Goal: Task Accomplishment & Management: Manage account settings

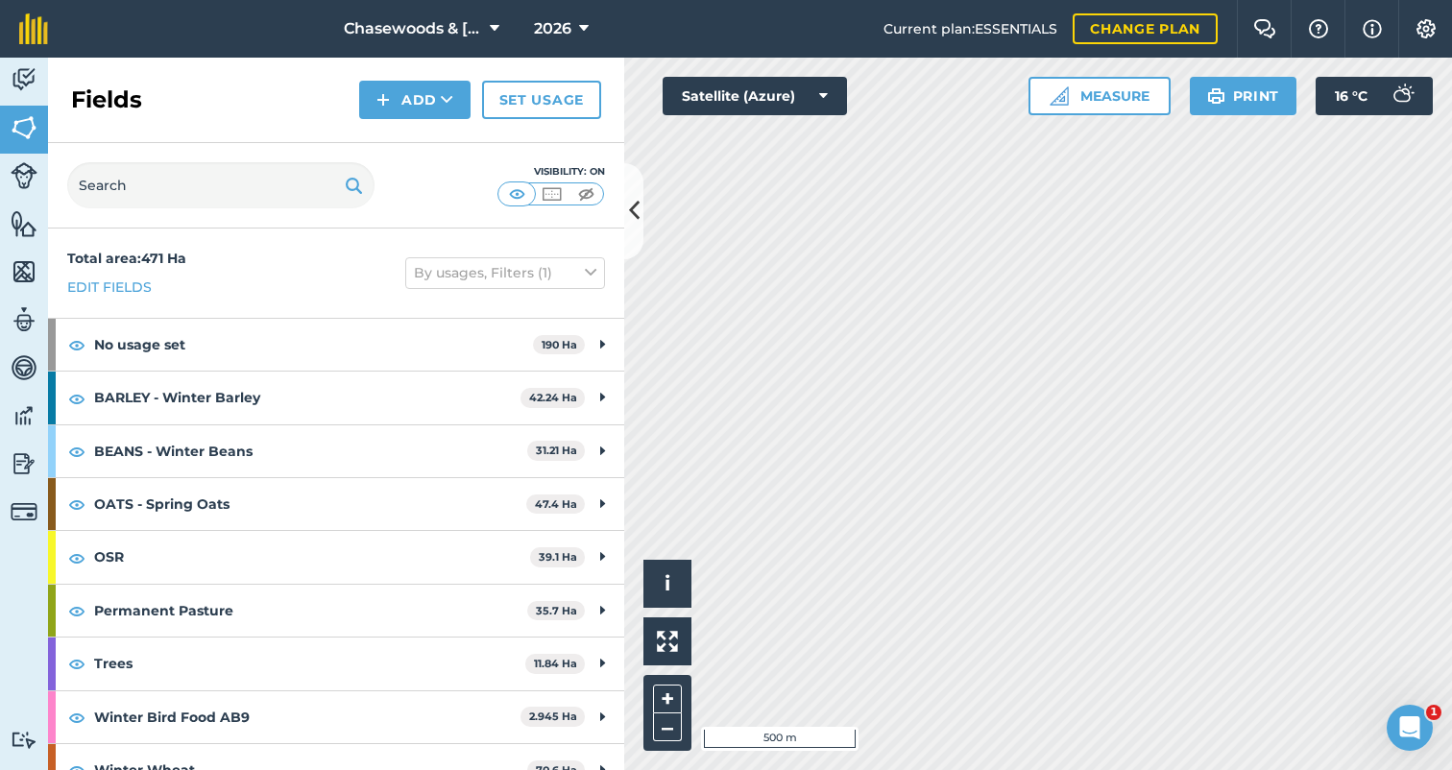
scroll to position [22, 0]
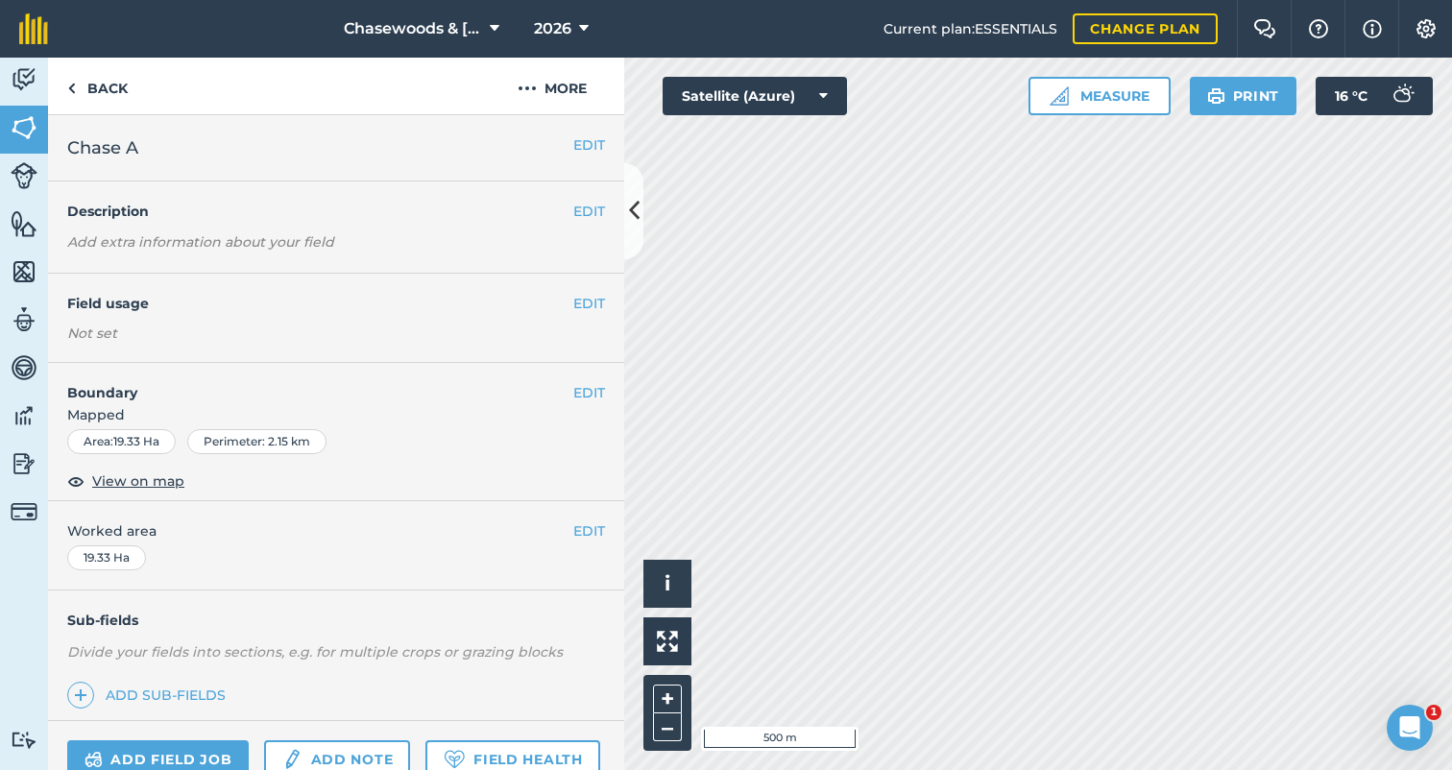
click at [584, 303] on button "EDIT" at bounding box center [589, 303] width 32 height 21
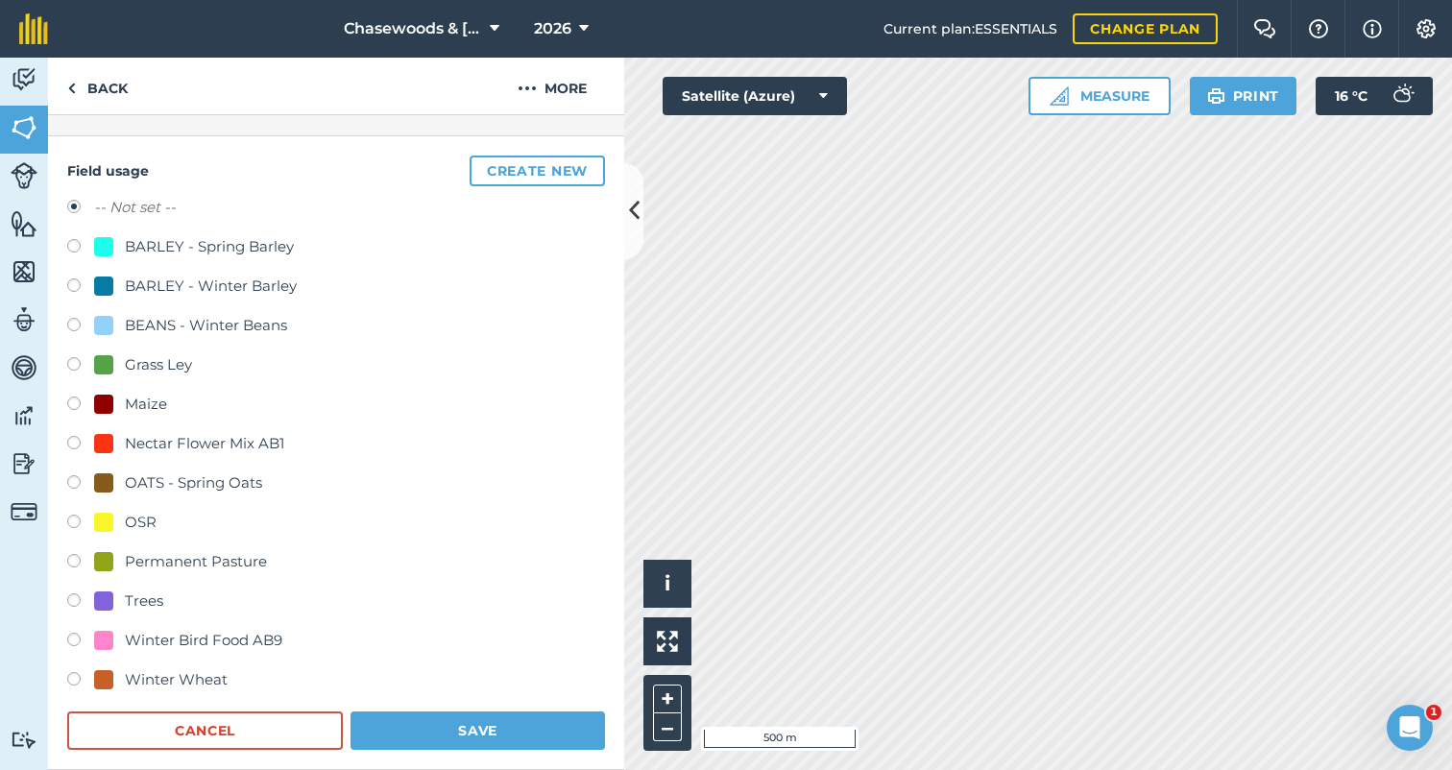
scroll to position [152, 0]
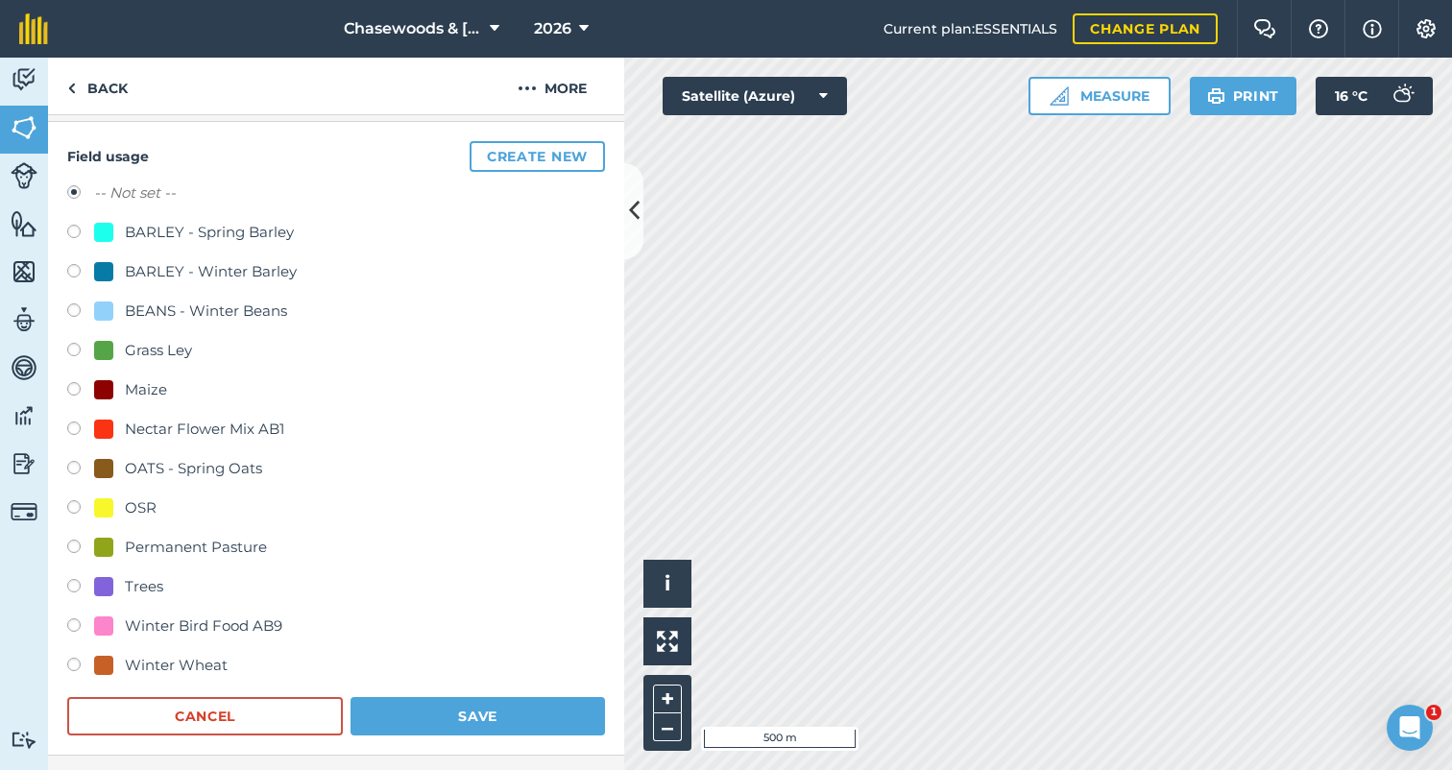
click at [72, 661] on label at bounding box center [80, 667] width 27 height 19
radio input "true"
radio input "false"
click at [470, 707] on button "Save" at bounding box center [477, 716] width 254 height 38
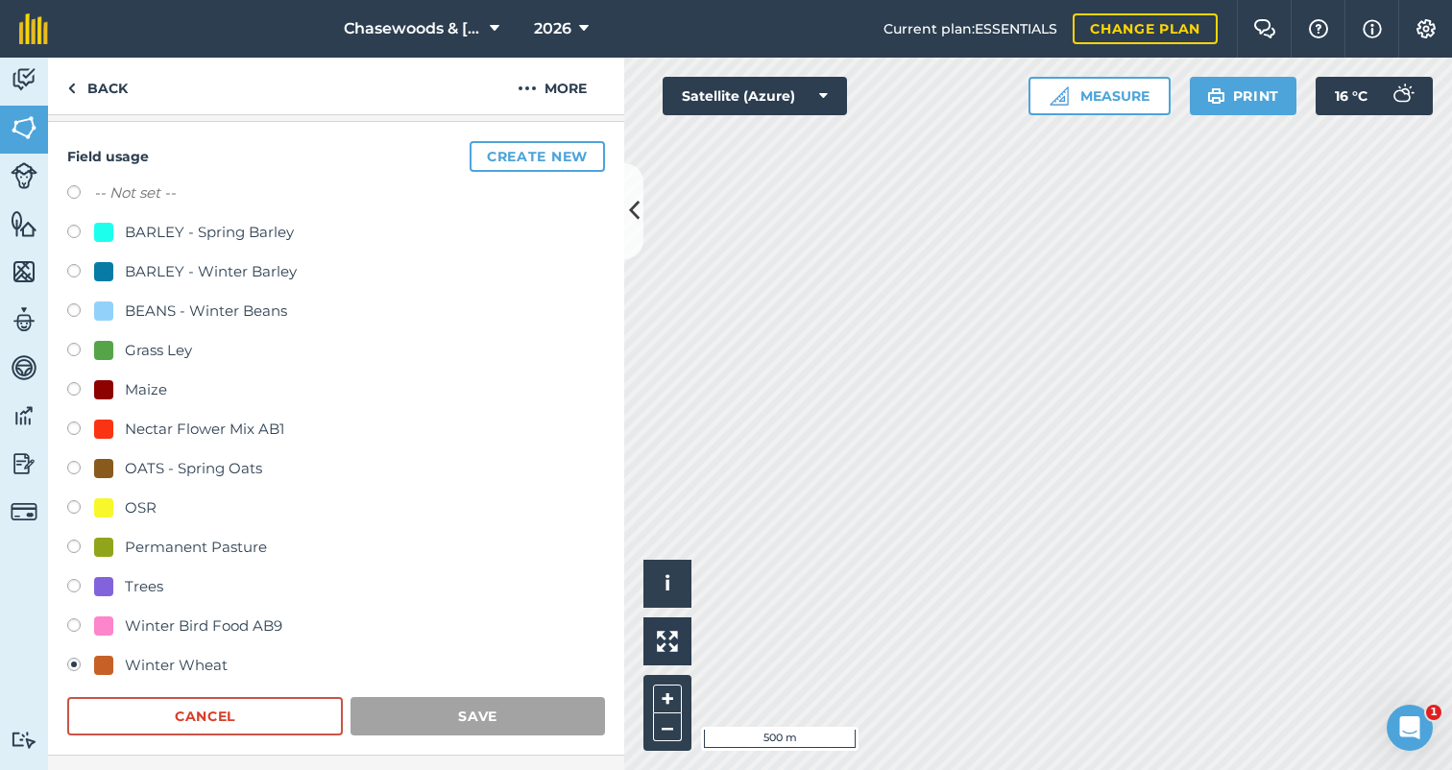
scroll to position [130, 0]
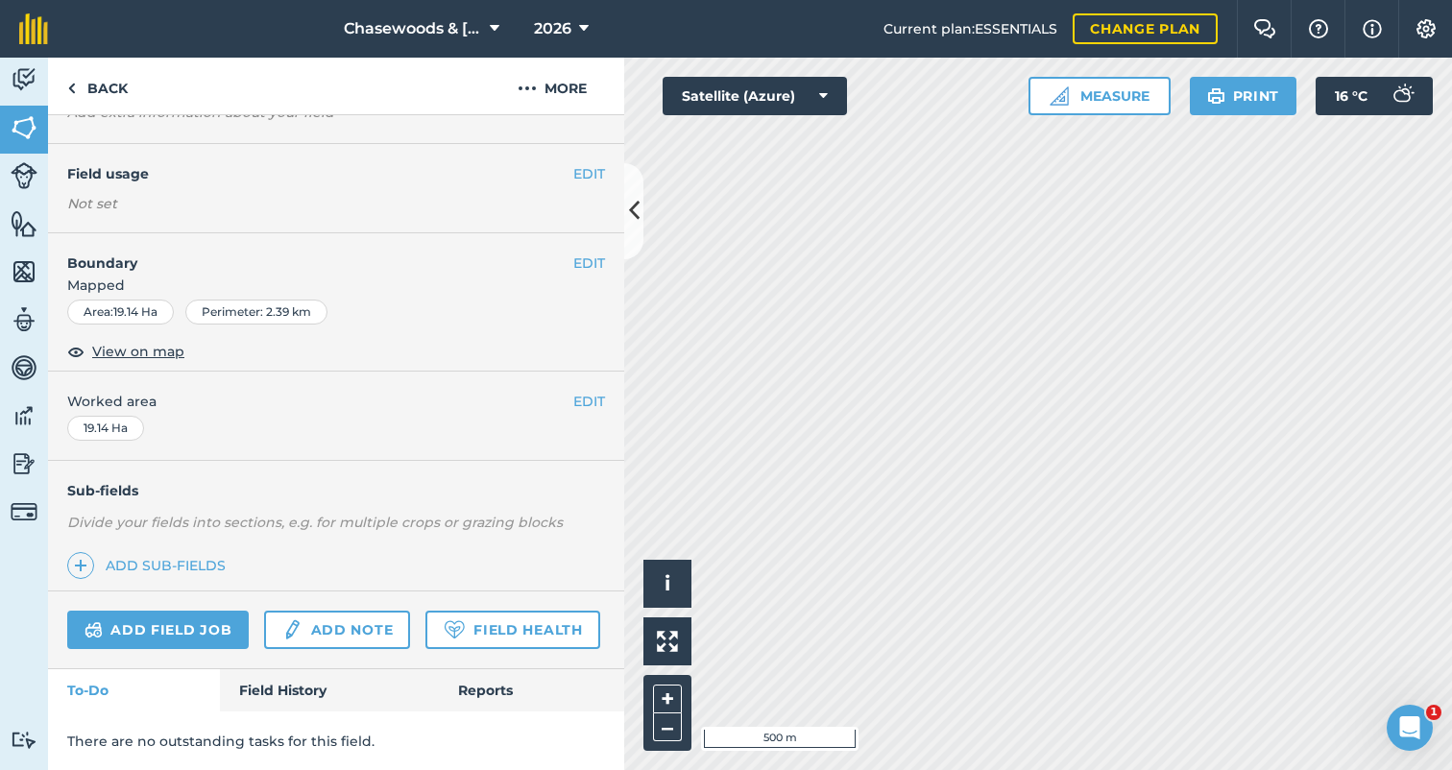
scroll to position [128, 0]
click at [587, 174] on button "EDIT" at bounding box center [589, 175] width 32 height 21
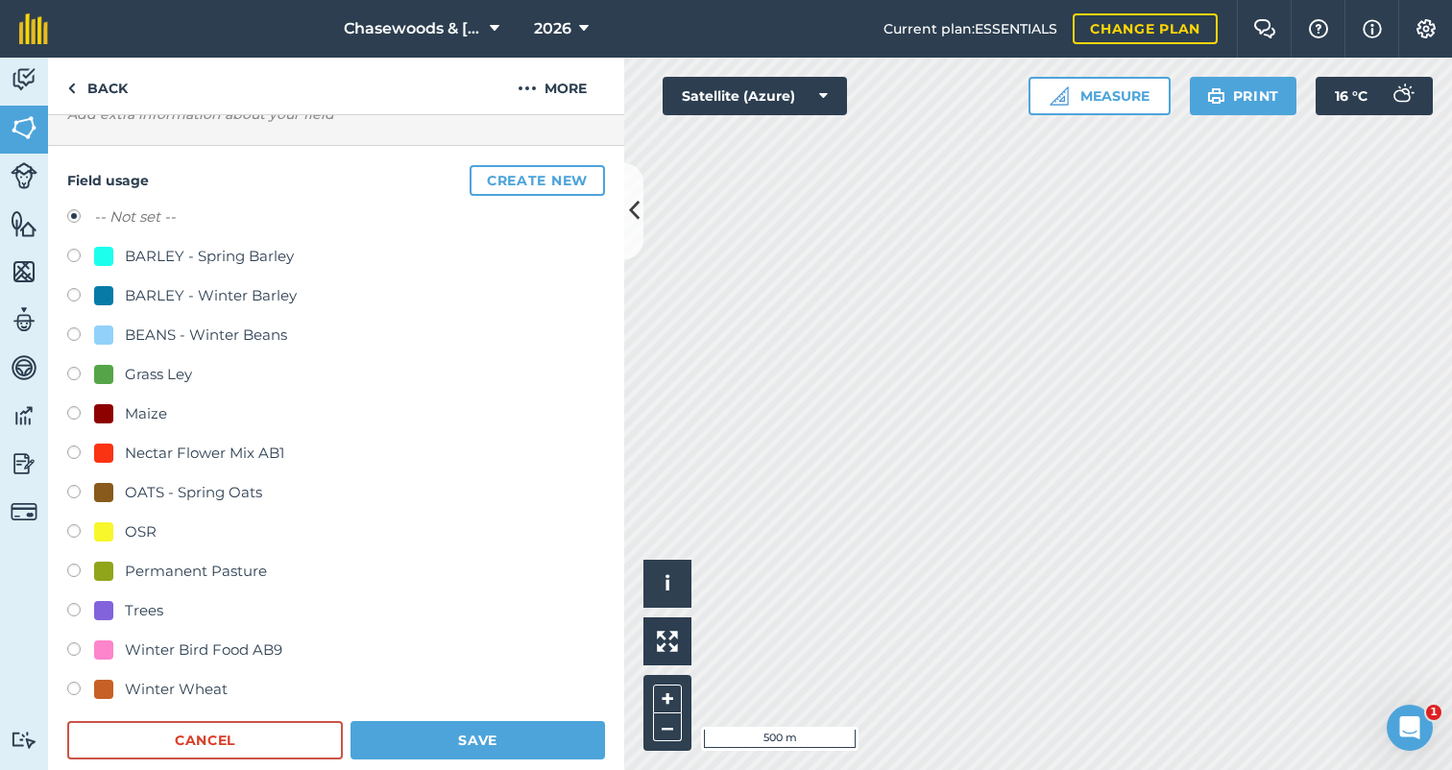
click at [77, 685] on label at bounding box center [80, 691] width 27 height 19
radio input "true"
radio input "false"
click at [473, 734] on button "Save" at bounding box center [477, 740] width 254 height 38
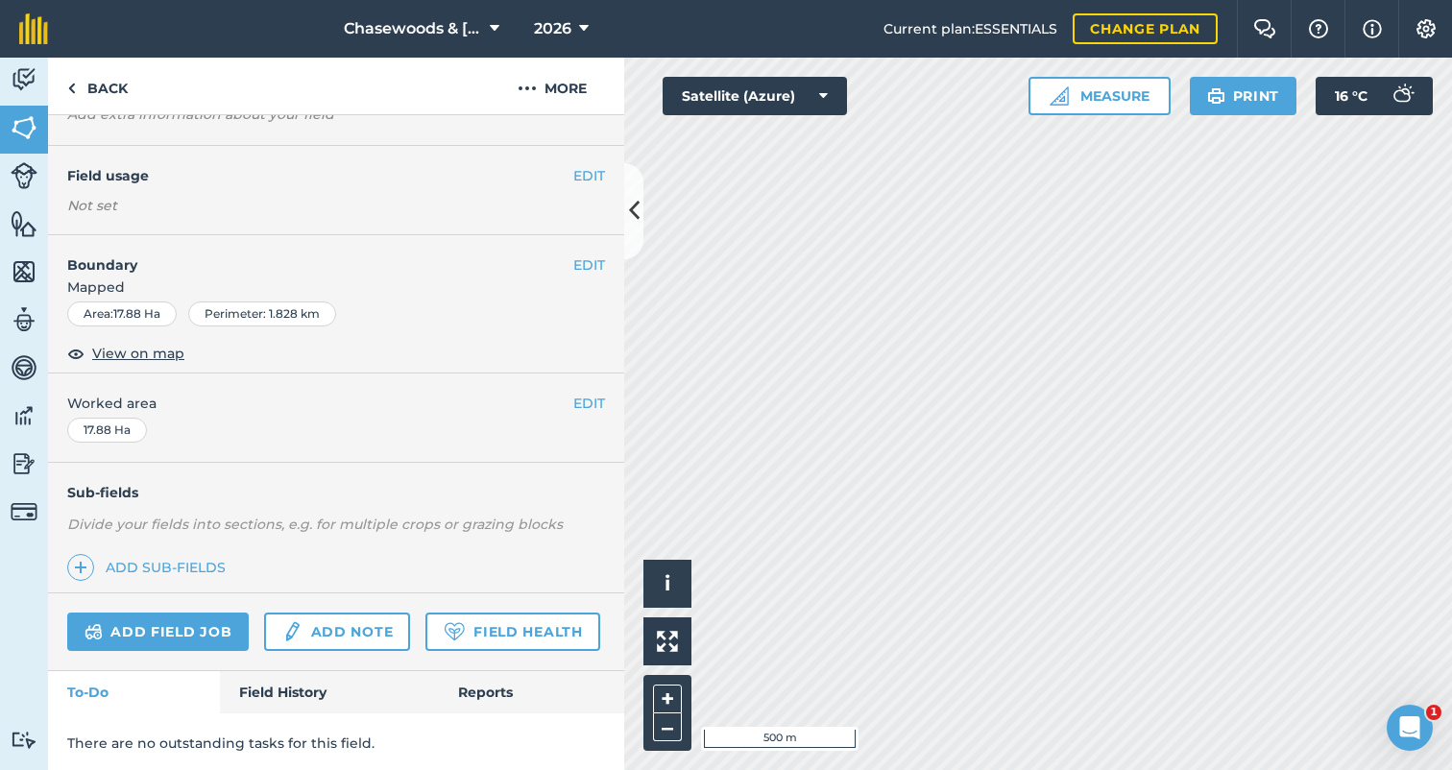
click at [586, 175] on button "EDIT" at bounding box center [589, 175] width 32 height 21
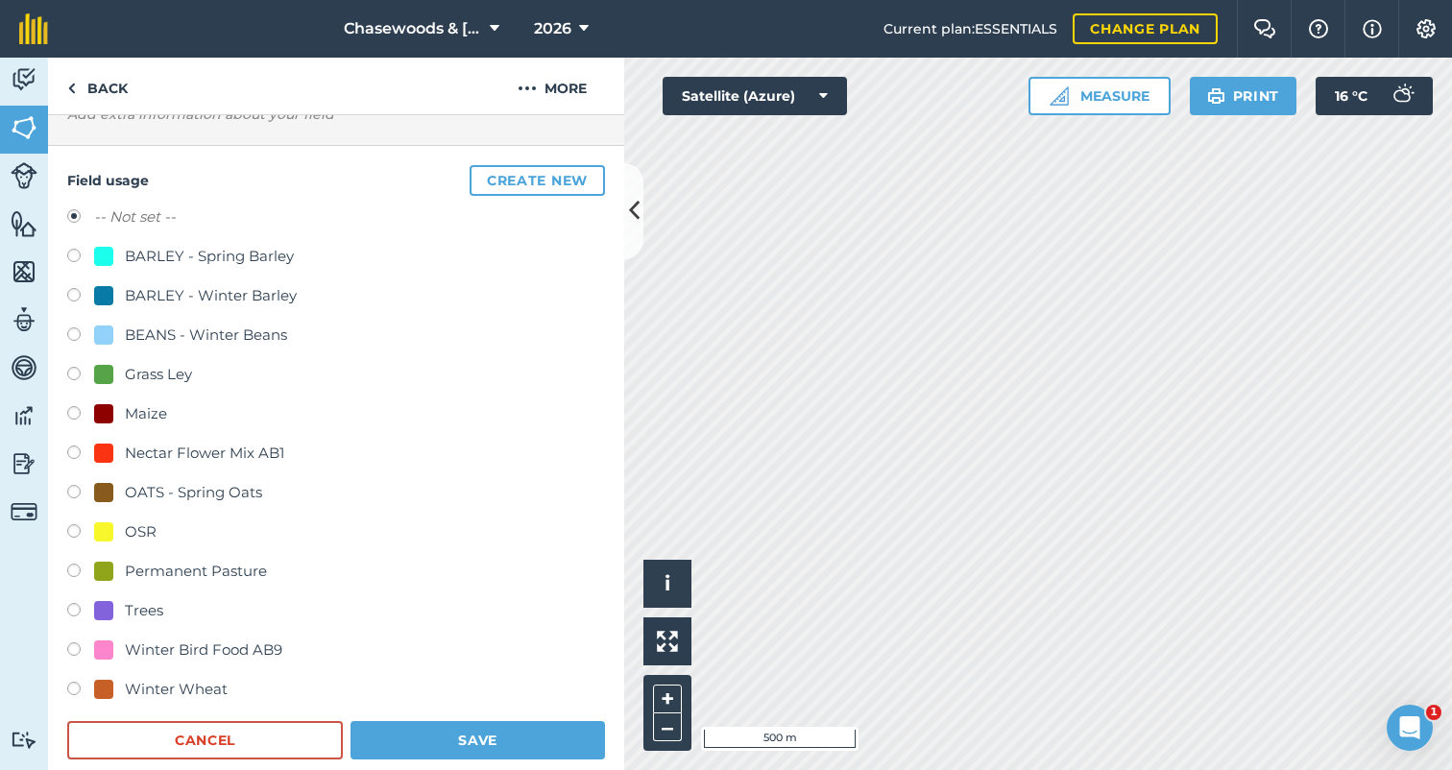
click at [76, 684] on label at bounding box center [80, 691] width 27 height 19
radio input "true"
radio input "false"
click at [433, 735] on button "Save" at bounding box center [477, 740] width 254 height 38
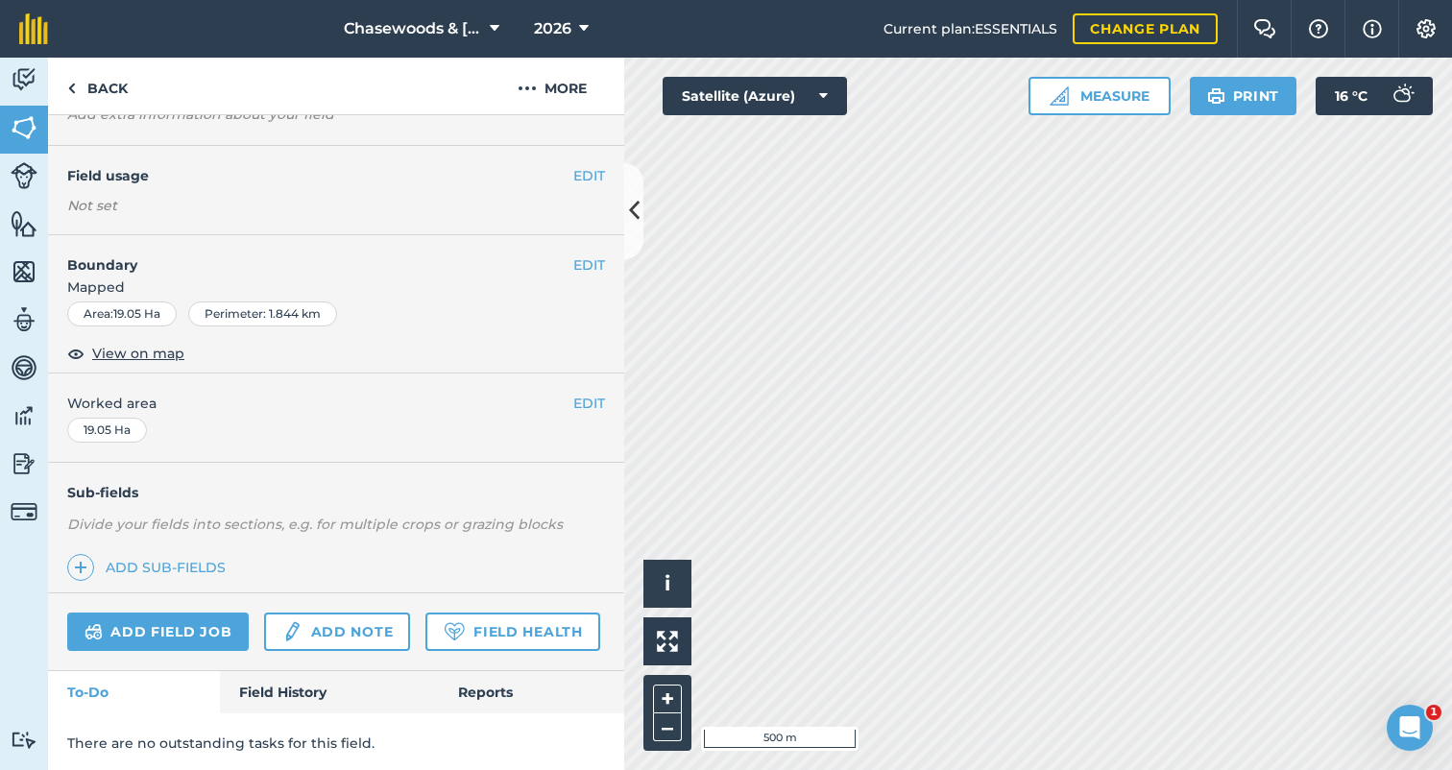
click at [579, 175] on button "EDIT" at bounding box center [589, 175] width 32 height 21
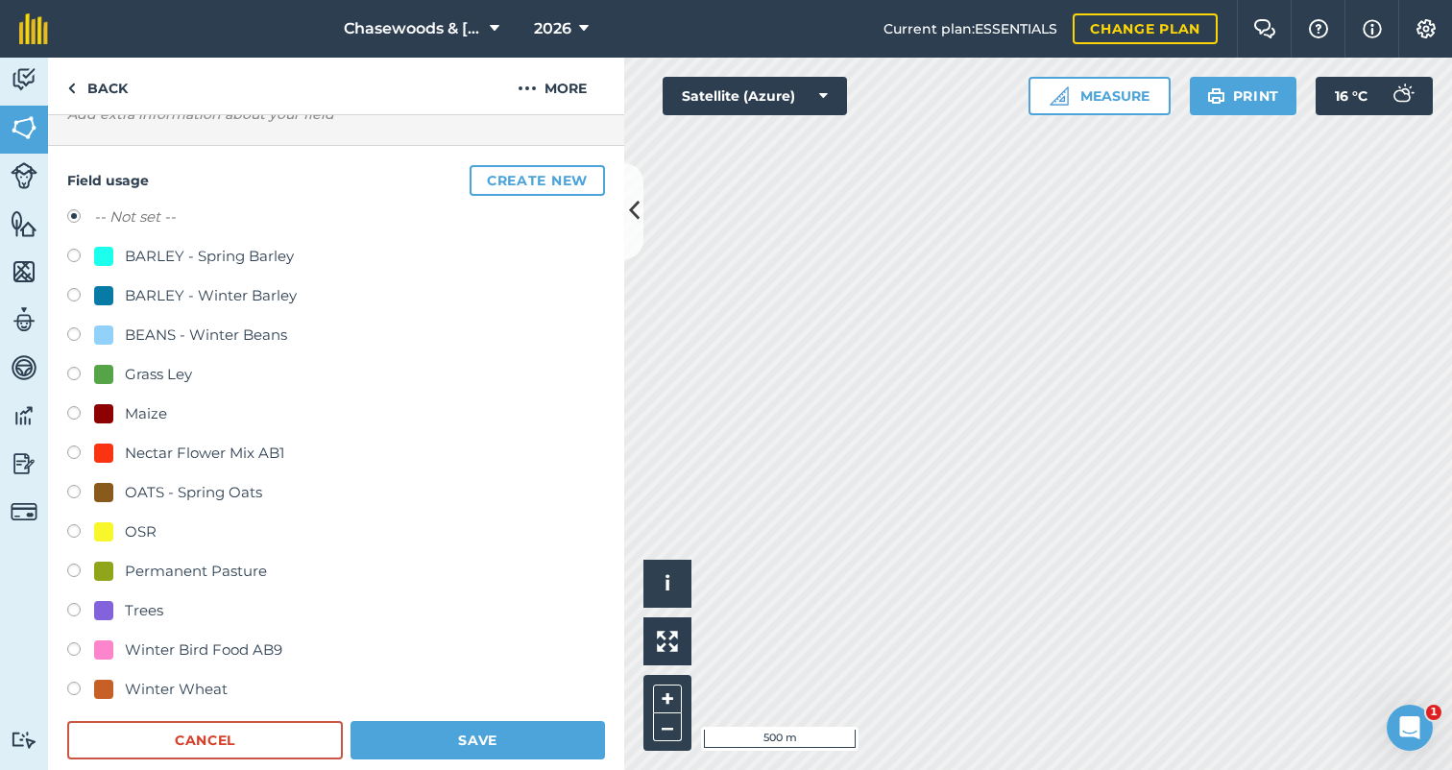
click at [73, 685] on label at bounding box center [80, 691] width 27 height 19
radio input "true"
radio input "false"
click at [427, 745] on button "Save" at bounding box center [477, 740] width 254 height 38
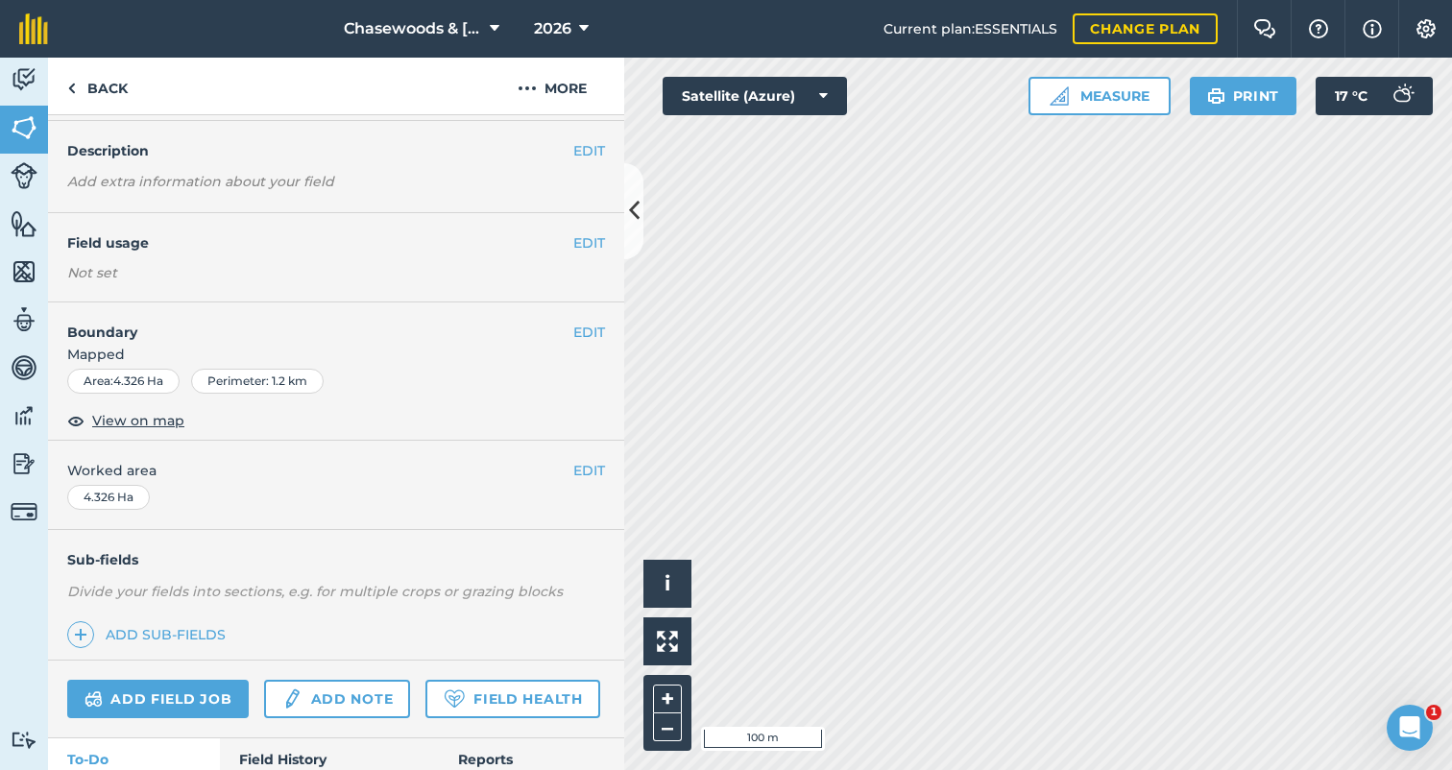
scroll to position [63, 0]
click at [585, 320] on button "EDIT" at bounding box center [589, 329] width 32 height 21
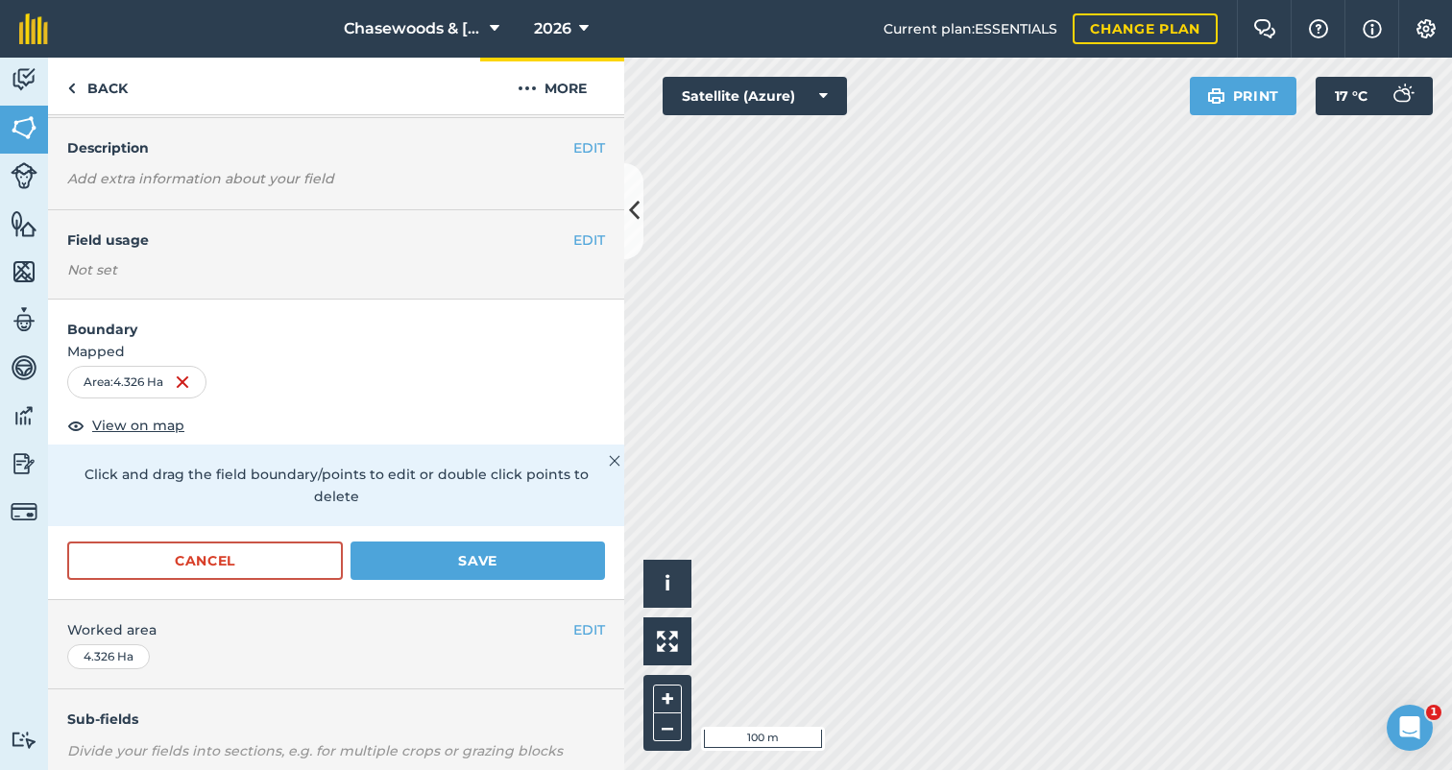
click at [524, 88] on img at bounding box center [527, 88] width 19 height 23
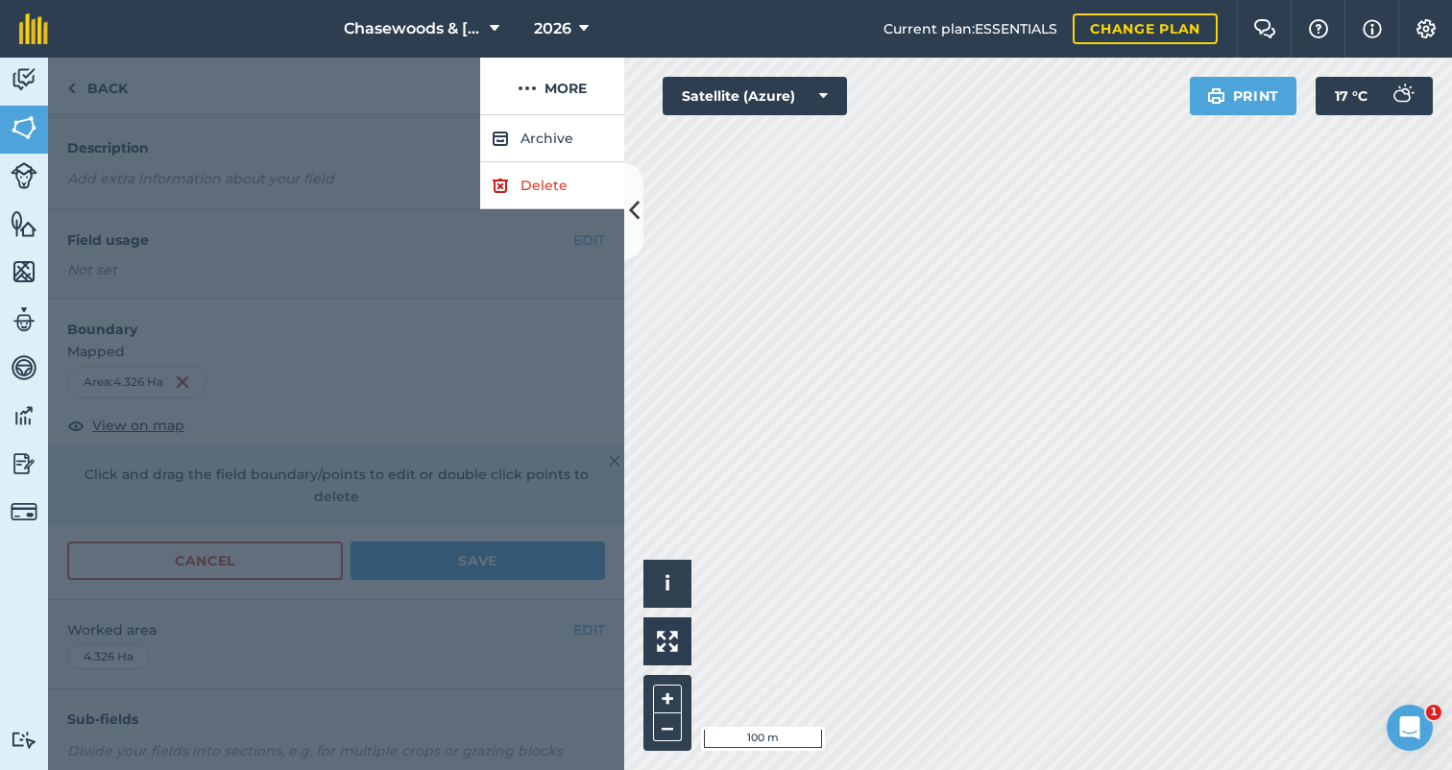
click at [530, 181] on link "Delete" at bounding box center [552, 185] width 144 height 47
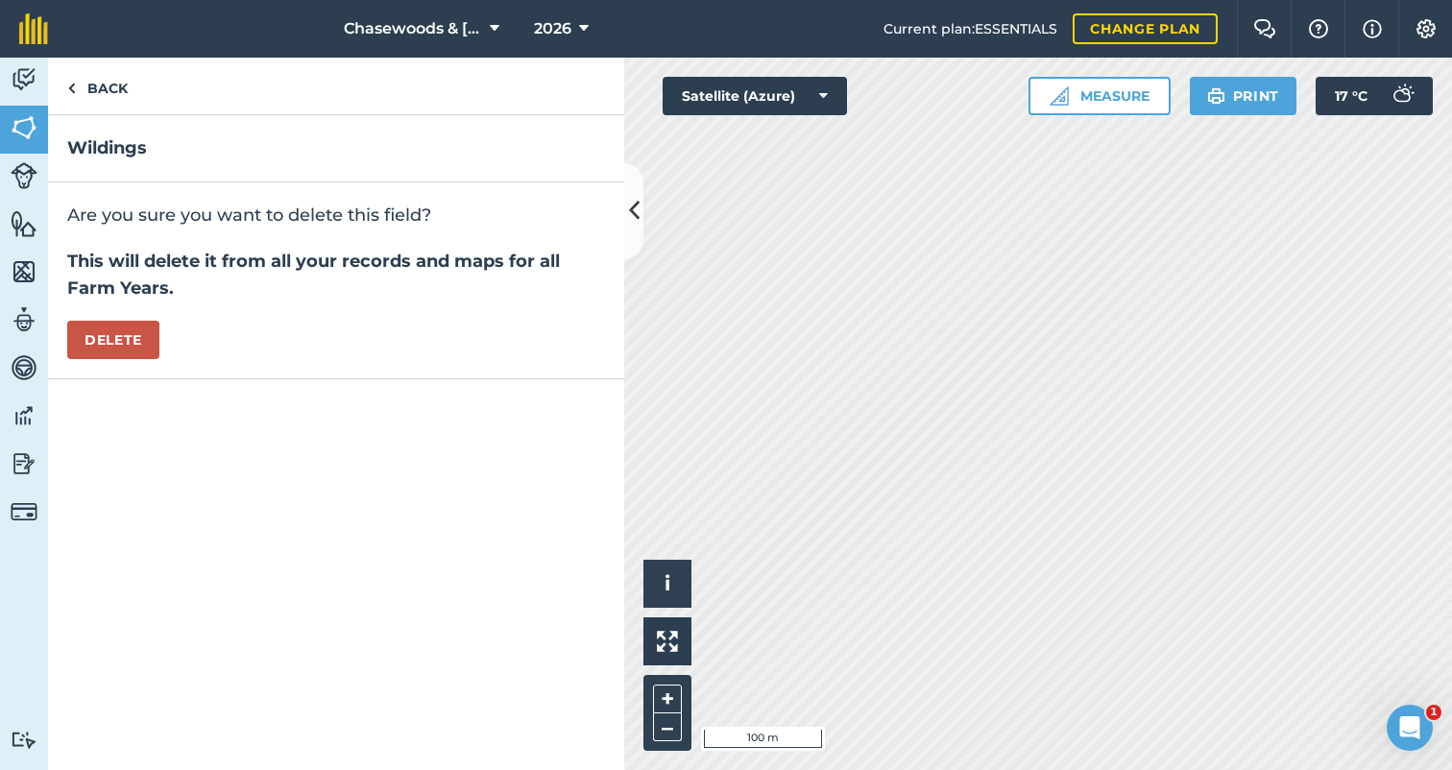
click at [106, 340] on button "Delete" at bounding box center [113, 340] width 92 height 38
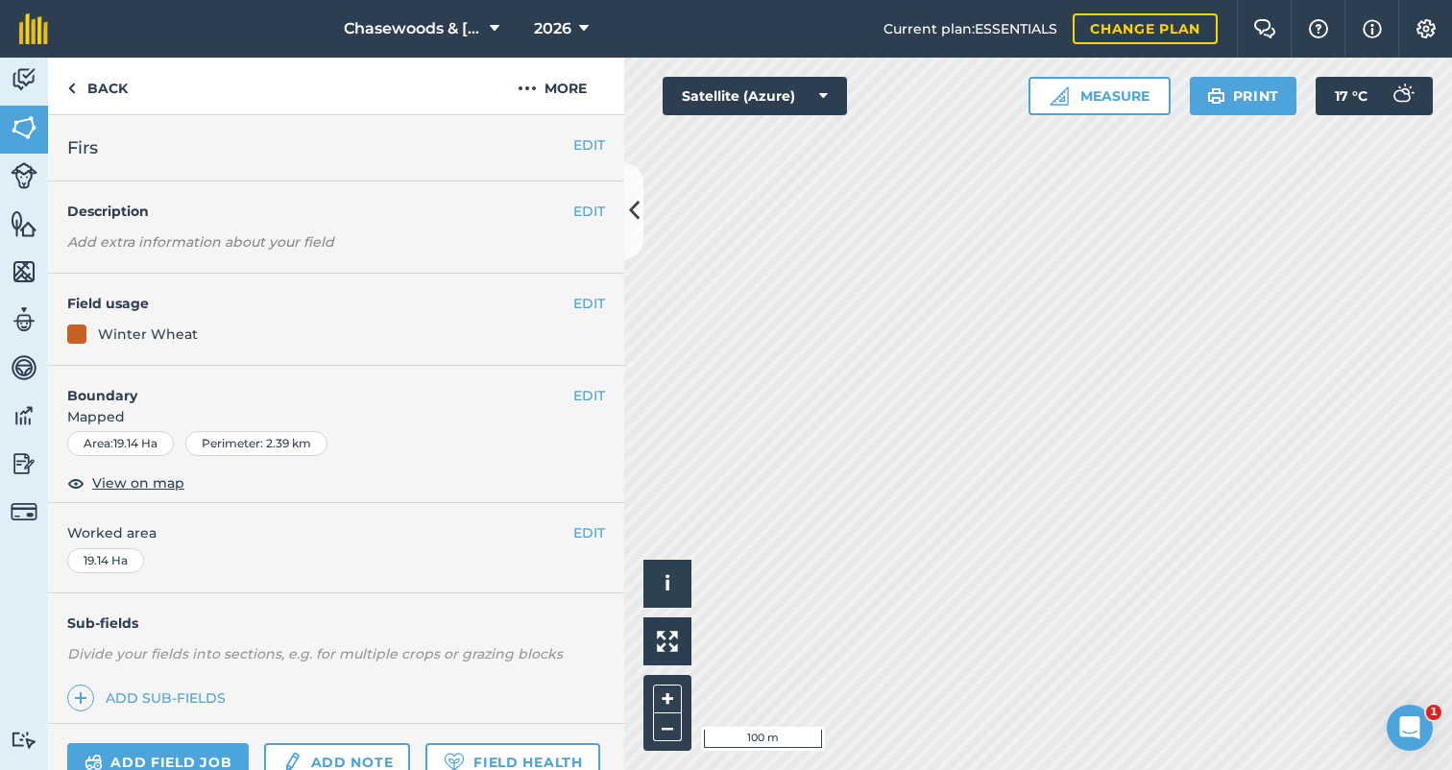
click at [577, 393] on button "EDIT" at bounding box center [589, 395] width 32 height 21
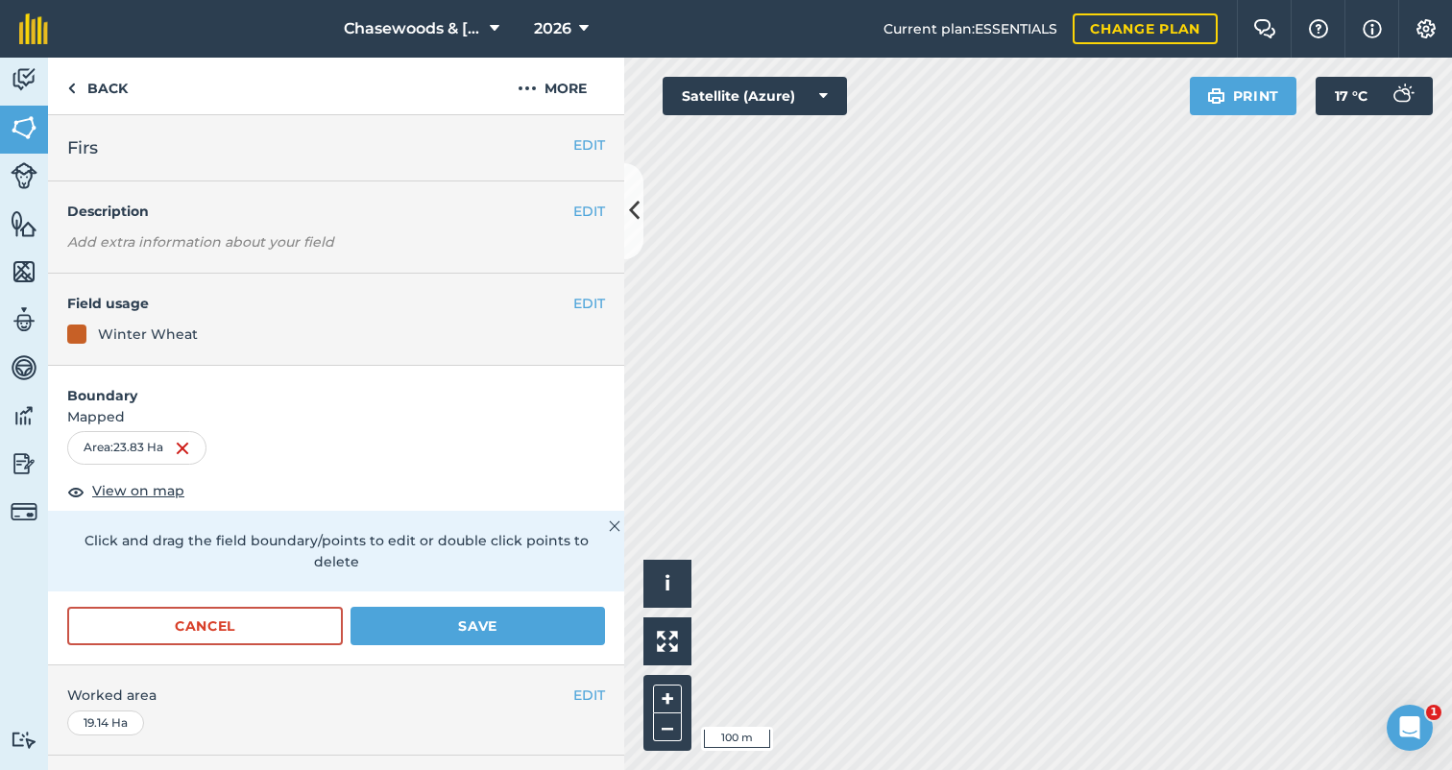
click at [818, 91] on button "Satellite (Azure)" at bounding box center [754, 96] width 184 height 38
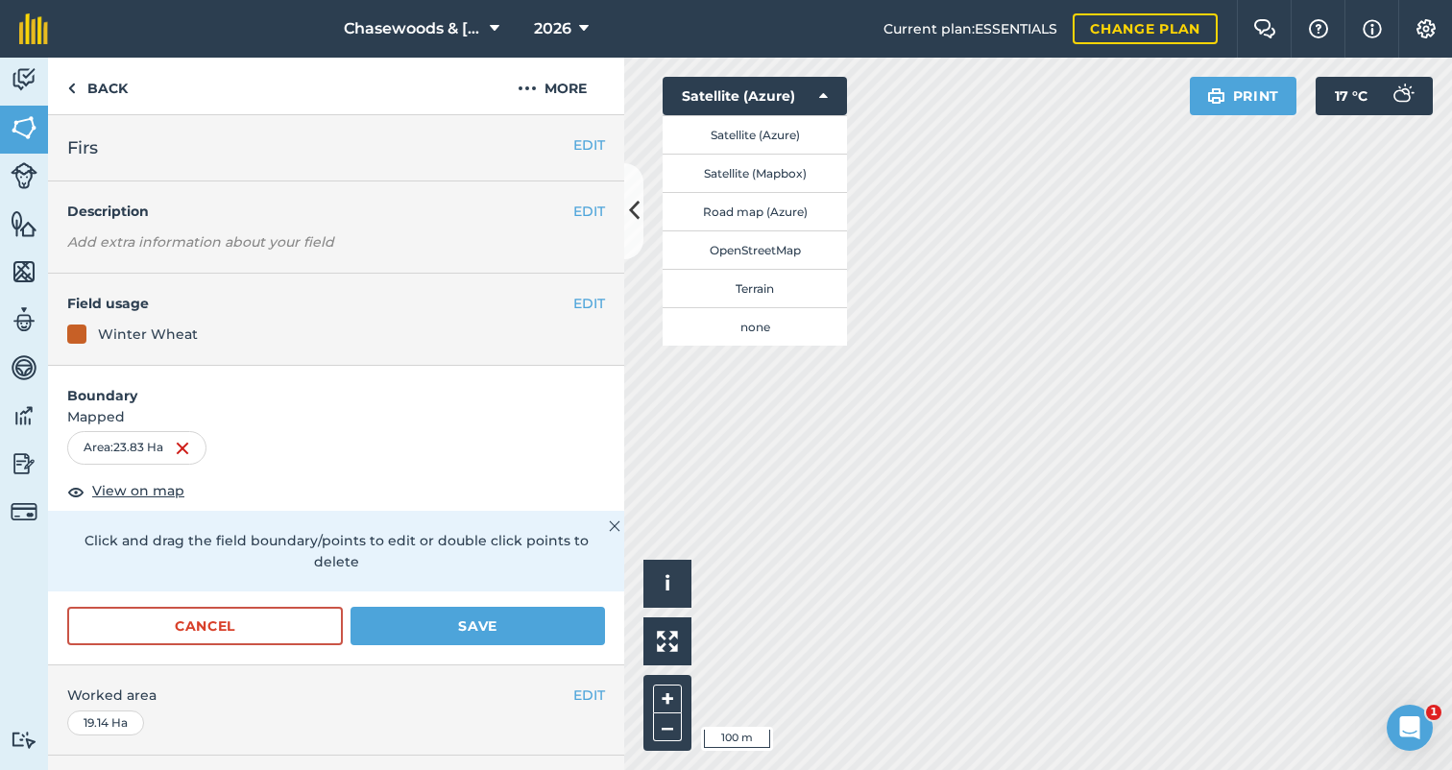
click at [826, 92] on icon at bounding box center [823, 95] width 9 height 19
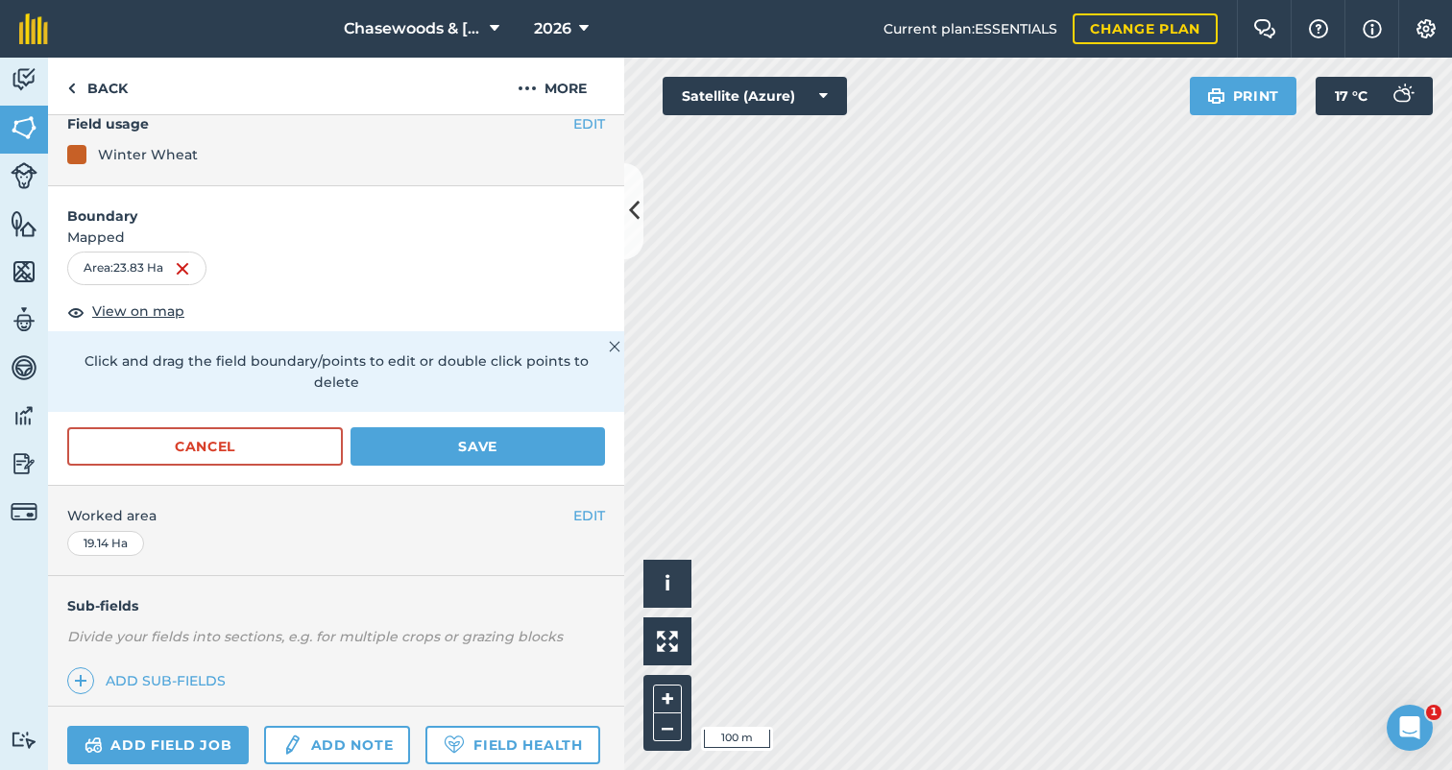
scroll to position [201, 0]
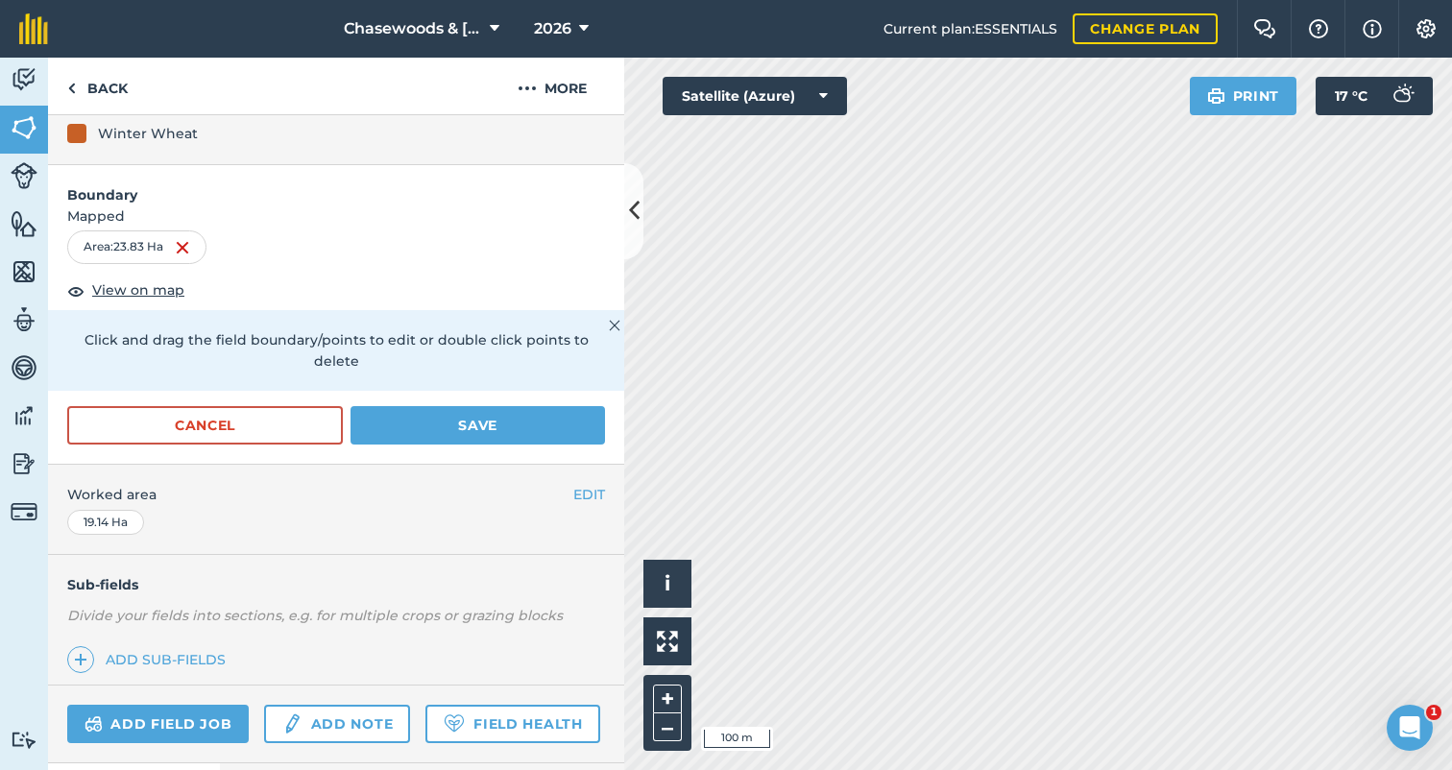
click at [582, 484] on button "EDIT" at bounding box center [589, 494] width 32 height 21
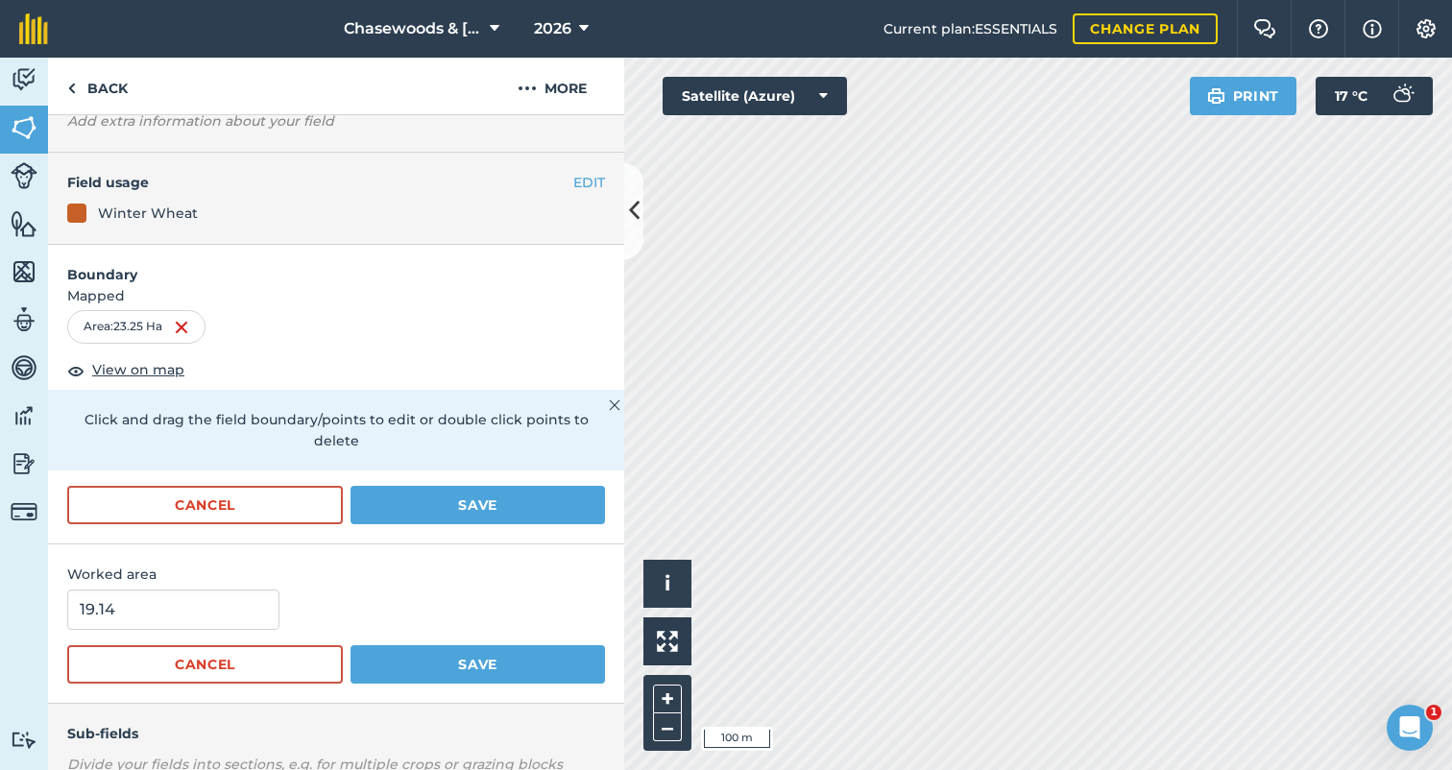
scroll to position [145, 0]
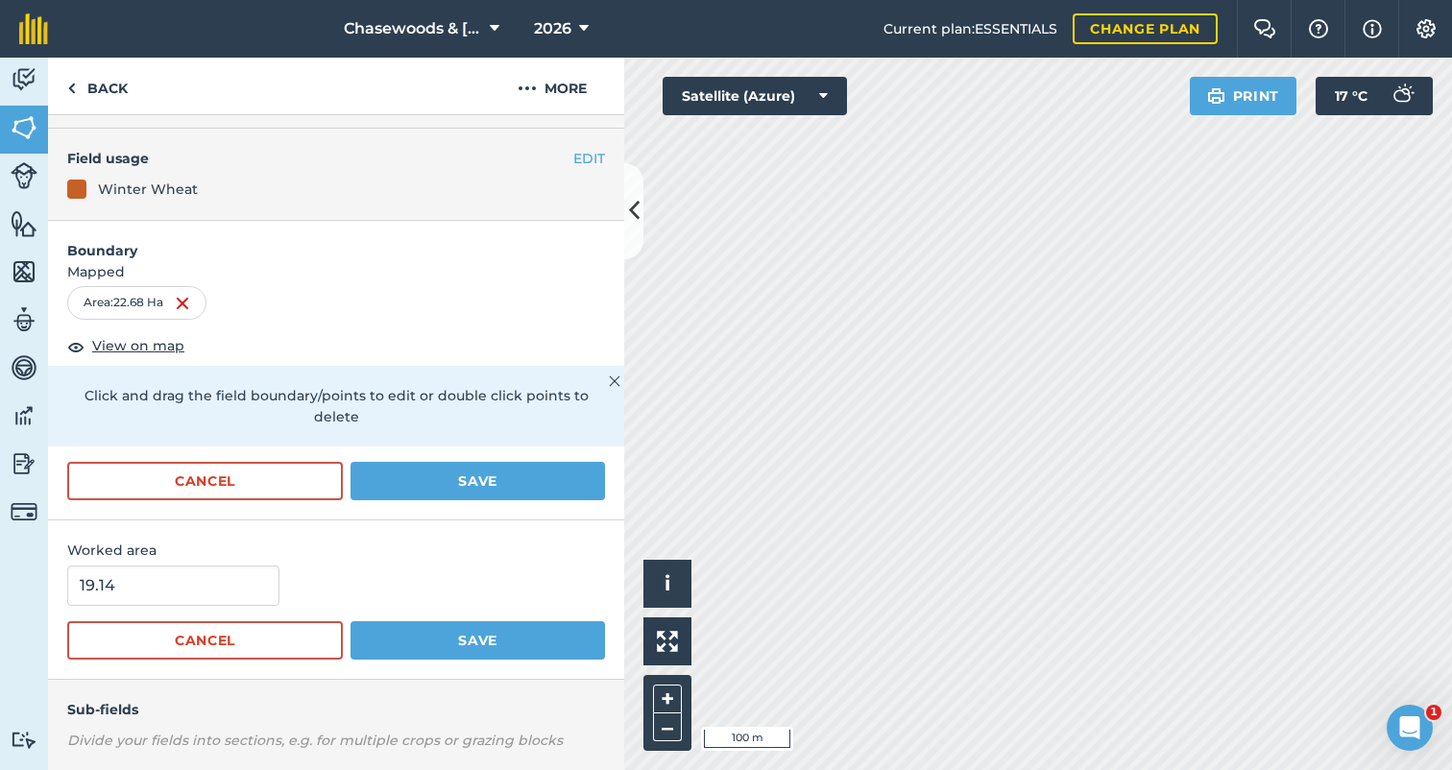
click at [1425, 28] on img at bounding box center [1425, 28] width 23 height 19
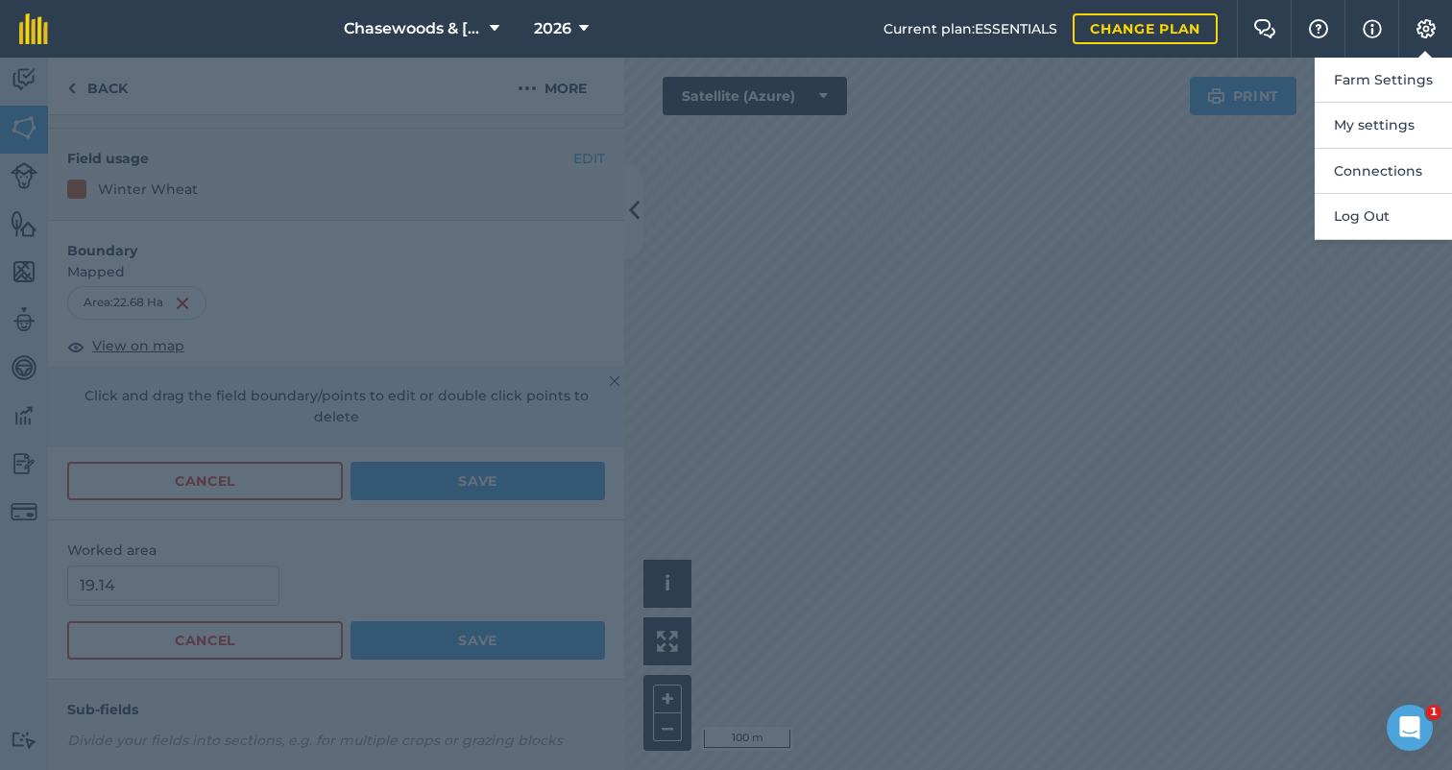
click at [1425, 28] on img at bounding box center [1425, 28] width 23 height 19
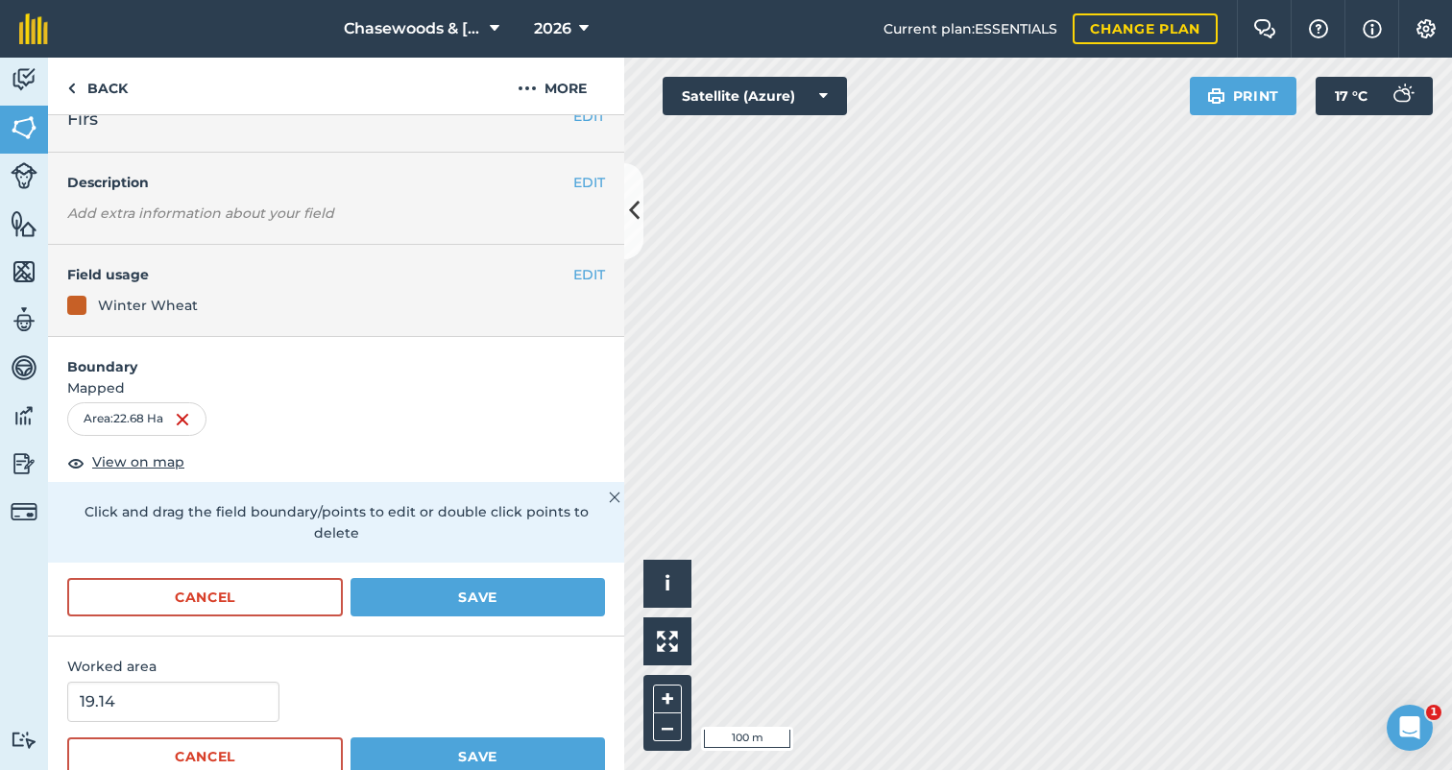
scroll to position [19, 0]
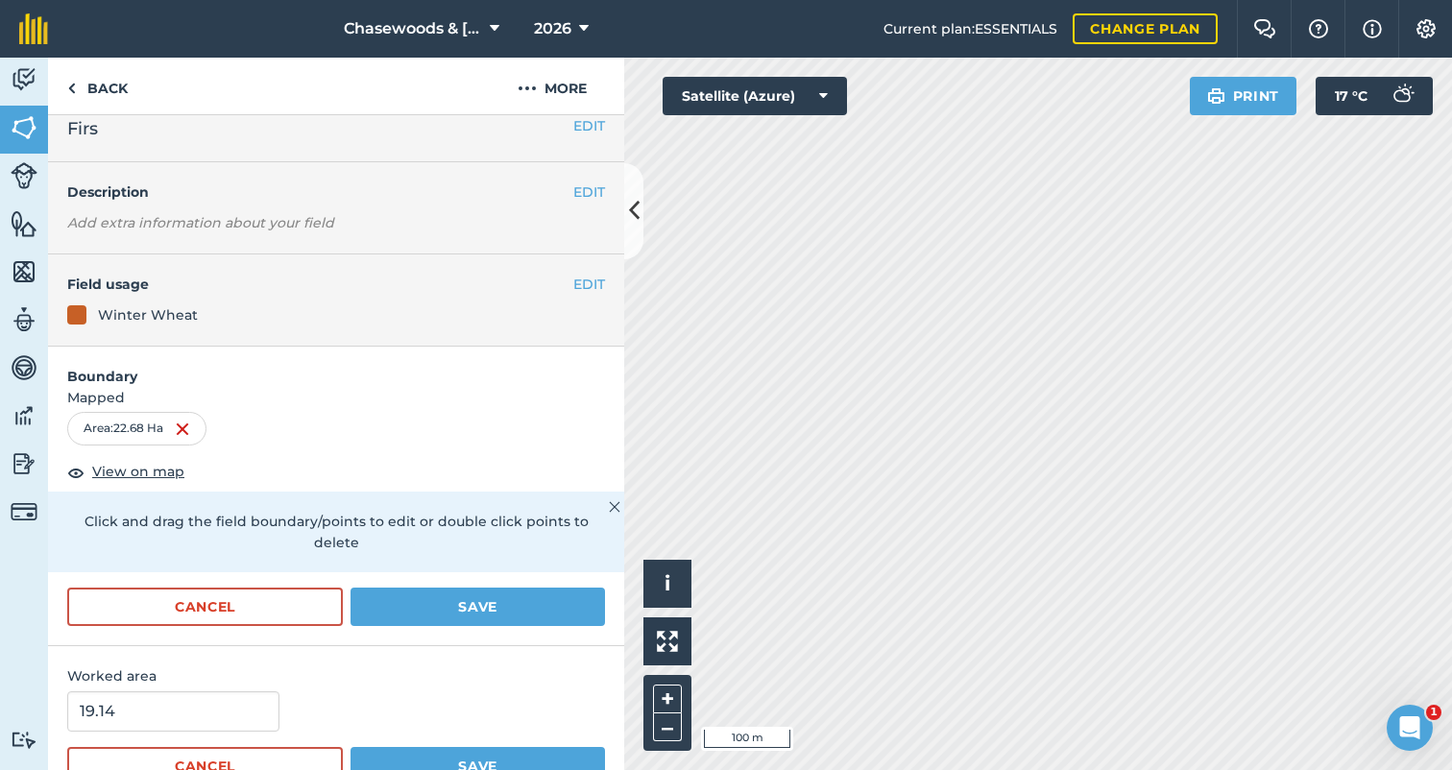
click at [136, 469] on span "View on map" at bounding box center [138, 471] width 92 height 21
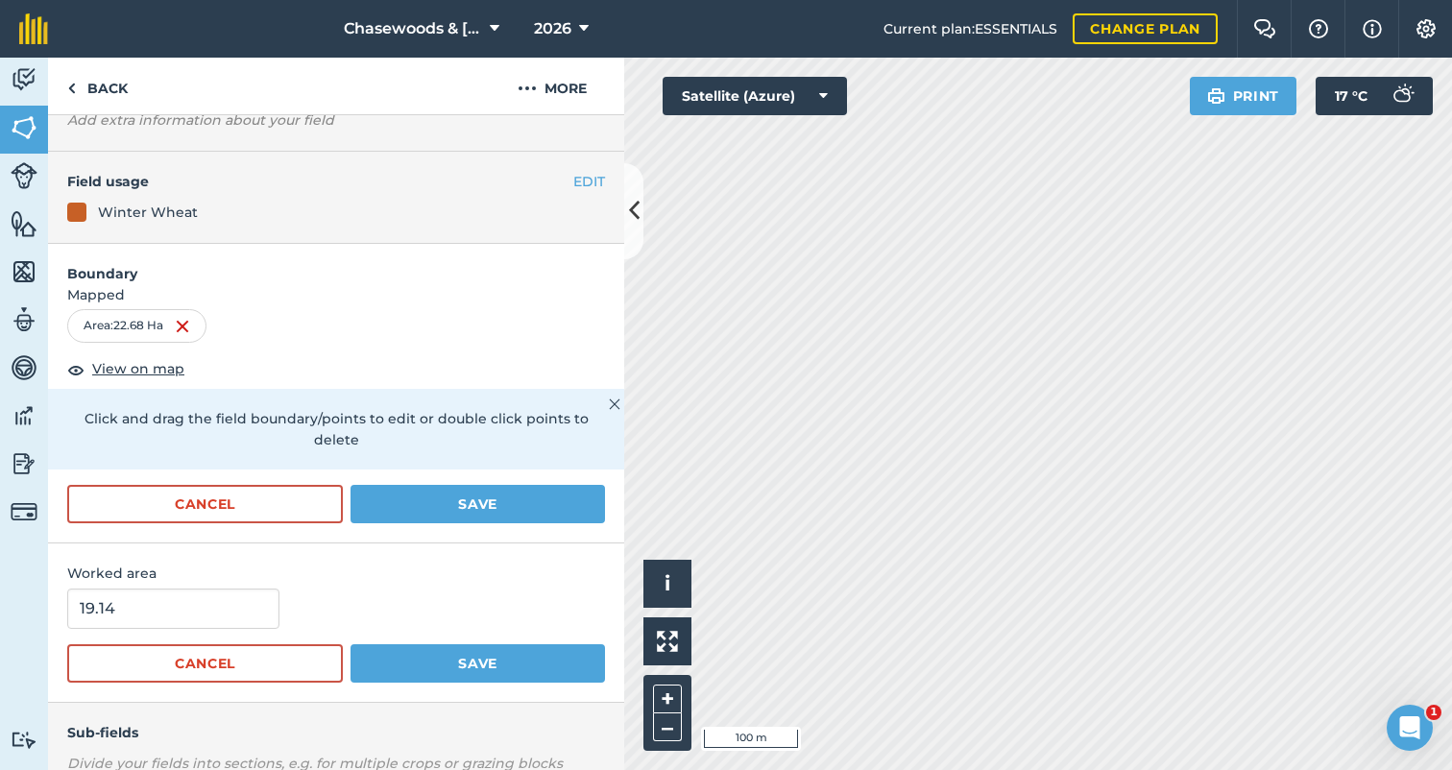
scroll to position [125, 0]
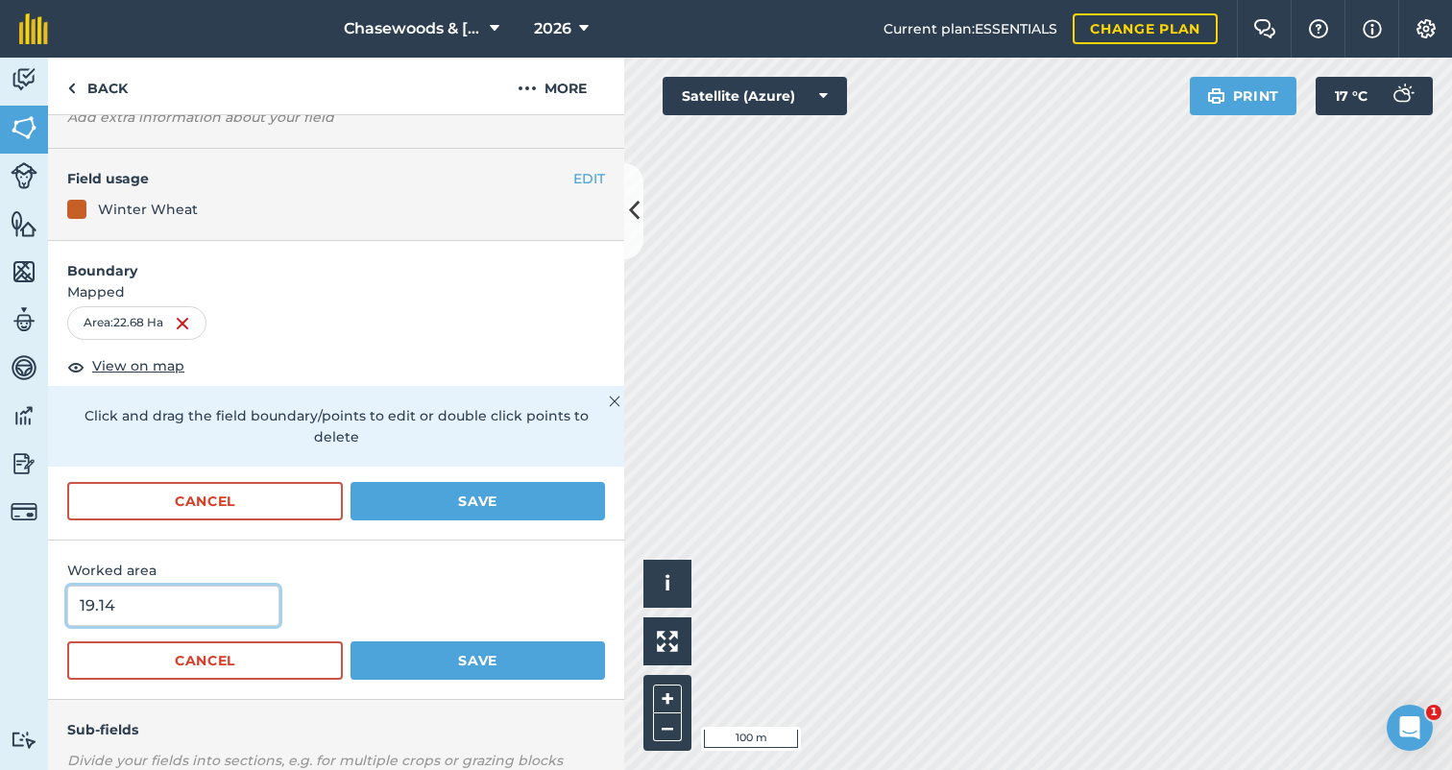
click at [132, 586] on input "19.14" at bounding box center [173, 606] width 212 height 40
type input "1"
click at [258, 641] on button "Cancel" at bounding box center [205, 660] width 276 height 38
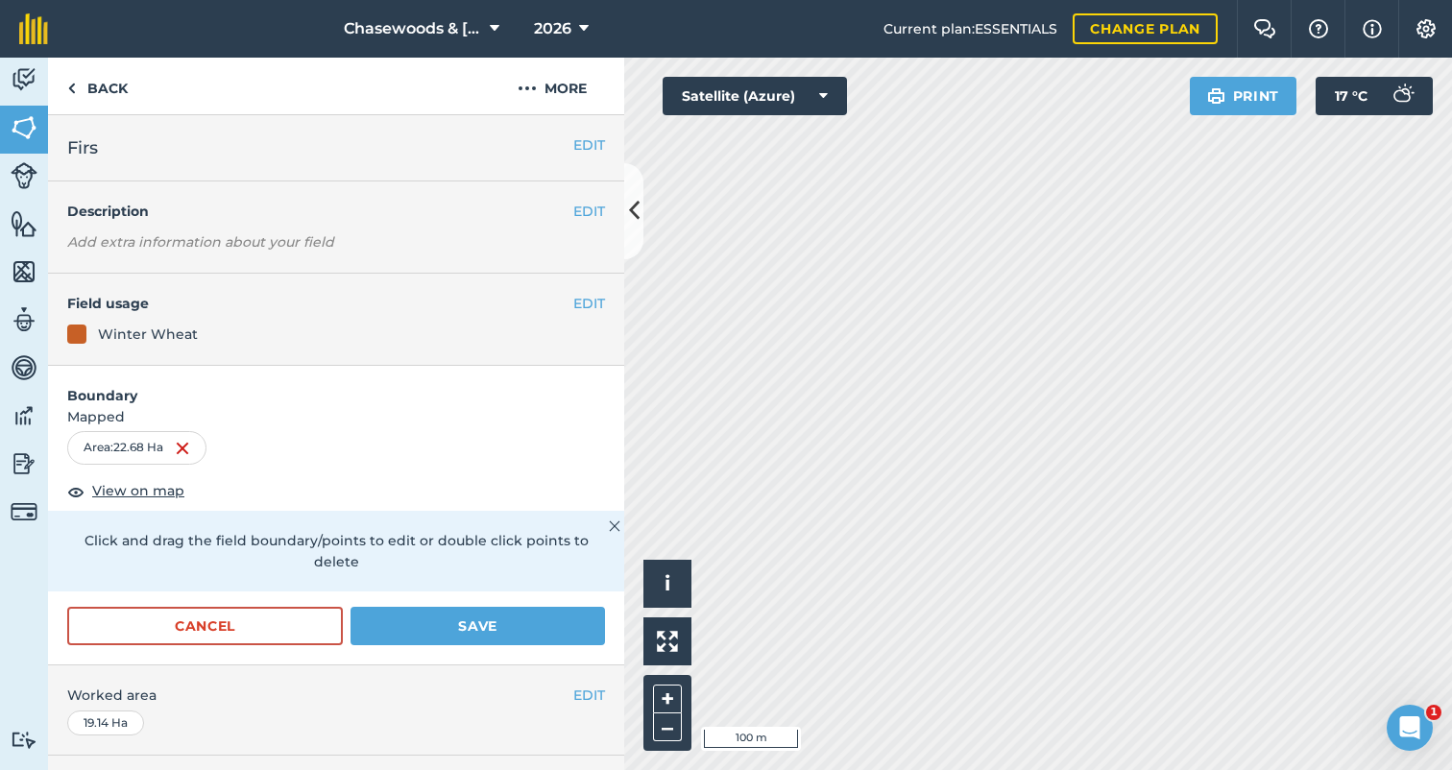
scroll to position [0, 0]
click at [667, 641] on img at bounding box center [667, 641] width 21 height 21
click at [662, 700] on button "+" at bounding box center [667, 699] width 29 height 29
click at [665, 690] on button "+" at bounding box center [667, 699] width 29 height 29
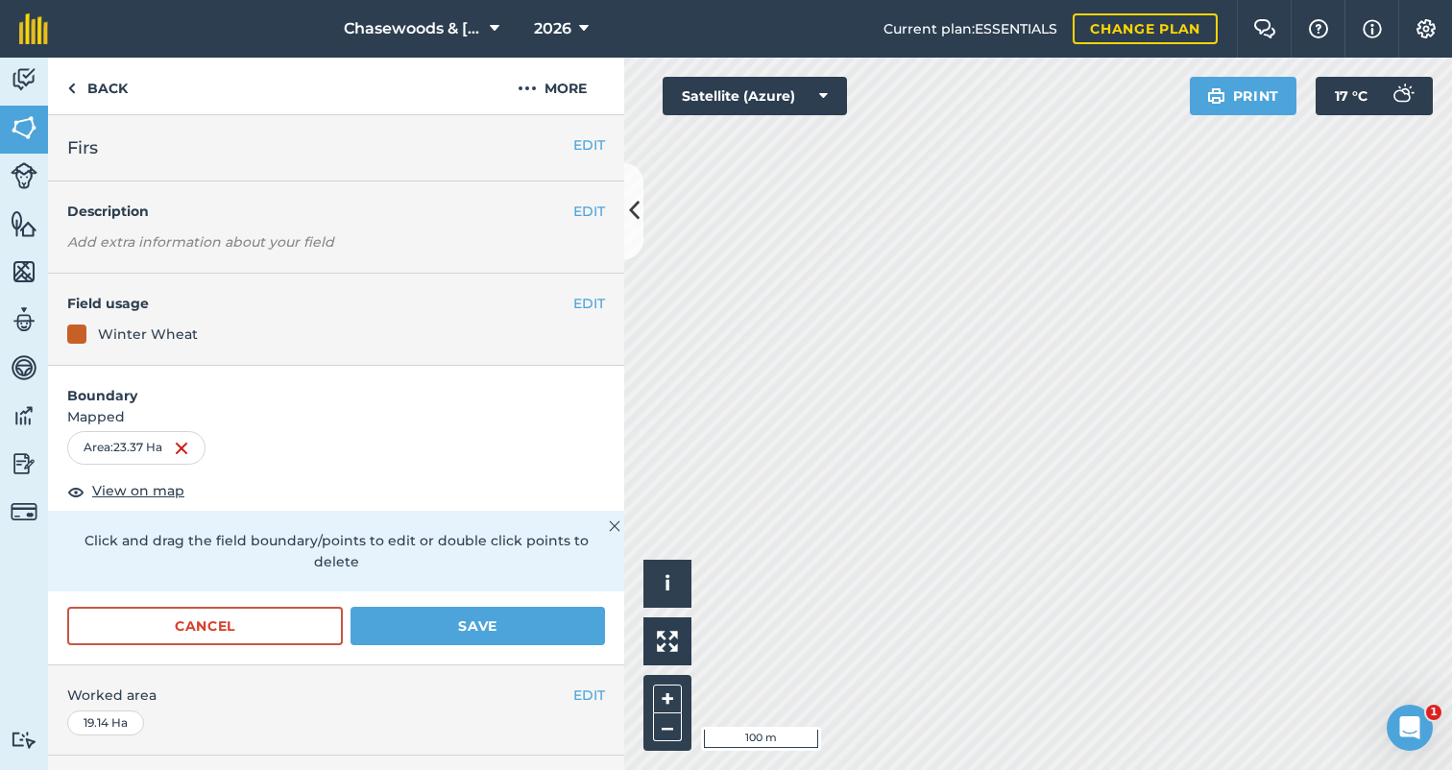
click at [472, 607] on button "Save" at bounding box center [477, 626] width 254 height 38
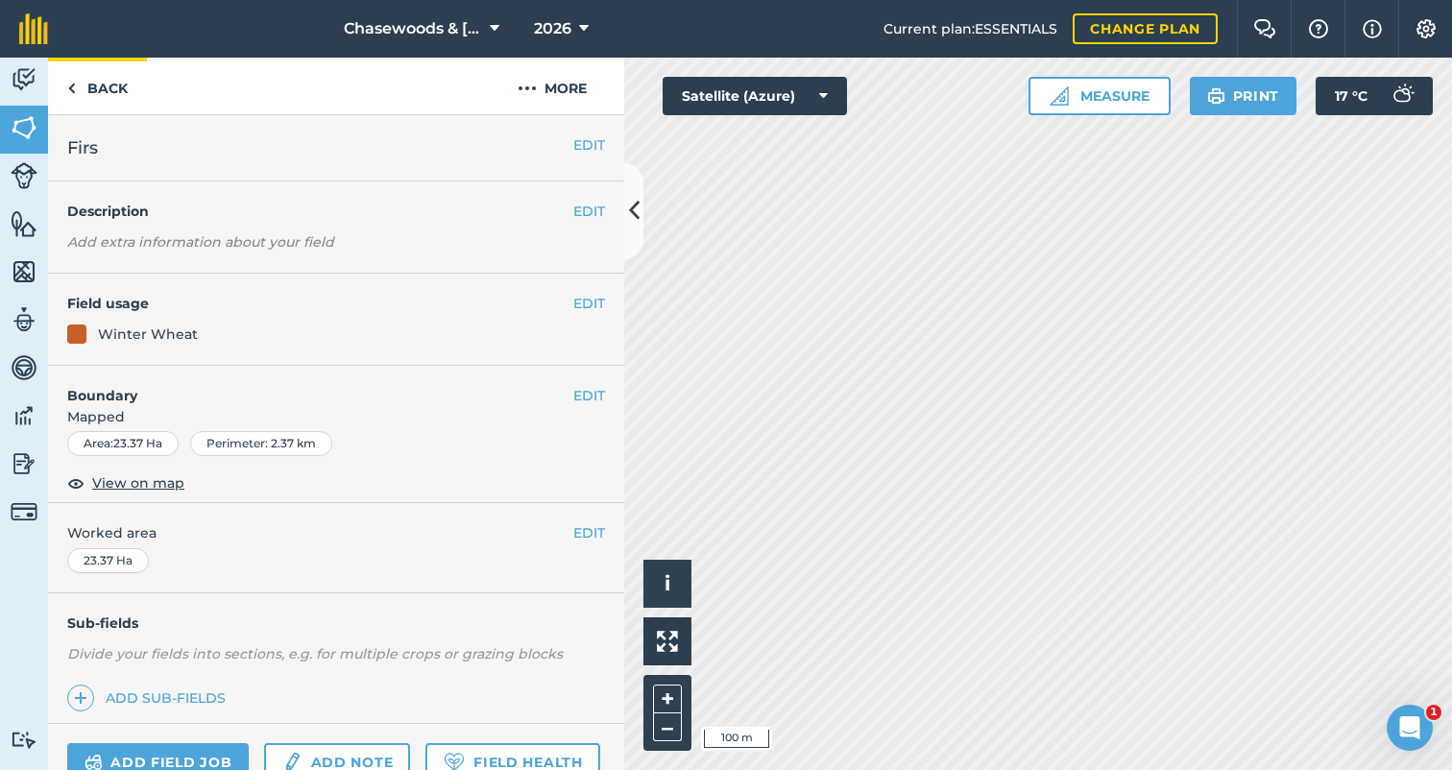
click at [84, 81] on link "Back" at bounding box center [97, 86] width 99 height 57
click at [98, 90] on link "Back" at bounding box center [97, 86] width 99 height 57
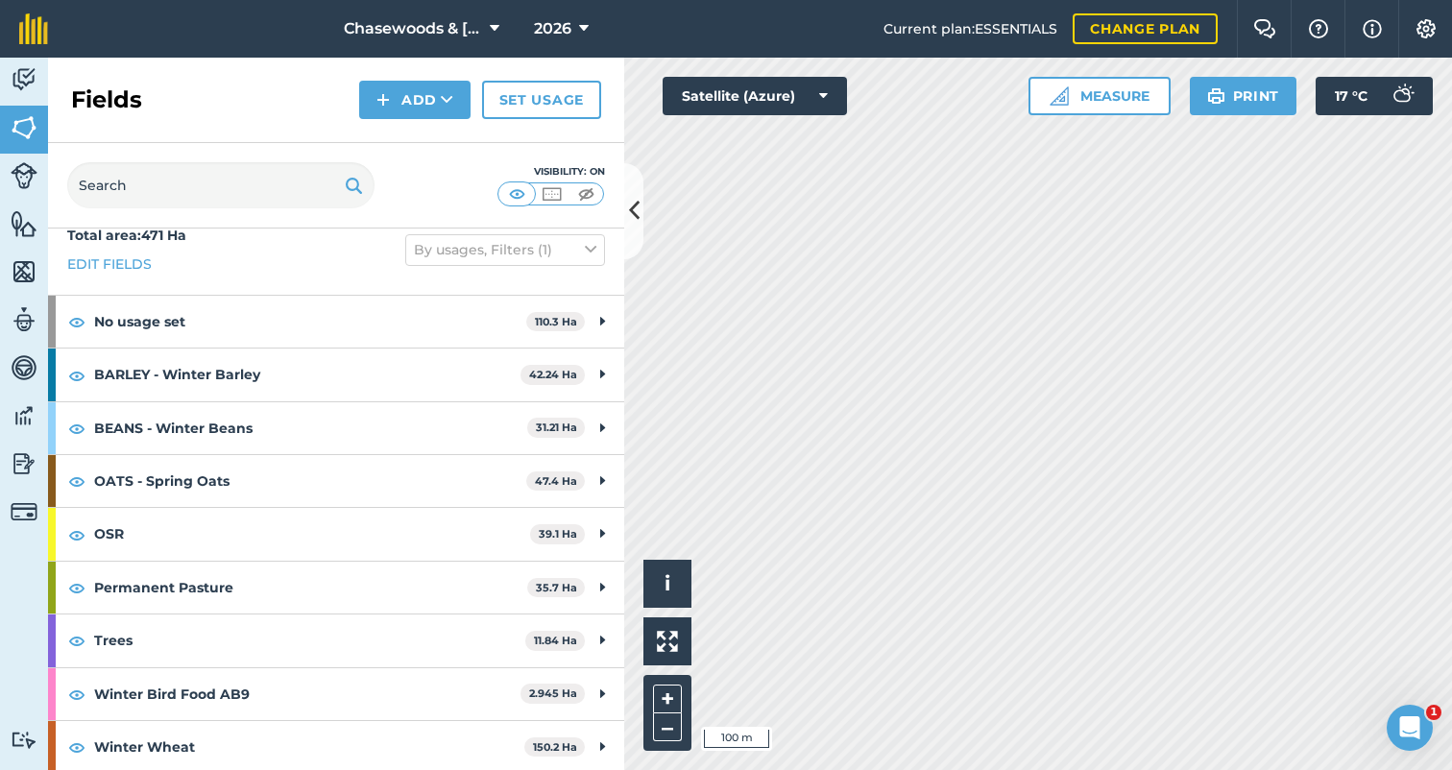
scroll to position [22, 0]
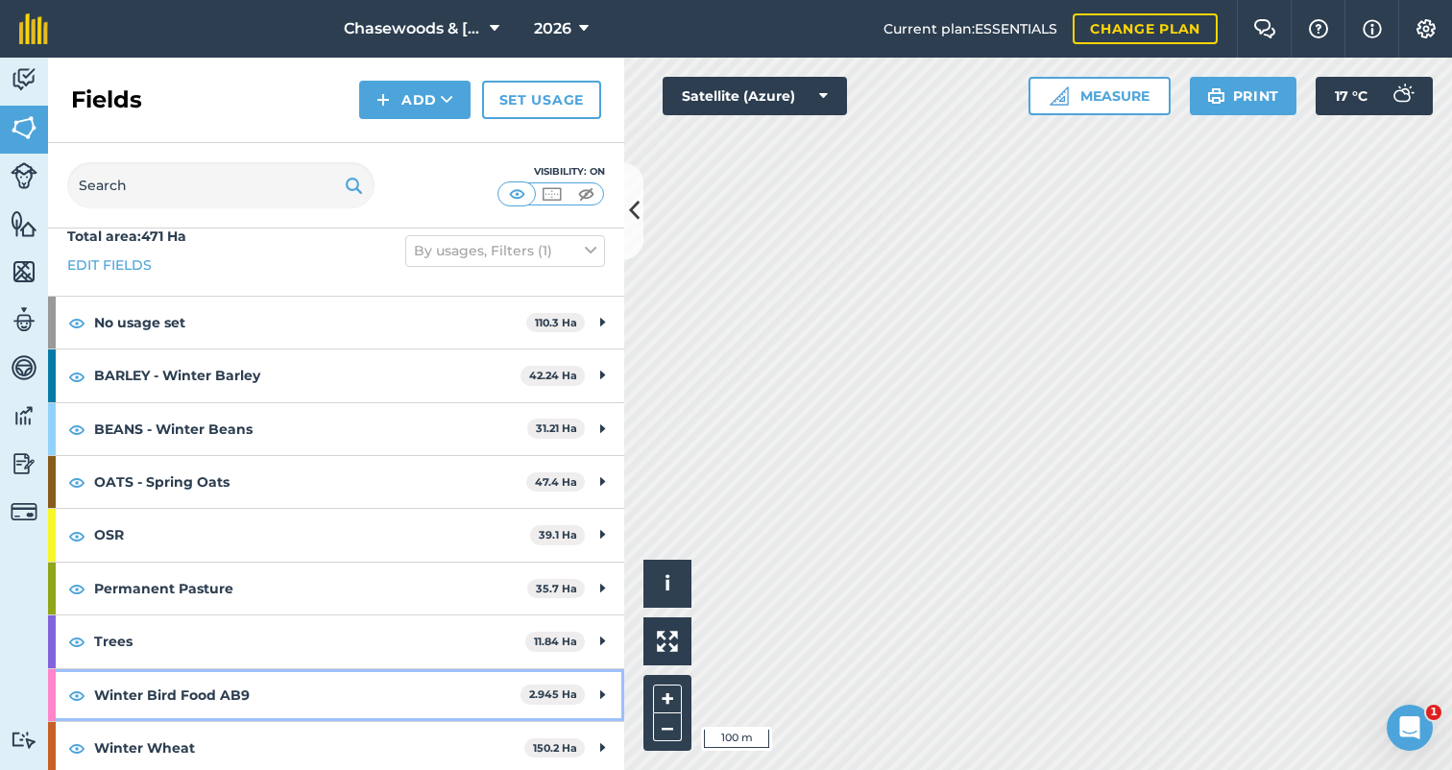
click at [469, 694] on strong "Winter Bird Food AB9" at bounding box center [307, 695] width 426 height 52
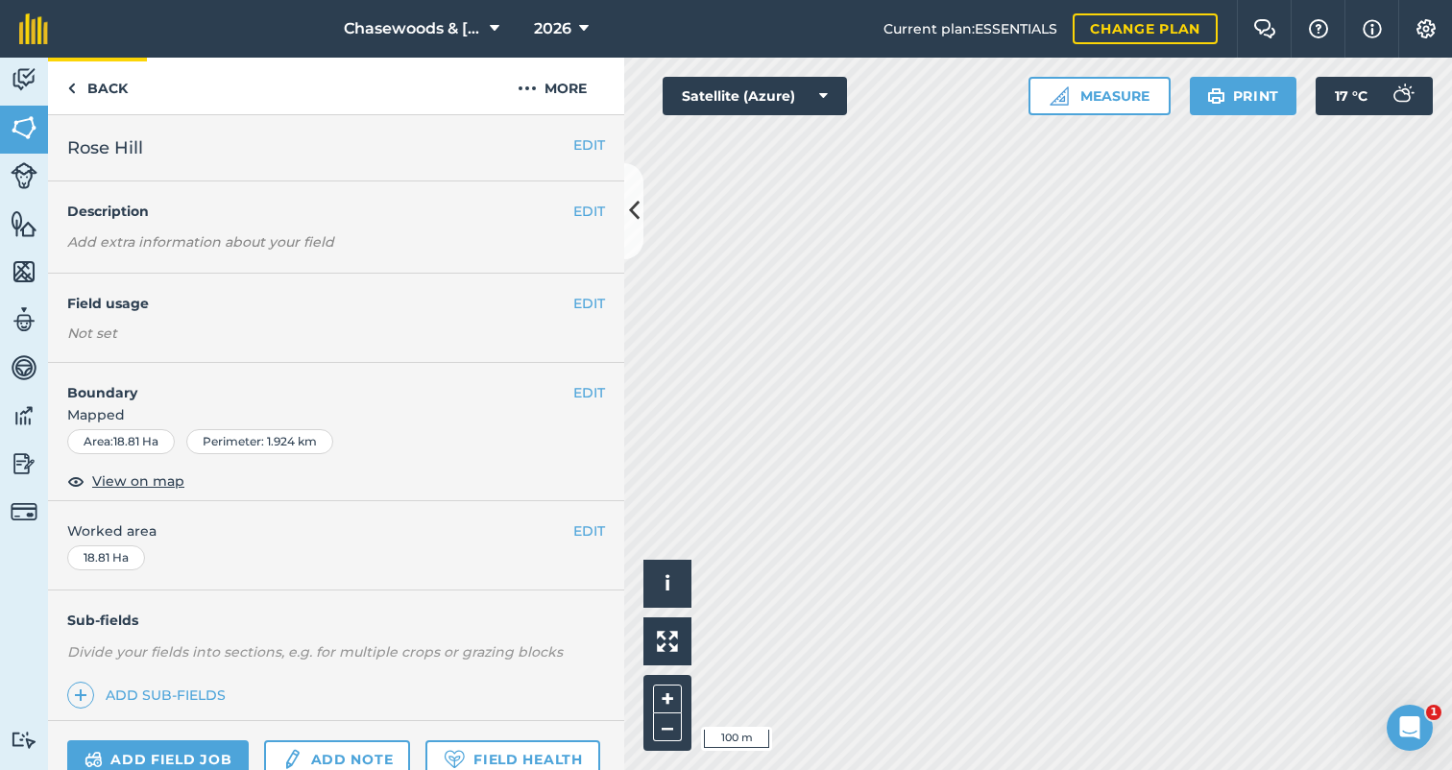
click at [108, 84] on link "Back" at bounding box center [97, 86] width 99 height 57
click at [256, 440] on div "Perimeter : 2.37 km" at bounding box center [261, 443] width 142 height 25
click at [580, 392] on button "EDIT" at bounding box center [589, 395] width 32 height 21
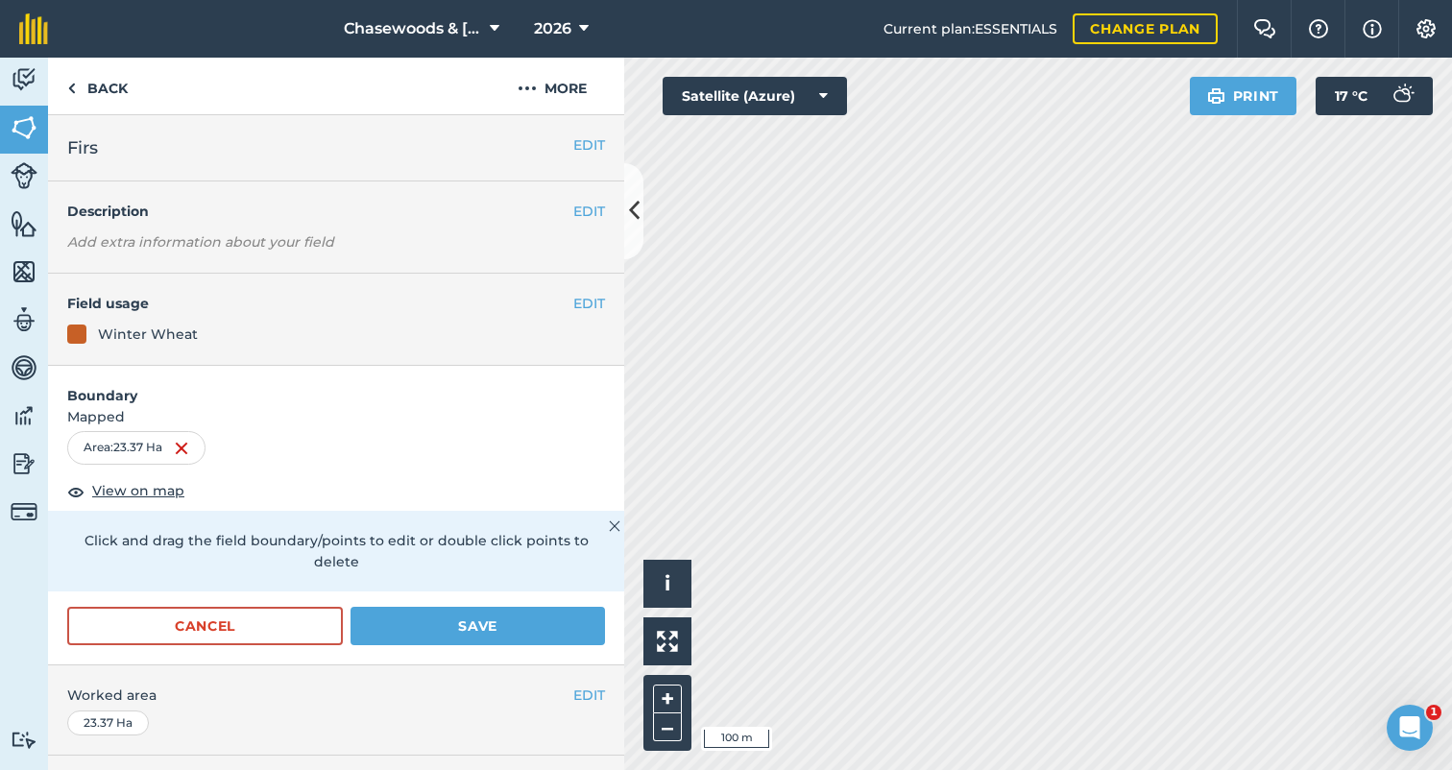
click at [160, 485] on span "View on map" at bounding box center [138, 490] width 92 height 21
click at [487, 607] on button "Save" at bounding box center [477, 626] width 254 height 38
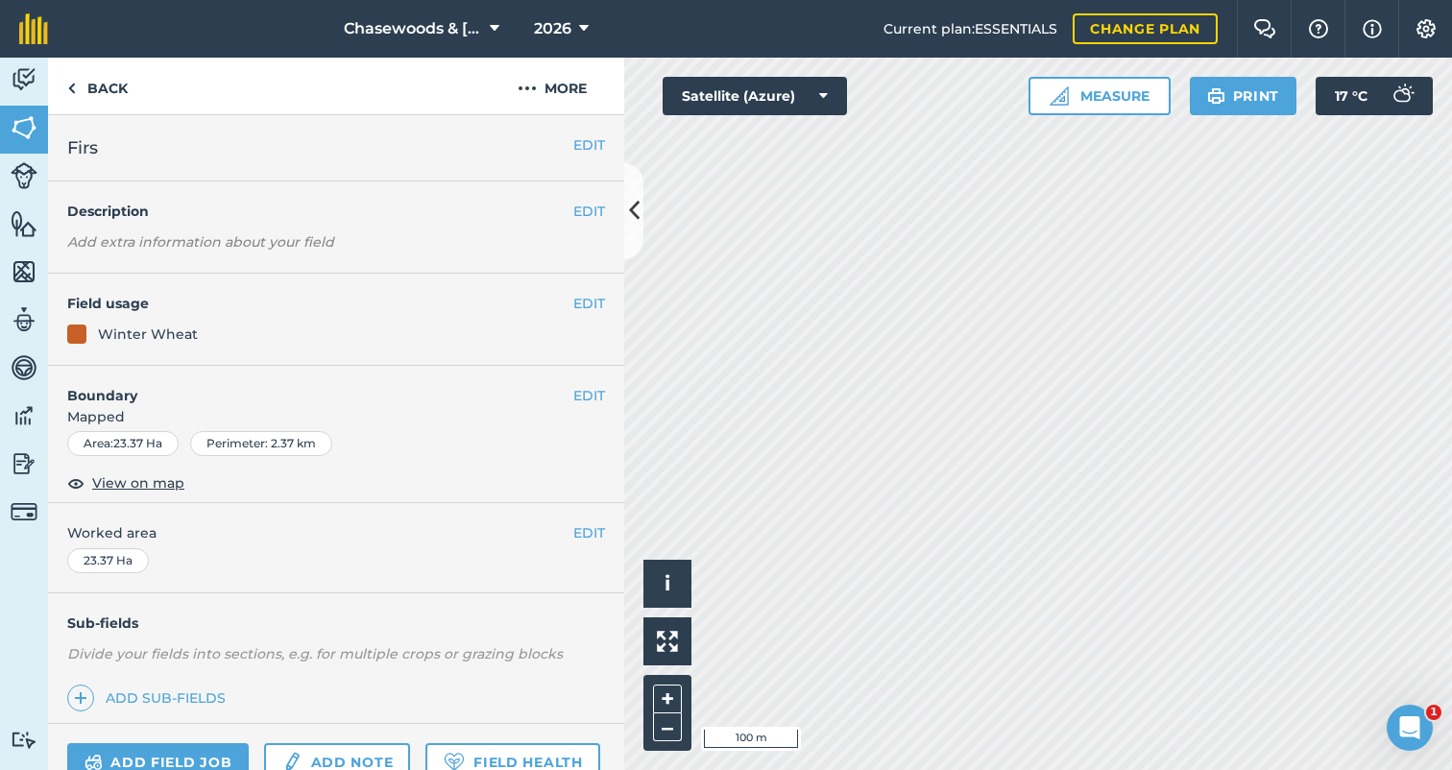
click at [580, 294] on button "EDIT" at bounding box center [589, 303] width 32 height 21
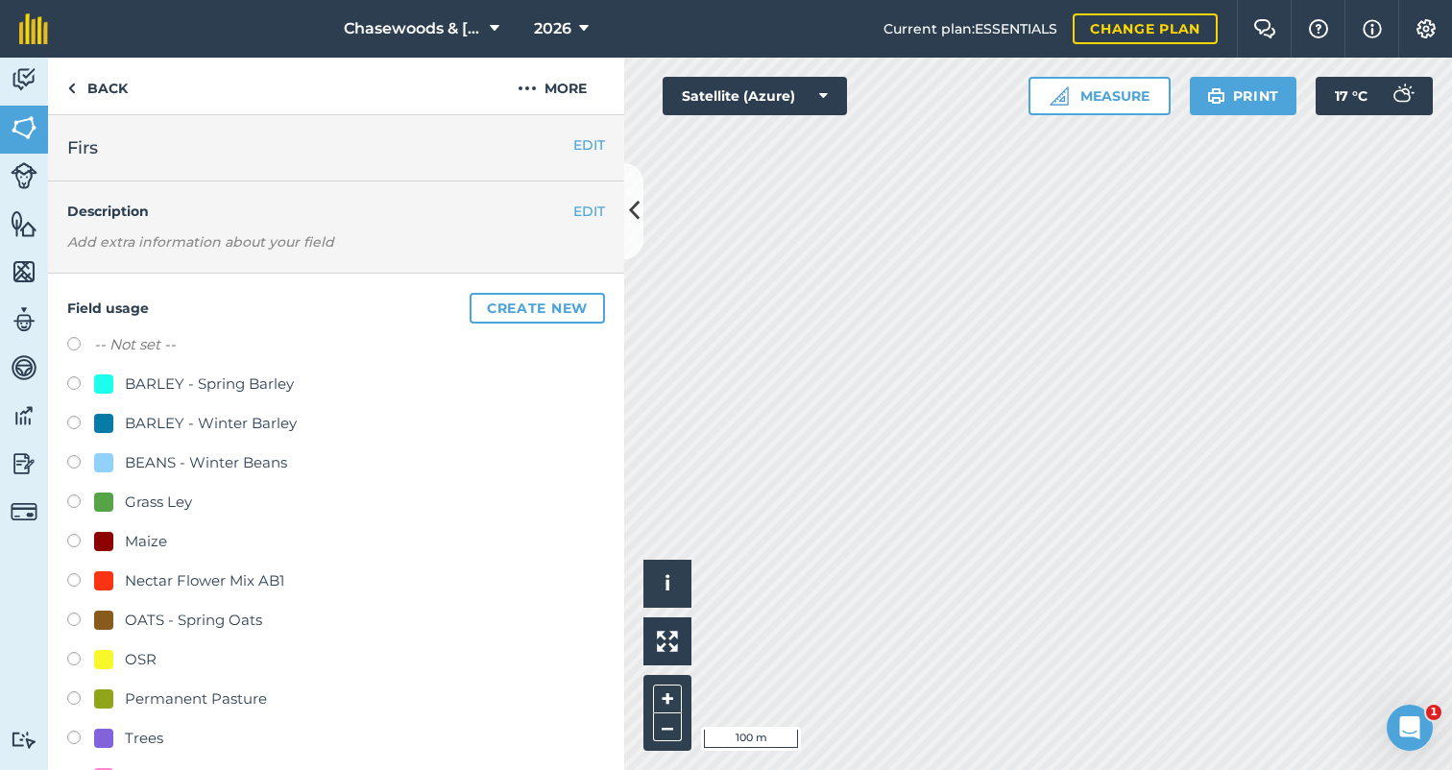
click at [130, 339] on label "-- Not set --" at bounding box center [135, 344] width 82 height 23
radio input "true"
radio input "false"
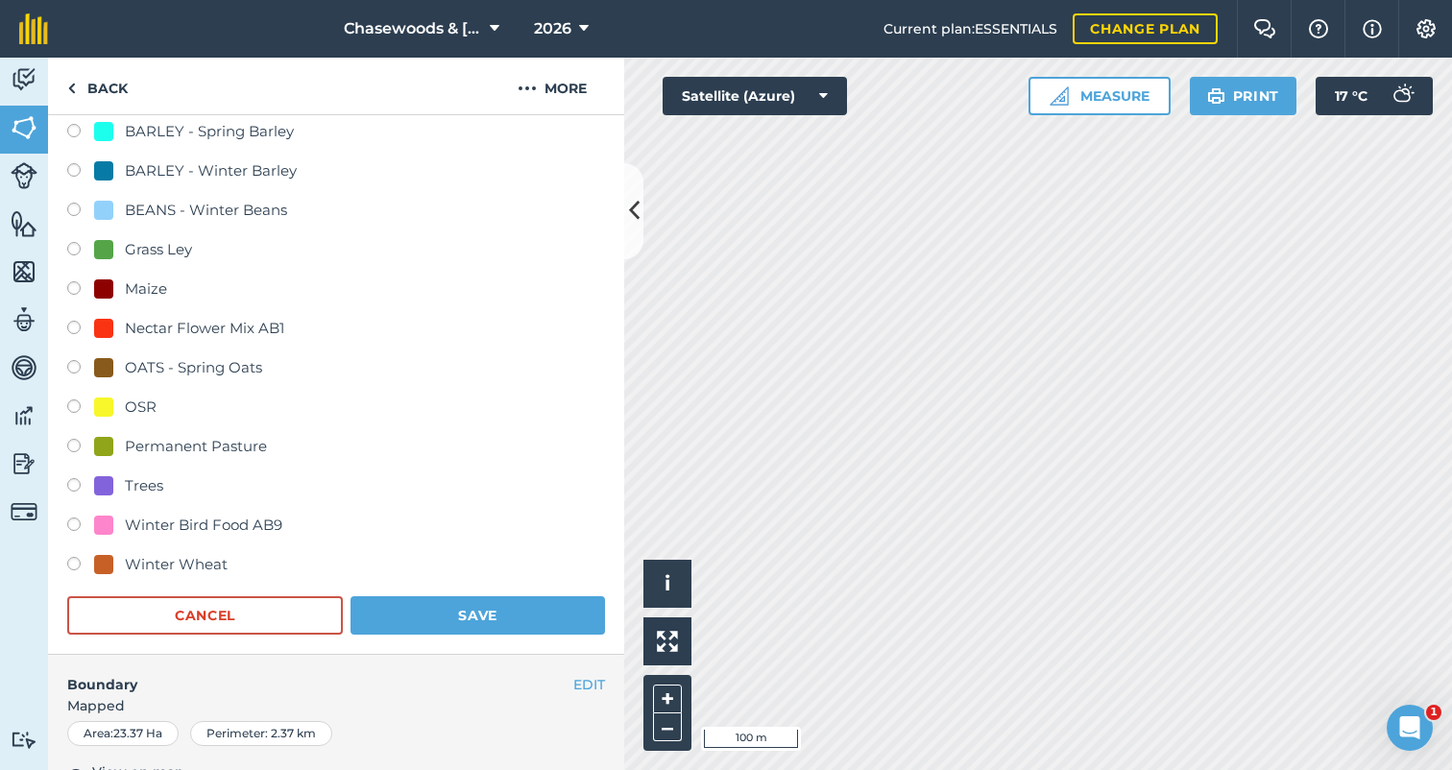
scroll to position [289, 0]
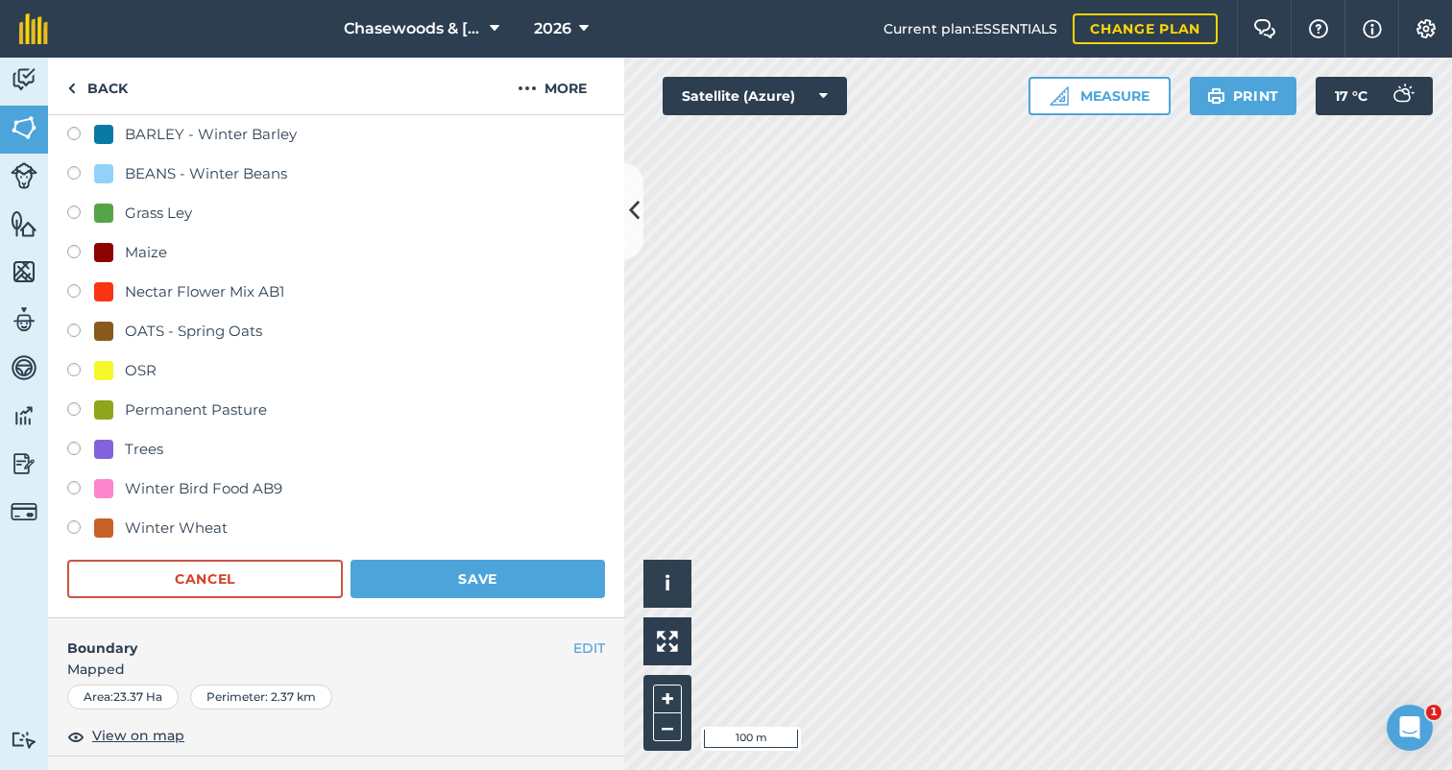
click at [480, 573] on button "Save" at bounding box center [477, 579] width 254 height 38
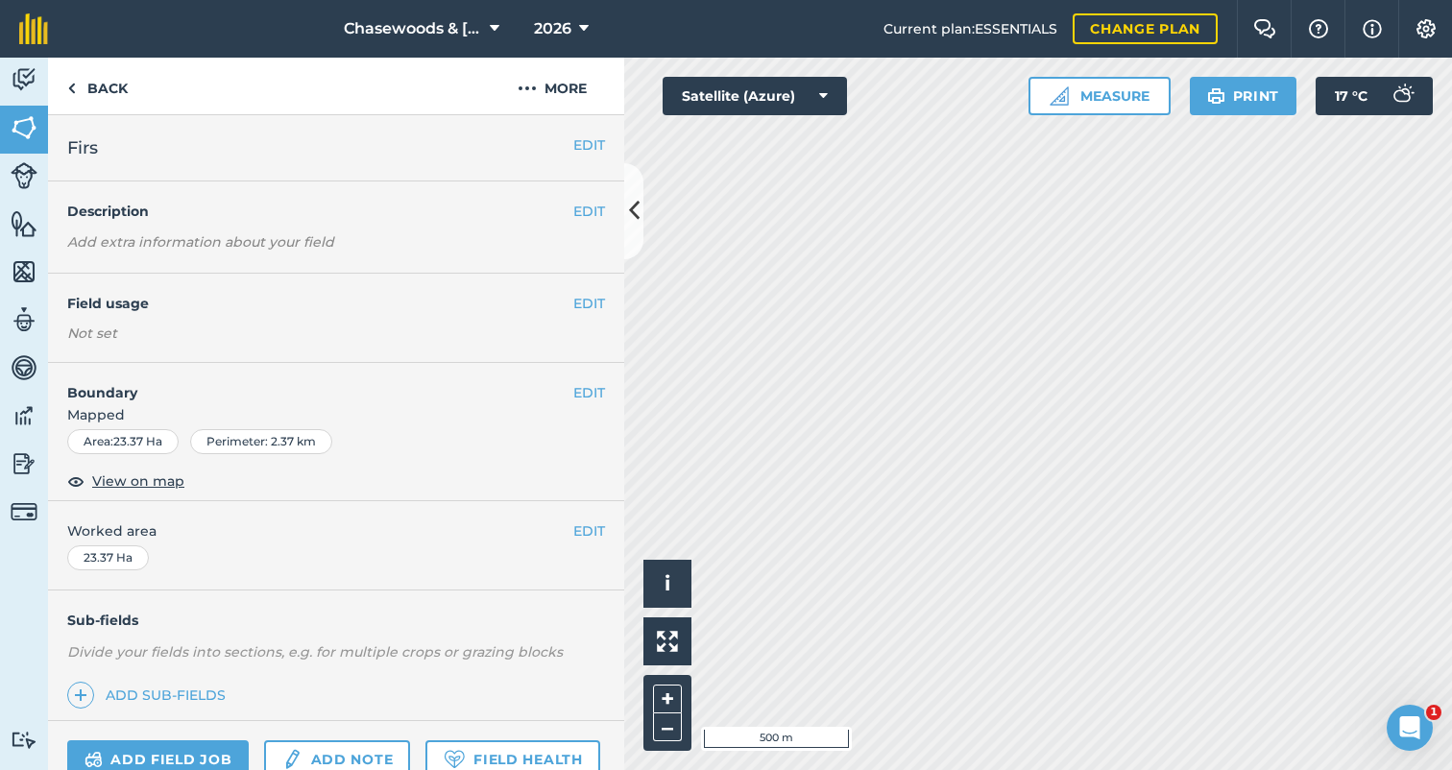
click at [582, 302] on button "EDIT" at bounding box center [589, 303] width 32 height 21
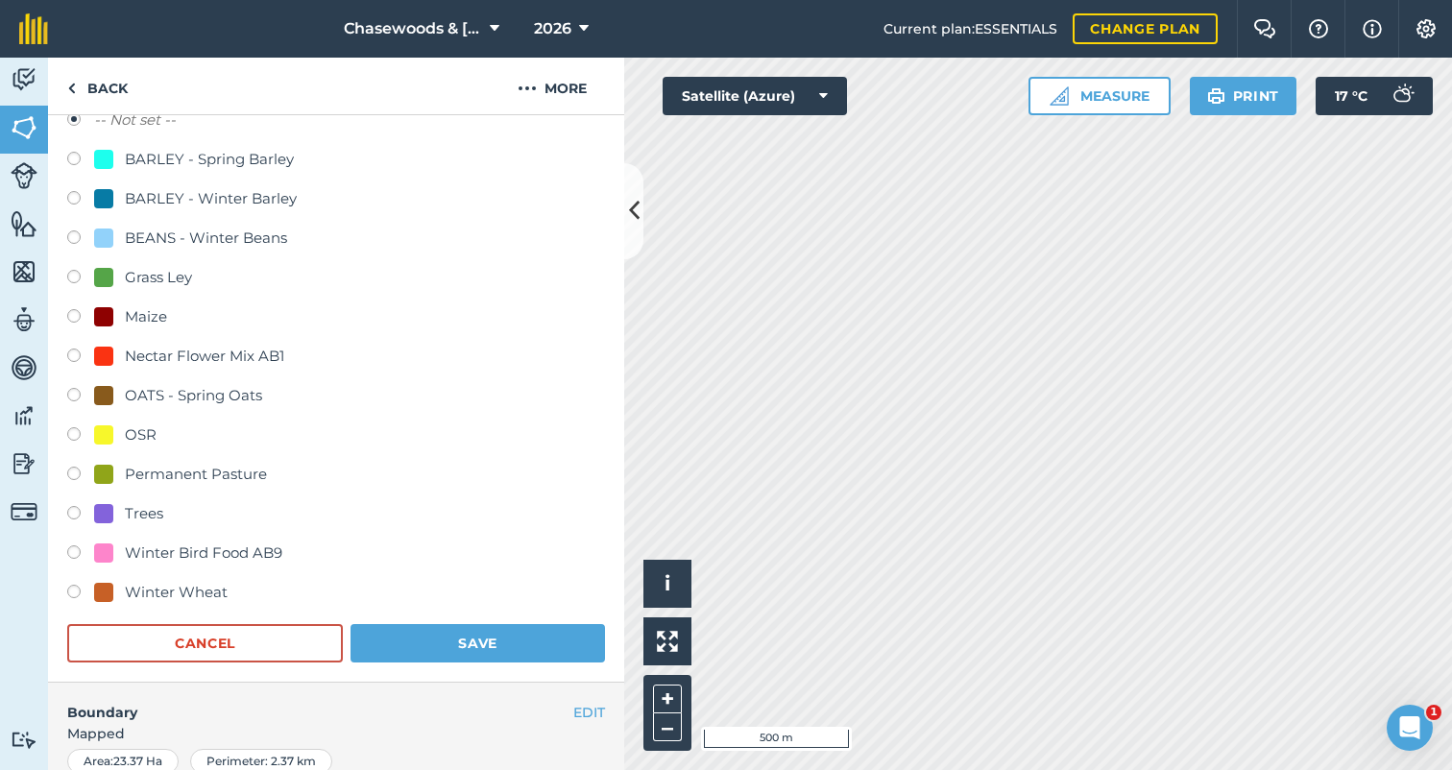
scroll to position [307, 0]
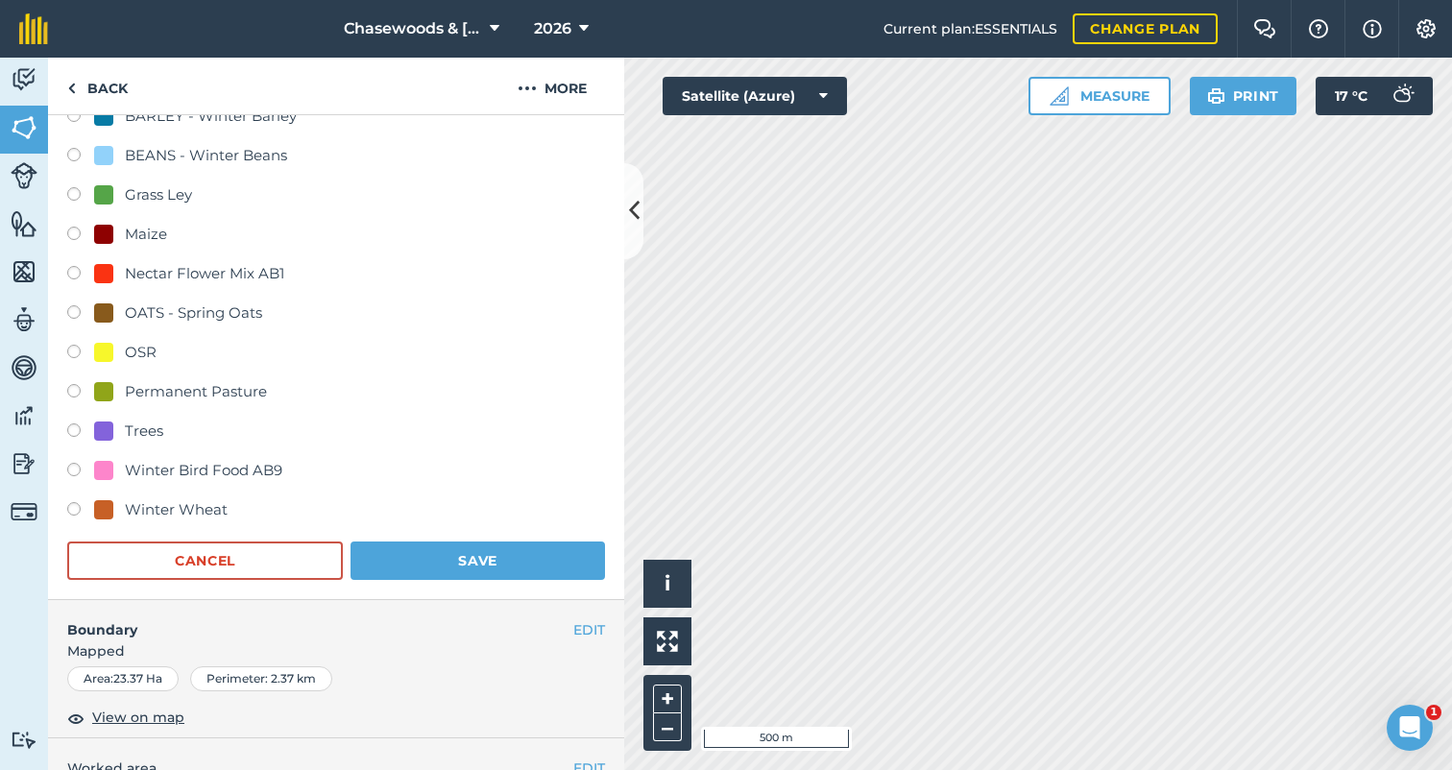
click at [74, 506] on label at bounding box center [80, 511] width 27 height 19
radio input "true"
radio input "false"
click at [462, 550] on button "Save" at bounding box center [477, 561] width 254 height 38
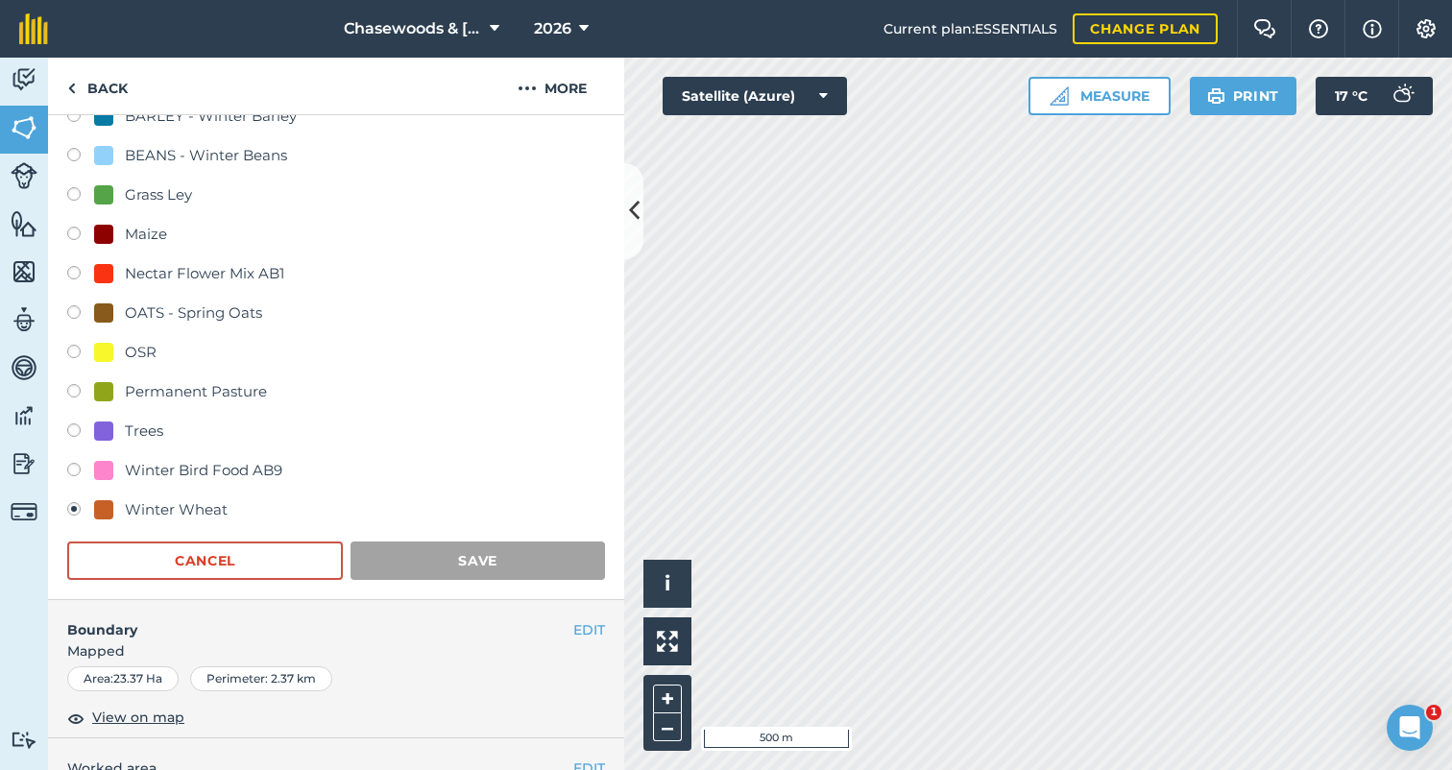
scroll to position [130, 0]
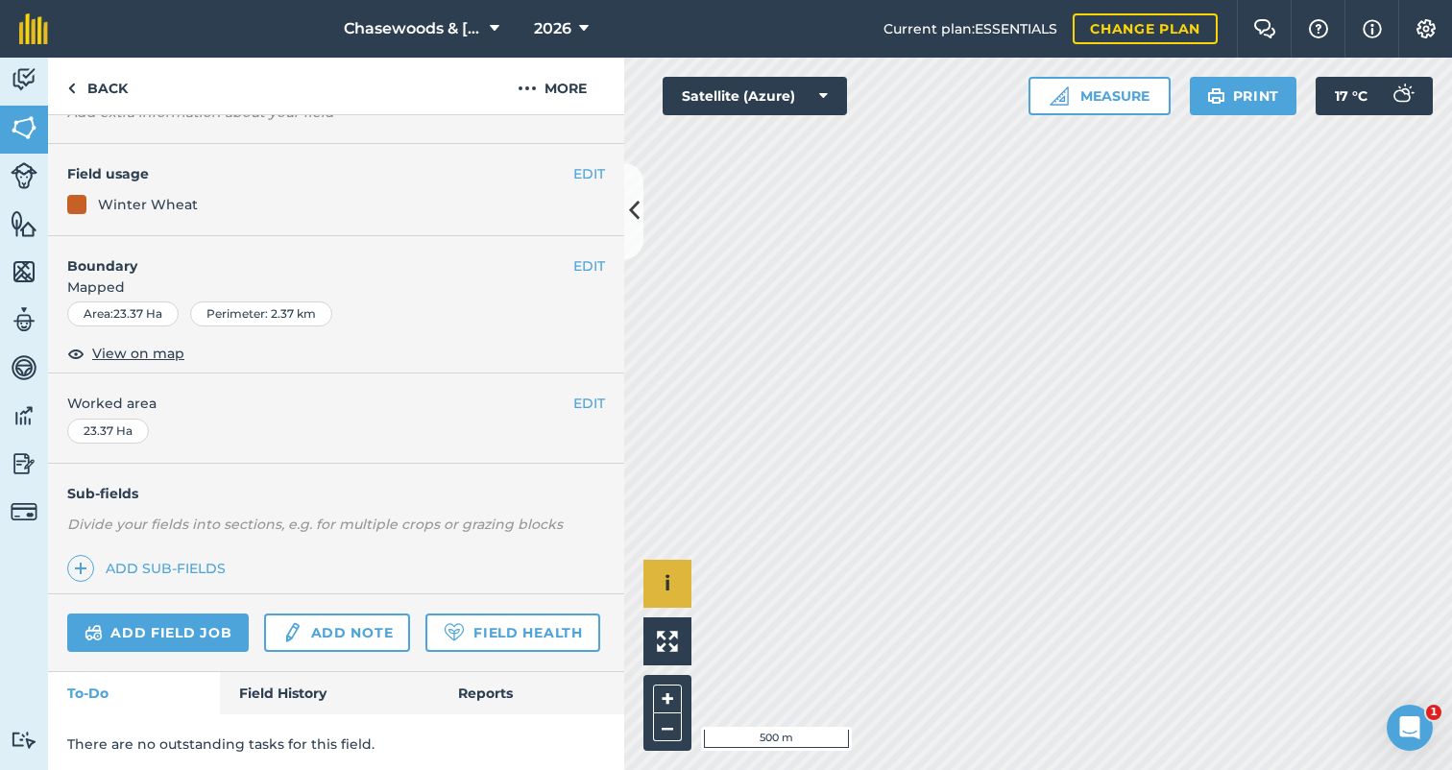
scroll to position [128, 0]
click at [579, 259] on button "EDIT" at bounding box center [589, 264] width 32 height 21
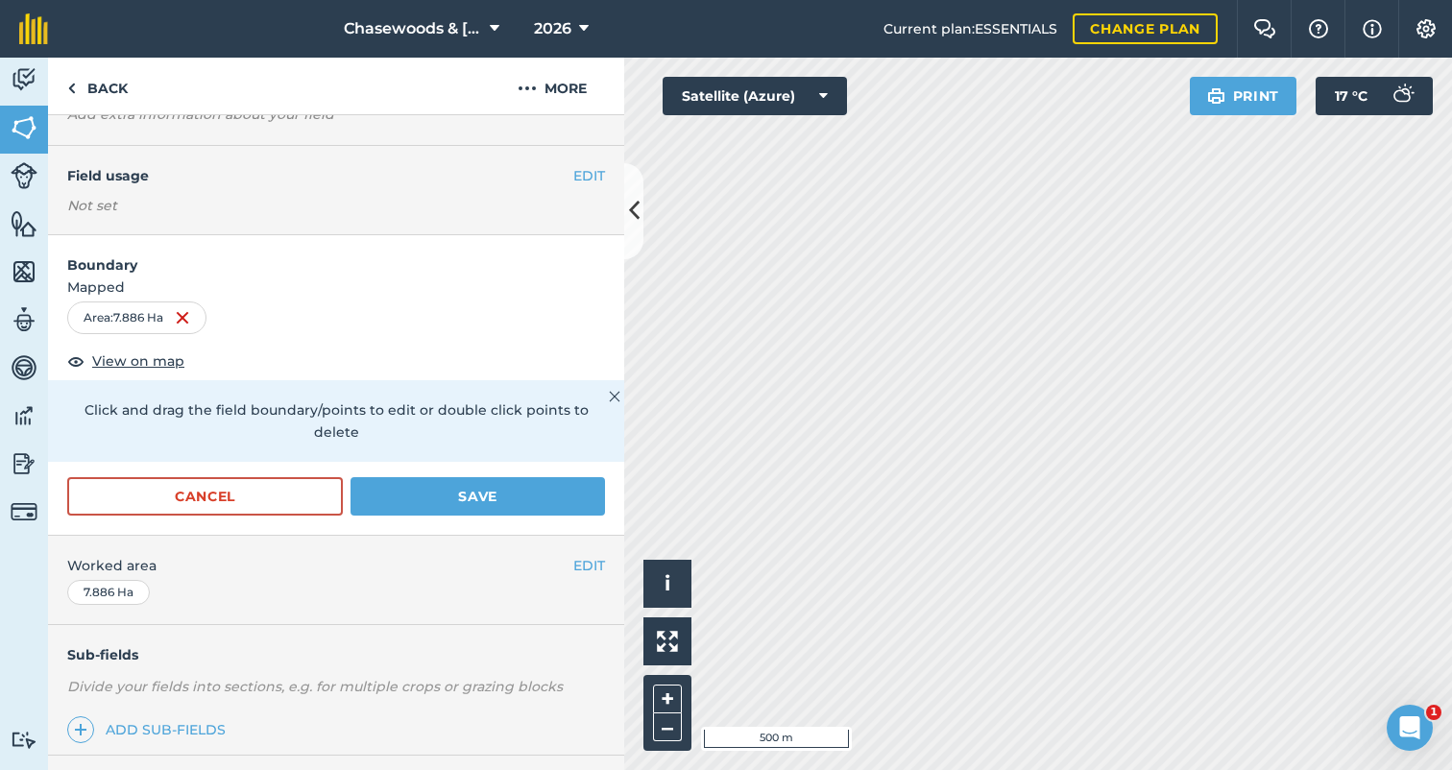
click at [586, 168] on button "EDIT" at bounding box center [589, 175] width 32 height 21
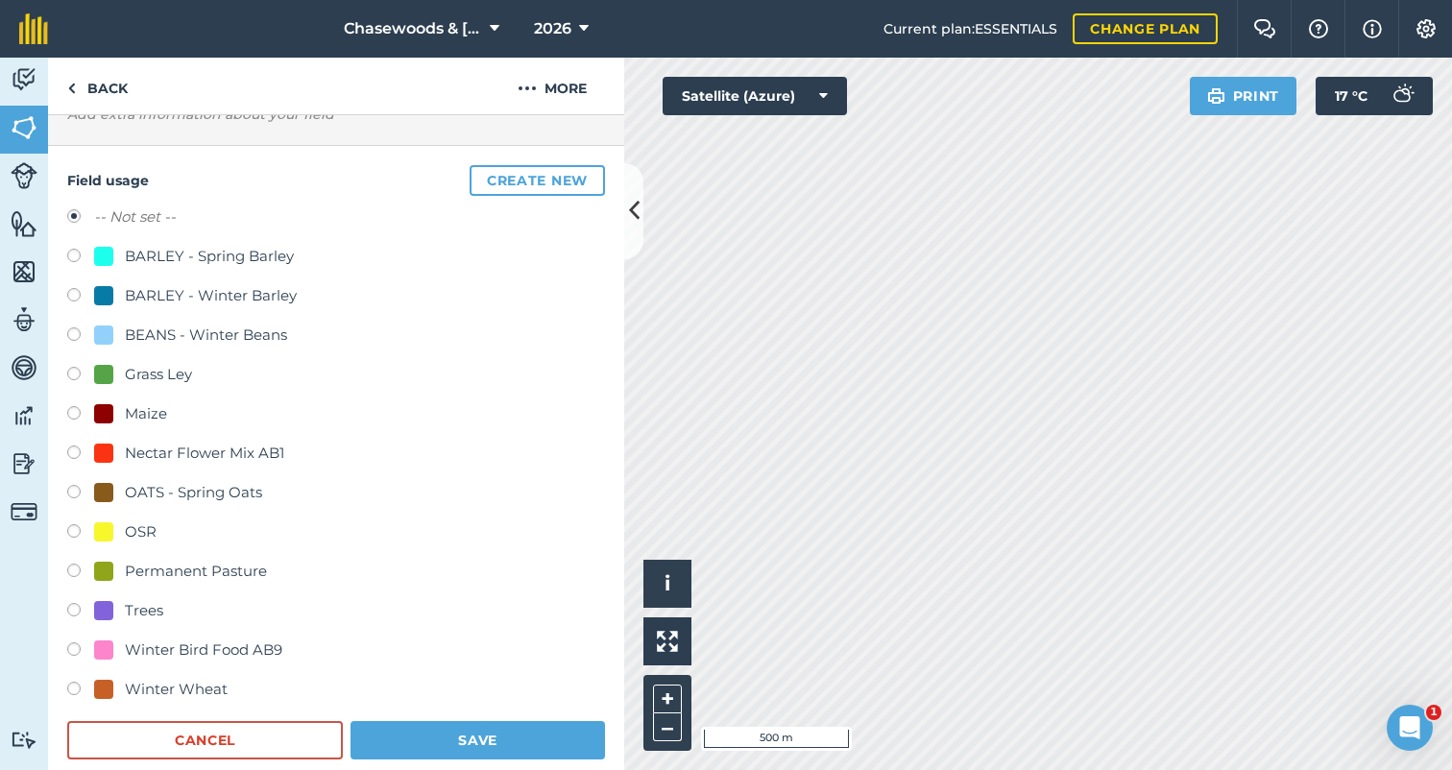
click at [73, 529] on label at bounding box center [80, 533] width 27 height 19
radio input "true"
radio input "false"
click at [467, 738] on button "Save" at bounding box center [477, 740] width 254 height 38
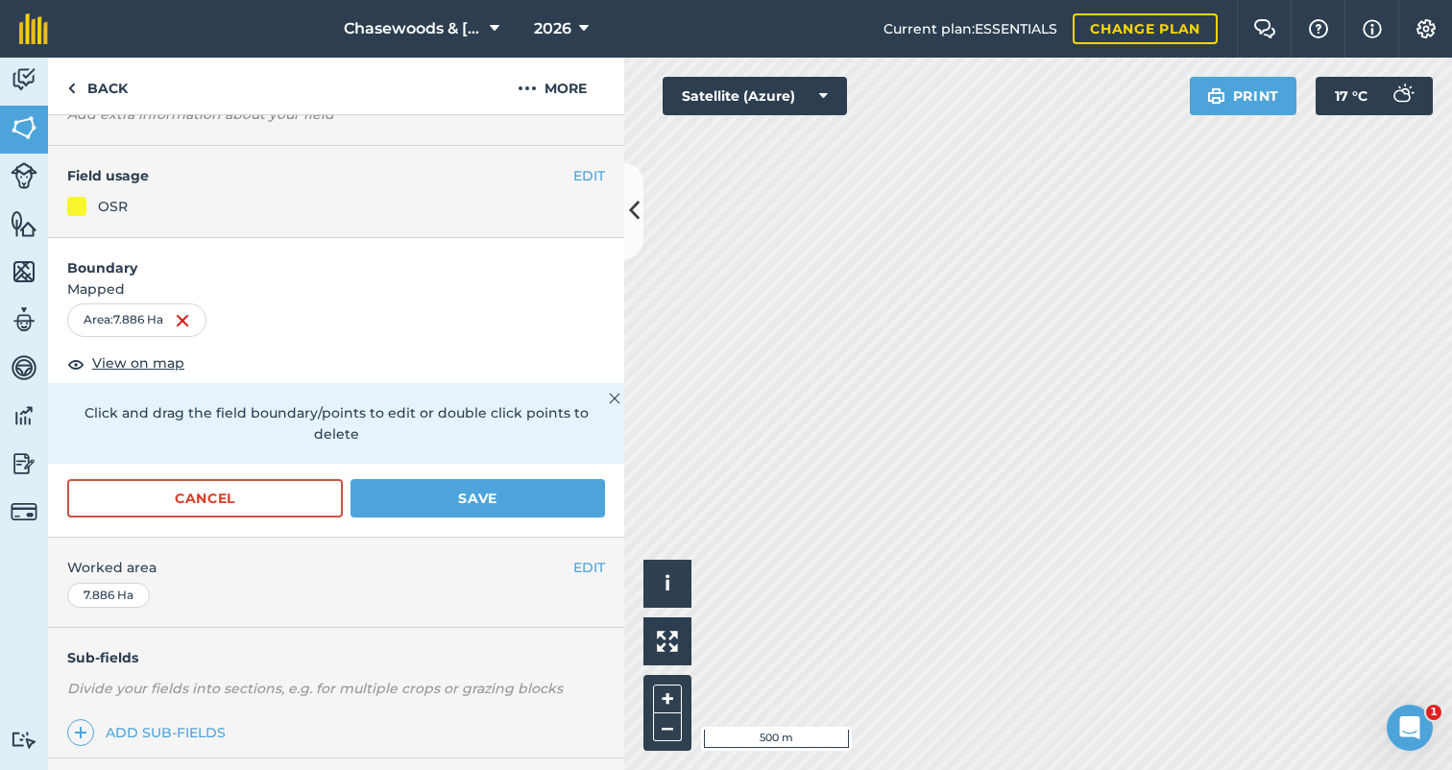
click at [470, 479] on button "Save" at bounding box center [477, 498] width 254 height 38
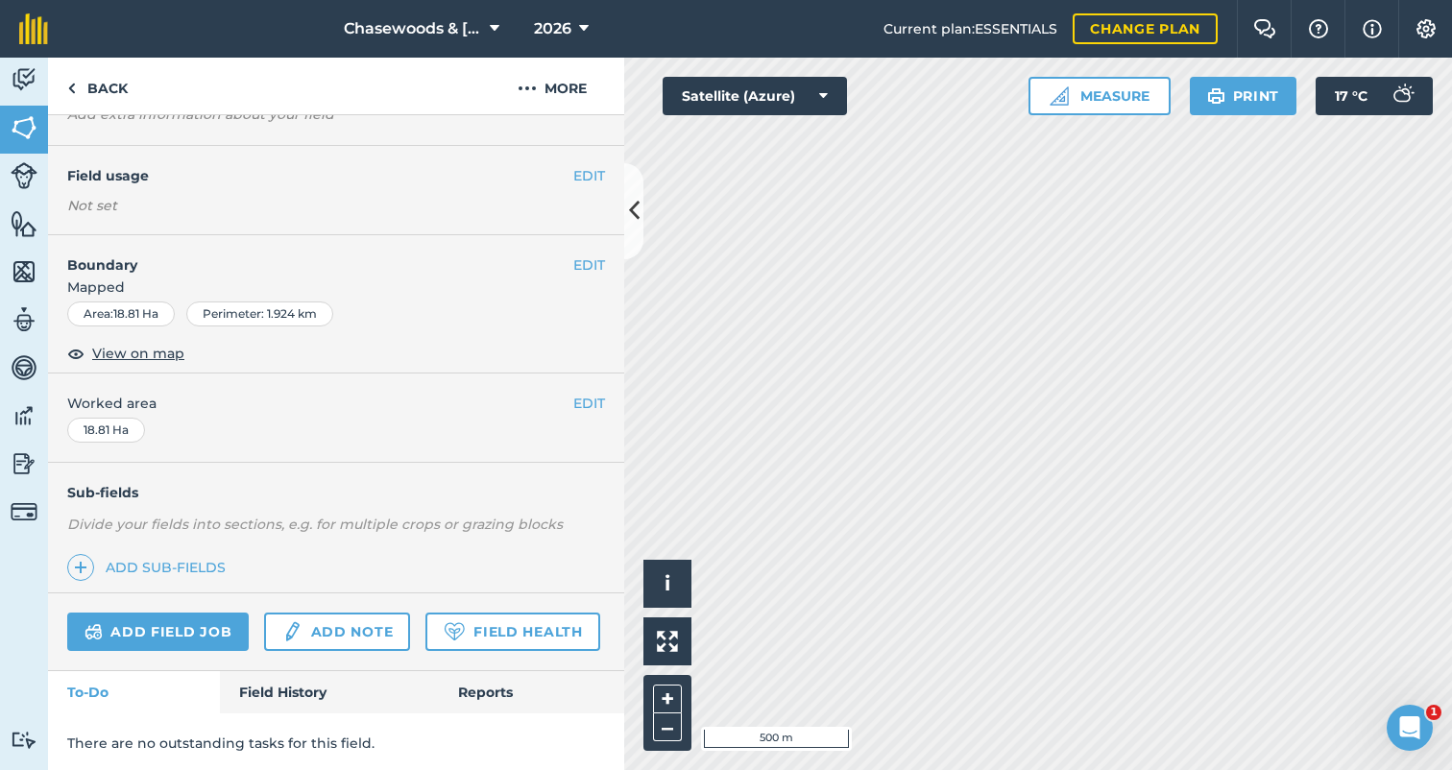
click at [581, 169] on button "EDIT" at bounding box center [589, 175] width 32 height 21
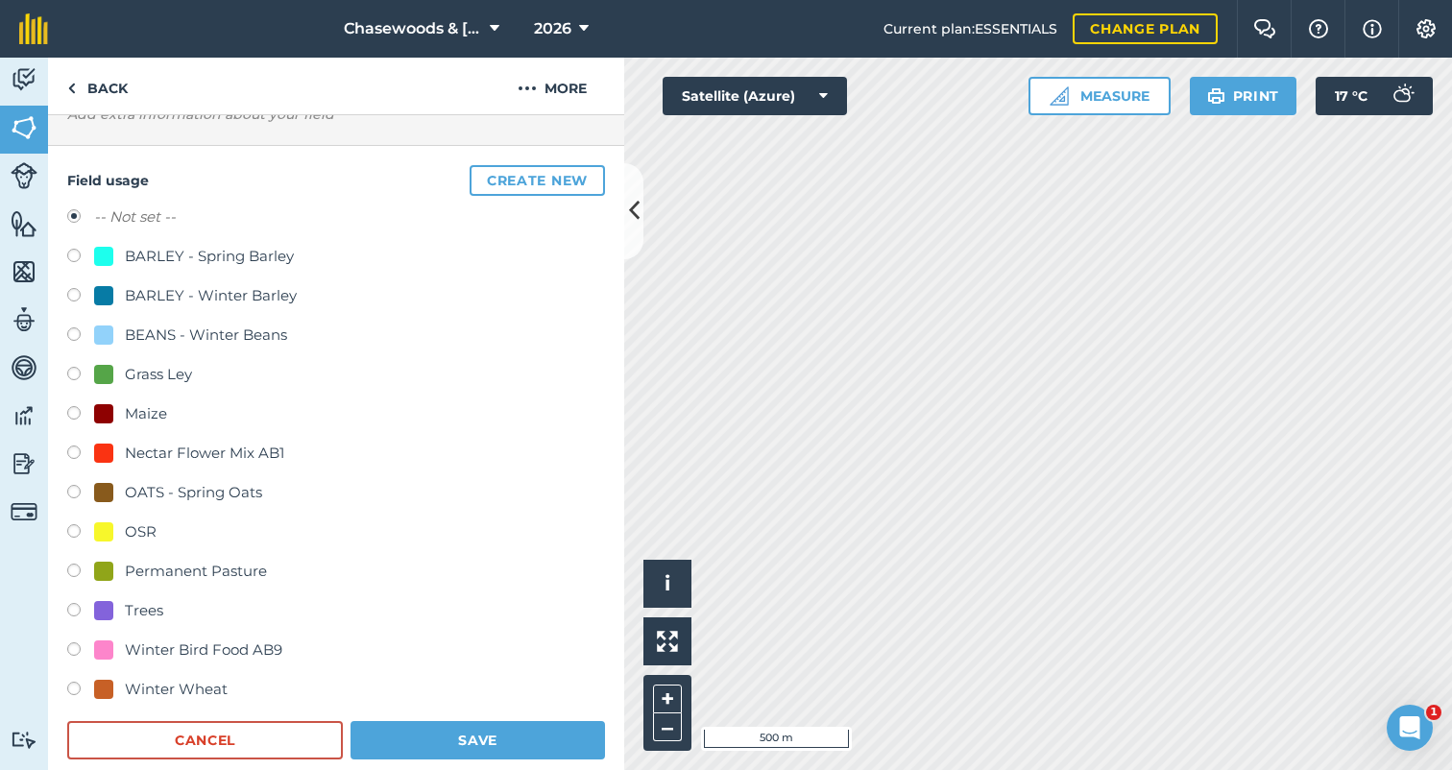
click at [73, 527] on label at bounding box center [80, 533] width 27 height 19
radio input "true"
radio input "false"
click at [438, 745] on button "Save" at bounding box center [477, 740] width 254 height 38
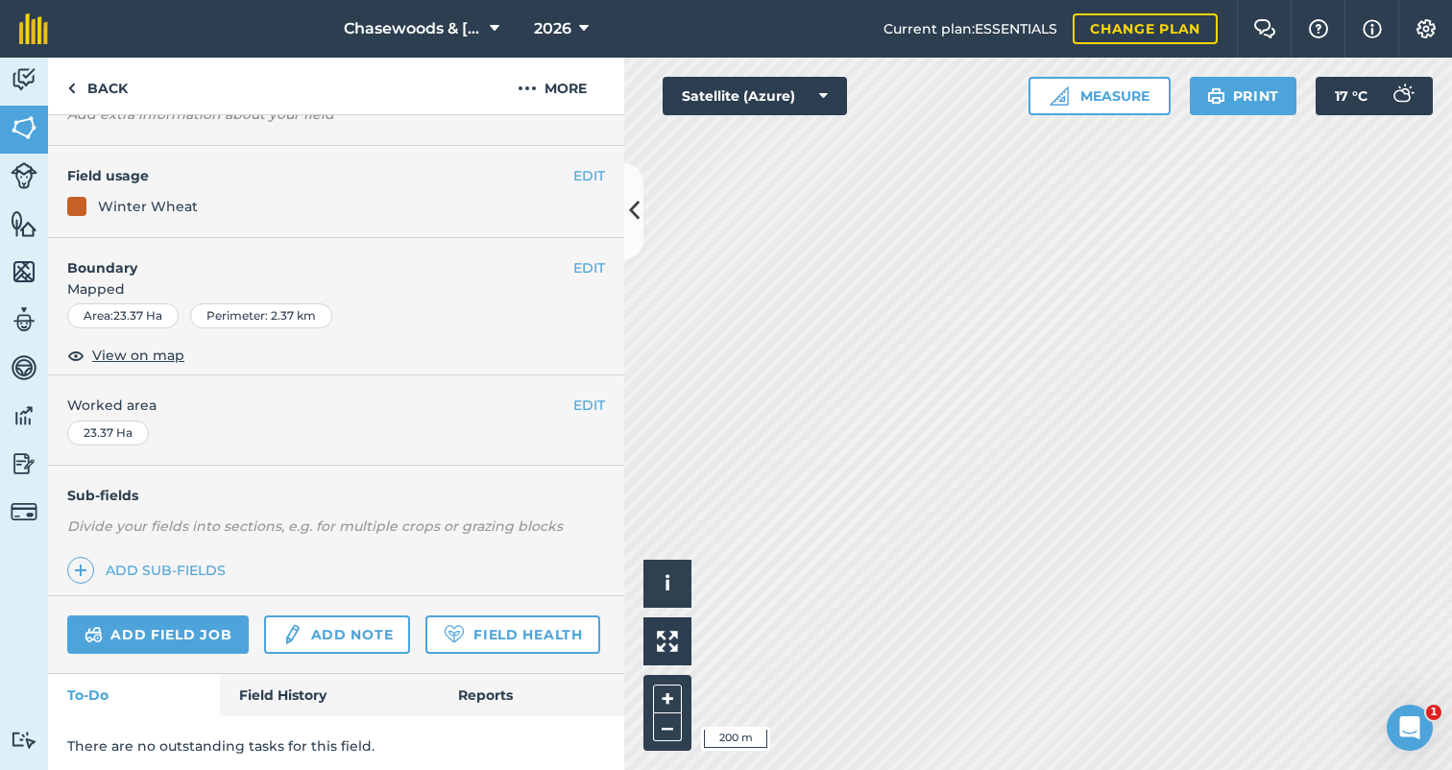
click at [1369, 27] on img at bounding box center [1371, 28] width 19 height 23
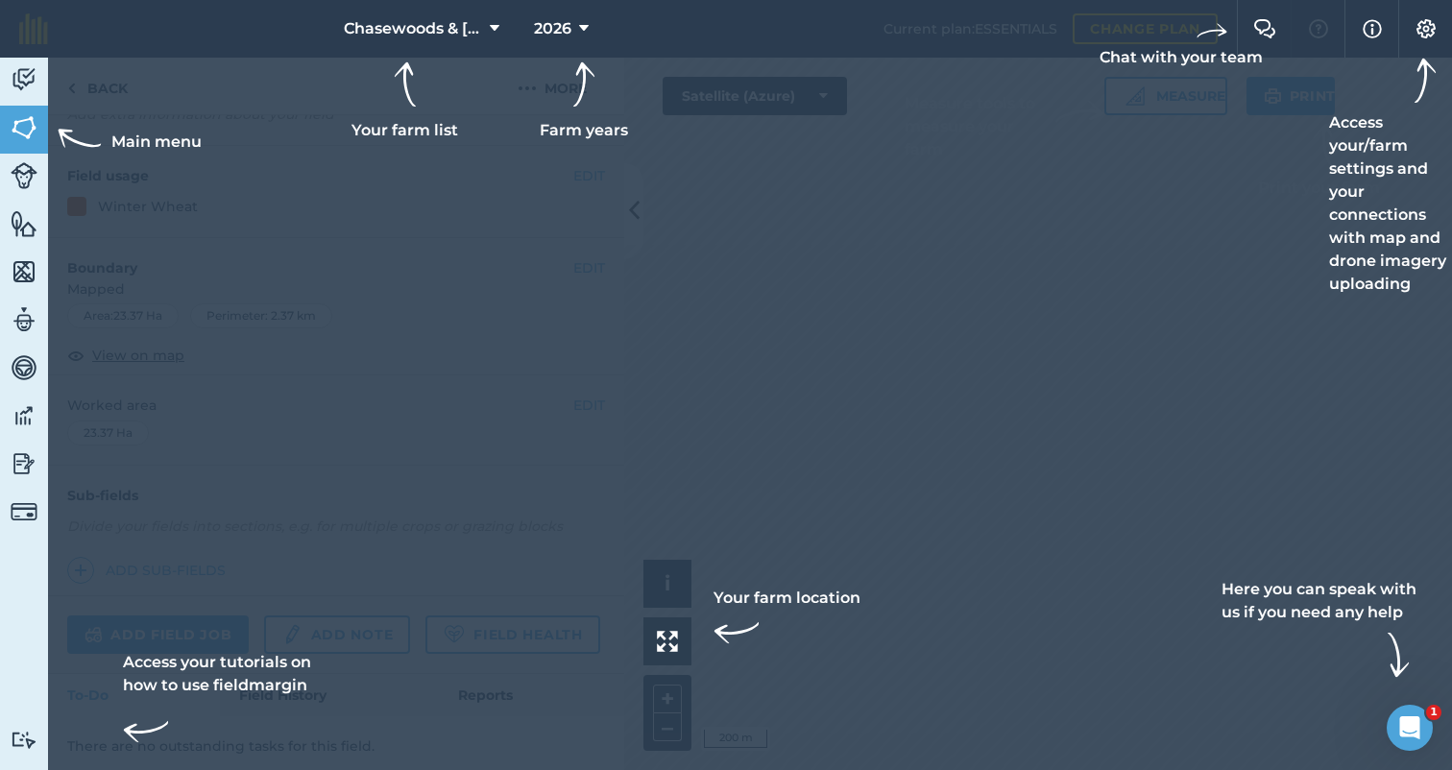
click at [1369, 26] on img at bounding box center [1371, 28] width 19 height 23
click at [1380, 27] on img at bounding box center [1371, 28] width 19 height 23
click at [520, 322] on div at bounding box center [726, 385] width 1452 height 770
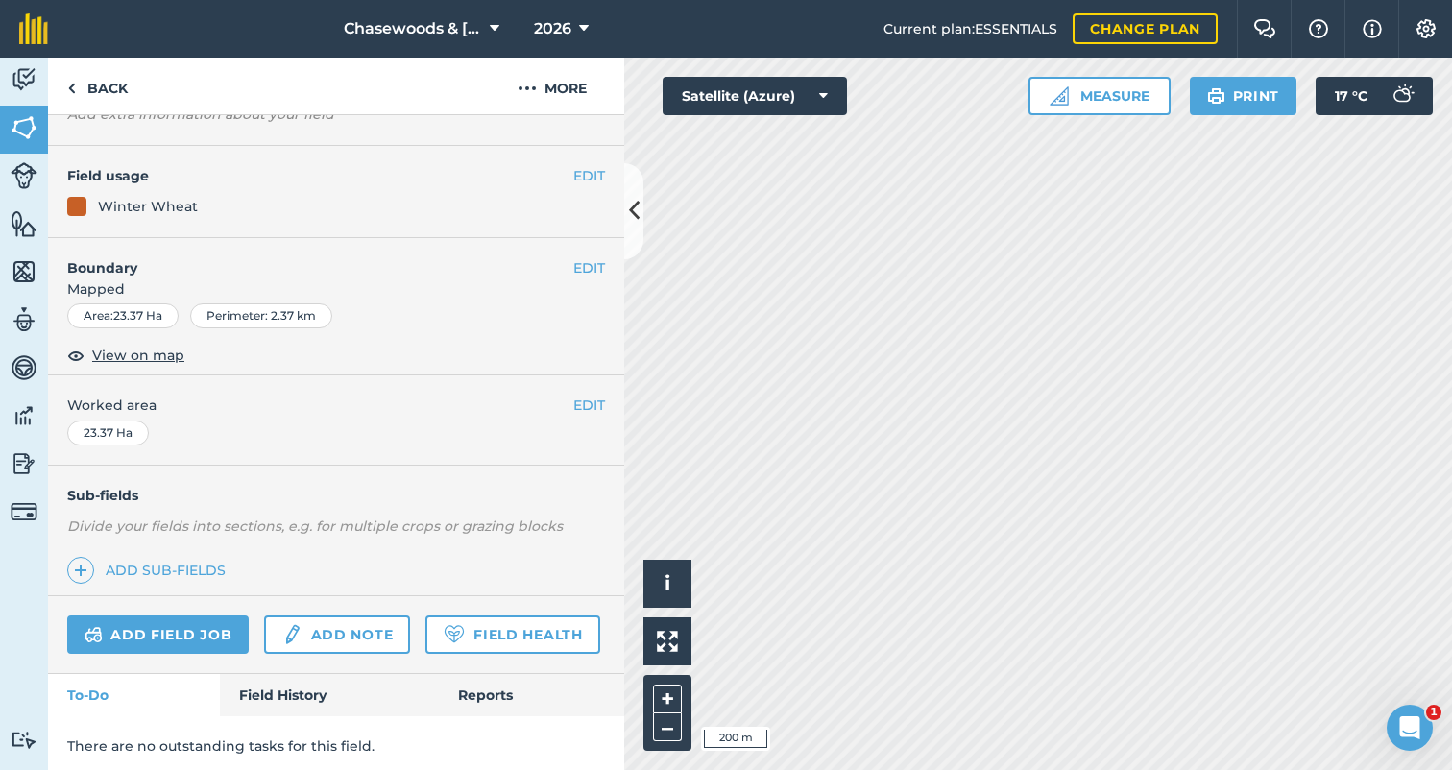
click at [144, 351] on span "View on map" at bounding box center [138, 355] width 92 height 21
click at [105, 84] on link "Back" at bounding box center [97, 86] width 99 height 57
click at [105, 83] on link "Back" at bounding box center [97, 86] width 99 height 57
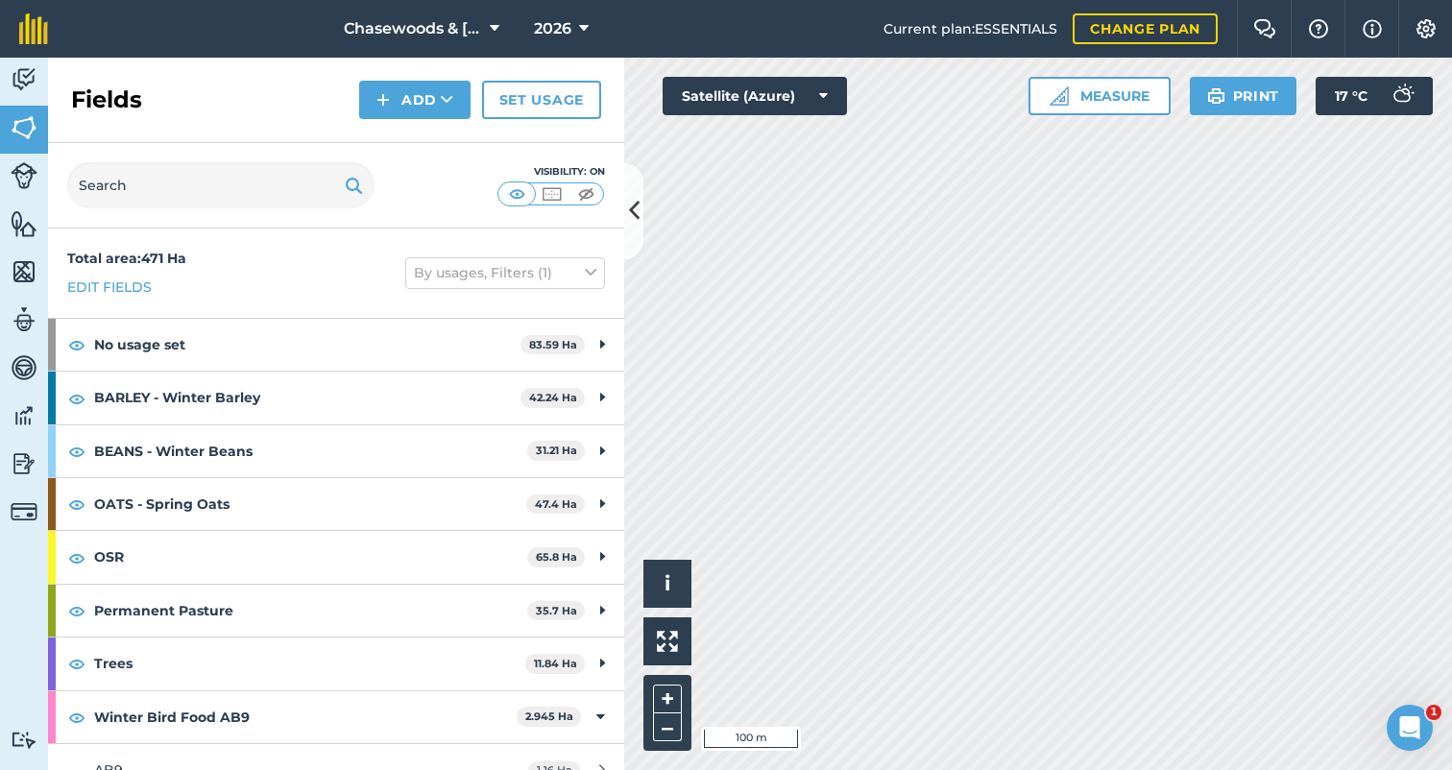
click at [557, 192] on img at bounding box center [552, 193] width 24 height 19
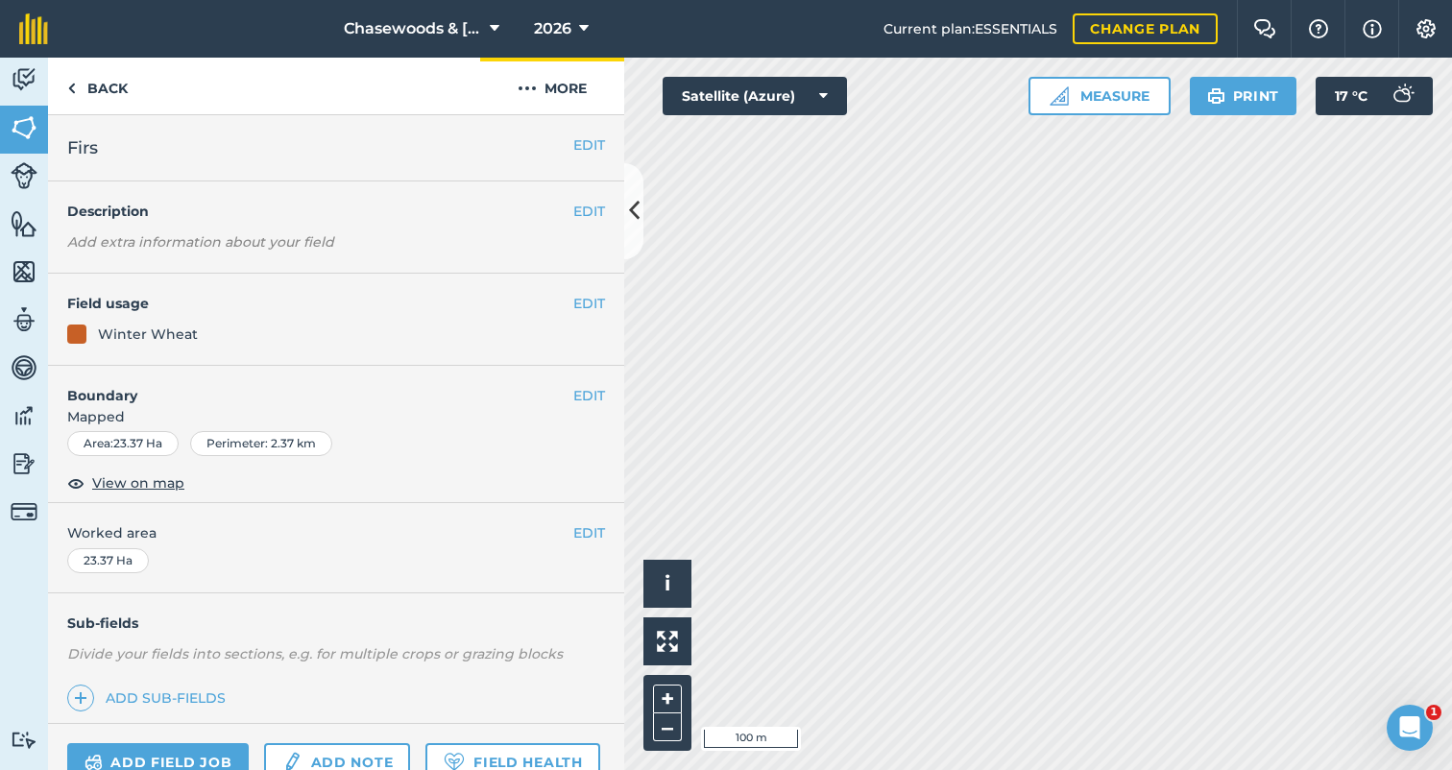
click at [528, 81] on img at bounding box center [527, 88] width 19 height 23
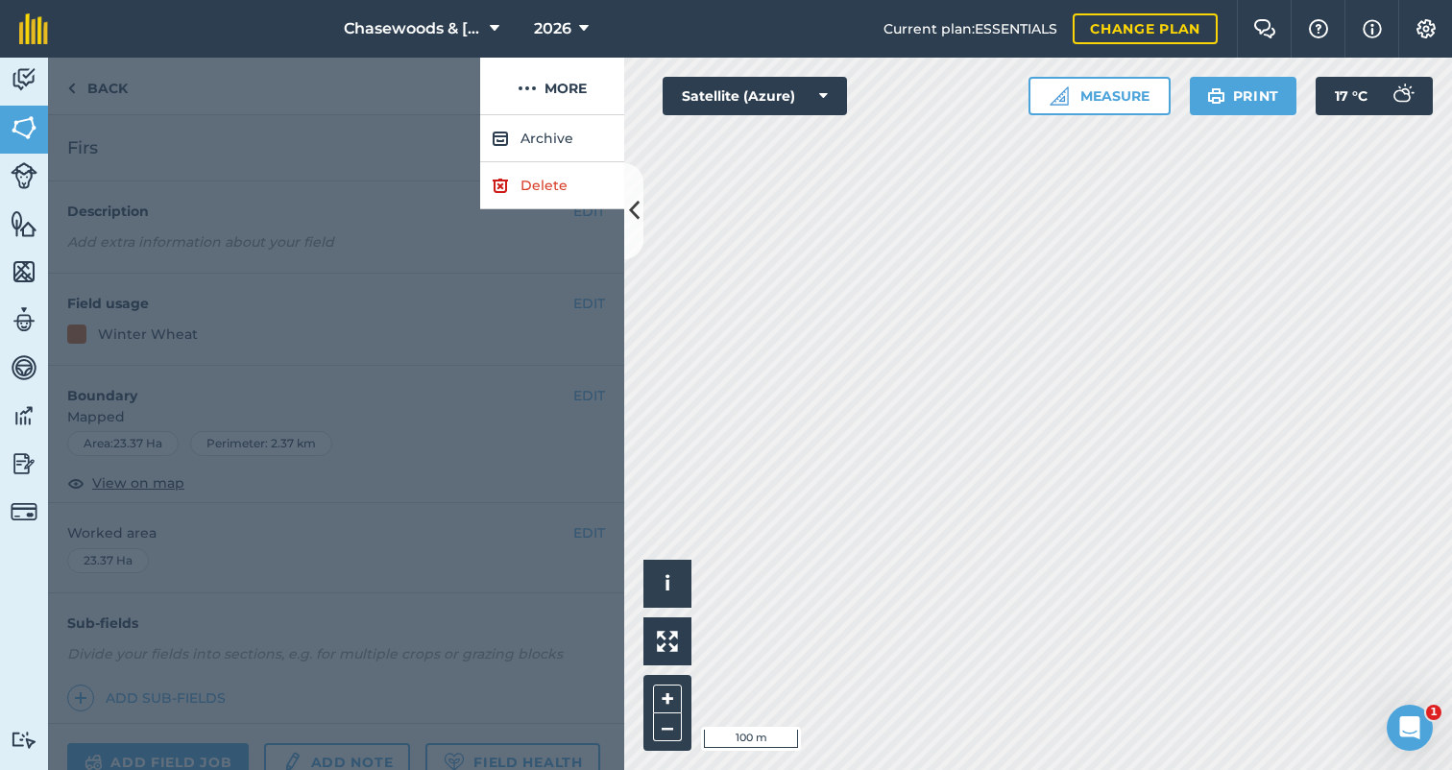
click at [391, 101] on div at bounding box center [264, 87] width 432 height 58
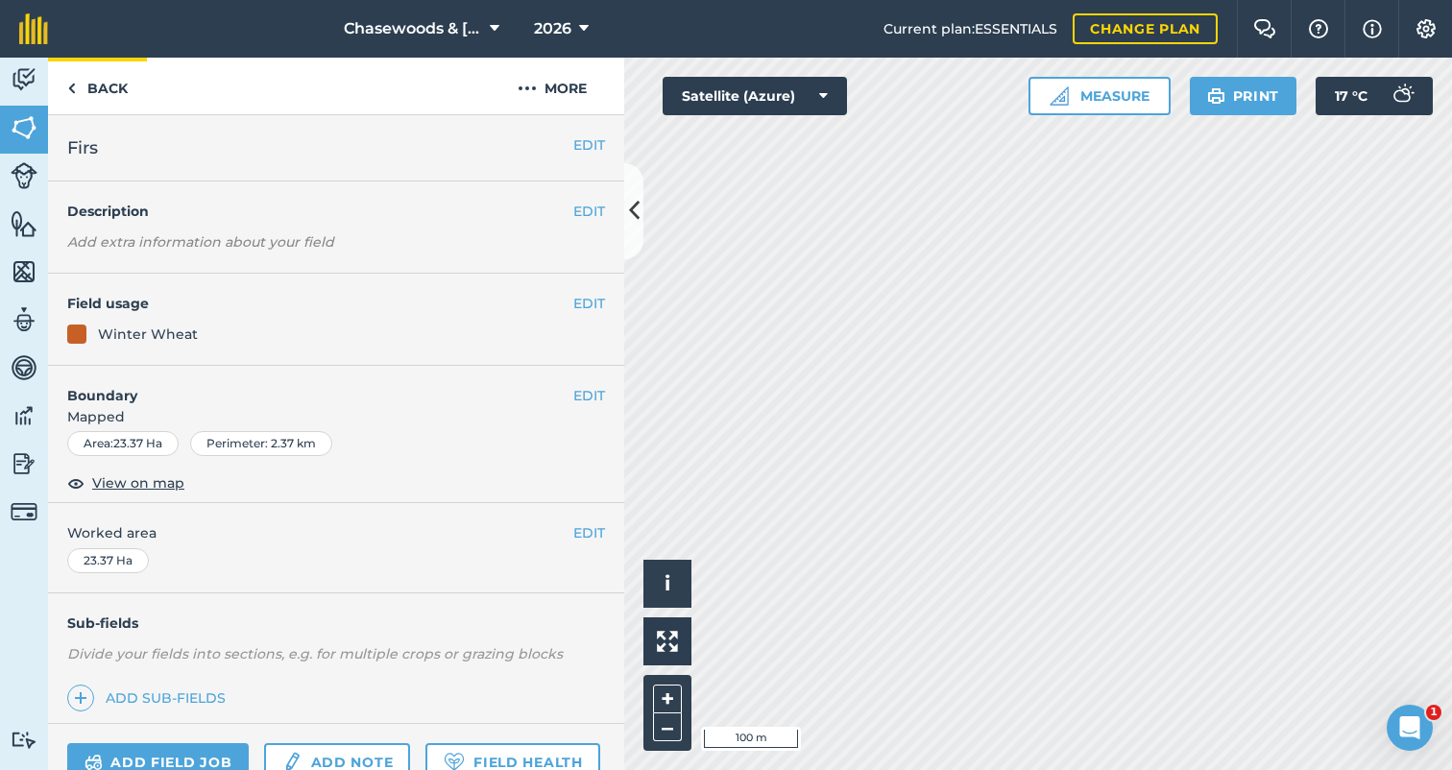
click at [108, 81] on link "Back" at bounding box center [97, 86] width 99 height 57
click at [102, 88] on link "Back" at bounding box center [97, 86] width 99 height 57
click at [536, 86] on img at bounding box center [527, 88] width 19 height 23
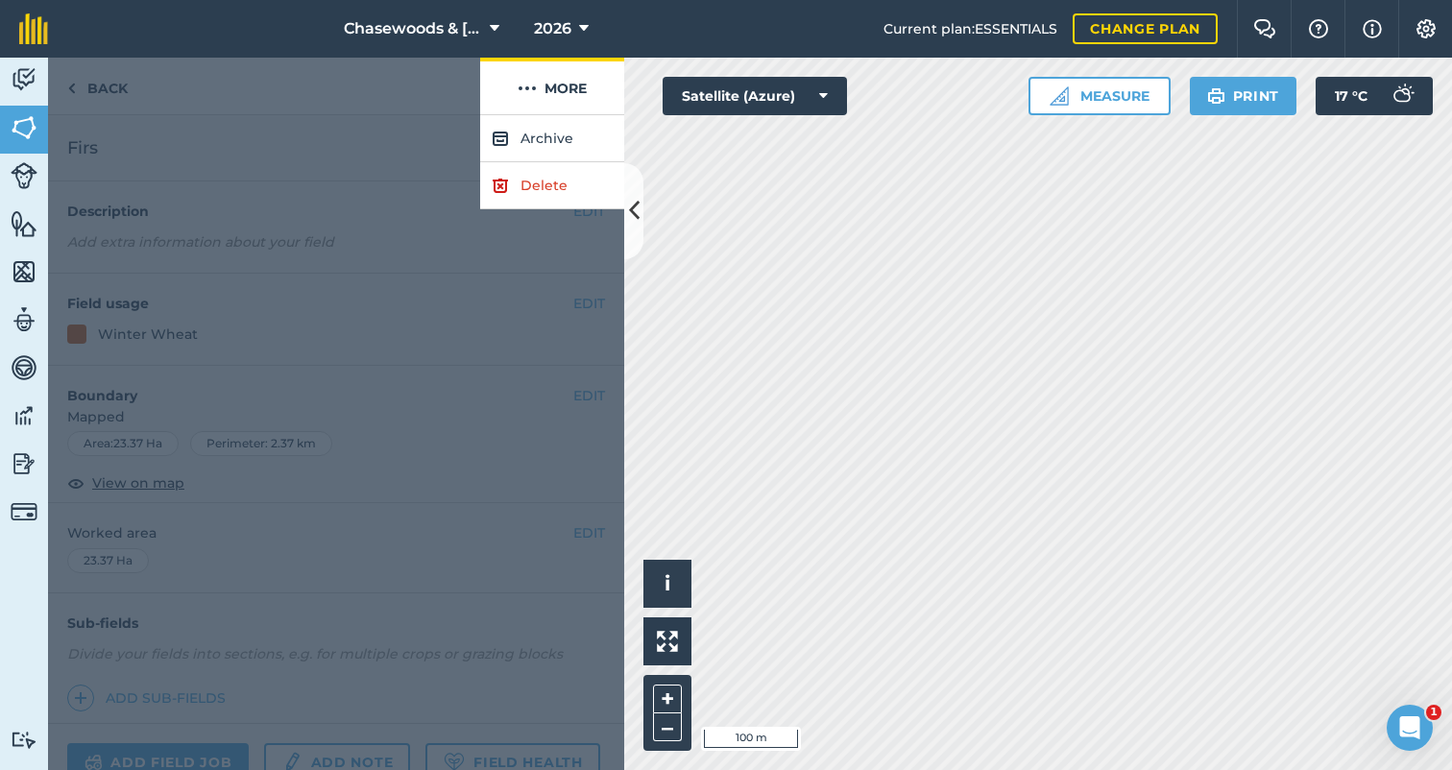
click at [562, 83] on button "More" at bounding box center [552, 86] width 144 height 57
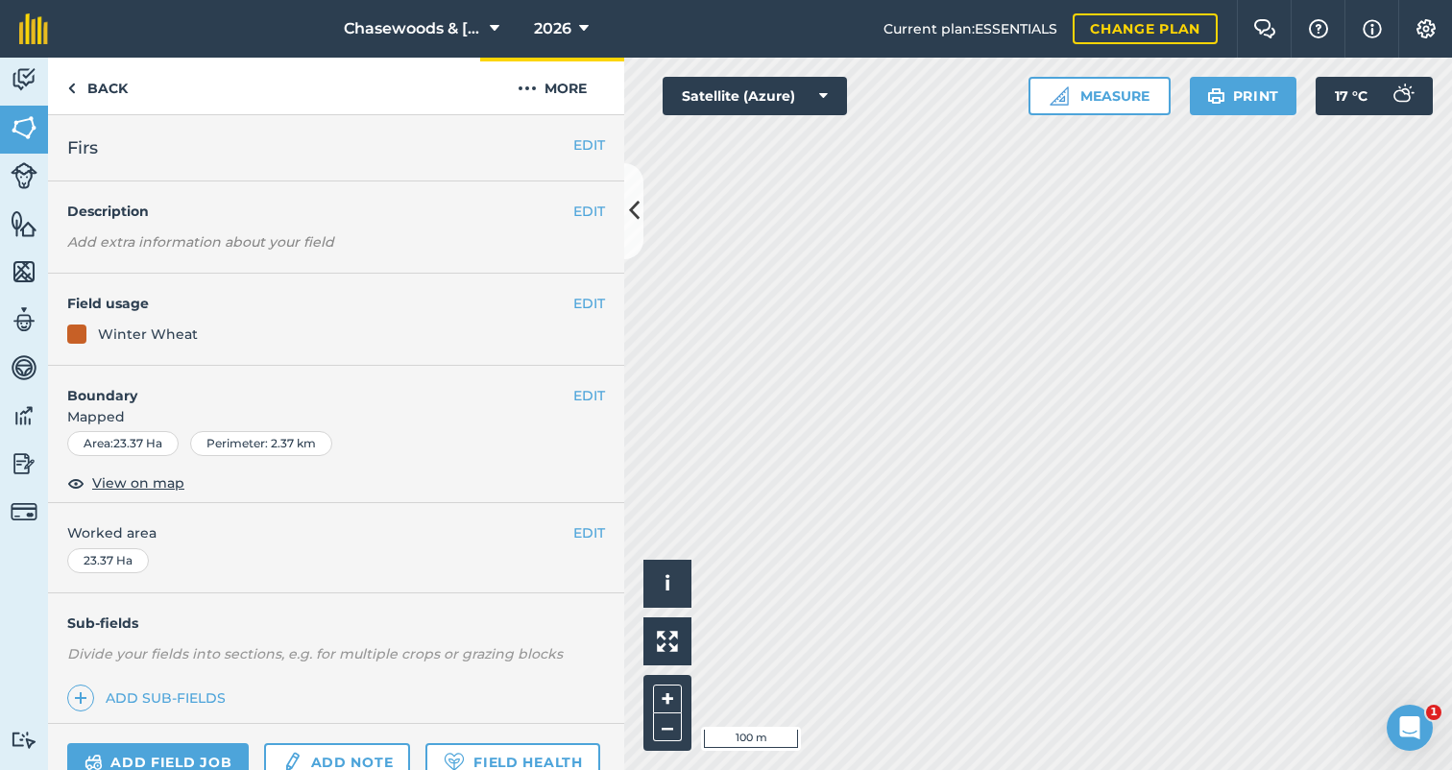
click at [562, 83] on button "More" at bounding box center [552, 86] width 144 height 57
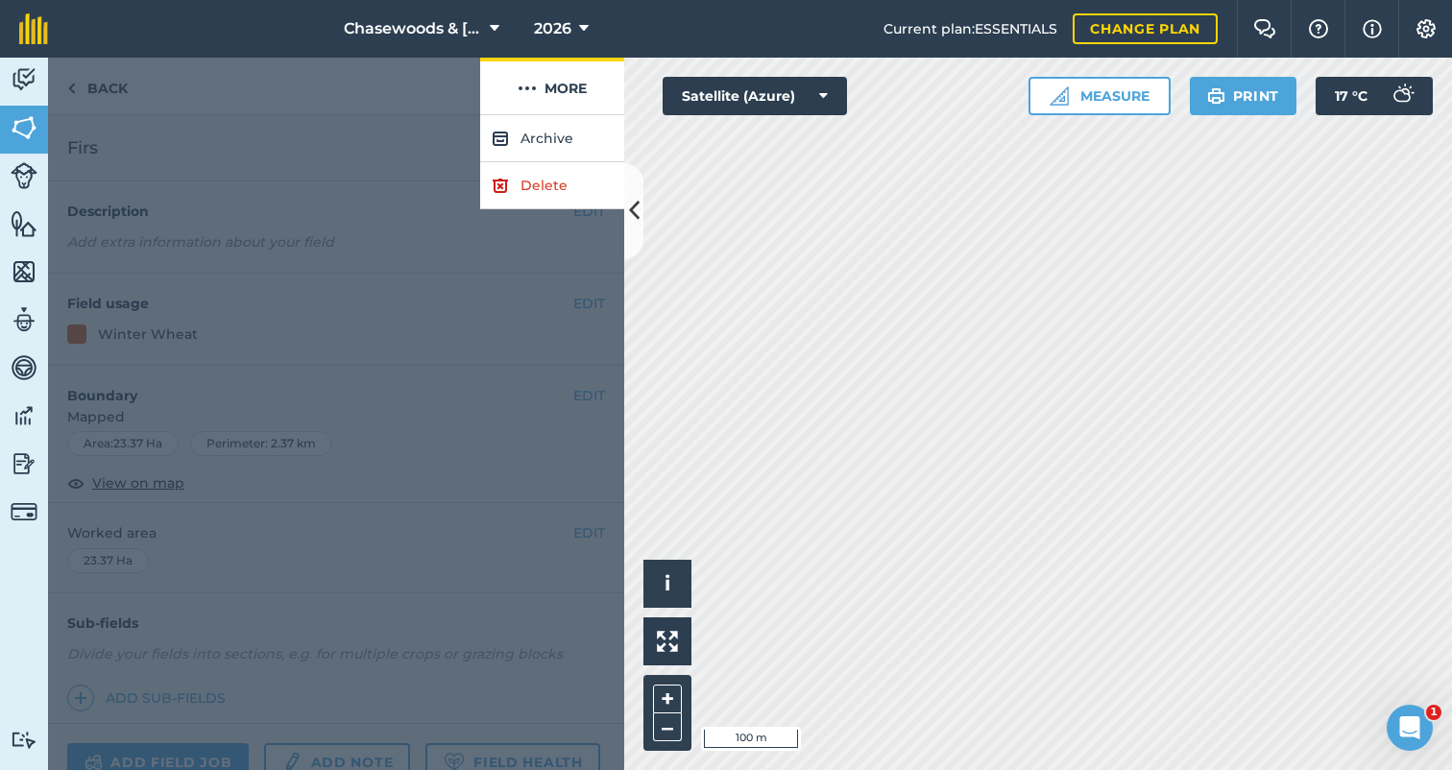
click at [562, 83] on button "More" at bounding box center [552, 86] width 144 height 57
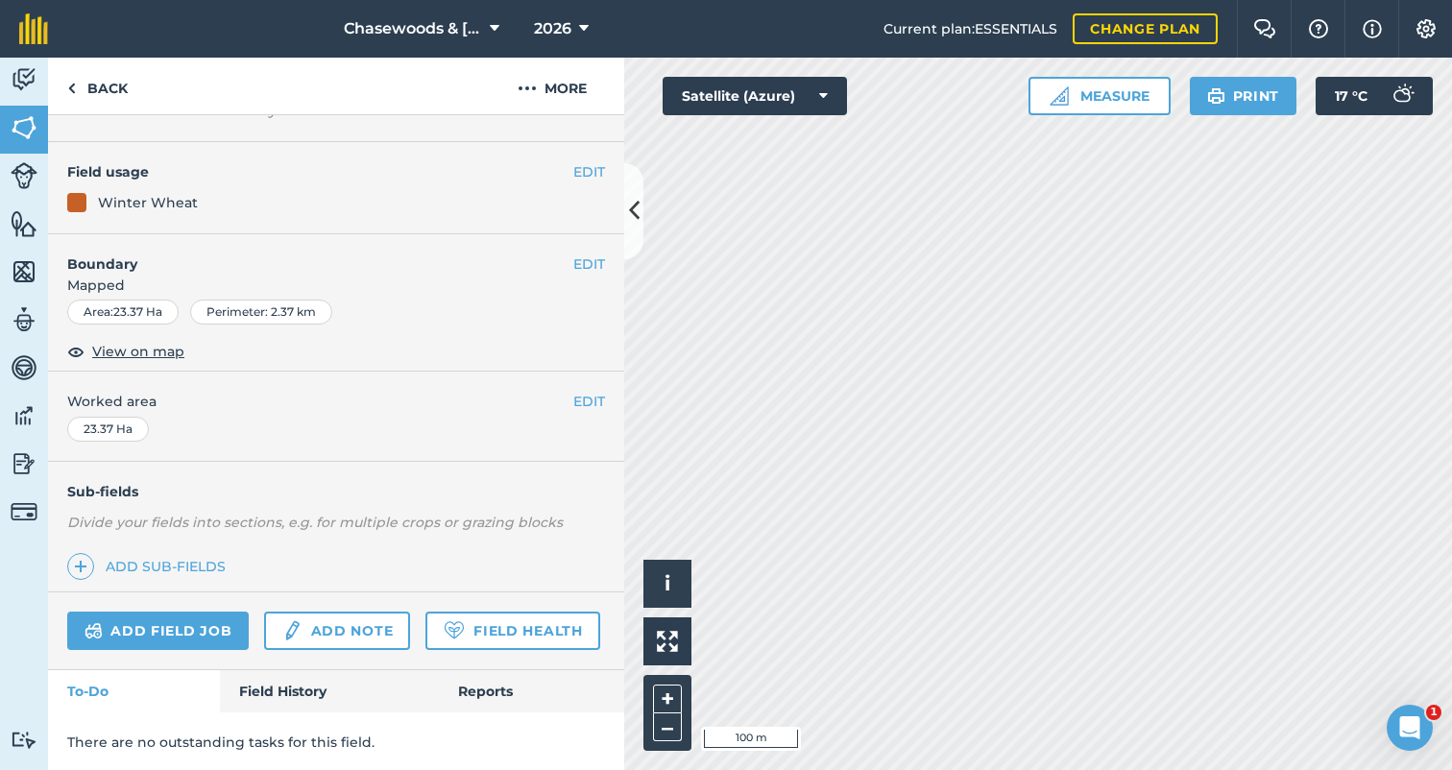
scroll to position [130, 0]
click at [284, 687] on link "Field History" at bounding box center [329, 693] width 218 height 42
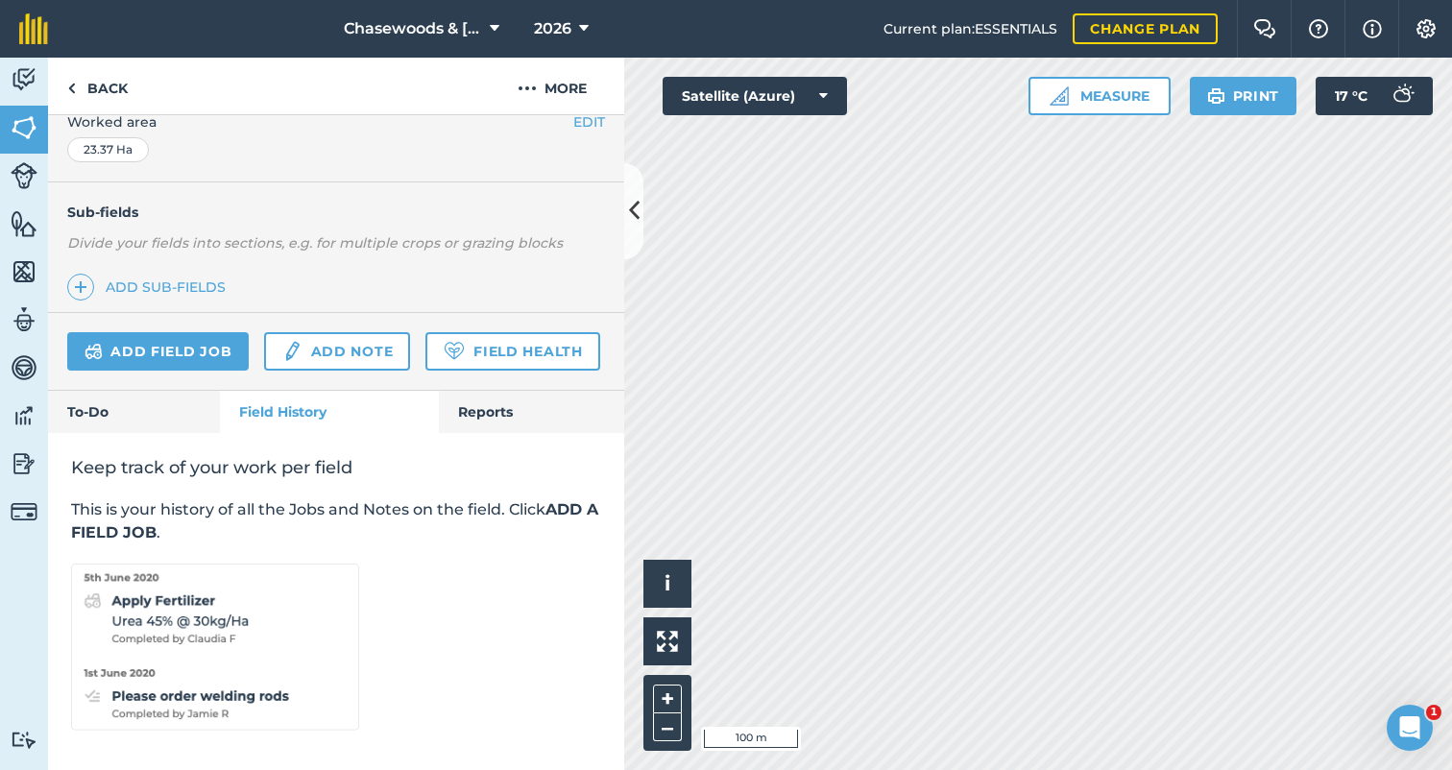
scroll to position [410, 0]
click at [483, 412] on link "Reports" at bounding box center [531, 413] width 185 height 42
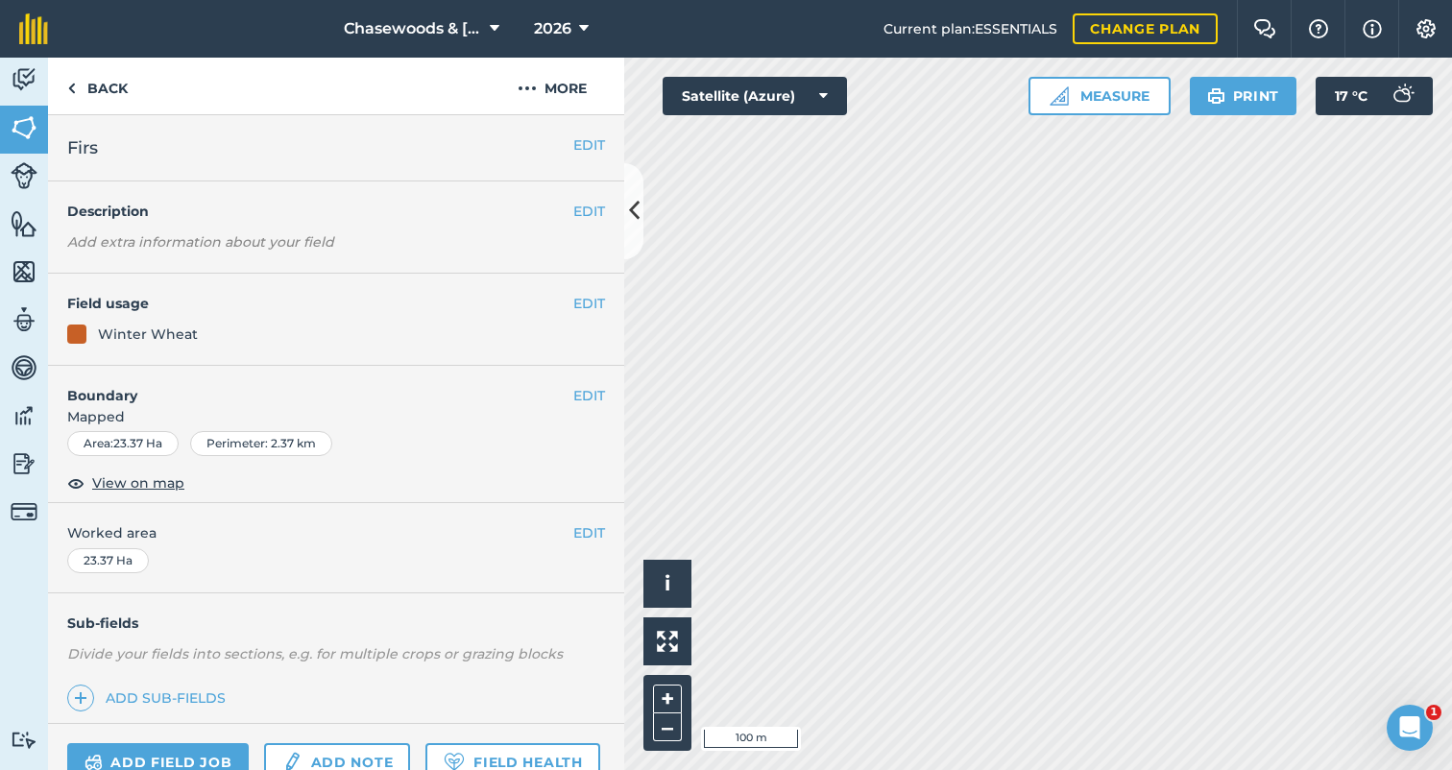
click at [24, 267] on img at bounding box center [24, 271] width 27 height 29
click at [95, 89] on link "Back" at bounding box center [97, 86] width 99 height 57
click at [110, 78] on link "Back" at bounding box center [97, 86] width 99 height 57
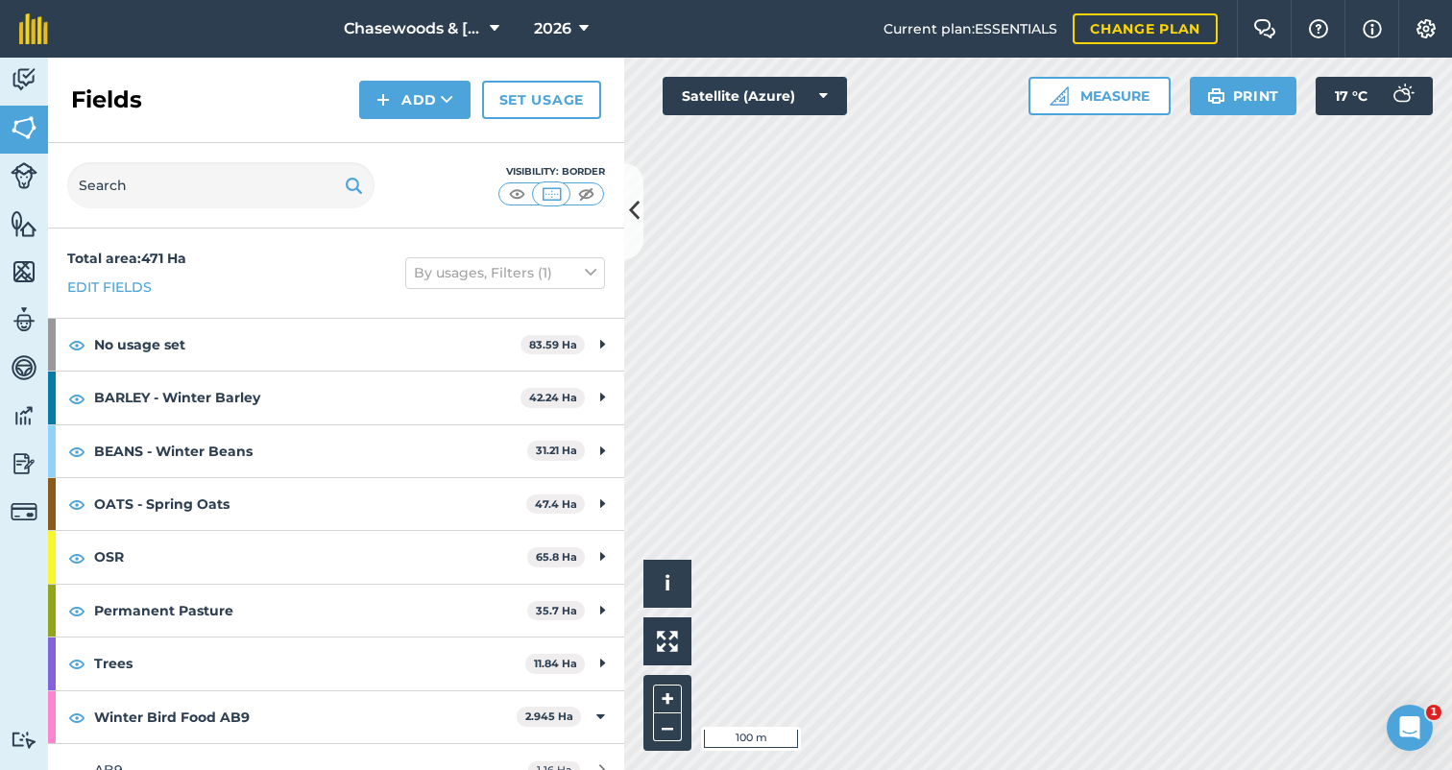
click at [449, 90] on icon at bounding box center [447, 99] width 12 height 19
click at [449, 92] on icon at bounding box center [447, 99] width 12 height 19
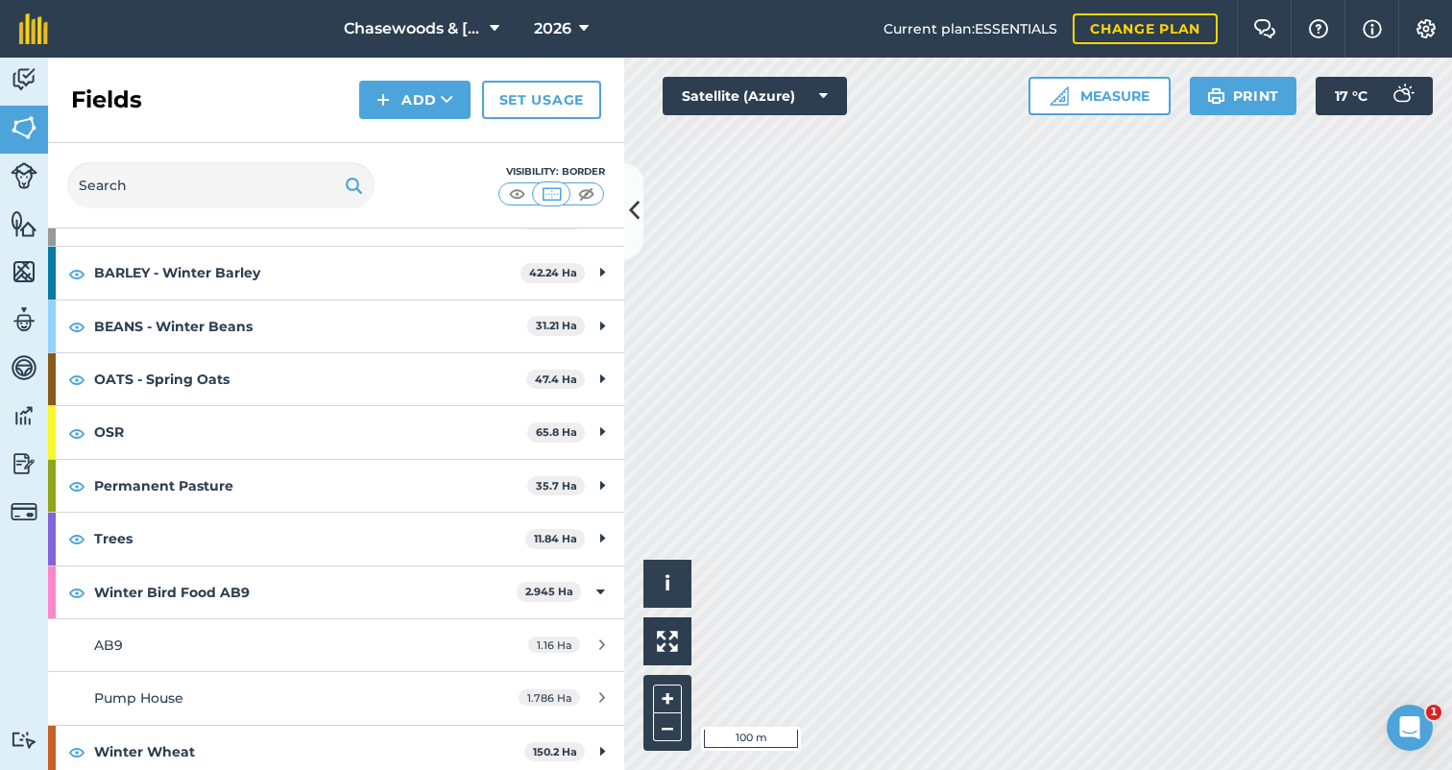
scroll to position [128, 0]
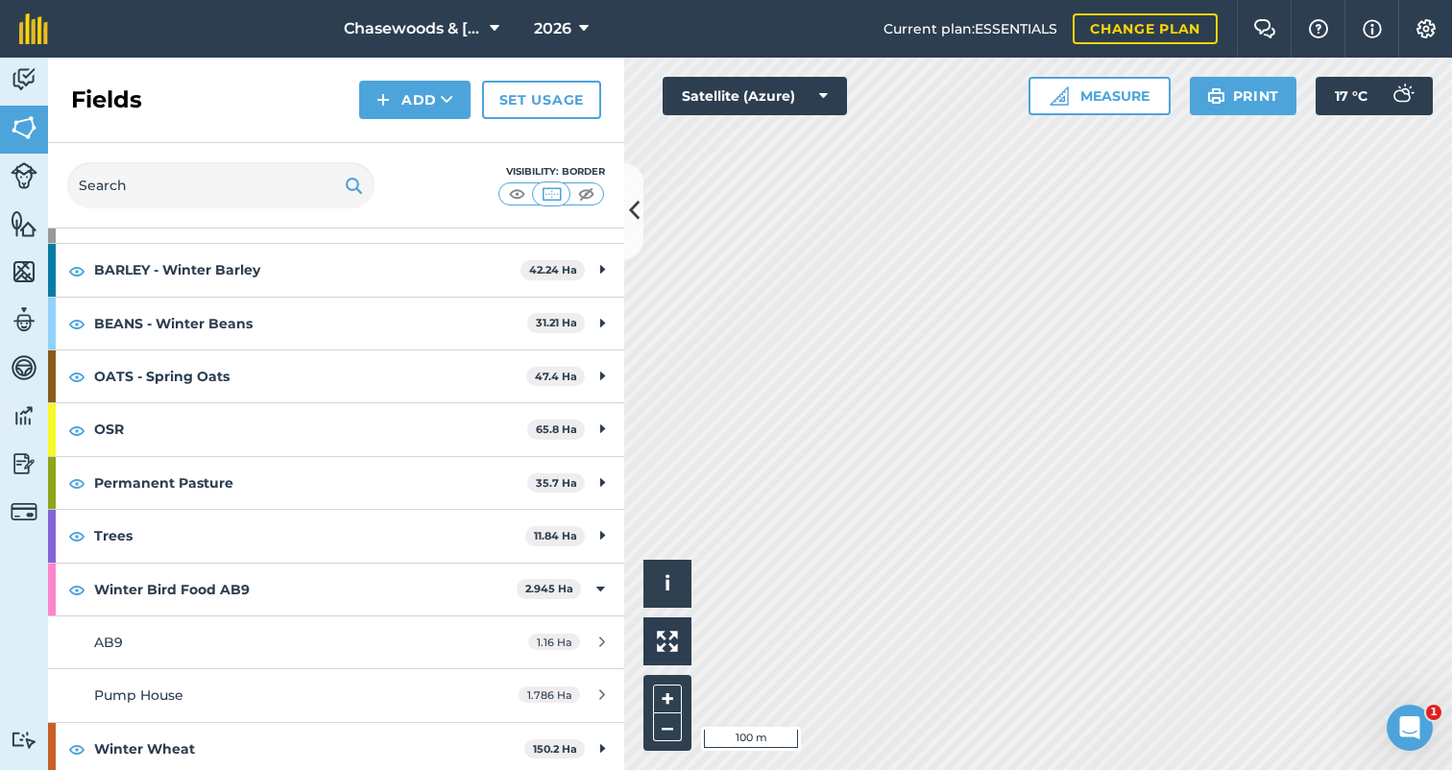
click at [601, 635] on icon at bounding box center [602, 642] width 6 height 14
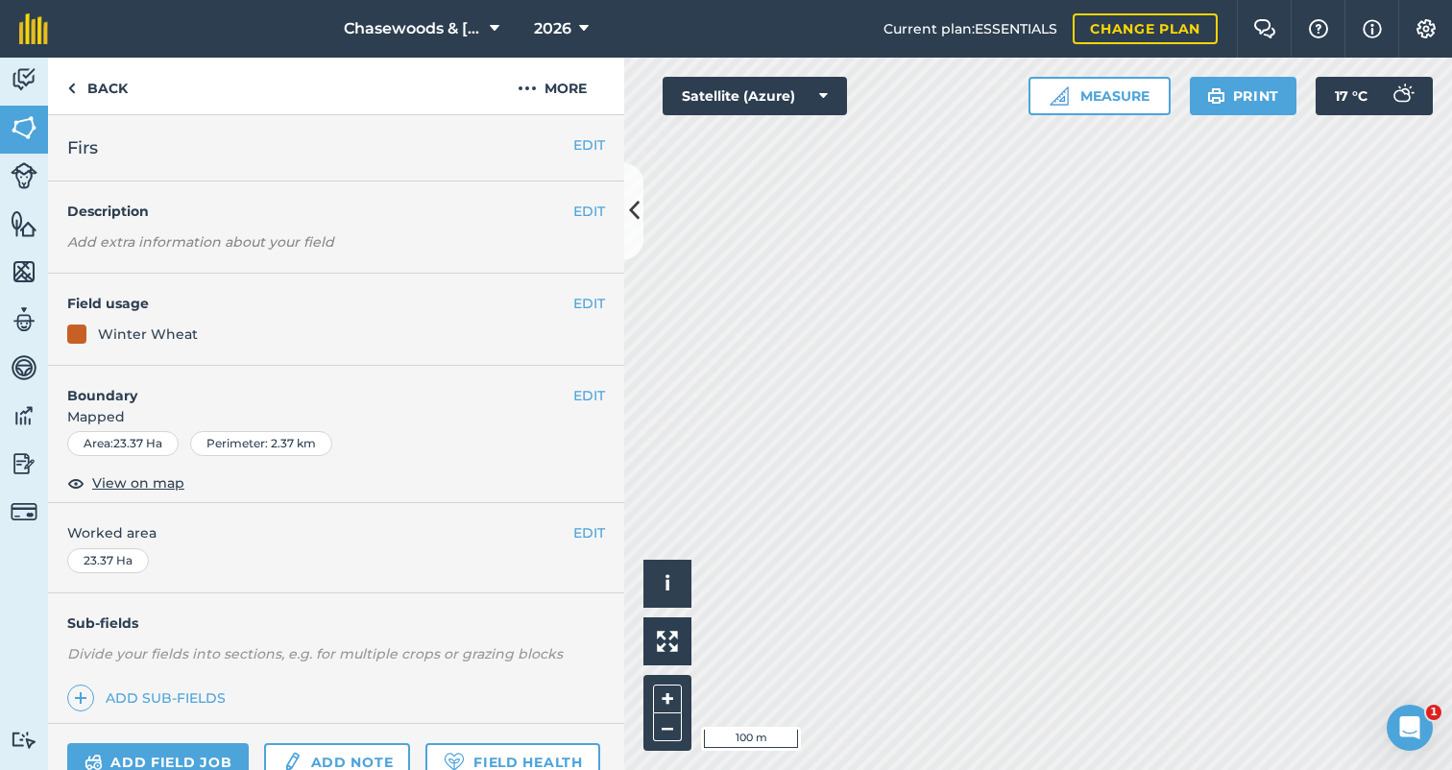
click at [590, 390] on button "EDIT" at bounding box center [589, 395] width 32 height 21
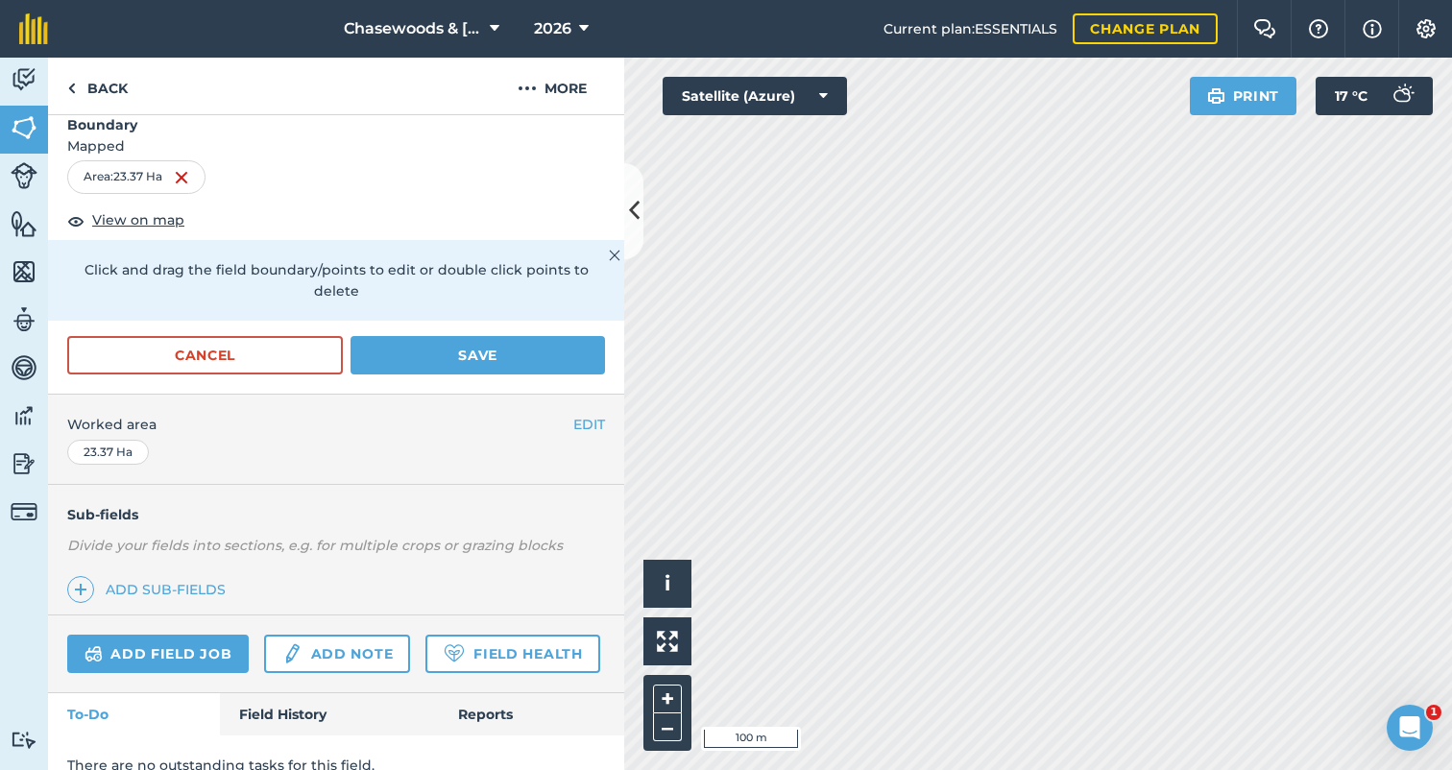
scroll to position [270, 0]
click at [149, 577] on link "Add sub-fields" at bounding box center [150, 590] width 166 height 27
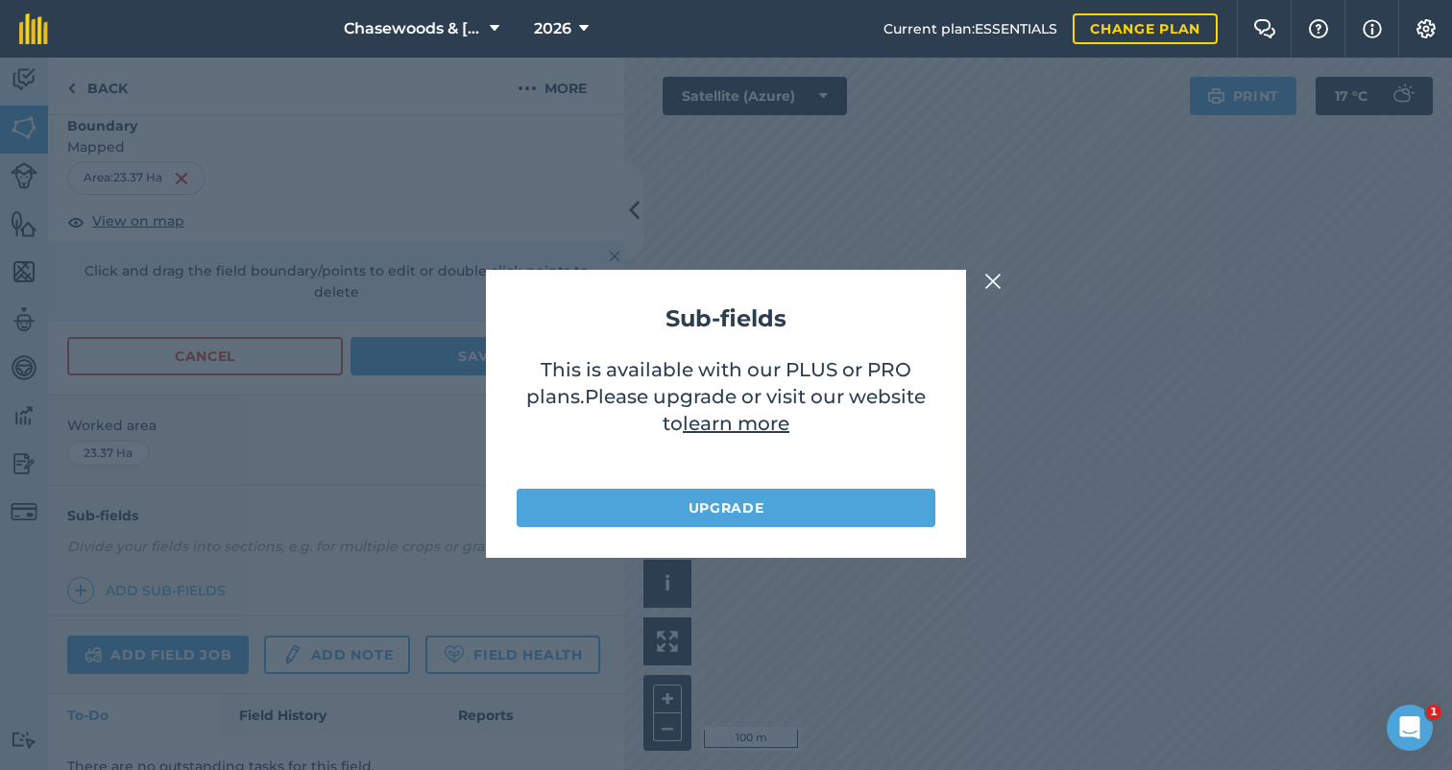
click at [996, 277] on img at bounding box center [992, 281] width 17 height 23
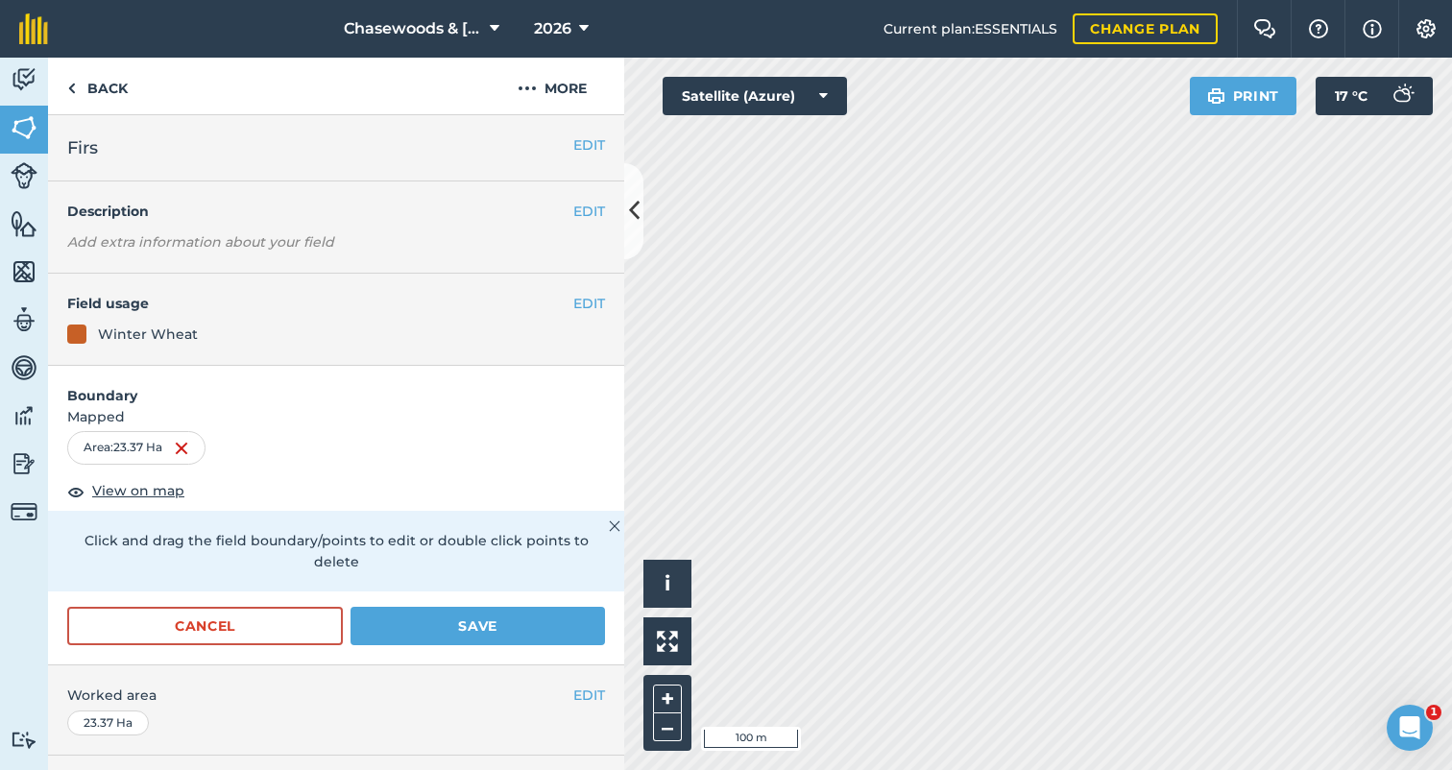
scroll to position [0, 0]
click at [589, 211] on button "EDIT" at bounding box center [589, 211] width 32 height 21
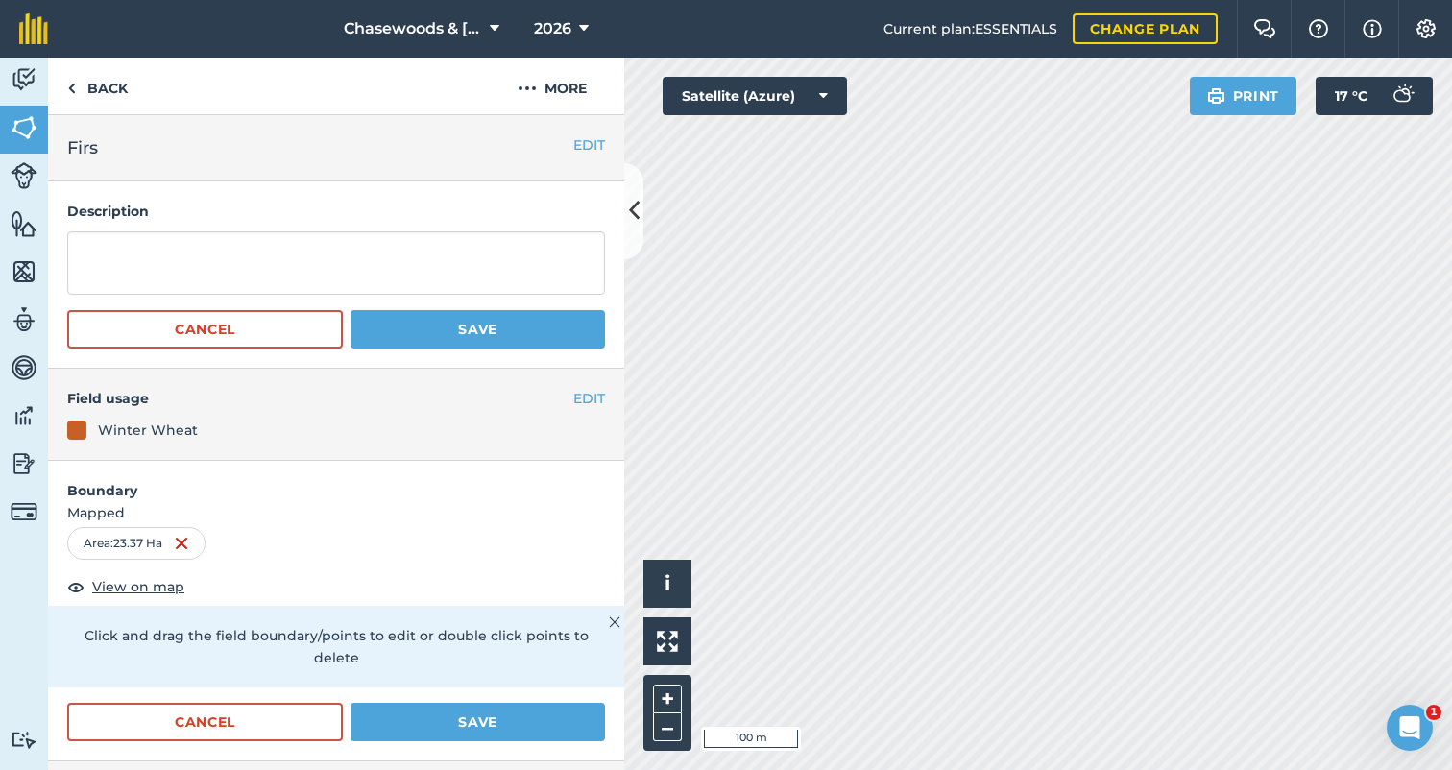
click at [582, 138] on button "EDIT" at bounding box center [589, 144] width 32 height 21
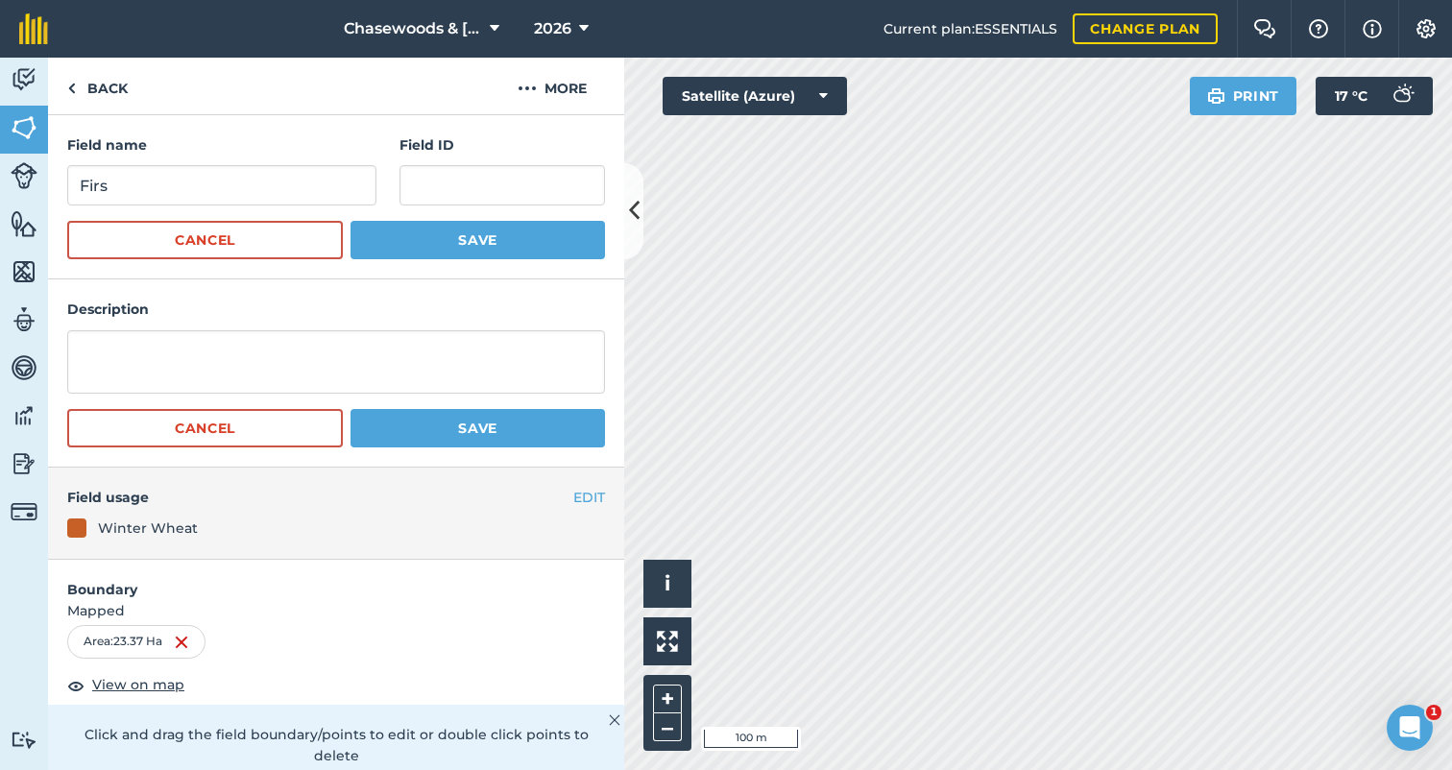
click at [242, 230] on button "Cancel" at bounding box center [205, 240] width 276 height 38
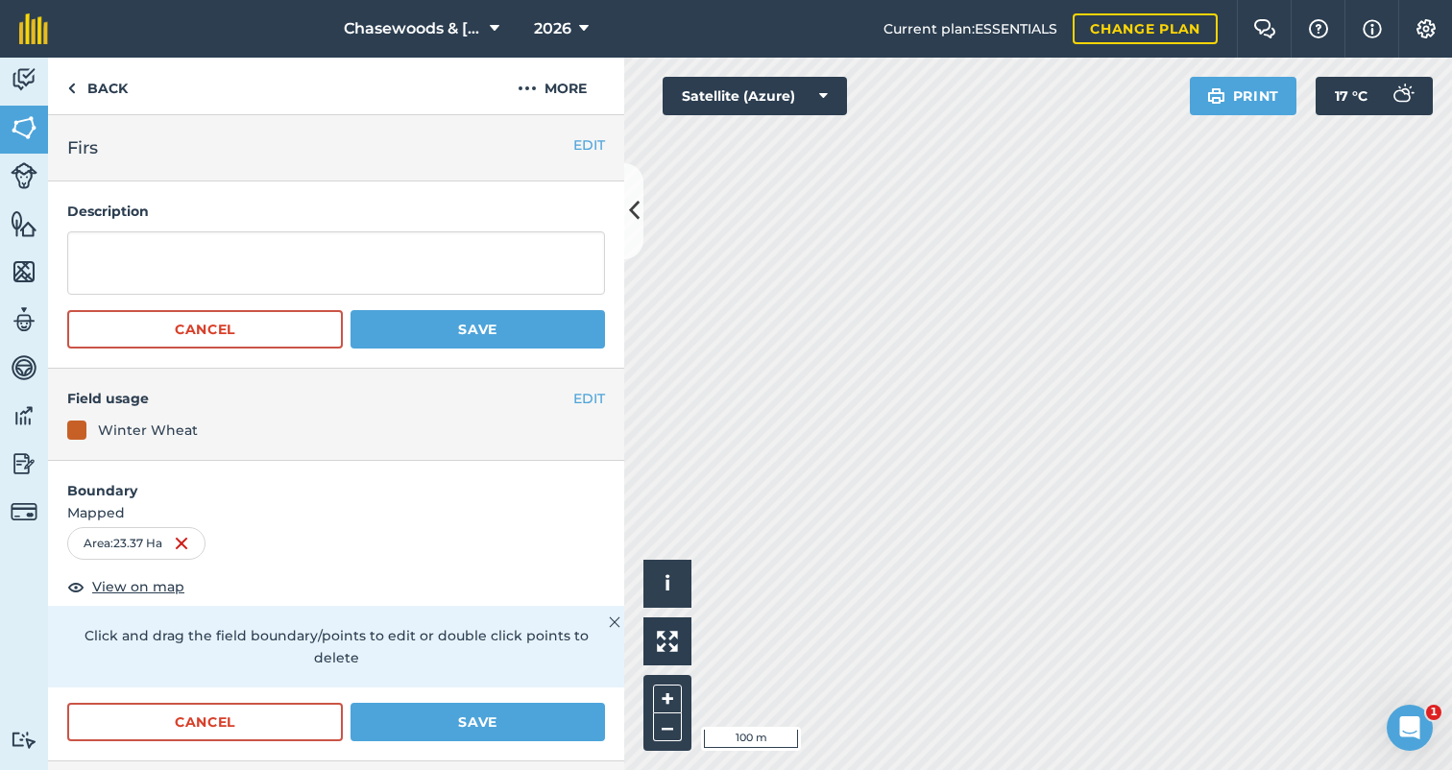
click at [214, 333] on button "Cancel" at bounding box center [205, 329] width 276 height 38
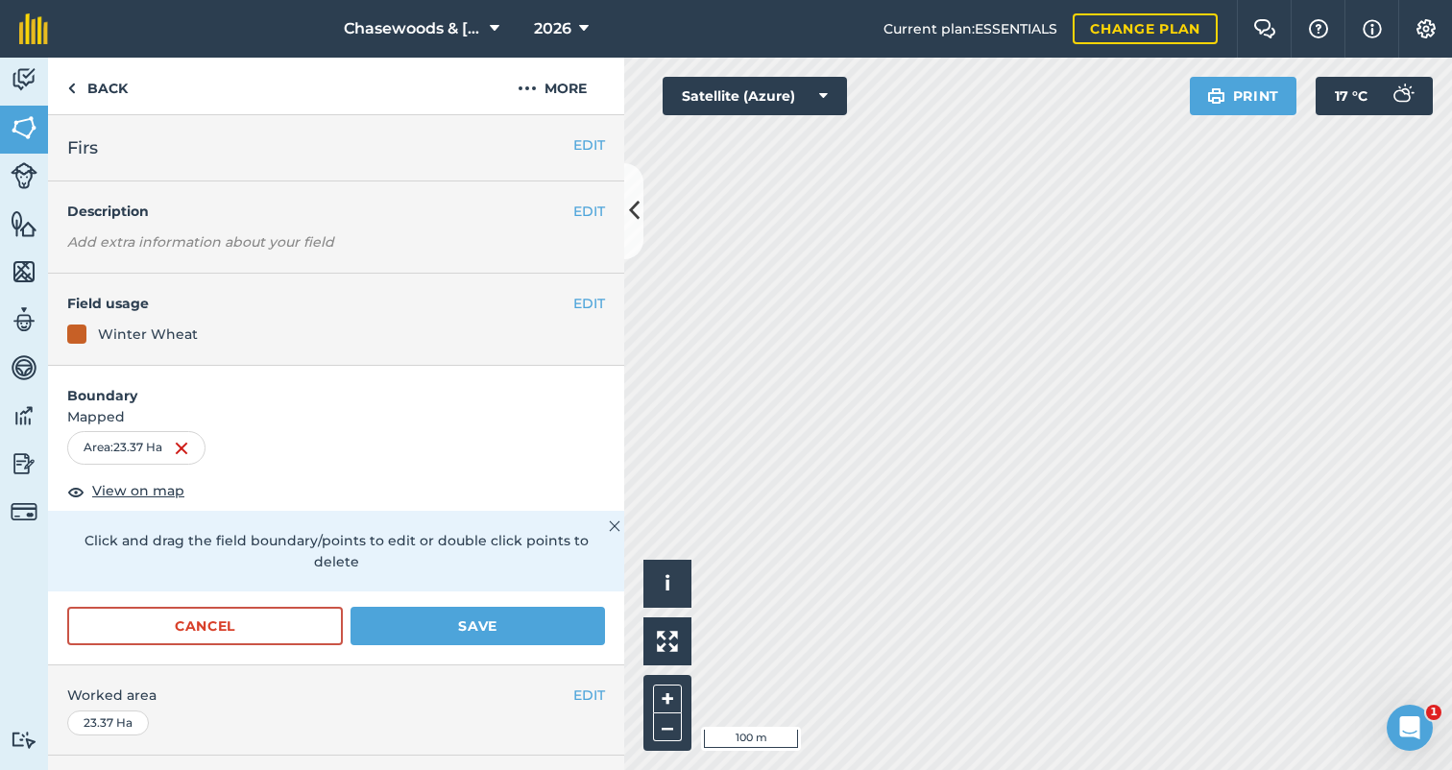
click at [132, 489] on span "View on map" at bounding box center [138, 490] width 92 height 21
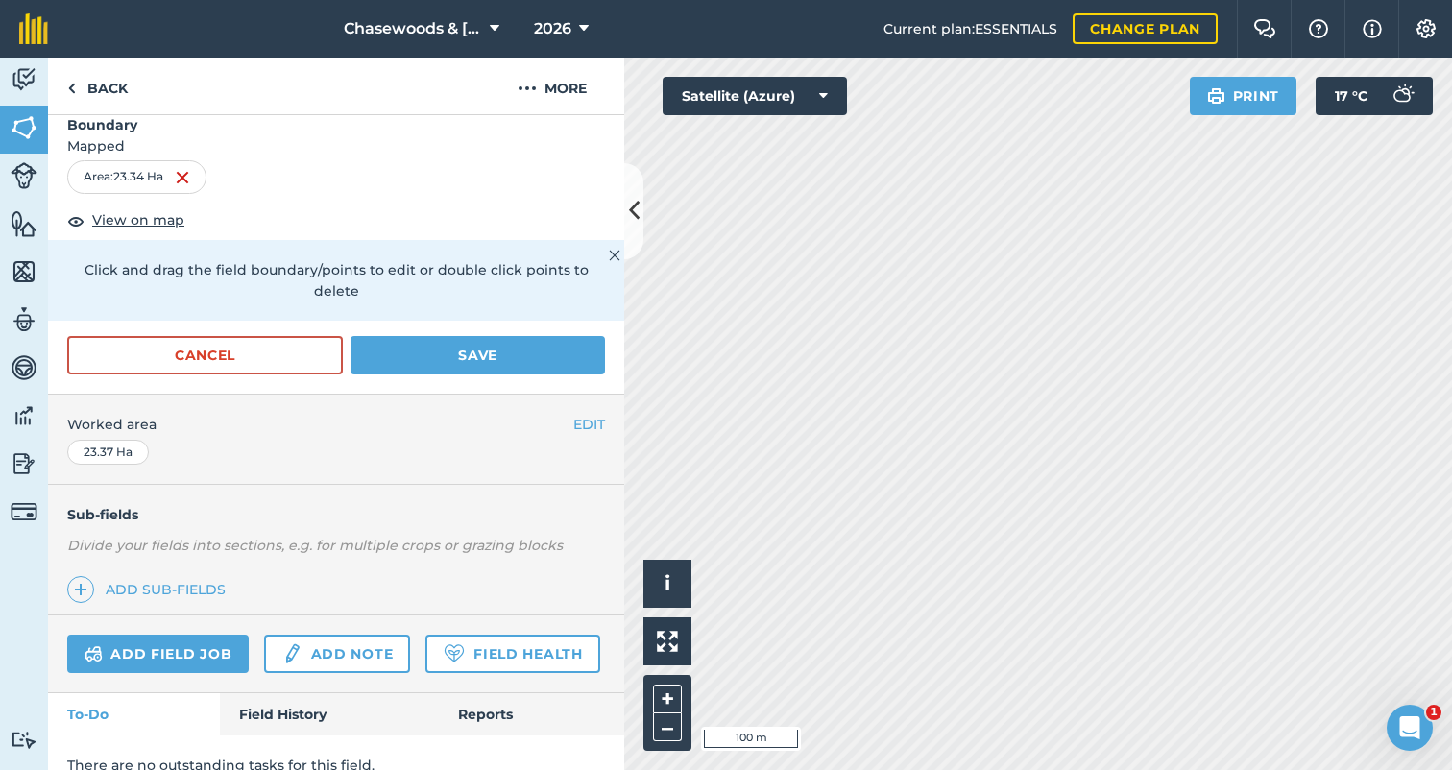
scroll to position [270, 0]
click at [29, 162] on img at bounding box center [24, 175] width 27 height 27
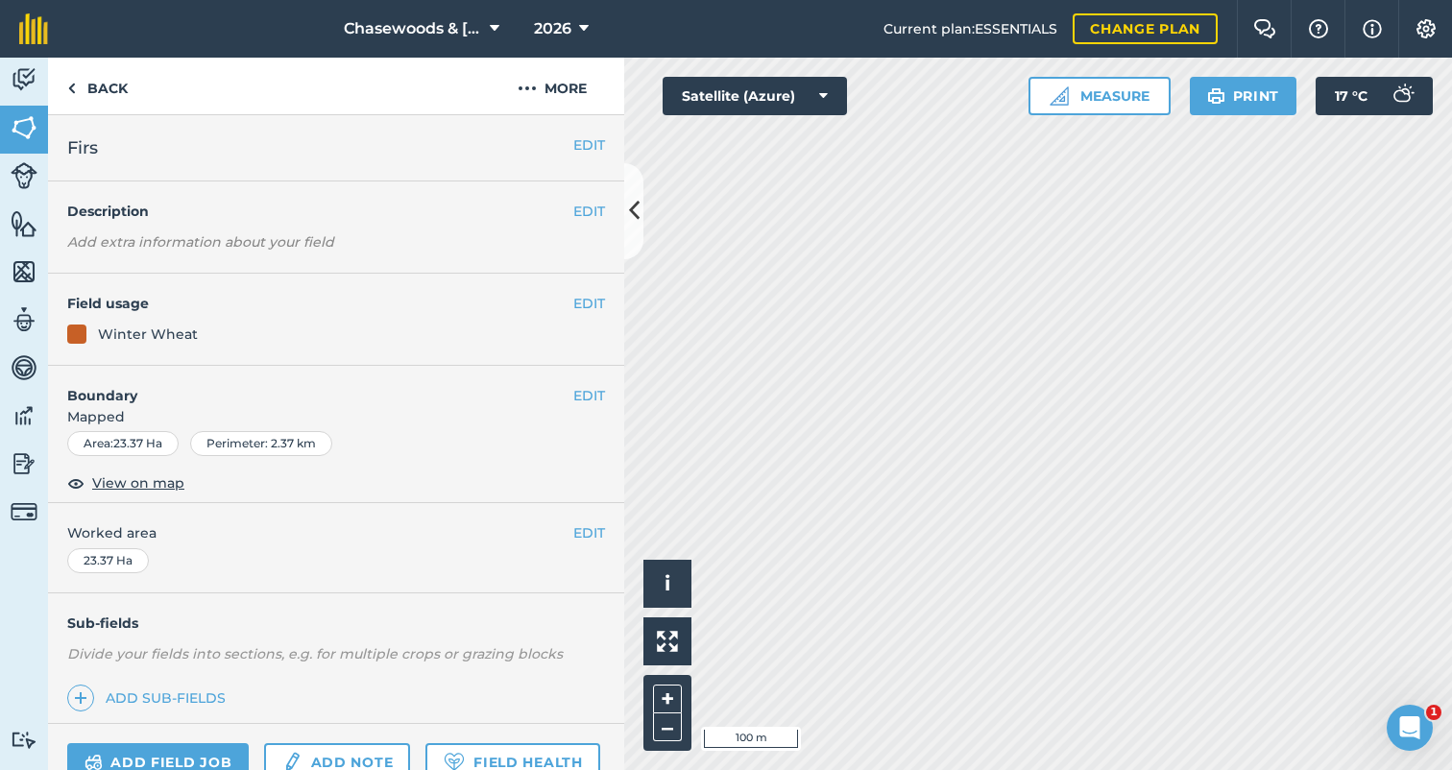
click at [23, 265] on img at bounding box center [24, 271] width 27 height 29
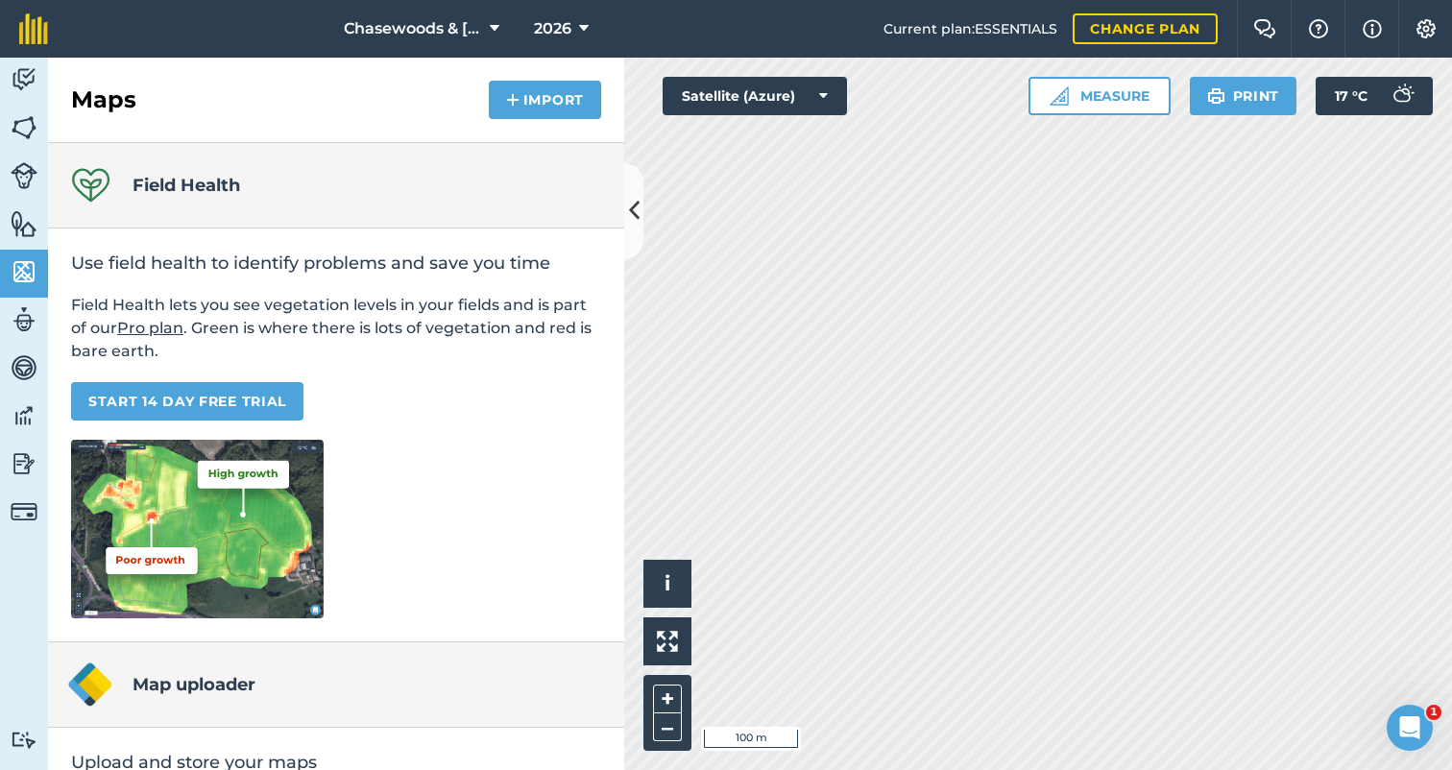
click at [25, 315] on img at bounding box center [24, 319] width 27 height 29
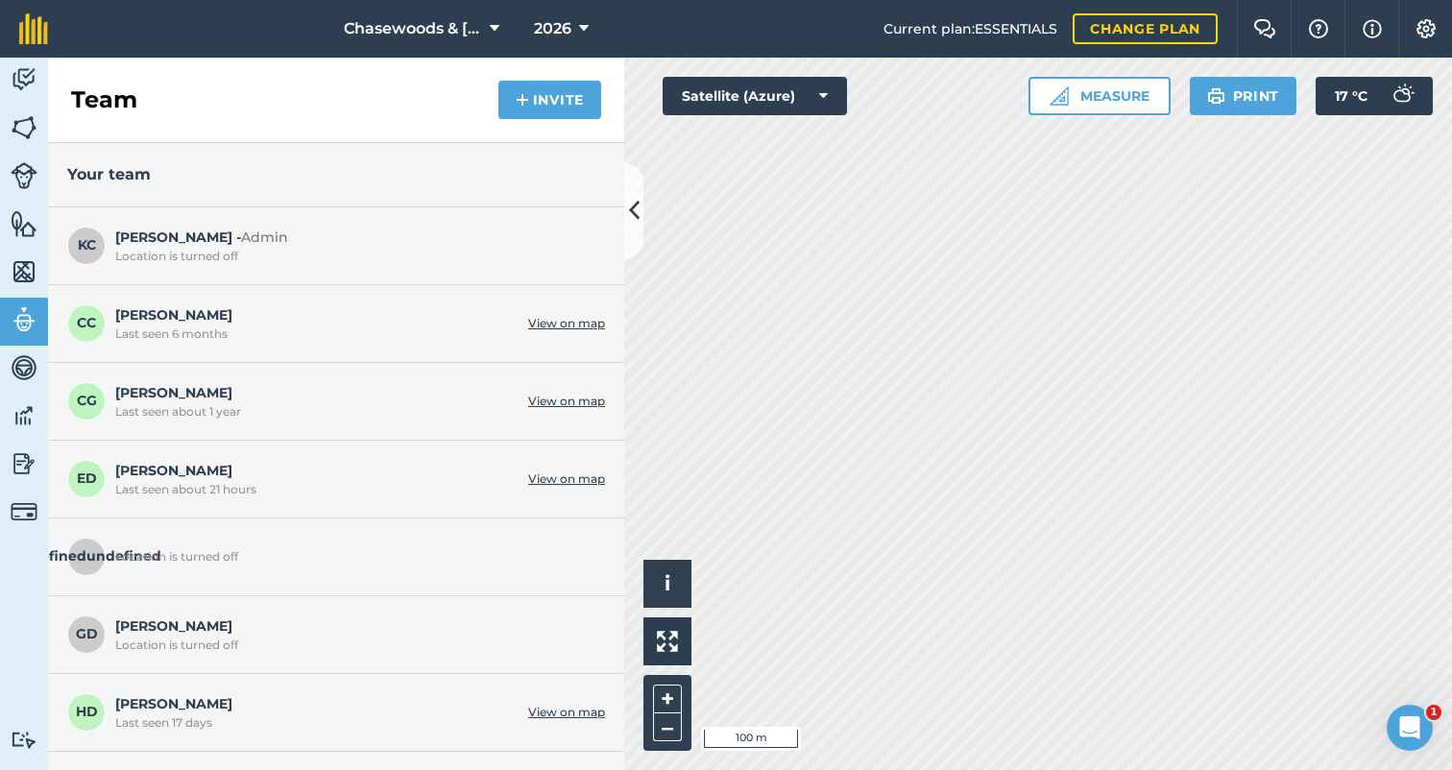
click at [22, 362] on img at bounding box center [24, 367] width 27 height 29
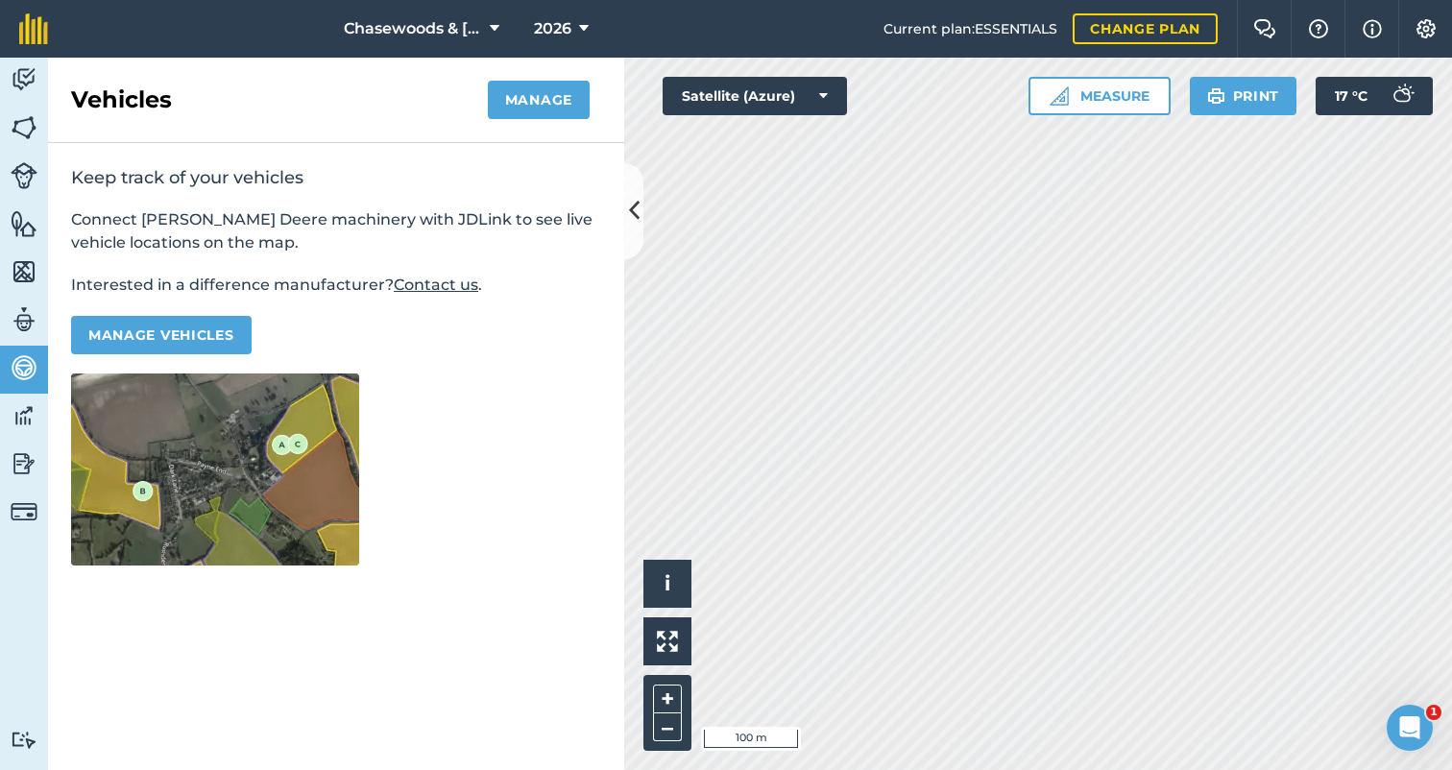
click at [24, 415] on img at bounding box center [24, 415] width 27 height 29
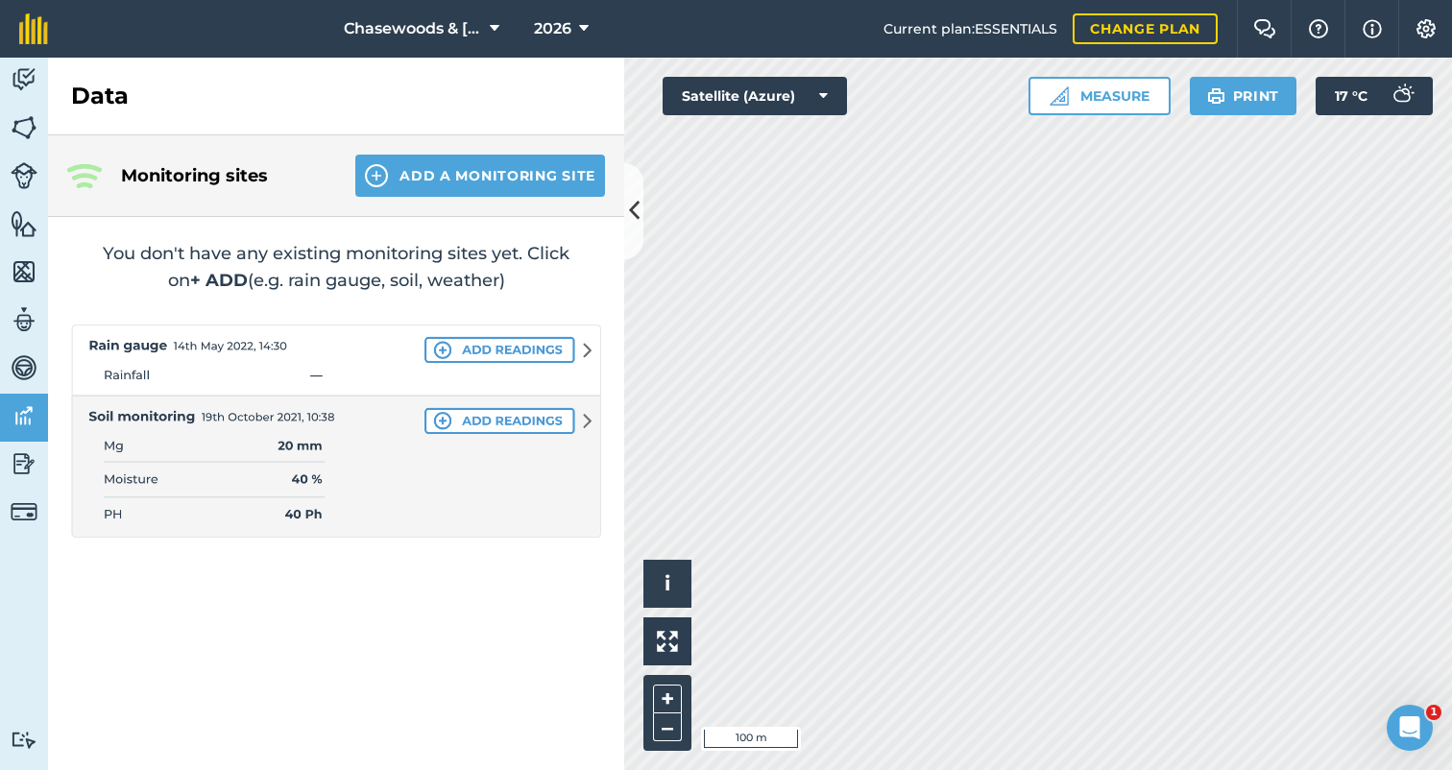
click at [24, 454] on img at bounding box center [24, 463] width 27 height 29
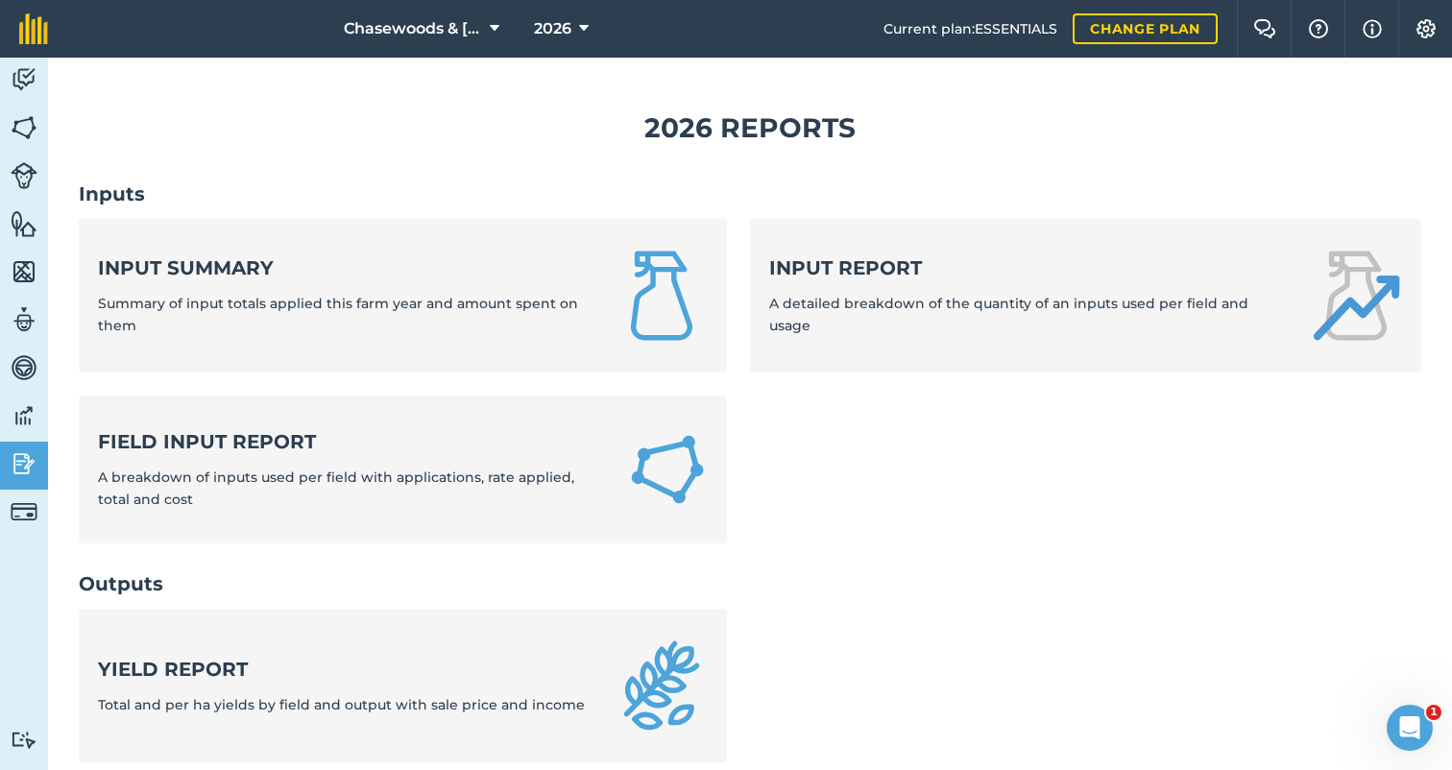
click at [290, 283] on div "Input summary Summary of input totals applied this farm year and amount spent o…" at bounding box center [345, 295] width 494 height 82
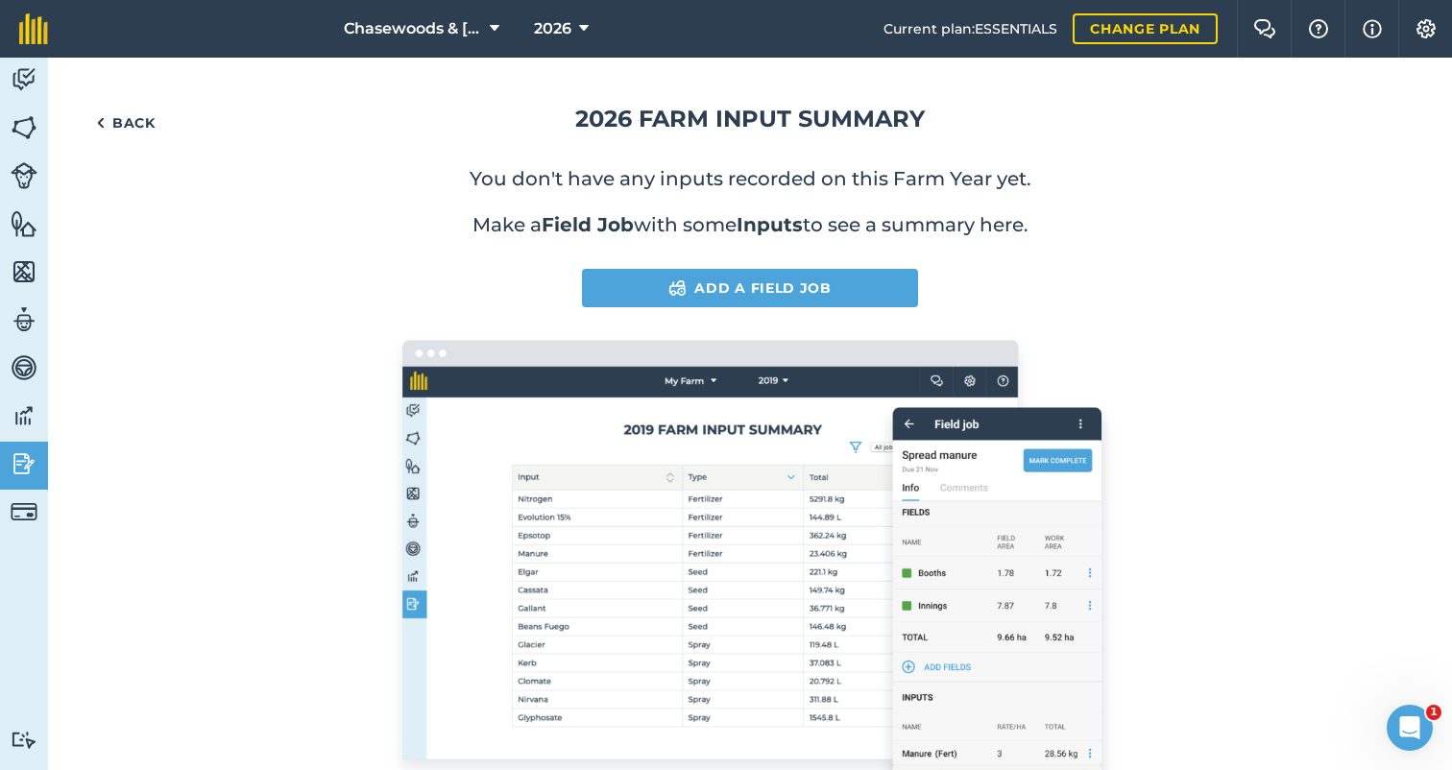
click at [108, 116] on link "Back" at bounding box center [126, 123] width 94 height 38
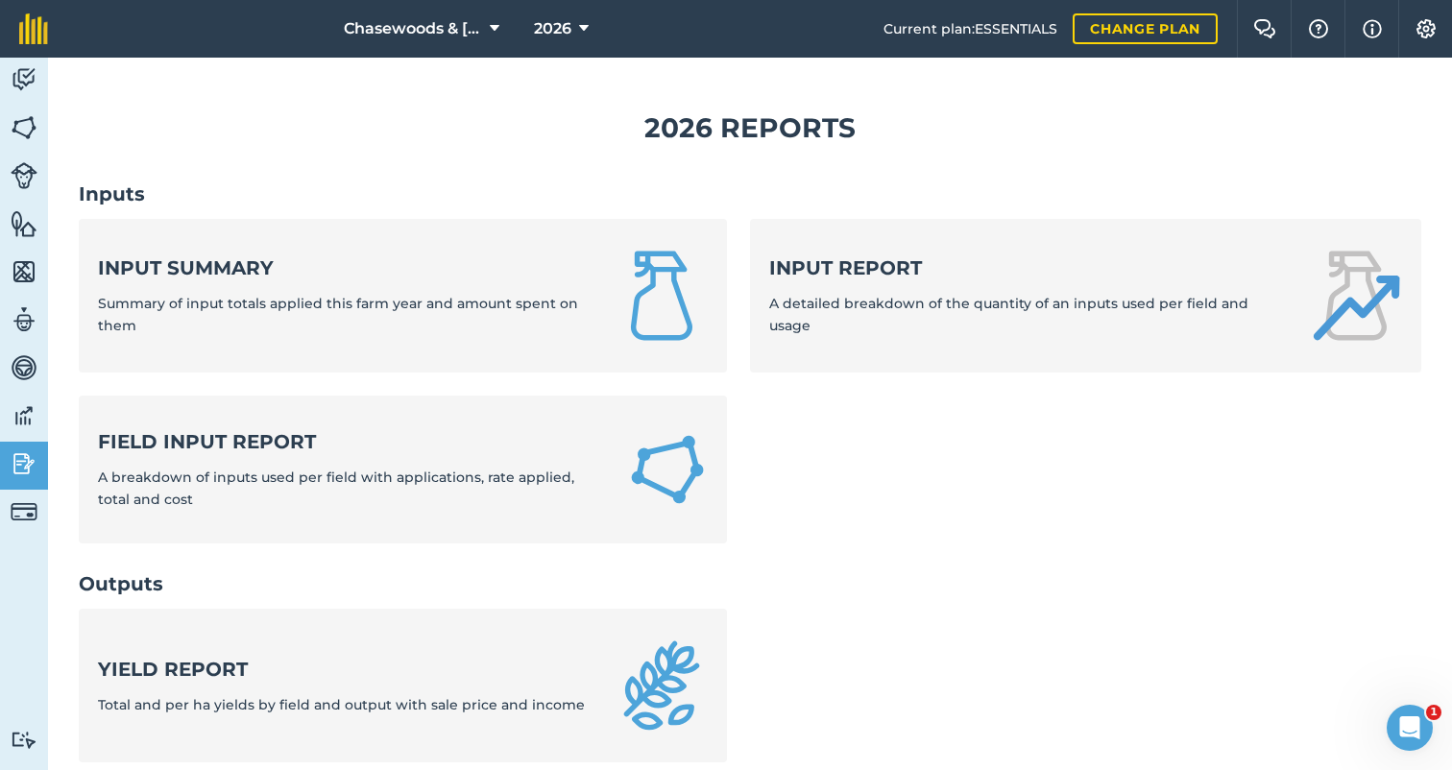
click at [26, 74] on img at bounding box center [24, 79] width 27 height 29
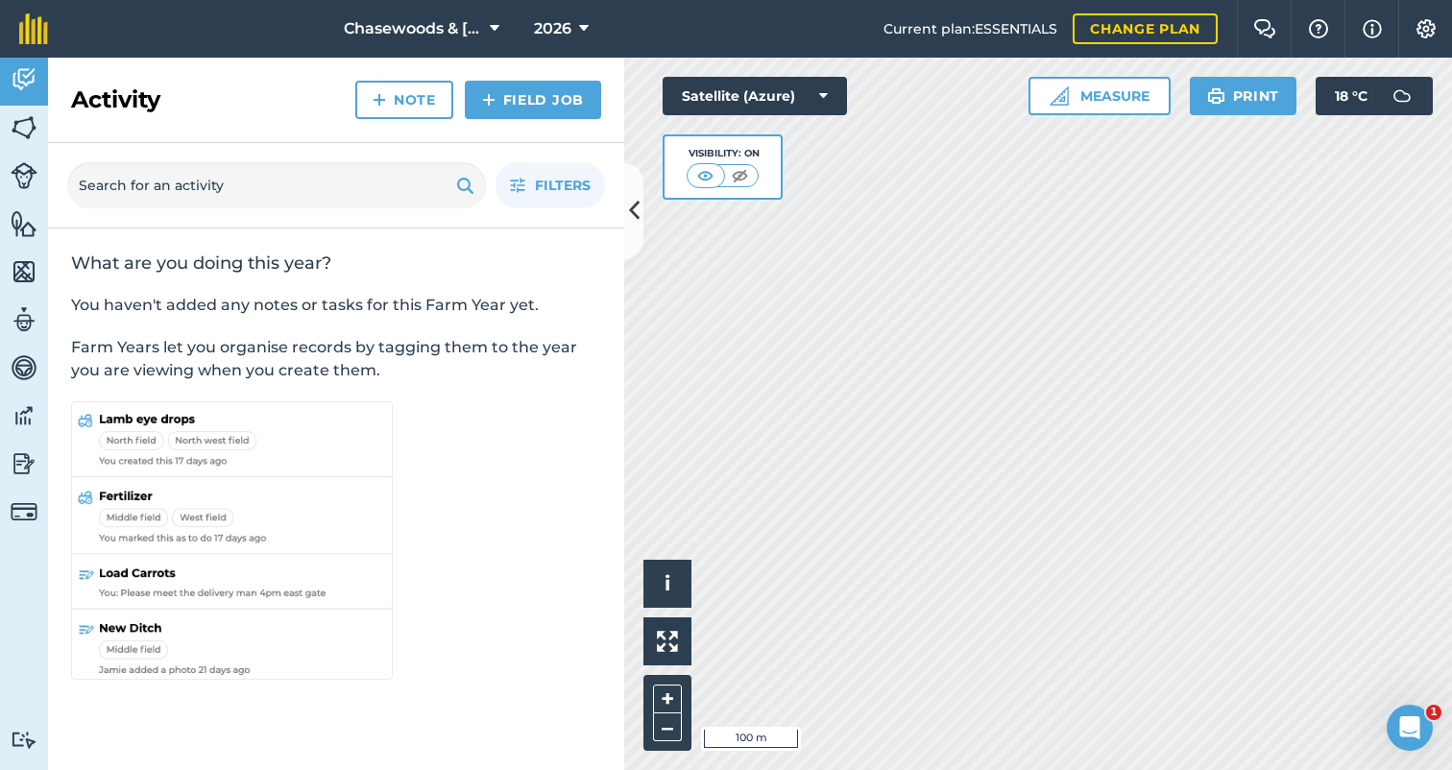
click at [740, 173] on img at bounding box center [740, 175] width 24 height 19
click at [698, 167] on img at bounding box center [706, 175] width 24 height 19
click at [19, 132] on img at bounding box center [24, 127] width 27 height 29
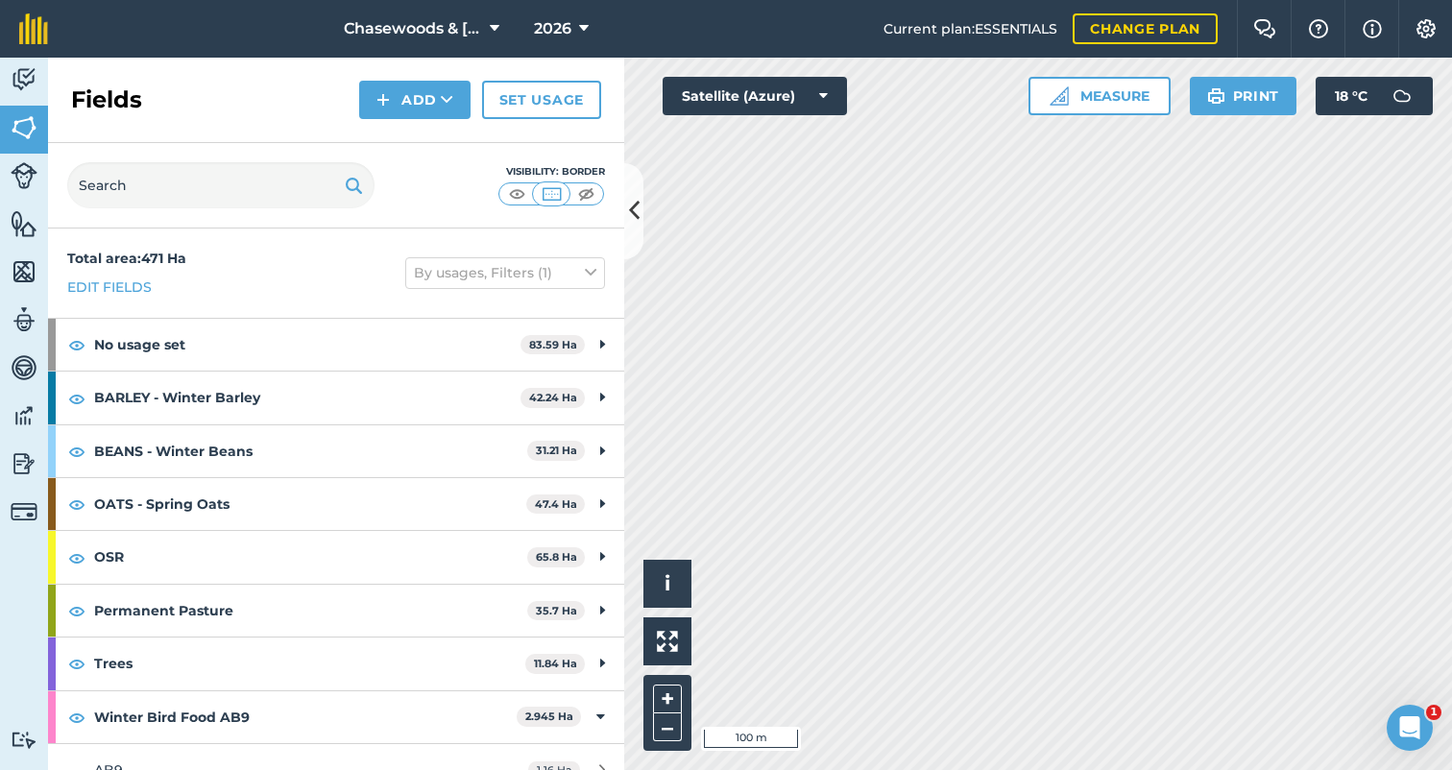
click at [590, 192] on img at bounding box center [586, 193] width 24 height 19
click at [514, 190] on img at bounding box center [517, 193] width 24 height 19
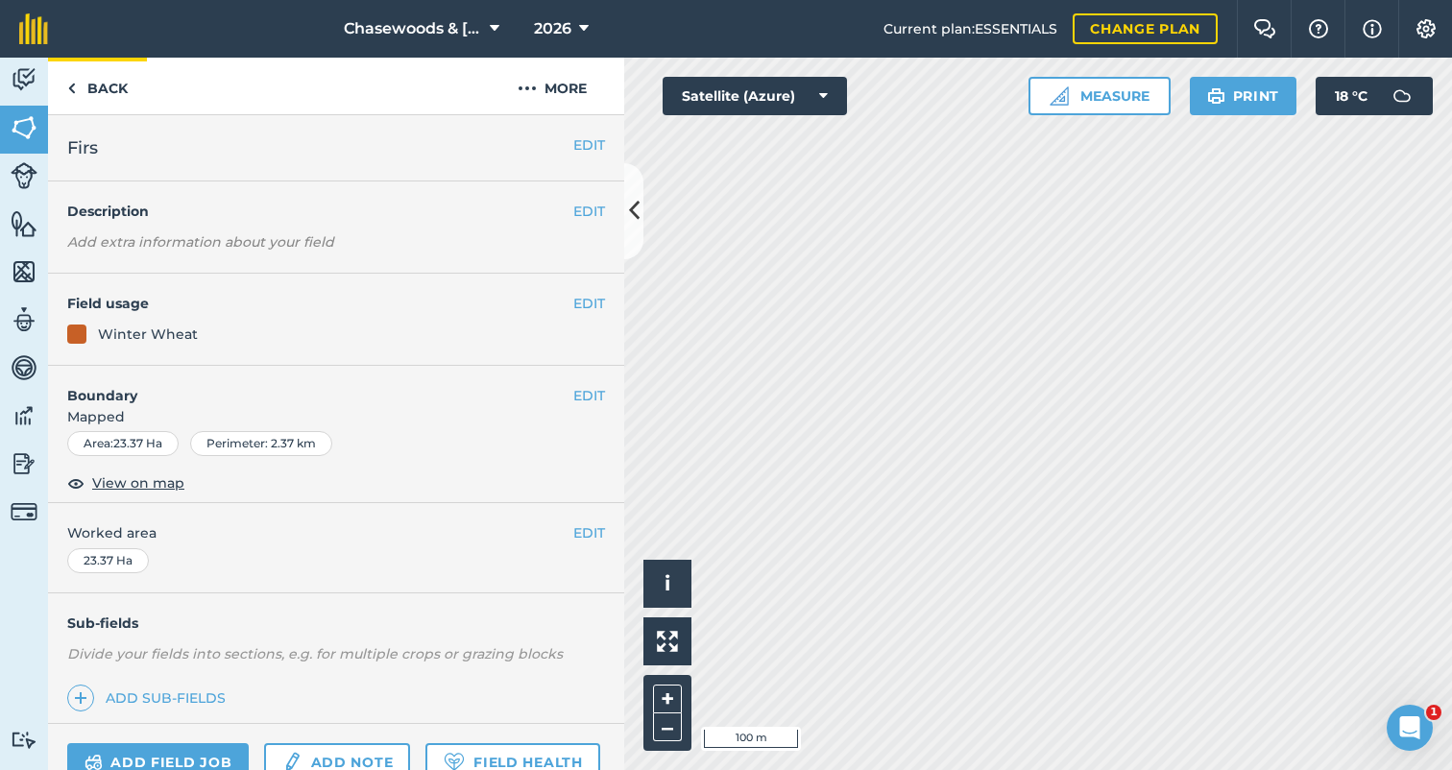
click at [92, 83] on link "Back" at bounding box center [97, 86] width 99 height 57
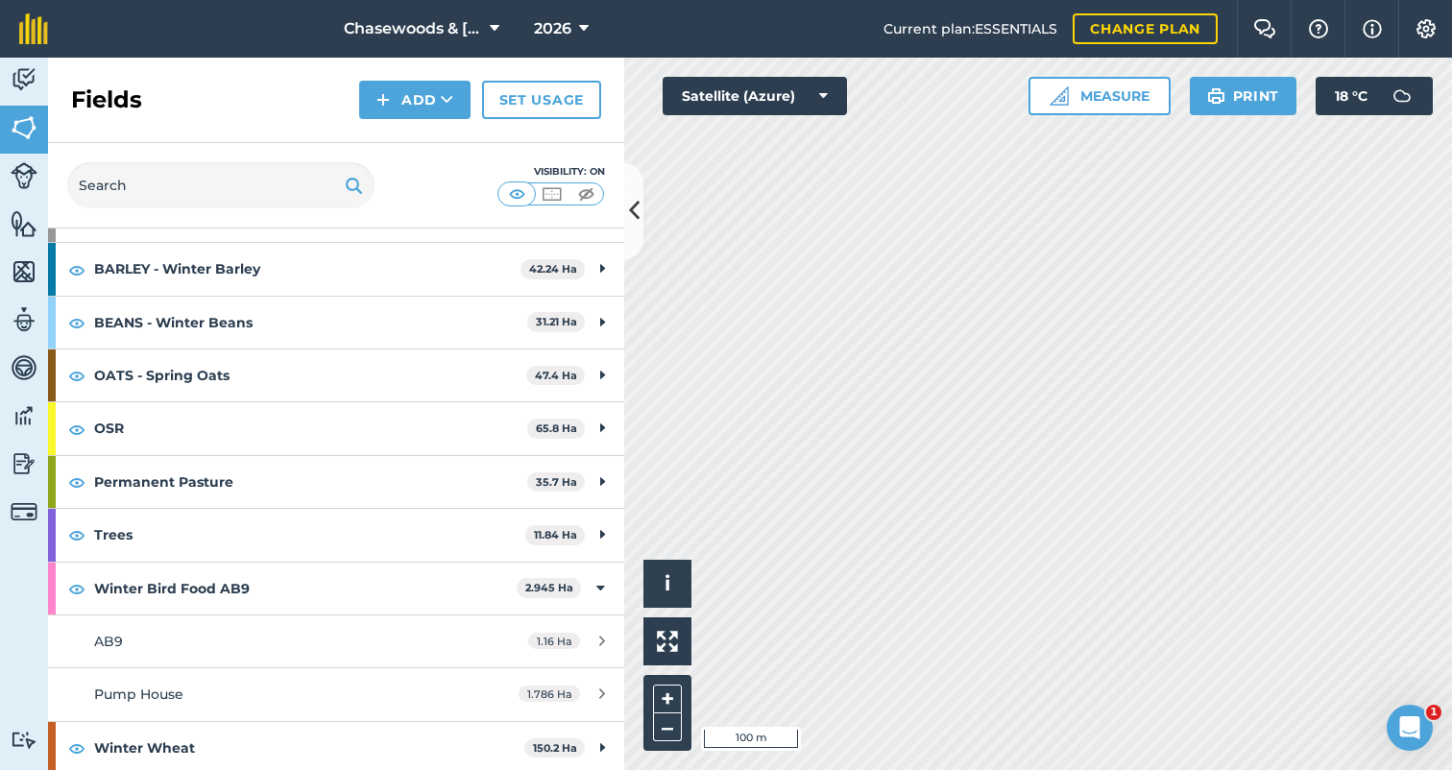
scroll to position [128, 0]
click at [337, 648] on div "AB9" at bounding box center [274, 642] width 361 height 21
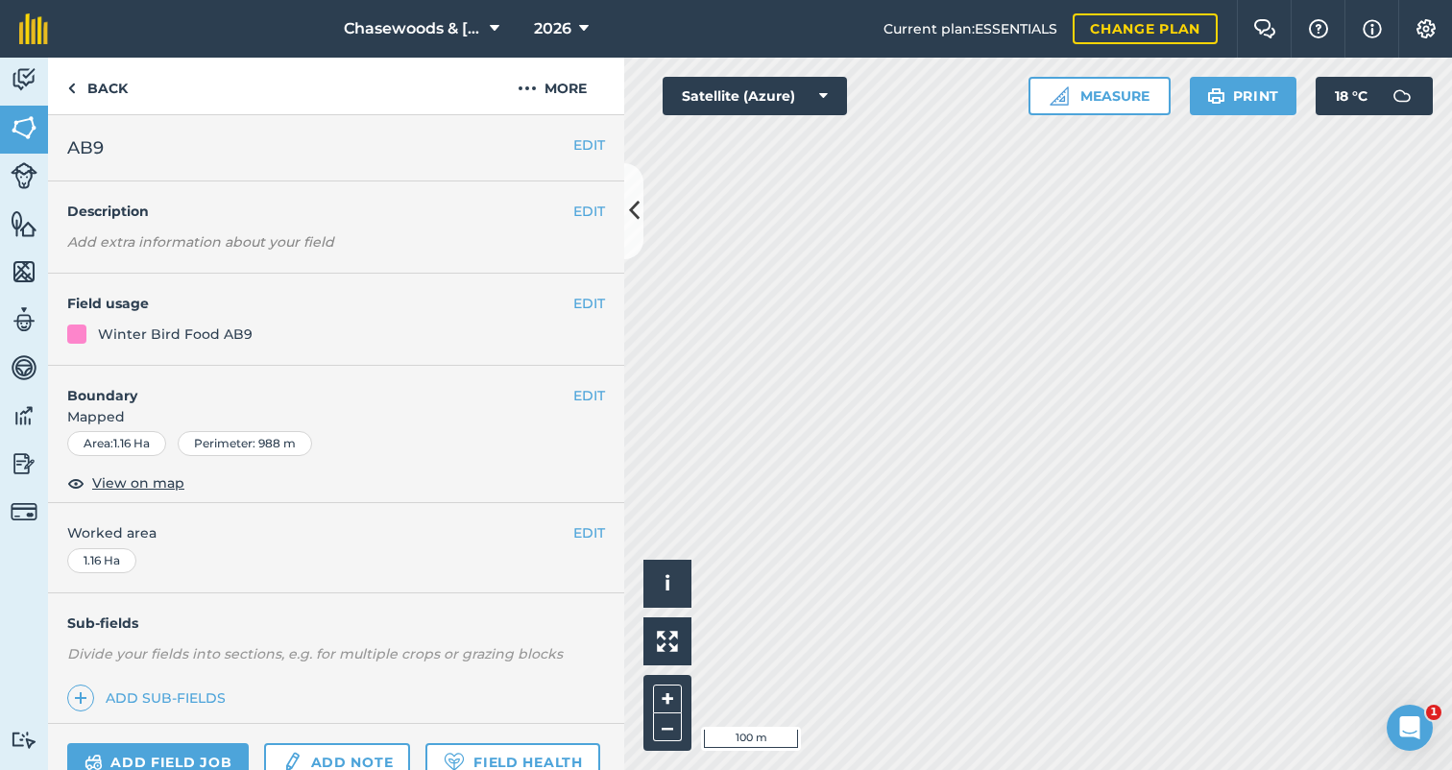
click at [130, 479] on span "View on map" at bounding box center [138, 482] width 92 height 21
click at [94, 87] on link "Back" at bounding box center [97, 86] width 99 height 57
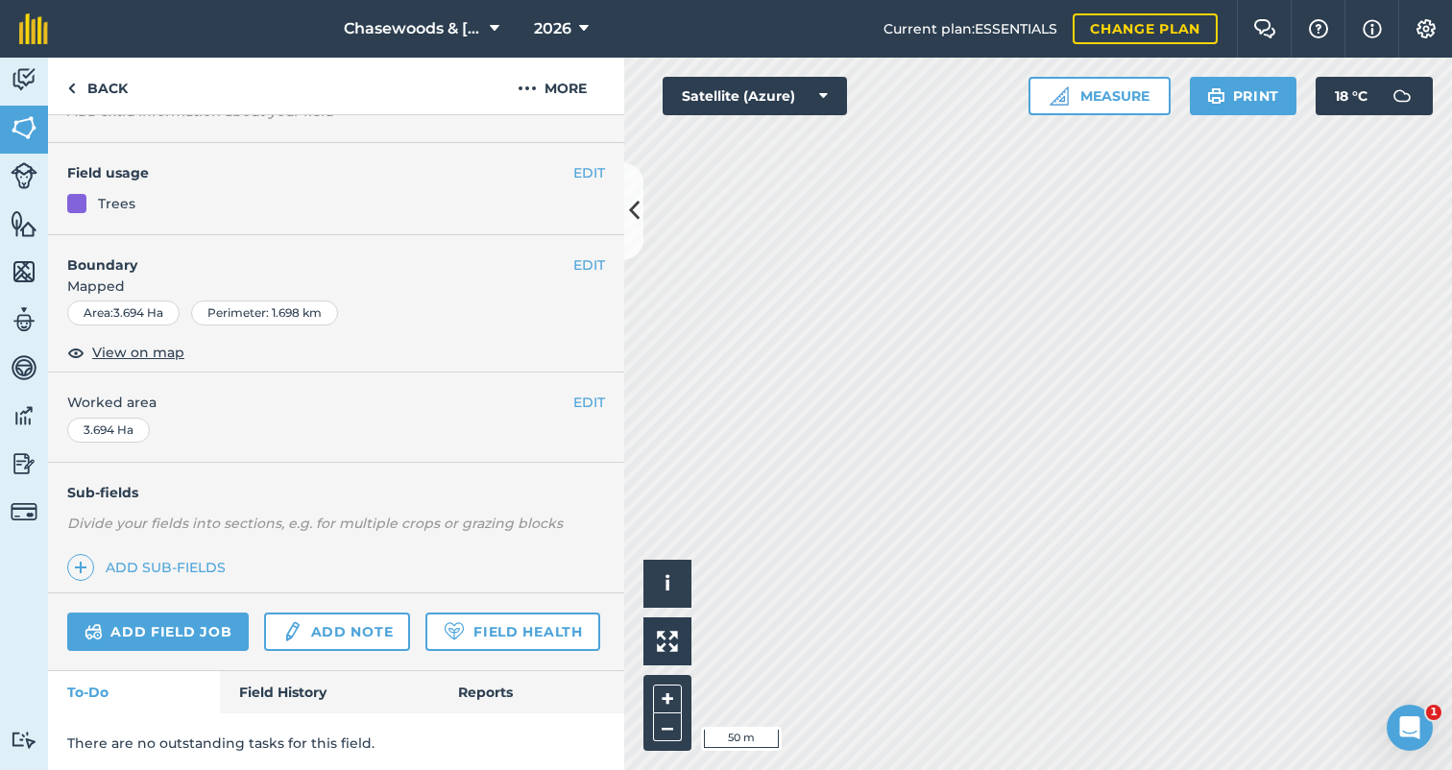
scroll to position [130, 0]
click at [83, 84] on link "Back" at bounding box center [97, 86] width 99 height 57
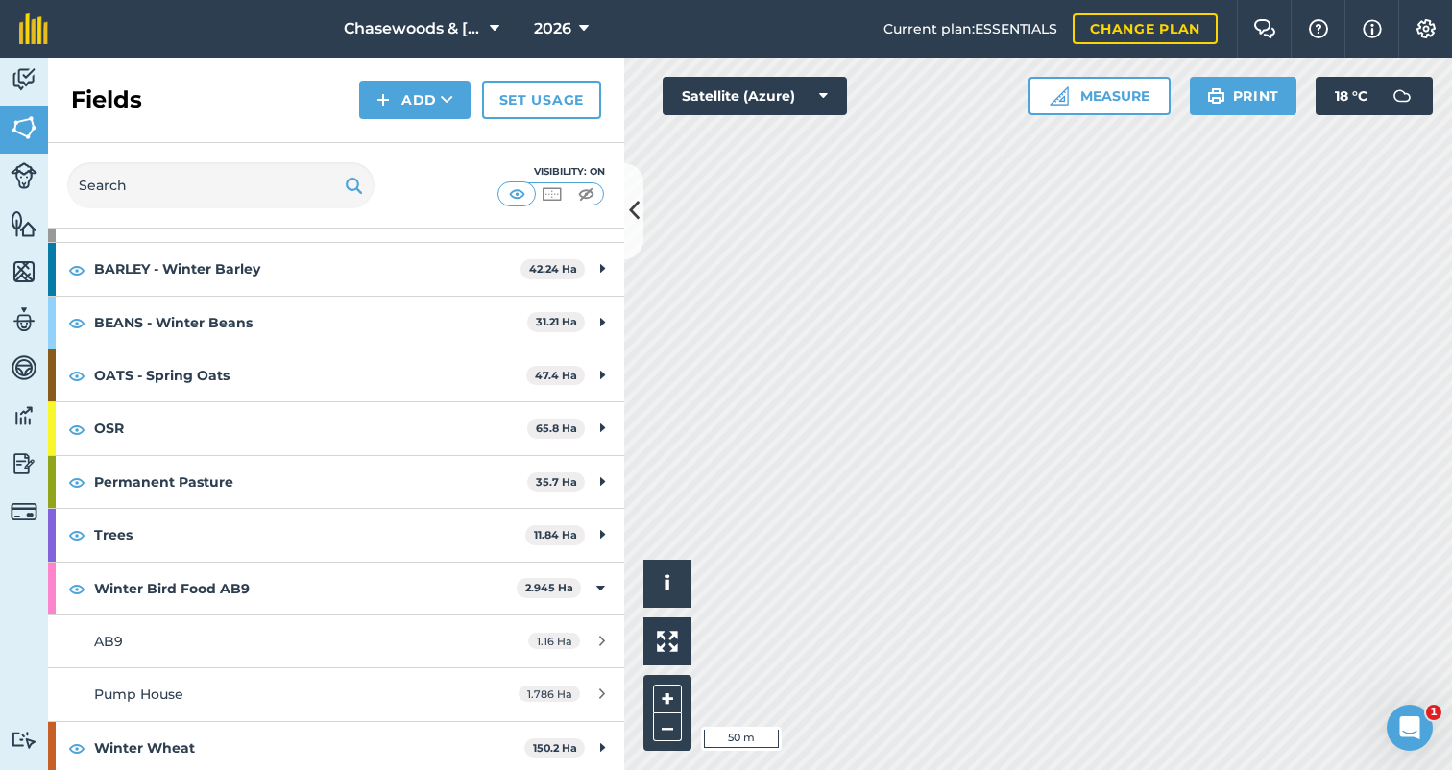
scroll to position [128, 0]
click at [104, 637] on span "AB9" at bounding box center [108, 642] width 29 height 17
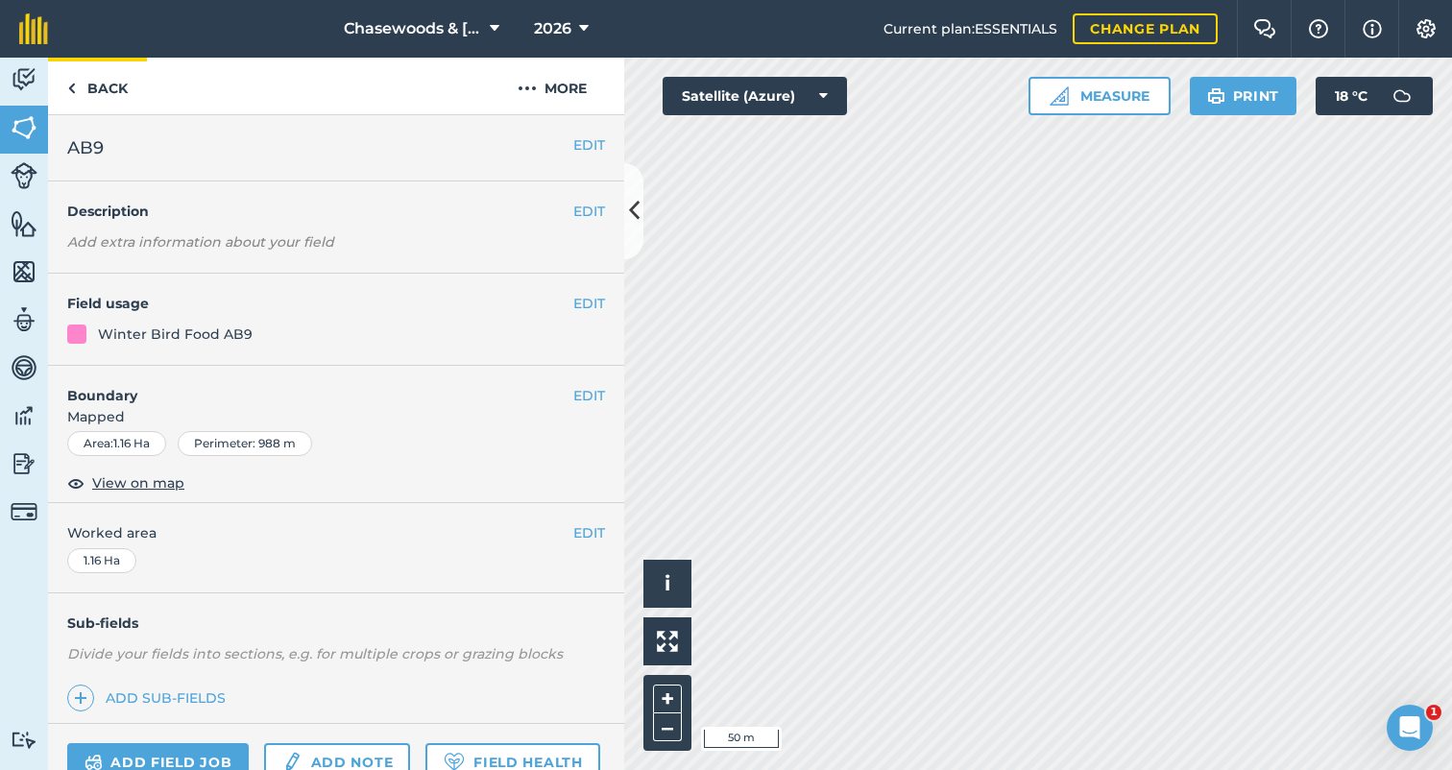
click at [101, 82] on link "Back" at bounding box center [97, 86] width 99 height 57
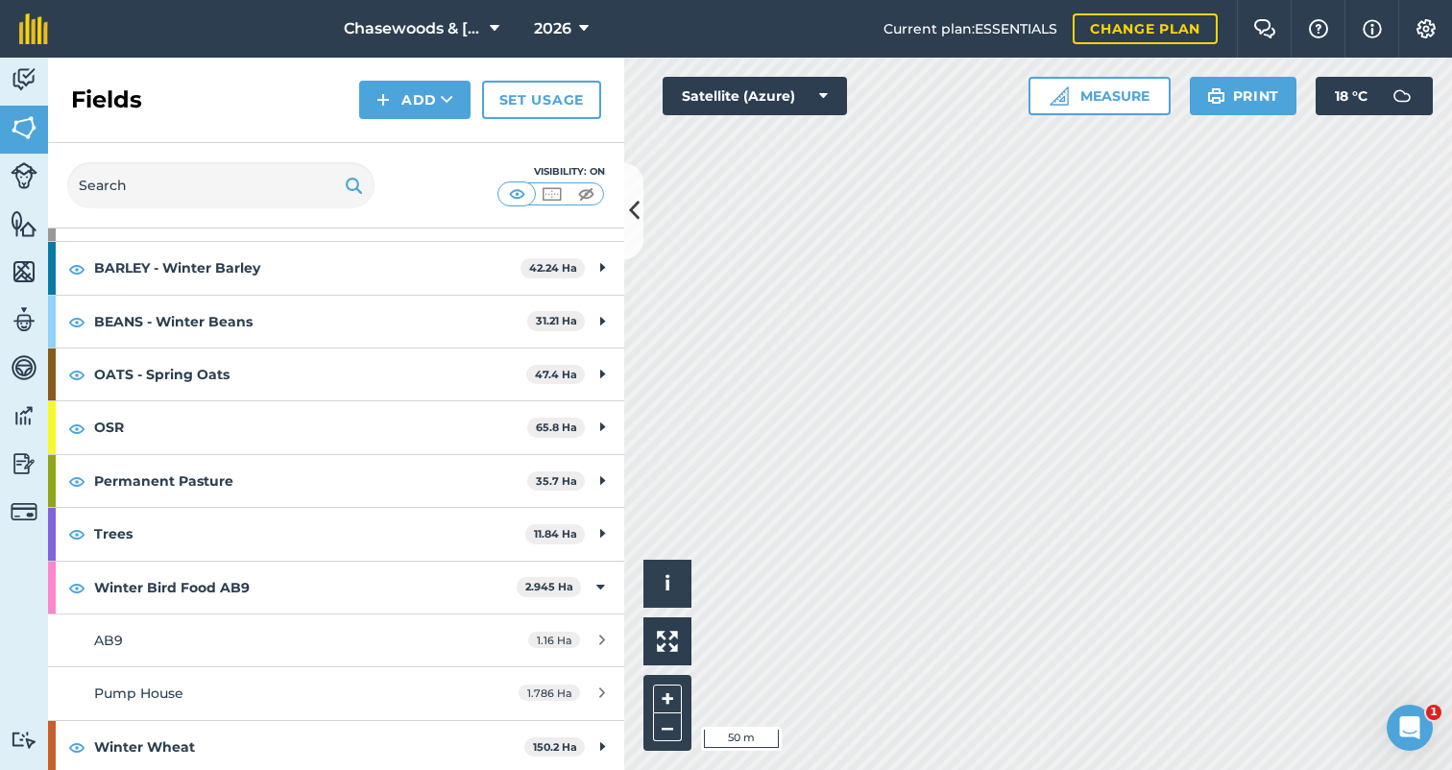
scroll to position [128, 0]
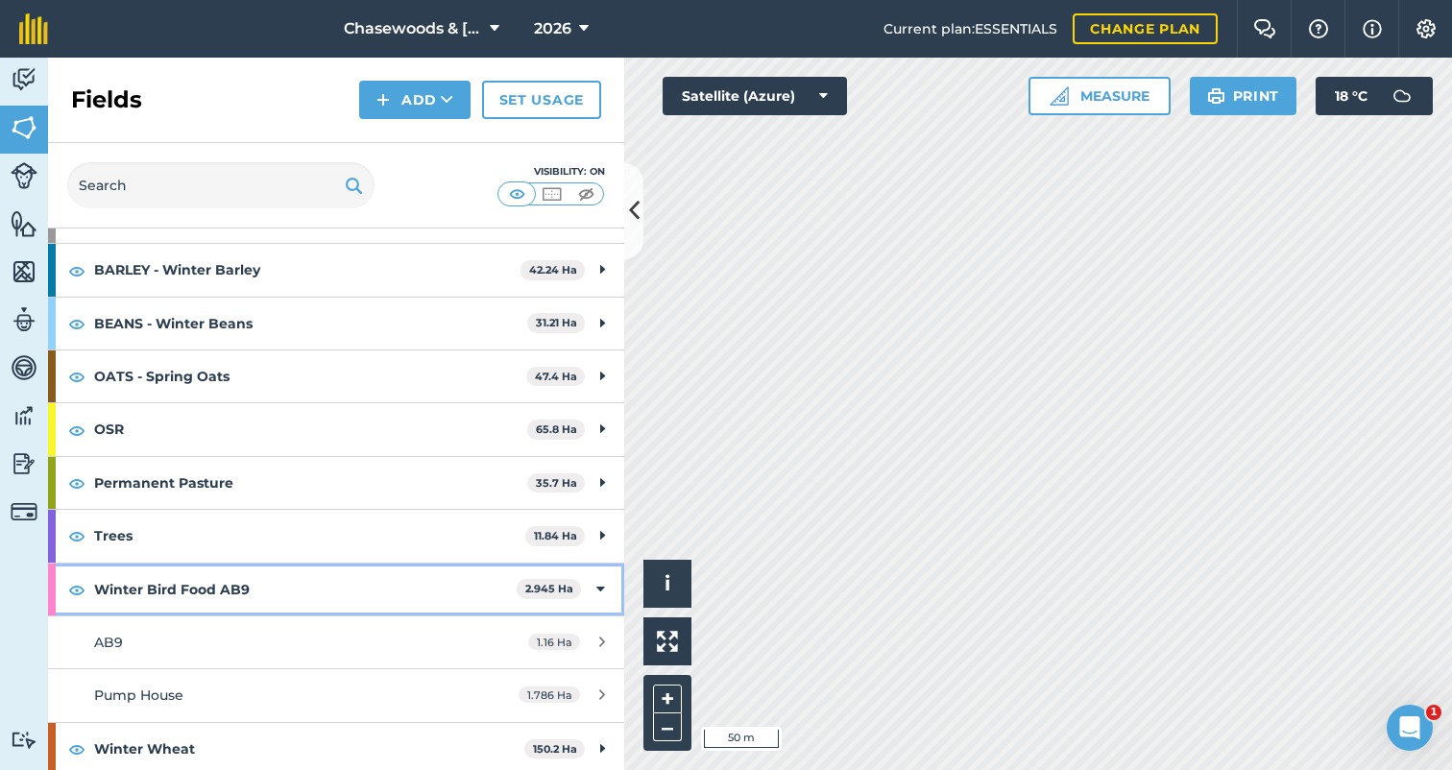
click at [542, 584] on strong "2.945 Ha" at bounding box center [549, 588] width 48 height 13
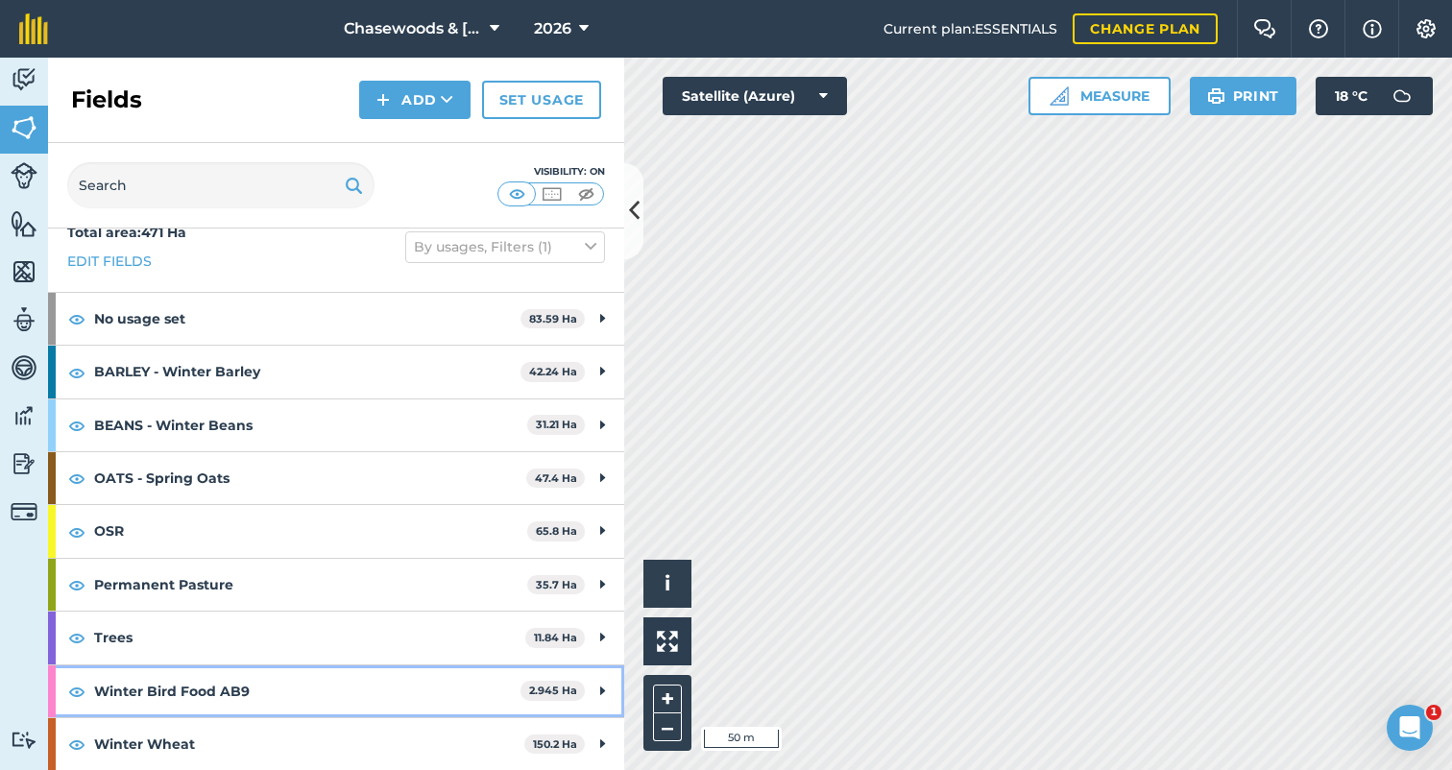
click at [198, 665] on strong "Winter Bird Food AB9" at bounding box center [307, 691] width 426 height 52
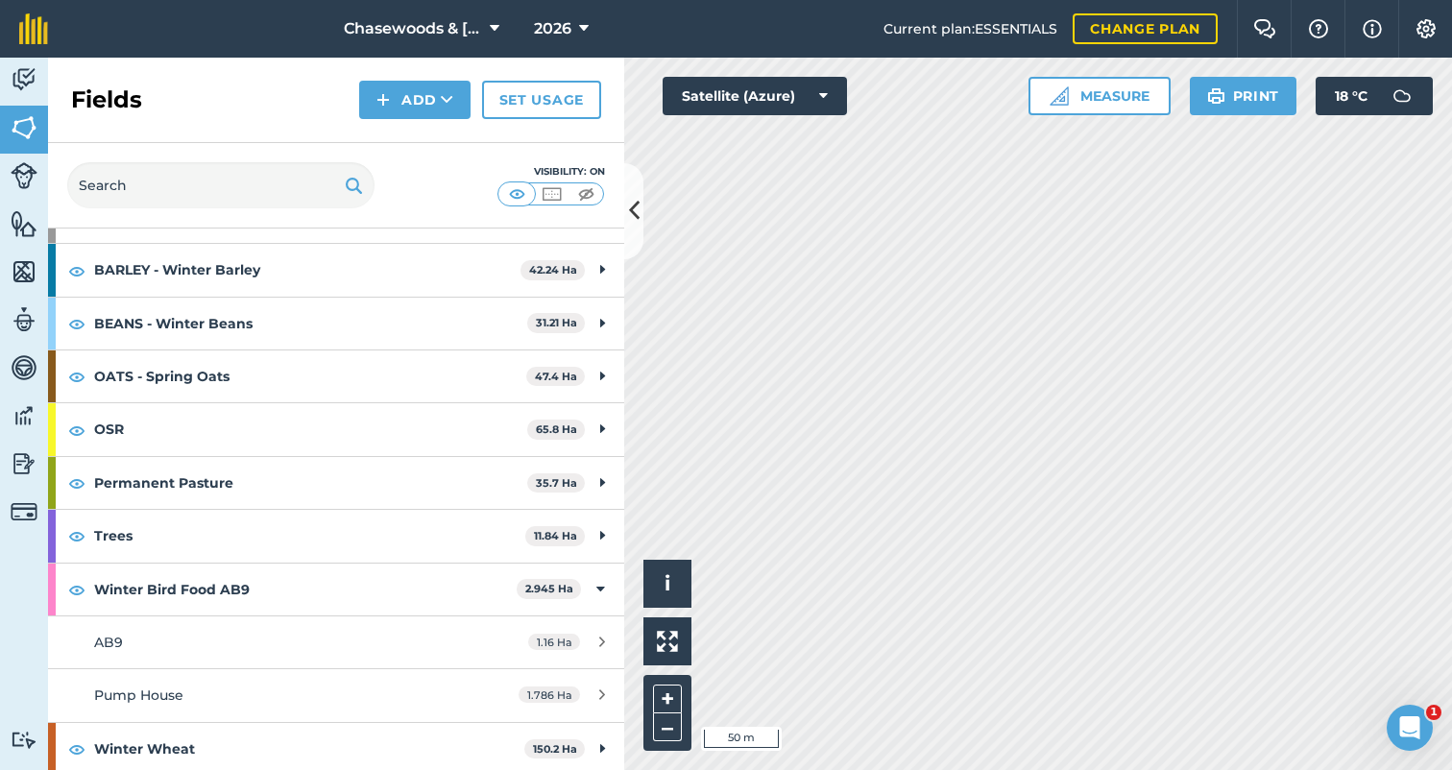
click at [151, 690] on span "Pump House" at bounding box center [138, 695] width 89 height 17
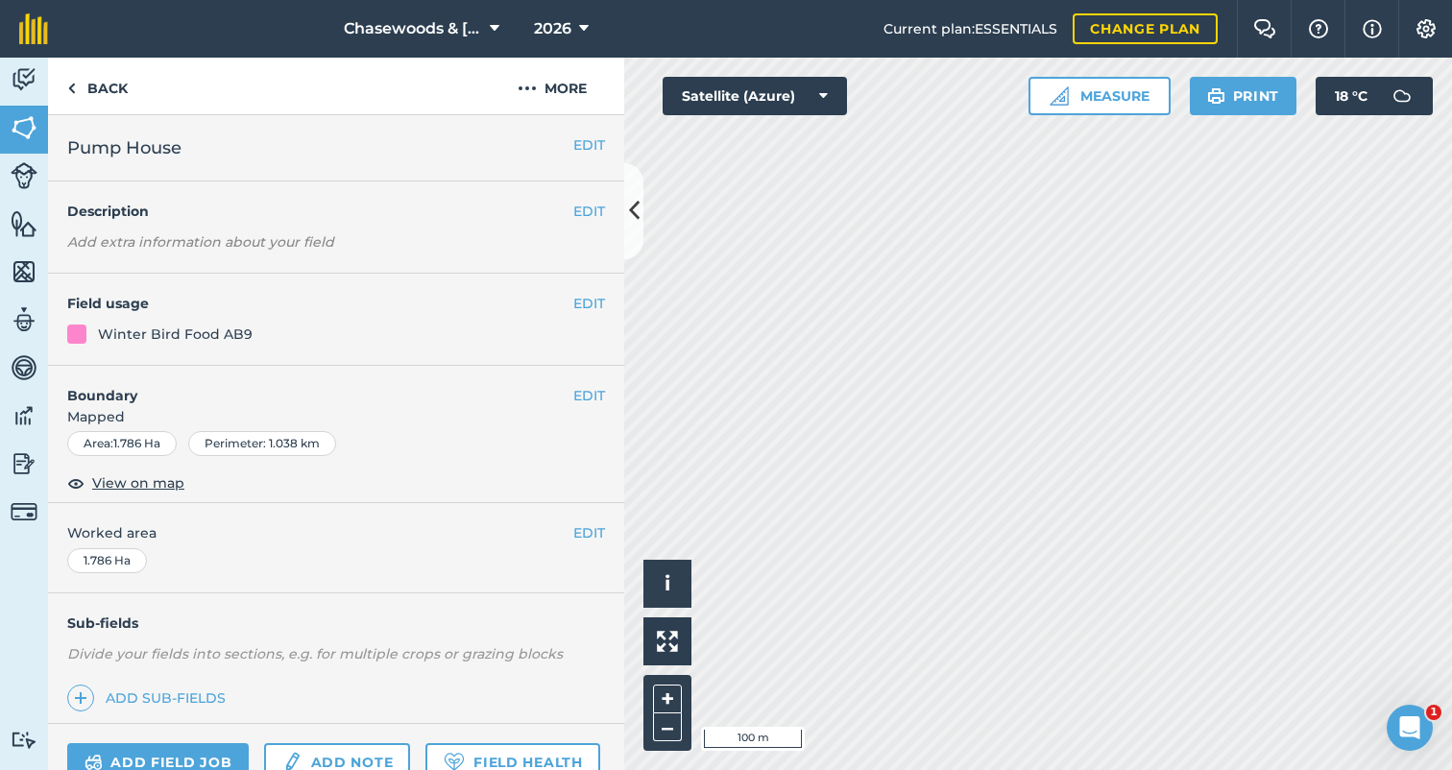
click at [108, 483] on span "View on map" at bounding box center [138, 482] width 92 height 21
click at [81, 84] on link "Back" at bounding box center [97, 86] width 99 height 57
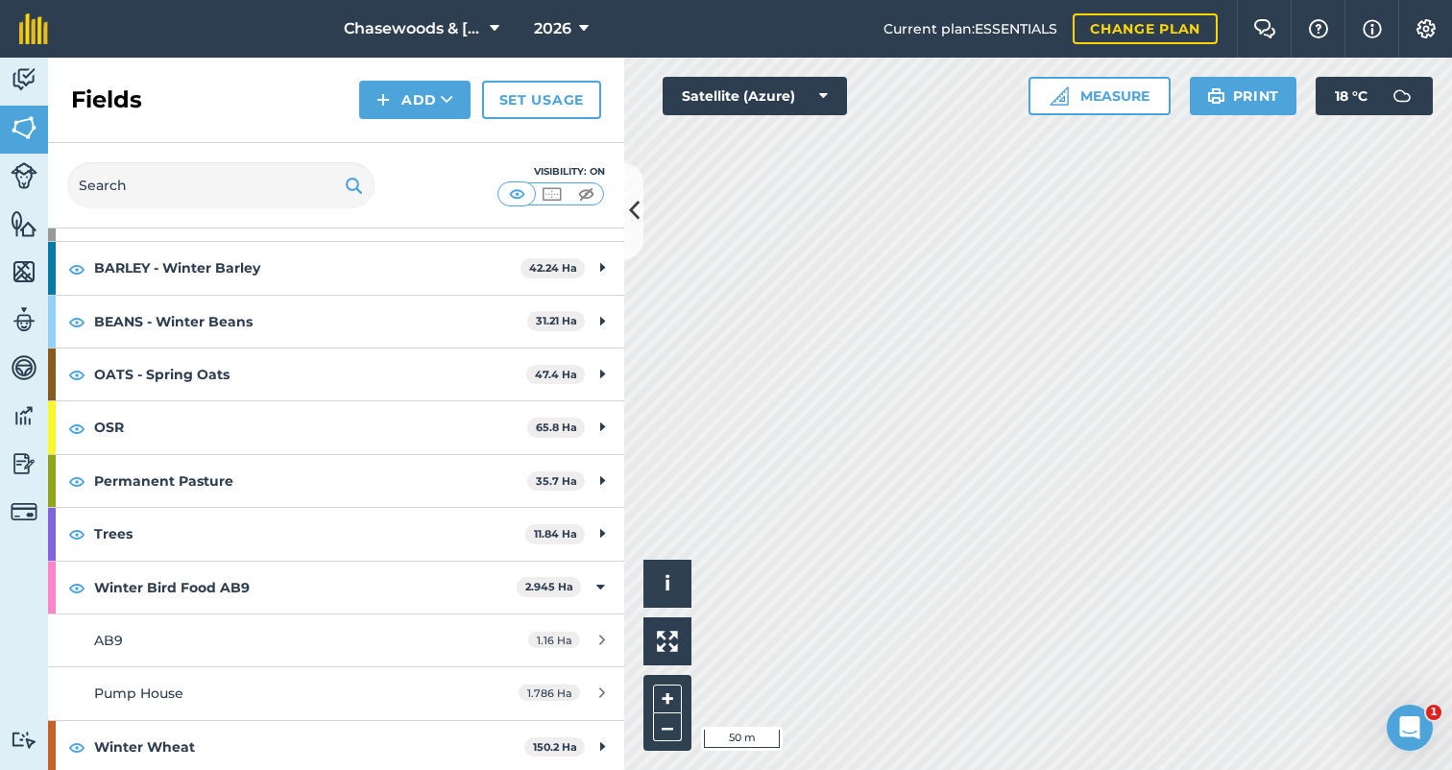
scroll to position [128, 0]
click at [547, 742] on strong "150.2 Ha" at bounding box center [555, 748] width 44 height 13
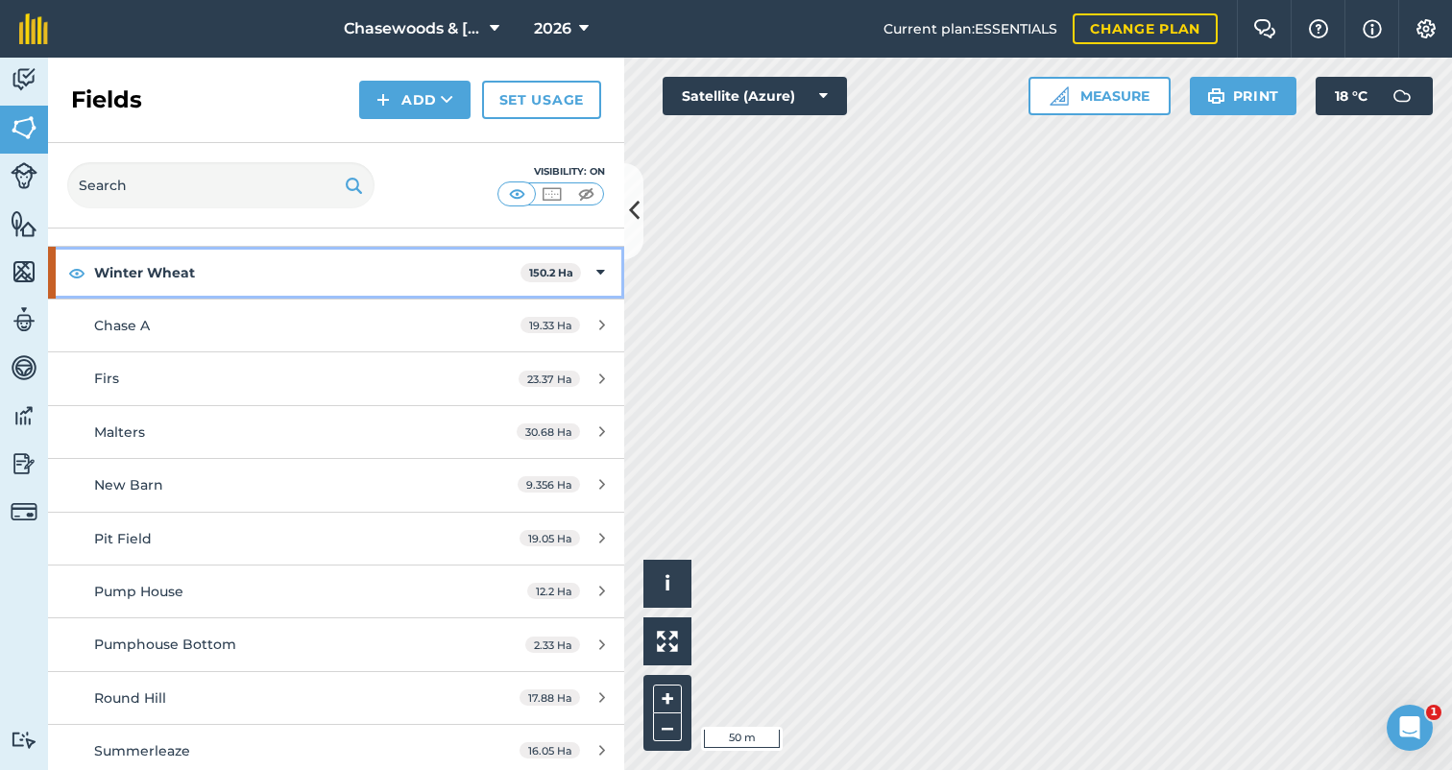
scroll to position [603, 0]
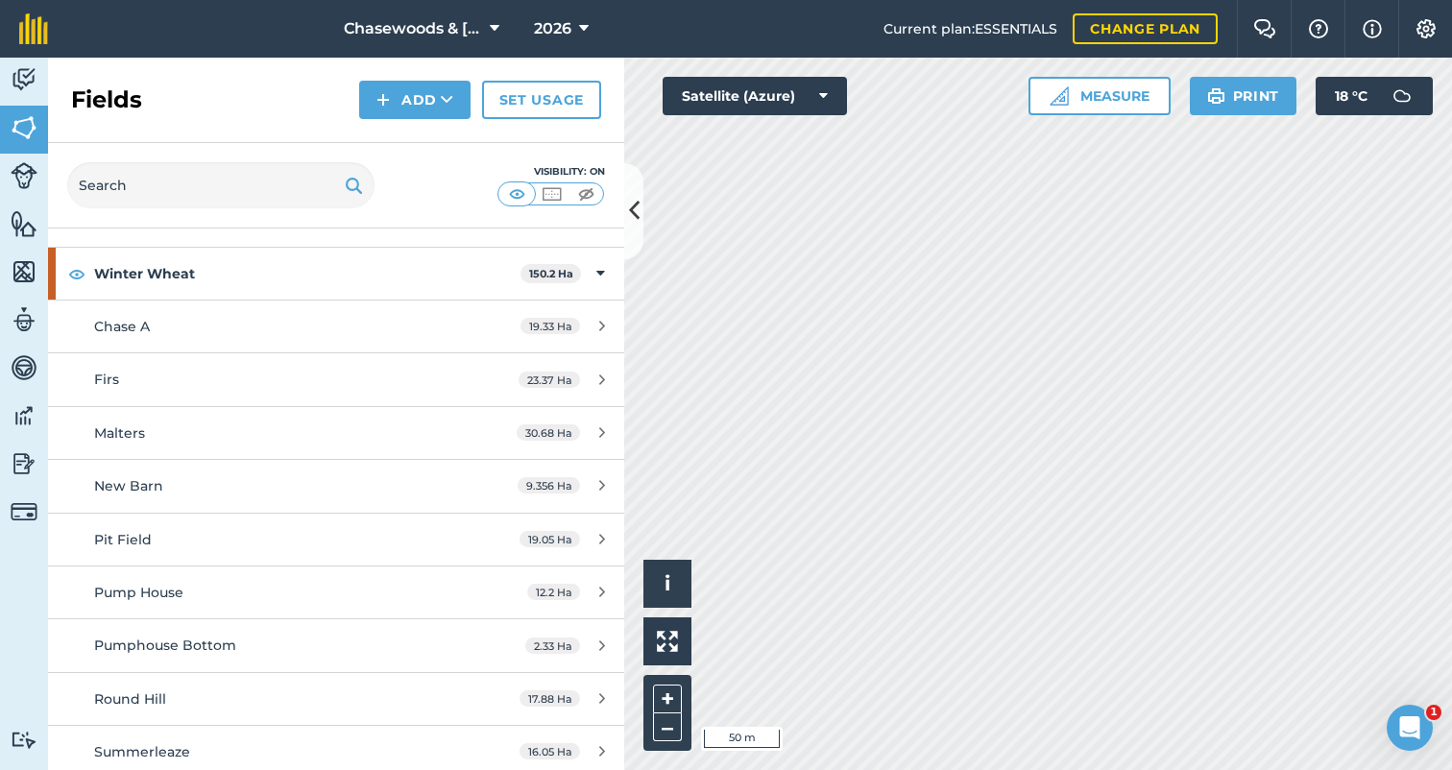
click at [599, 373] on icon at bounding box center [602, 380] width 6 height 14
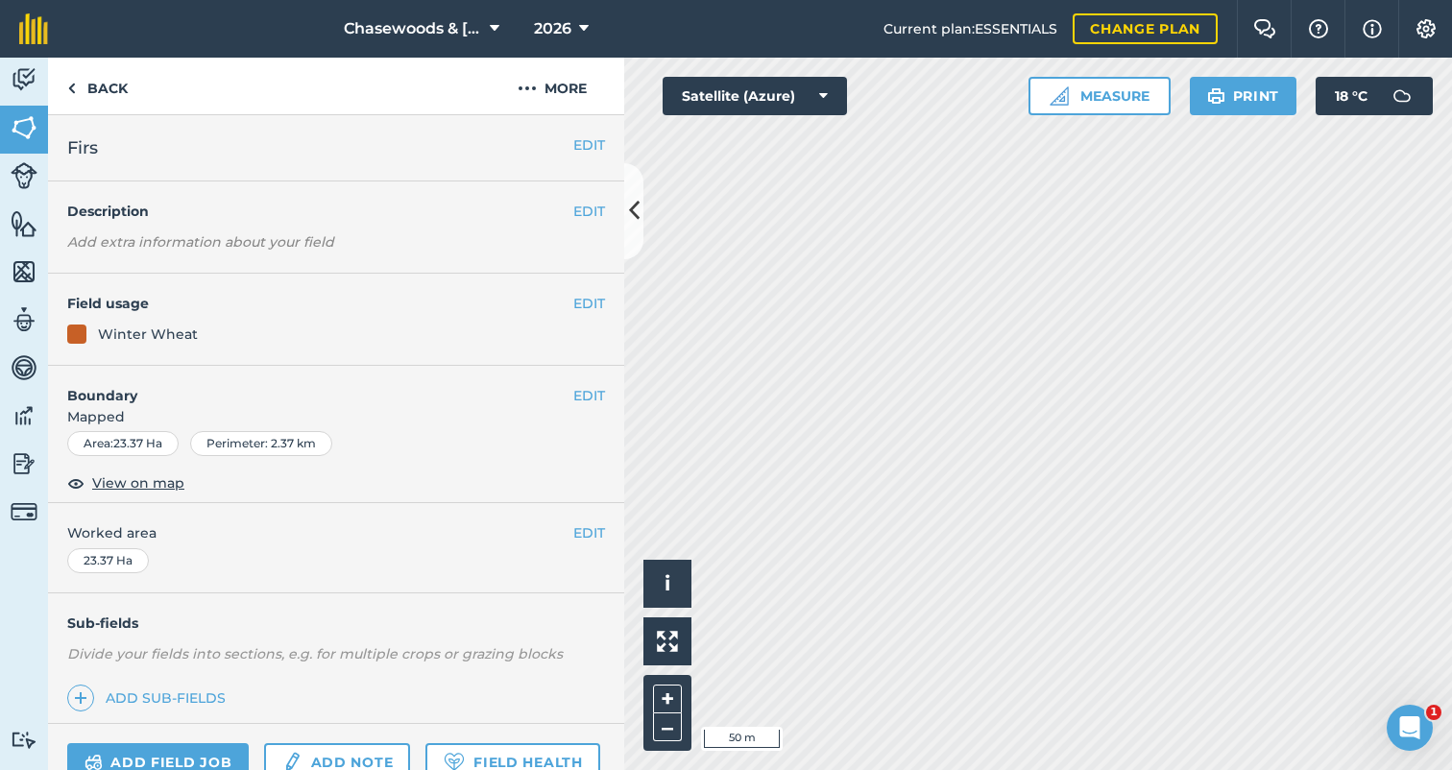
click at [112, 482] on span "View on map" at bounding box center [138, 482] width 92 height 21
click at [104, 83] on link "Back" at bounding box center [97, 86] width 99 height 57
click at [101, 84] on link "Back" at bounding box center [97, 86] width 99 height 57
click at [107, 87] on link "Back" at bounding box center [97, 86] width 99 height 57
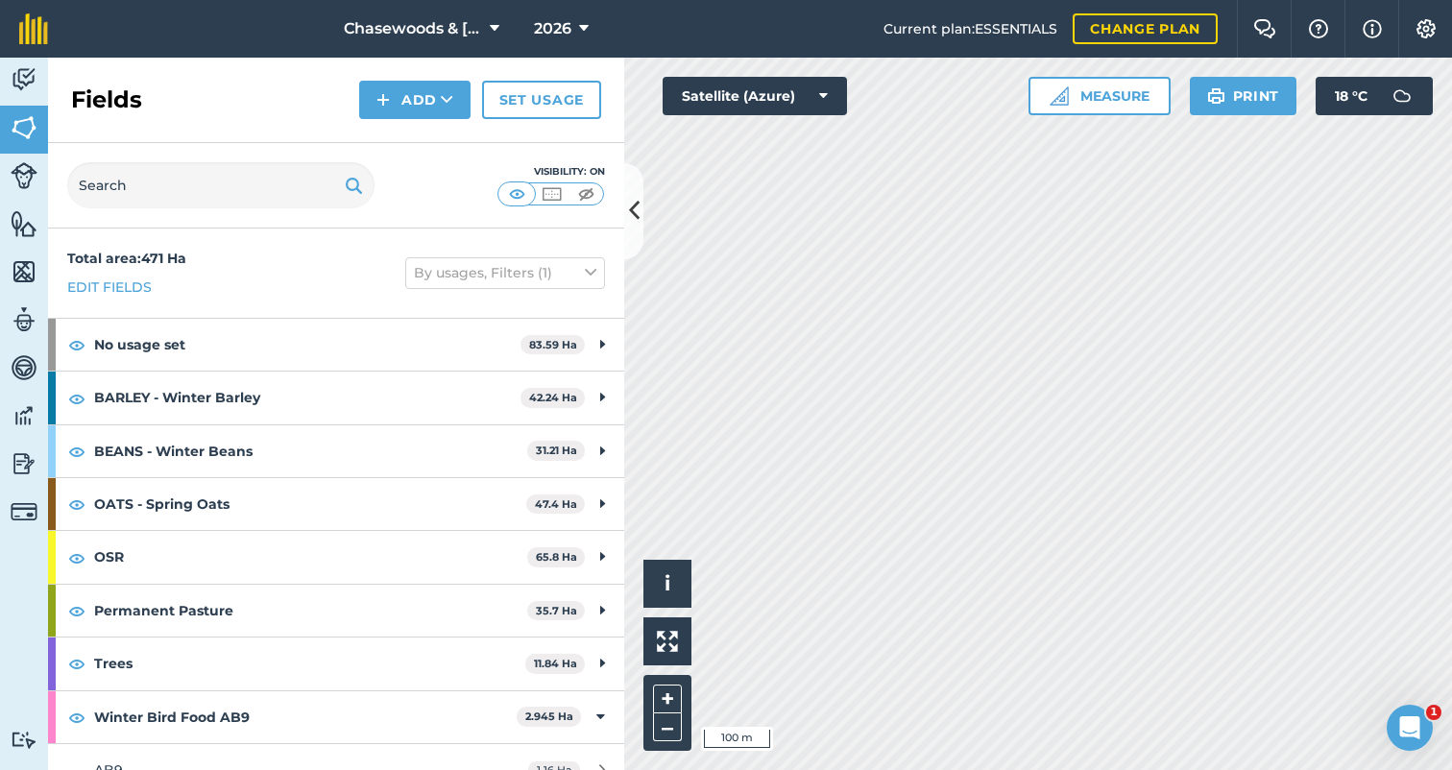
click at [491, 21] on icon at bounding box center [495, 28] width 10 height 23
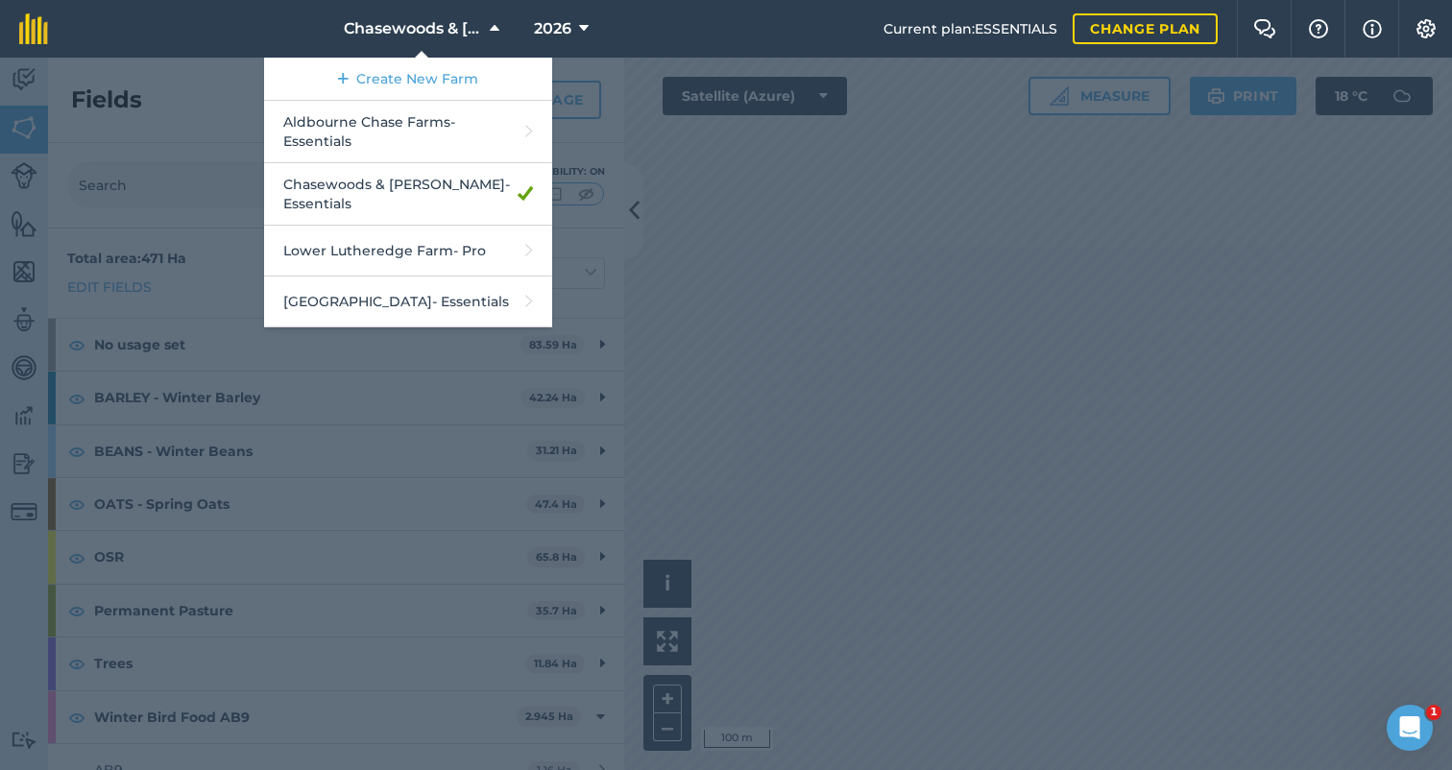
click at [491, 21] on icon at bounding box center [495, 28] width 10 height 23
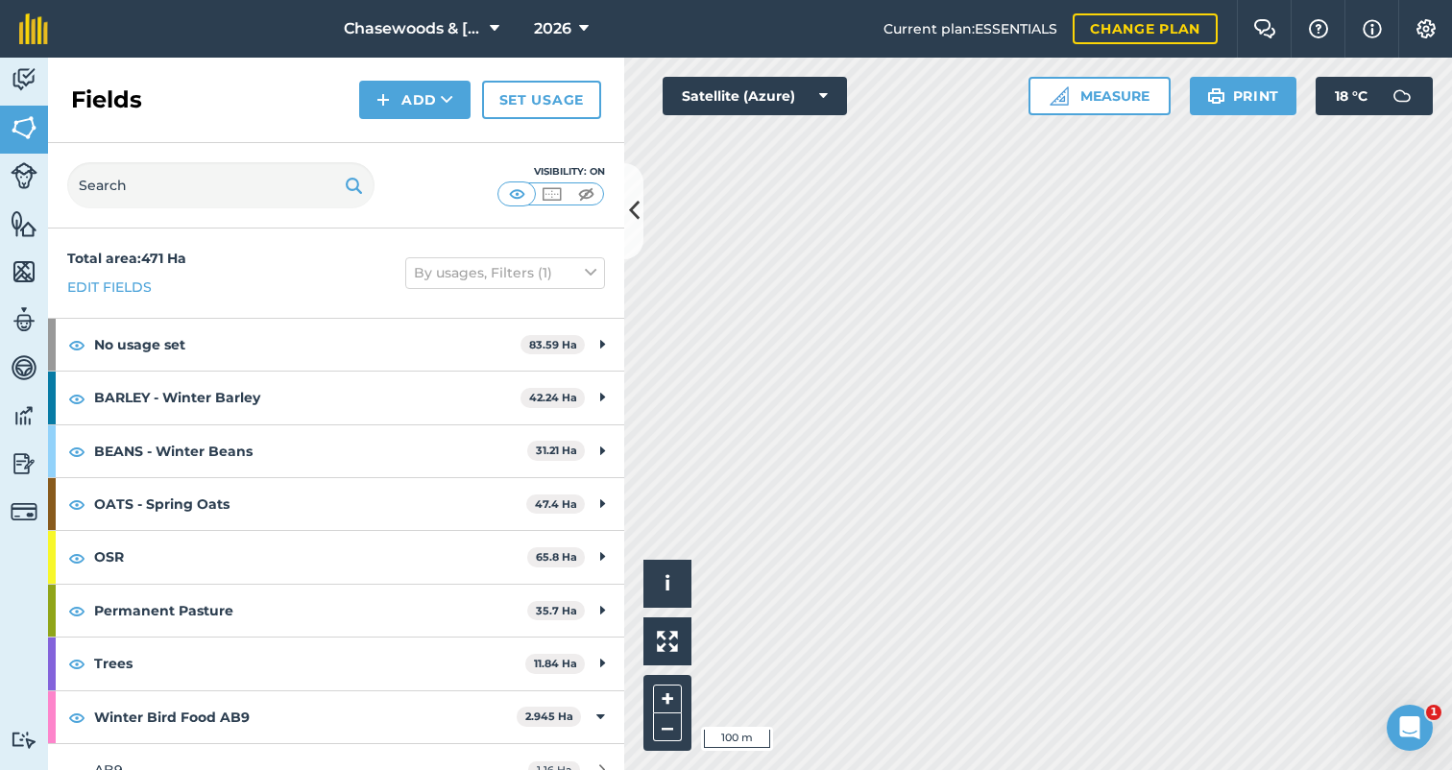
click at [490, 25] on icon at bounding box center [495, 28] width 10 height 23
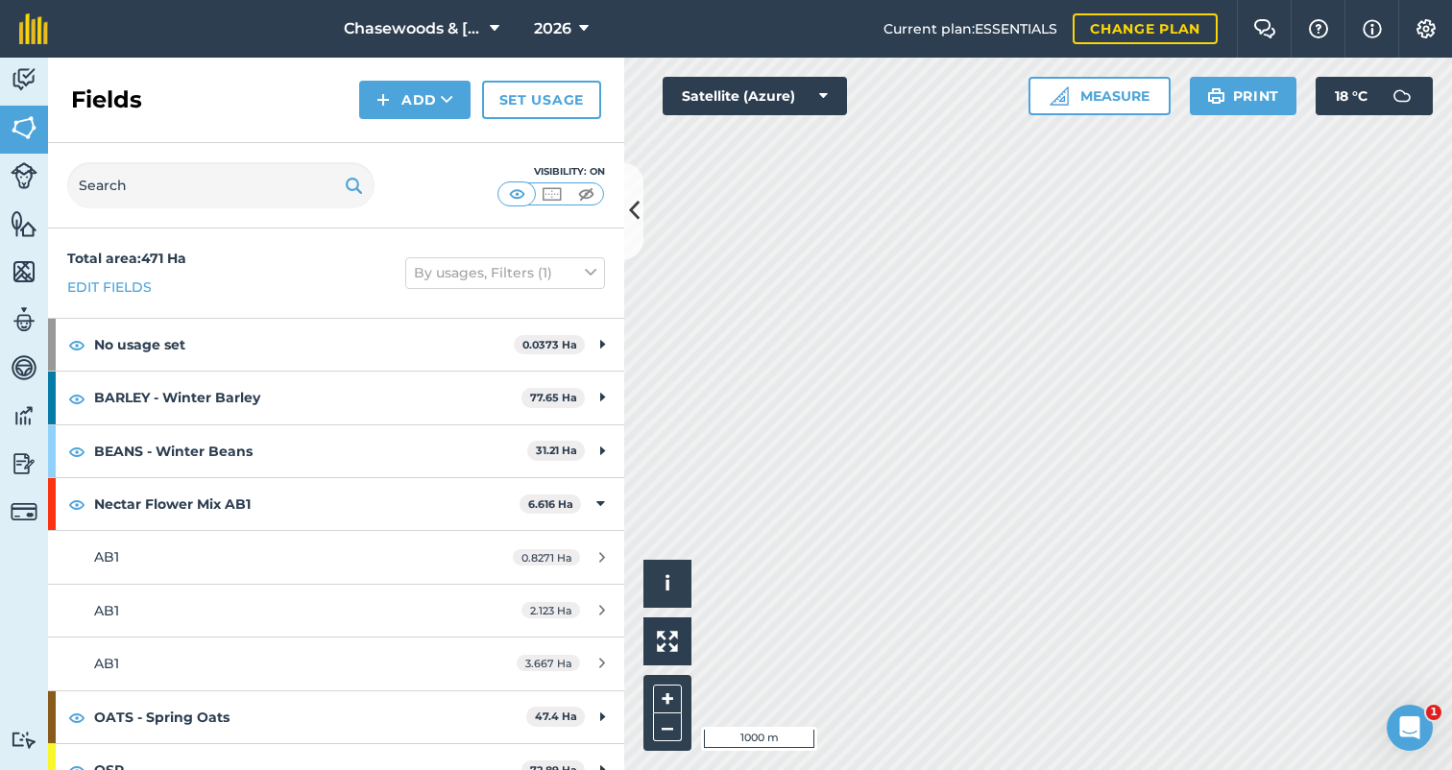
click at [422, 30] on span "Chasewoods & [PERSON_NAME]" at bounding box center [413, 28] width 138 height 23
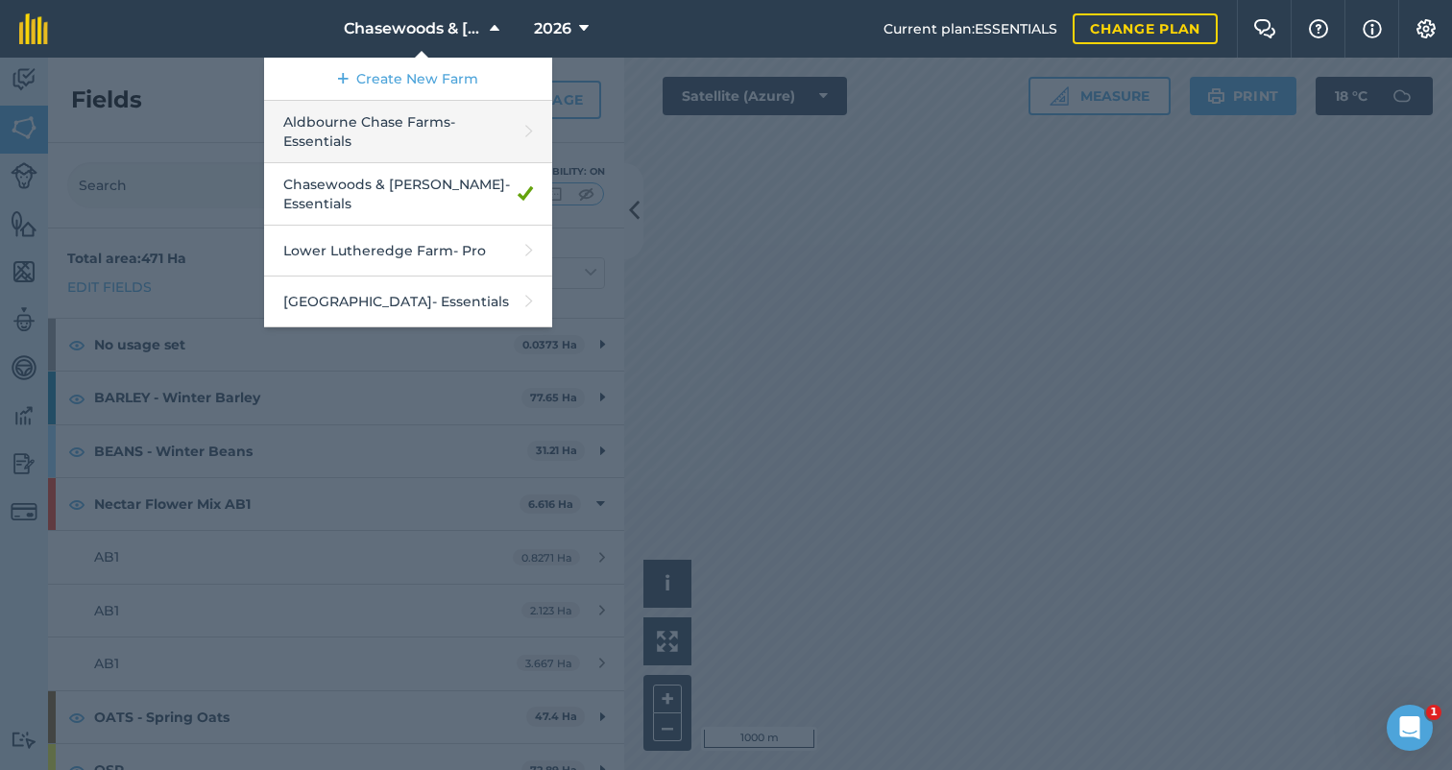
click at [399, 121] on link "Aldbourne Chase Farms - Essentials" at bounding box center [408, 132] width 288 height 62
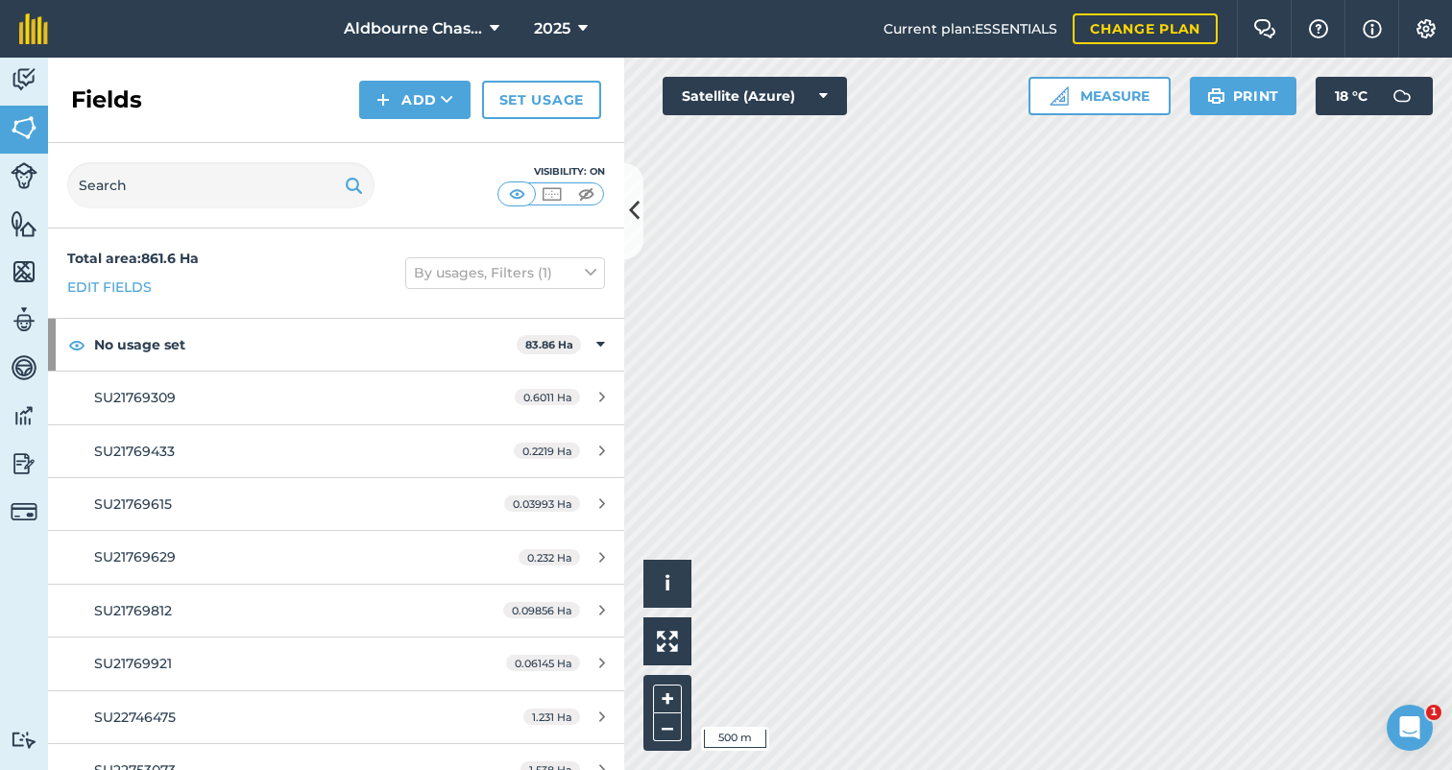
click at [1425, 21] on img at bounding box center [1425, 28] width 23 height 19
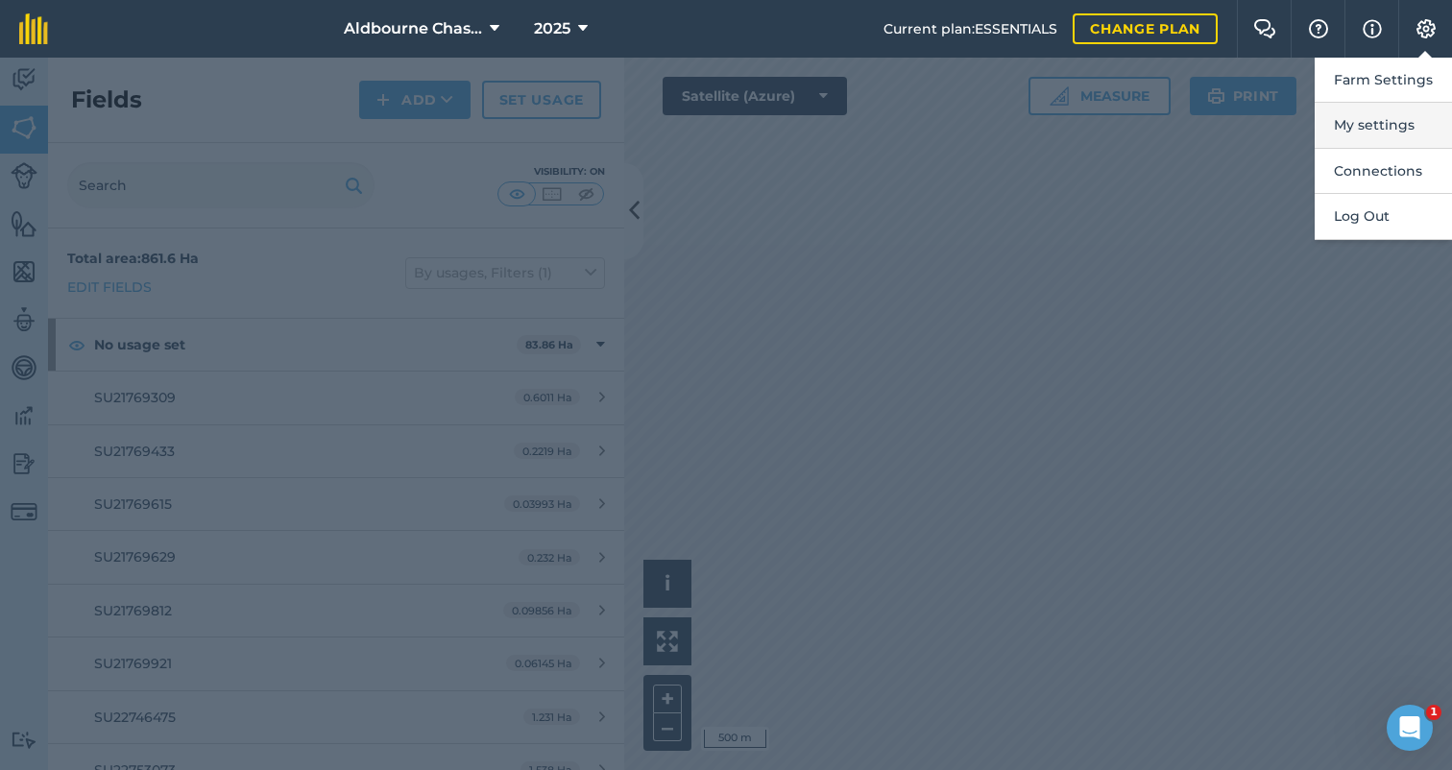
click at [1361, 117] on button "My settings" at bounding box center [1382, 125] width 137 height 45
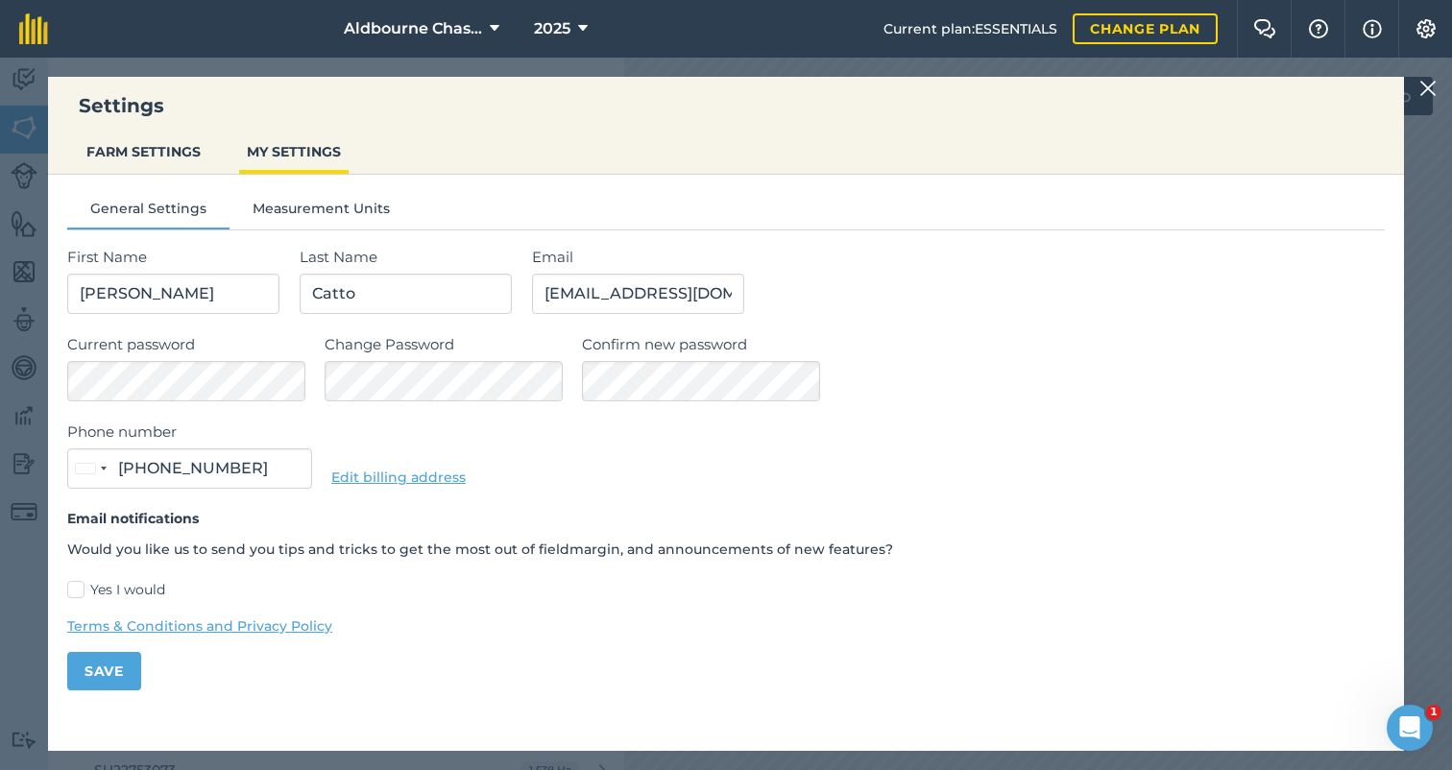
type input "07768 240760"
click at [1427, 19] on img at bounding box center [1425, 28] width 23 height 19
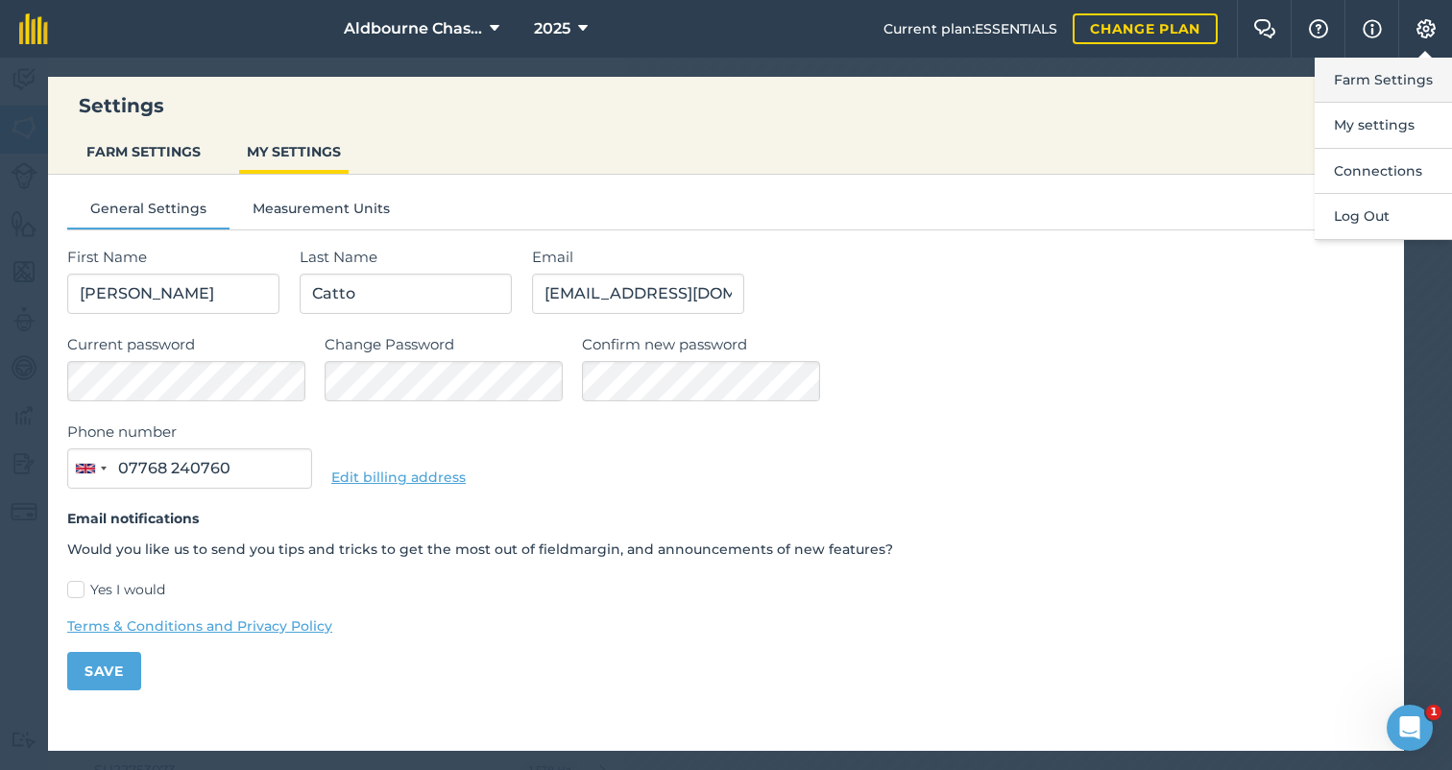
click at [1368, 73] on button "Farm Settings" at bounding box center [1382, 80] width 137 height 45
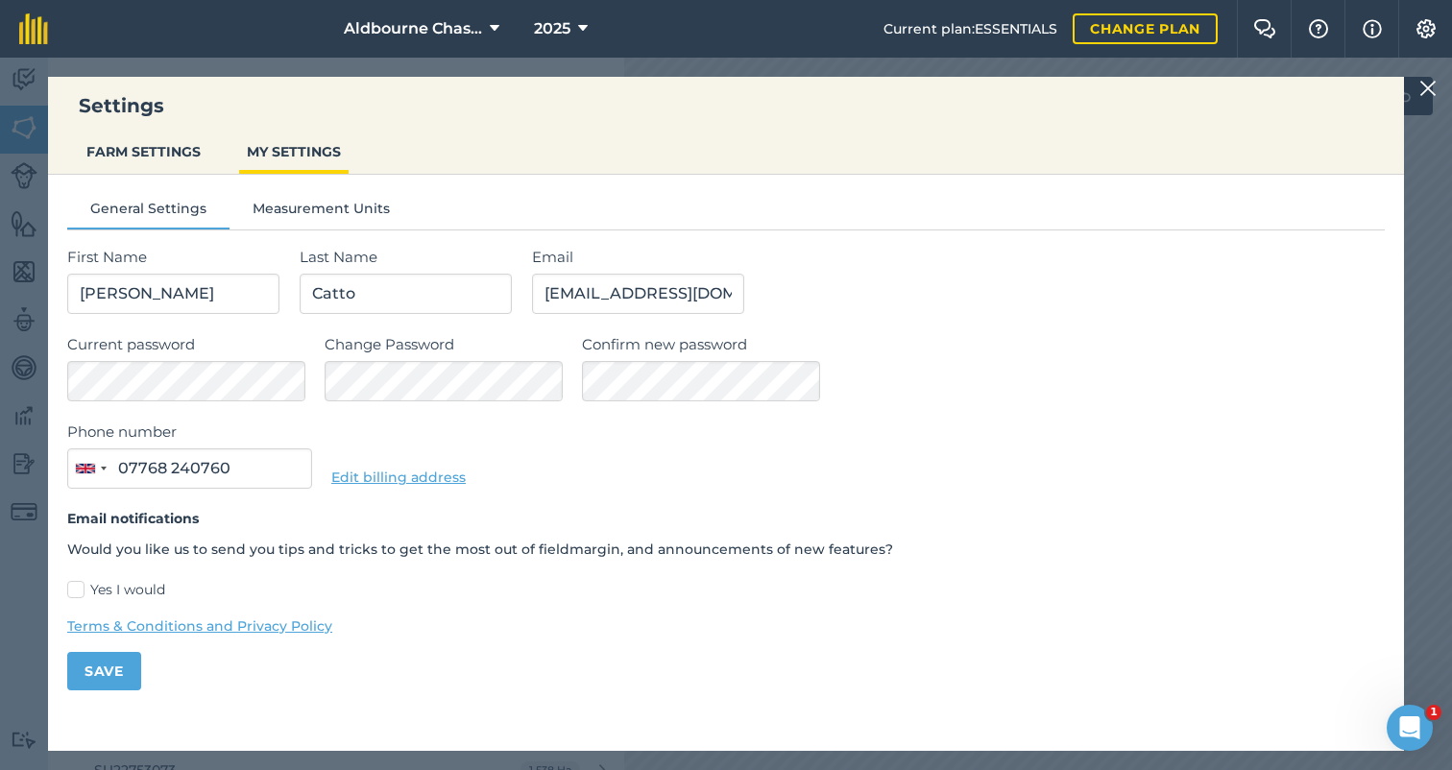
click at [141, 142] on button "FARM SETTINGS" at bounding box center [144, 151] width 130 height 36
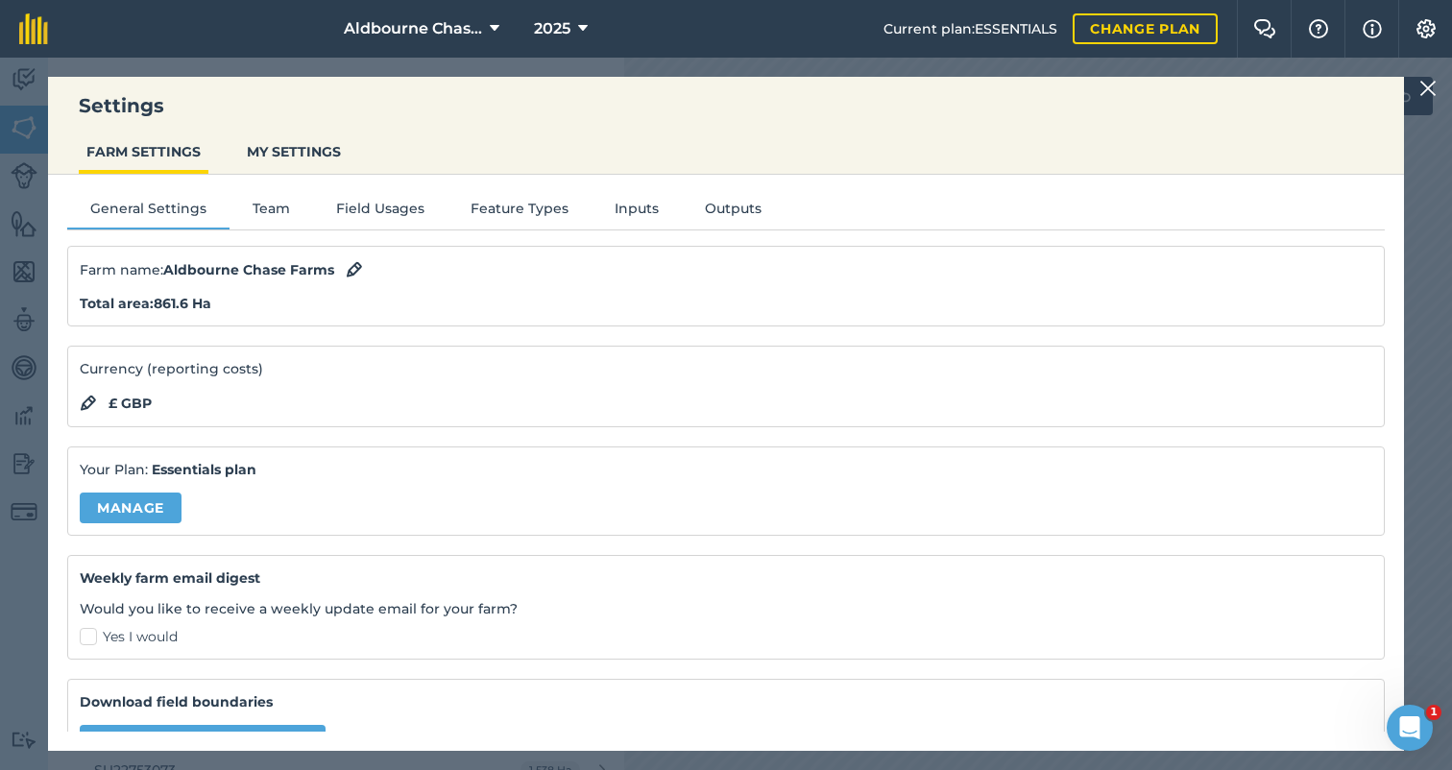
click at [380, 201] on button "Field Usages" at bounding box center [380, 212] width 134 height 29
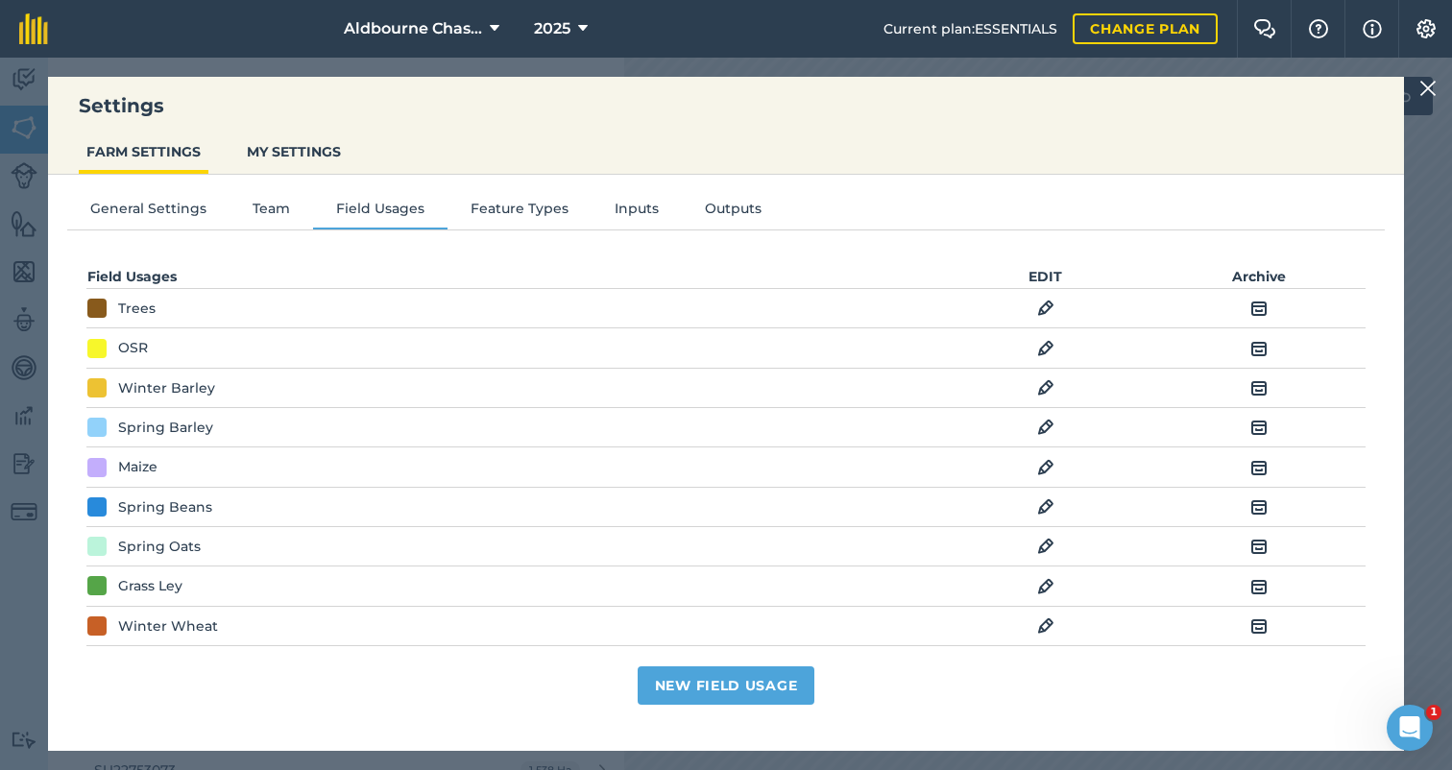
click at [1040, 307] on img at bounding box center [1045, 308] width 17 height 23
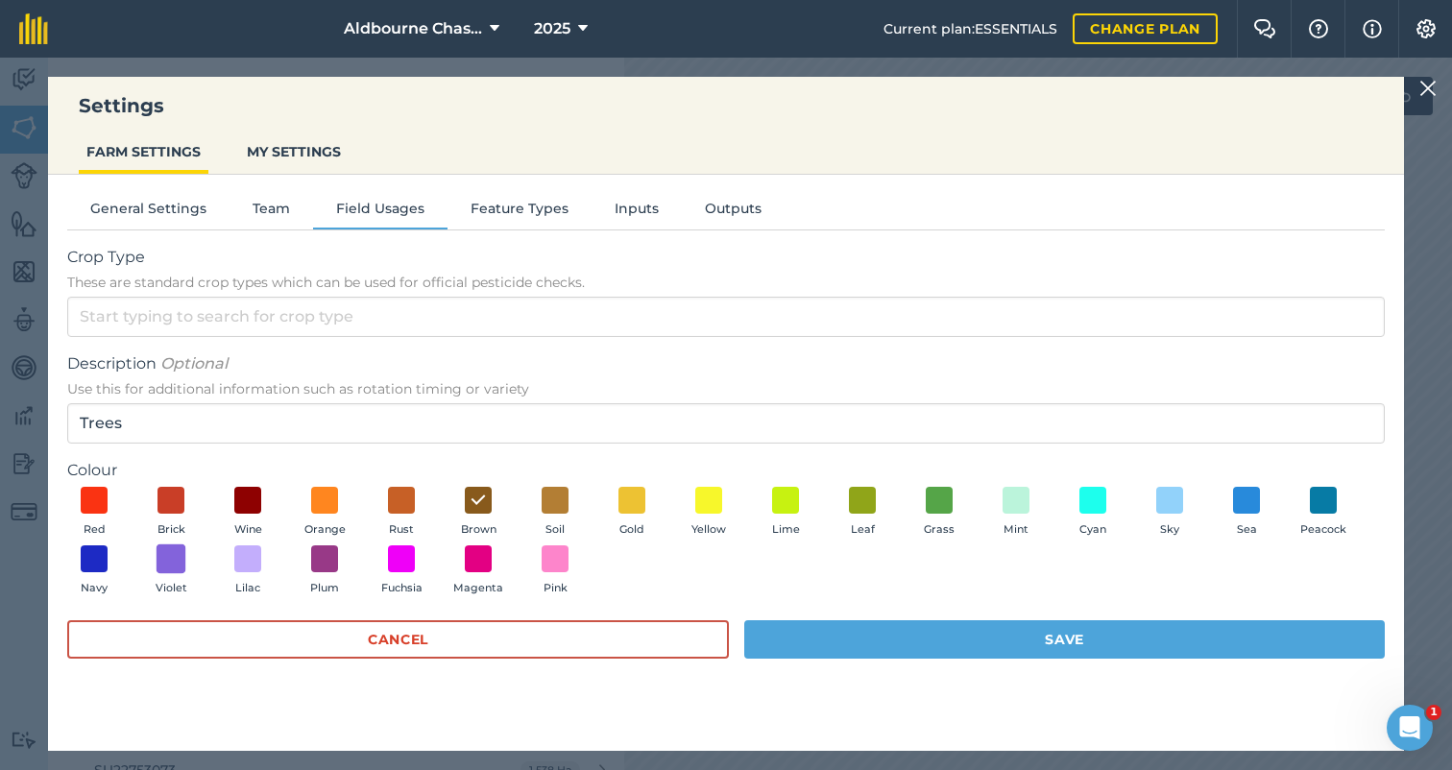
click at [173, 557] on span at bounding box center [172, 559] width 30 height 30
click at [987, 638] on button "Save" at bounding box center [1064, 639] width 640 height 38
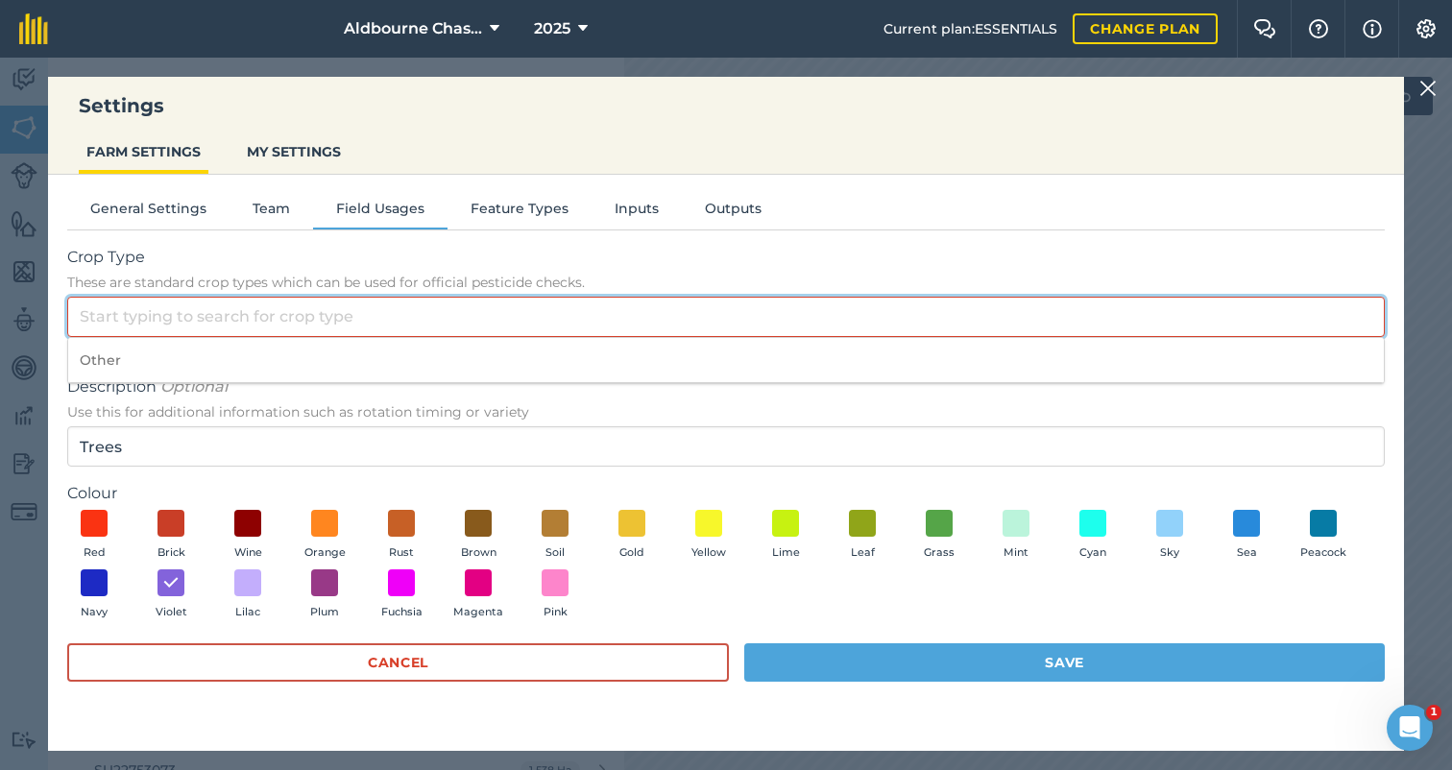
click at [295, 325] on input "Crop Type These are standard crop types which can be used for official pesticid…" at bounding box center [725, 317] width 1317 height 40
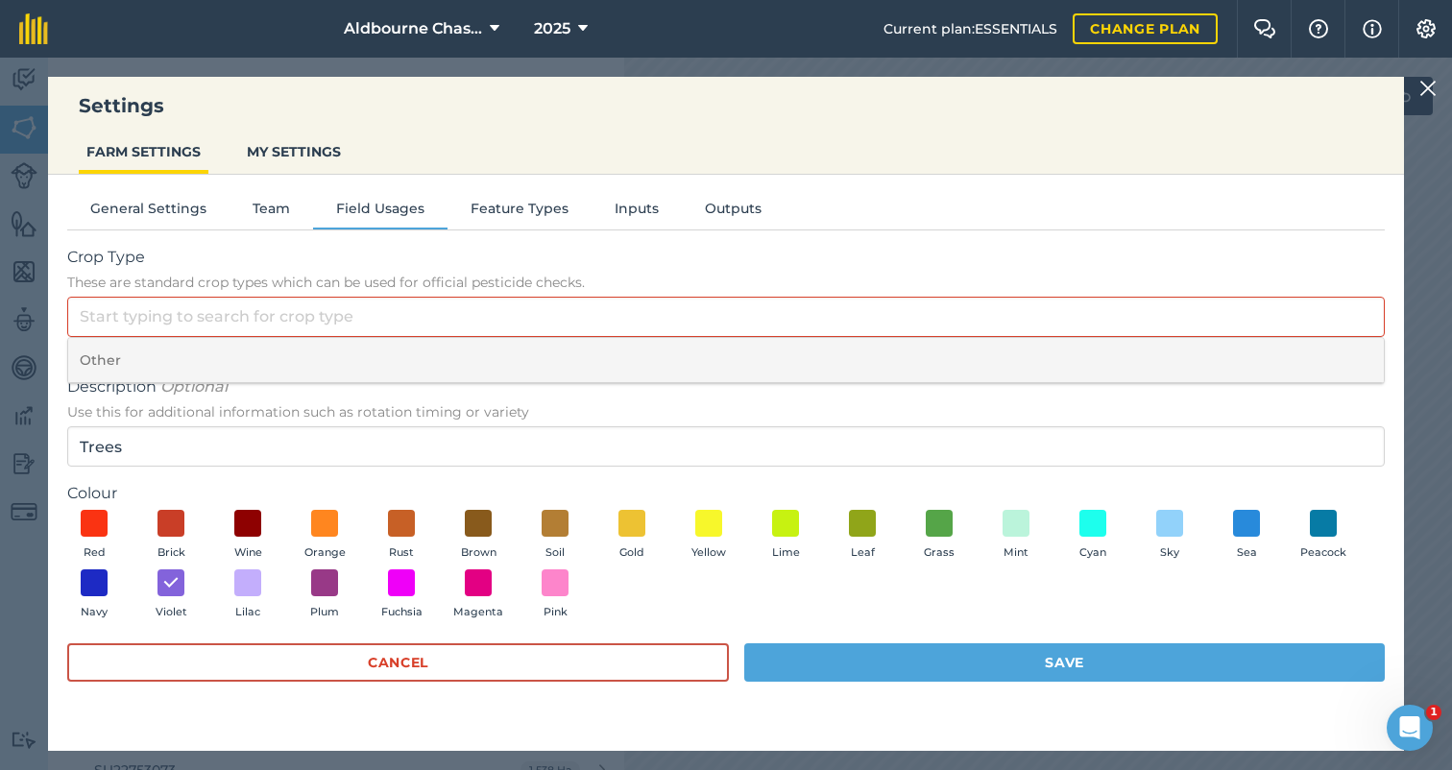
click at [108, 357] on li "Other" at bounding box center [725, 360] width 1315 height 45
type input "Other"
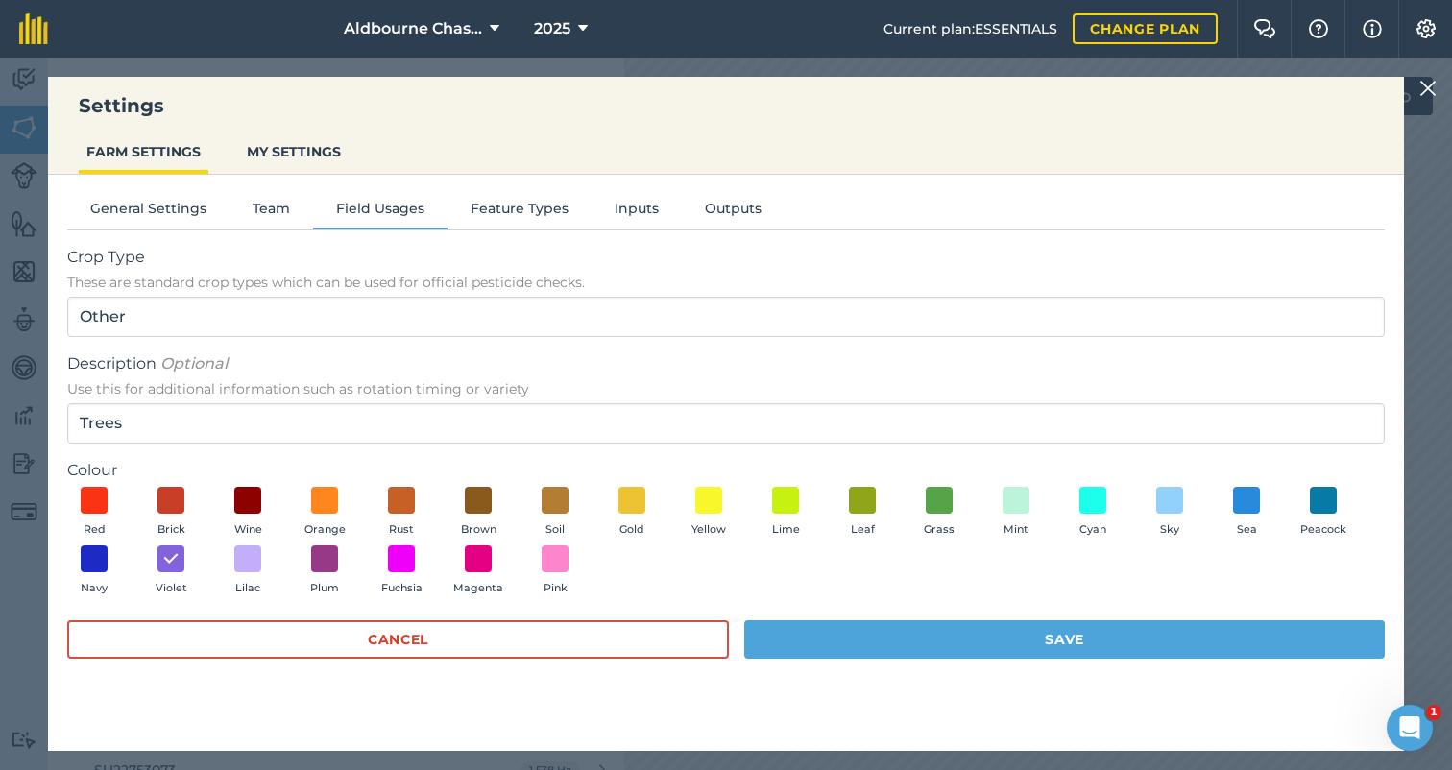
click at [947, 644] on button "Save" at bounding box center [1064, 639] width 640 height 38
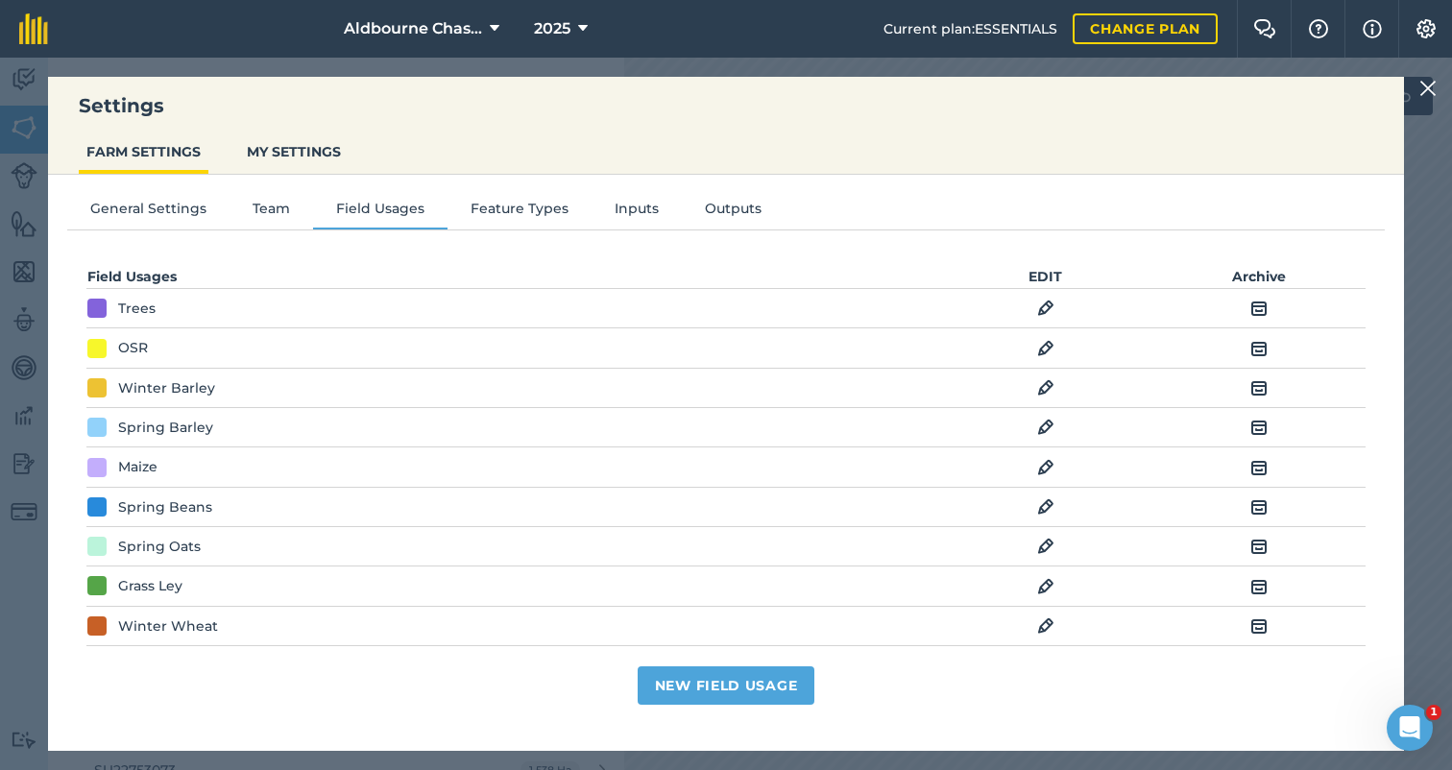
click at [1041, 463] on img at bounding box center [1045, 467] width 17 height 23
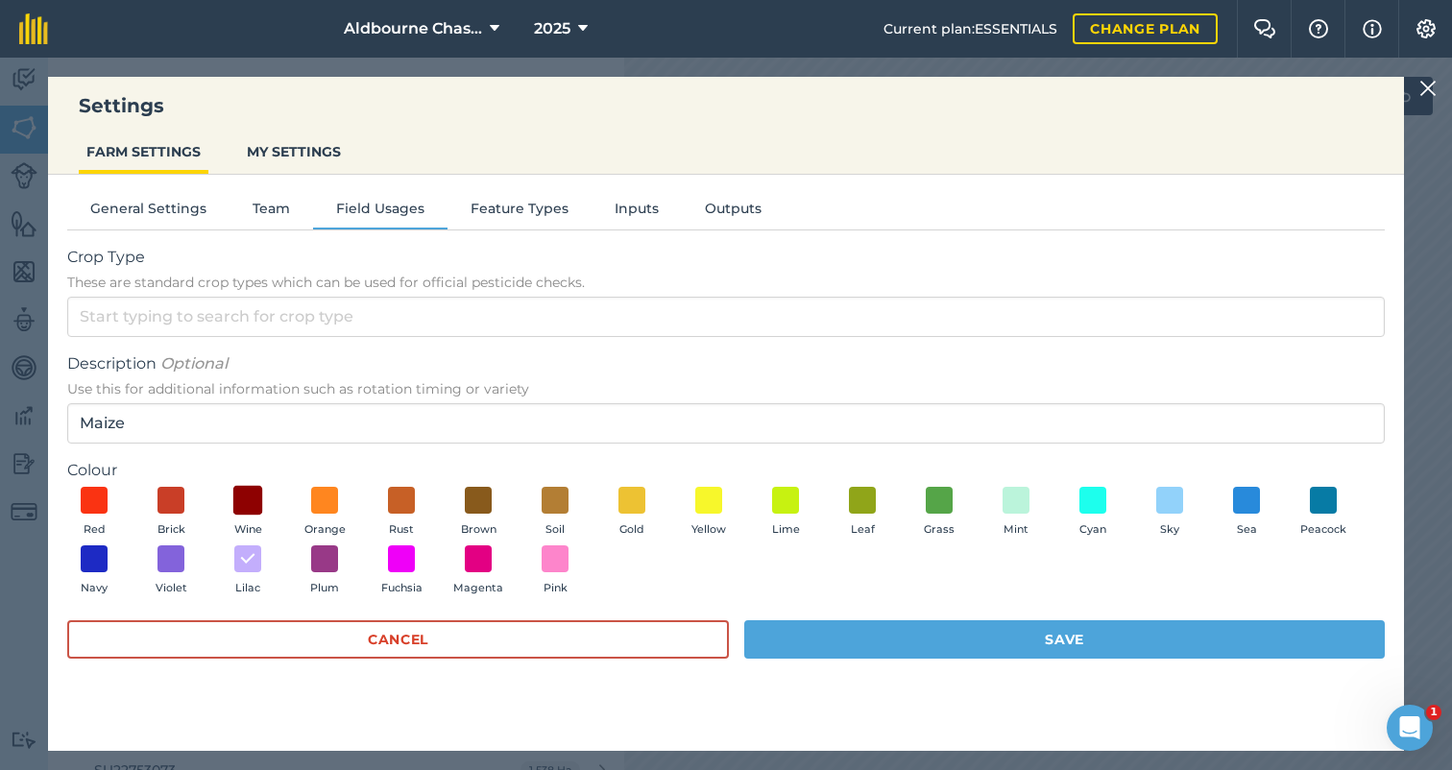
click at [248, 498] on span at bounding box center [248, 500] width 30 height 30
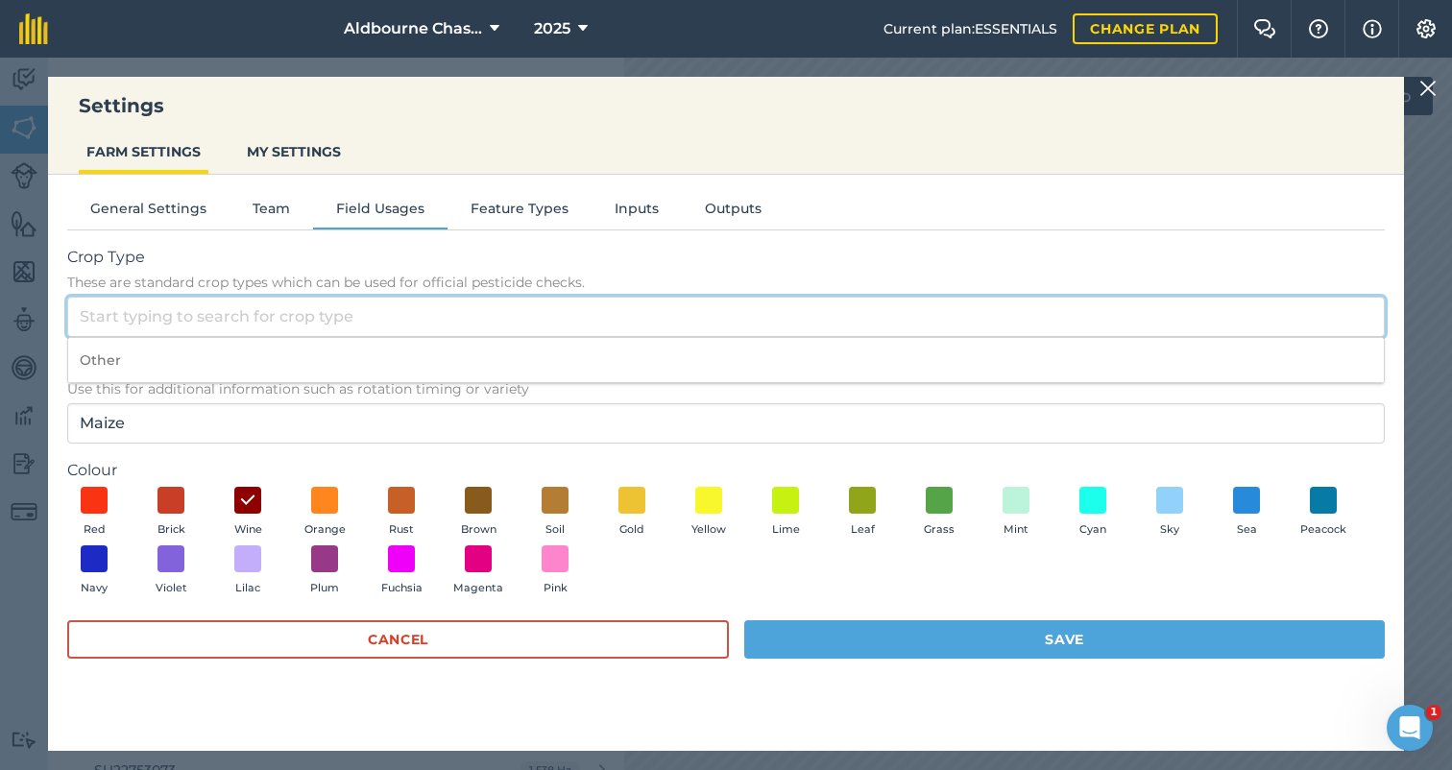
click at [191, 307] on input "Crop Type These are standard crop types which can be used for official pesticid…" at bounding box center [725, 317] width 1317 height 40
type input "M"
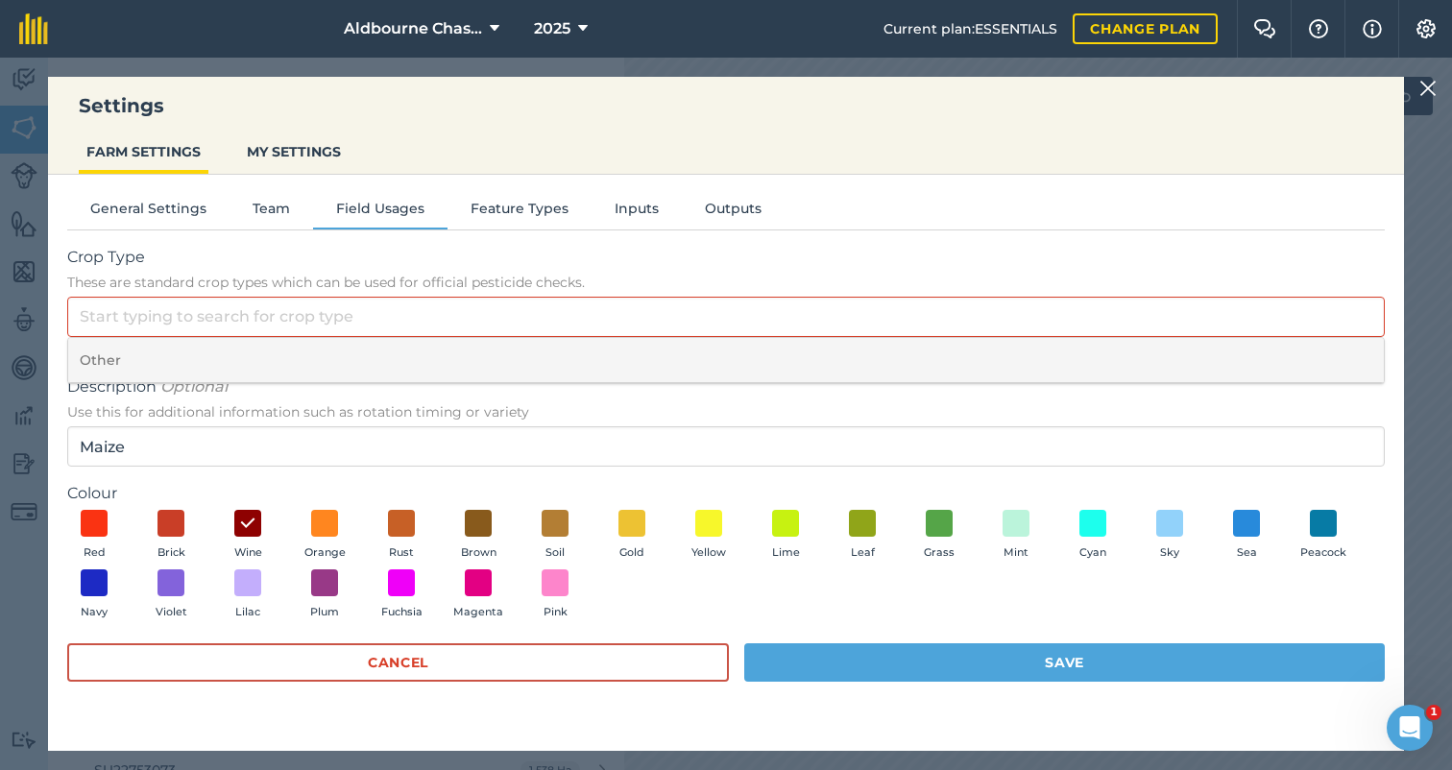
click at [84, 359] on li "Other" at bounding box center [725, 360] width 1315 height 45
type input "Other"
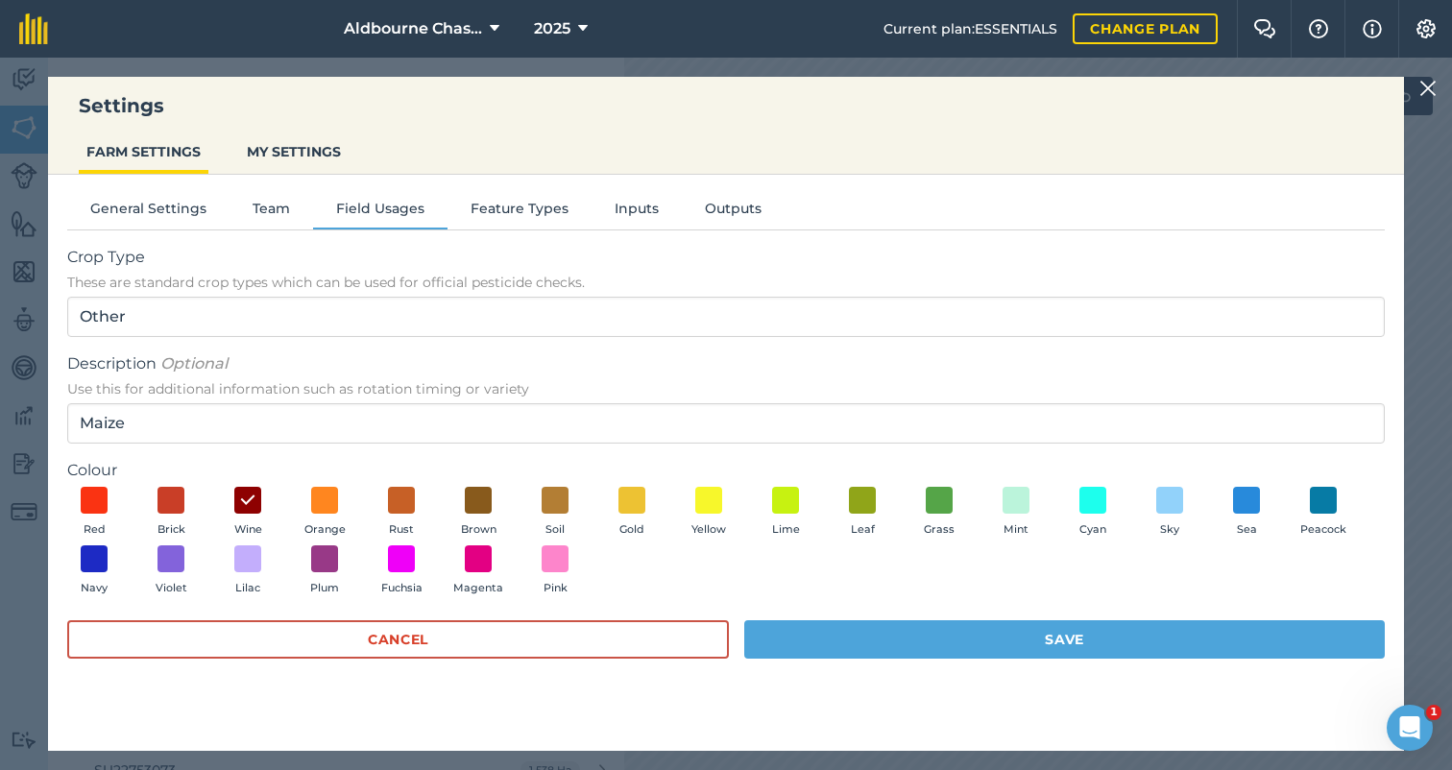
click at [1022, 632] on button "Save" at bounding box center [1064, 639] width 640 height 38
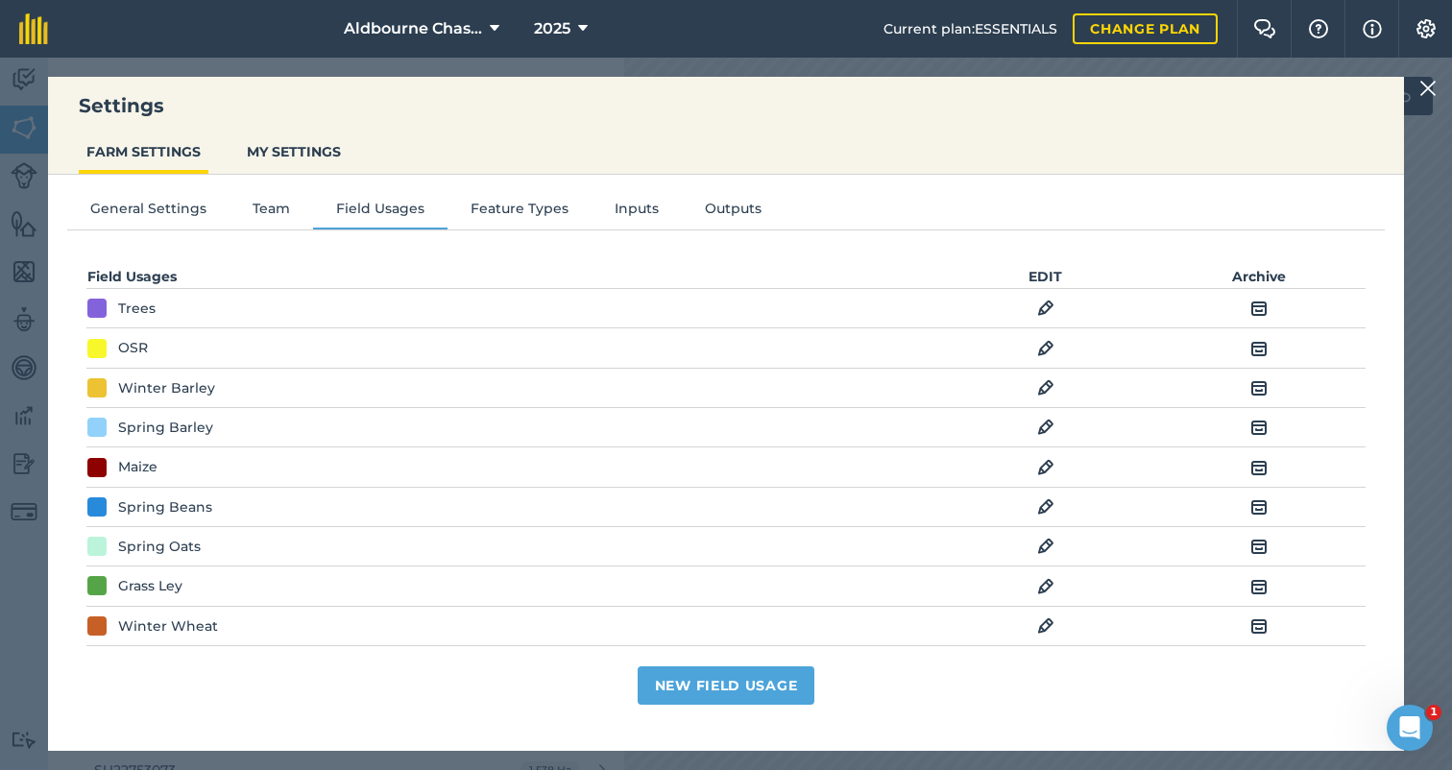
click at [1047, 507] on img at bounding box center [1045, 506] width 17 height 23
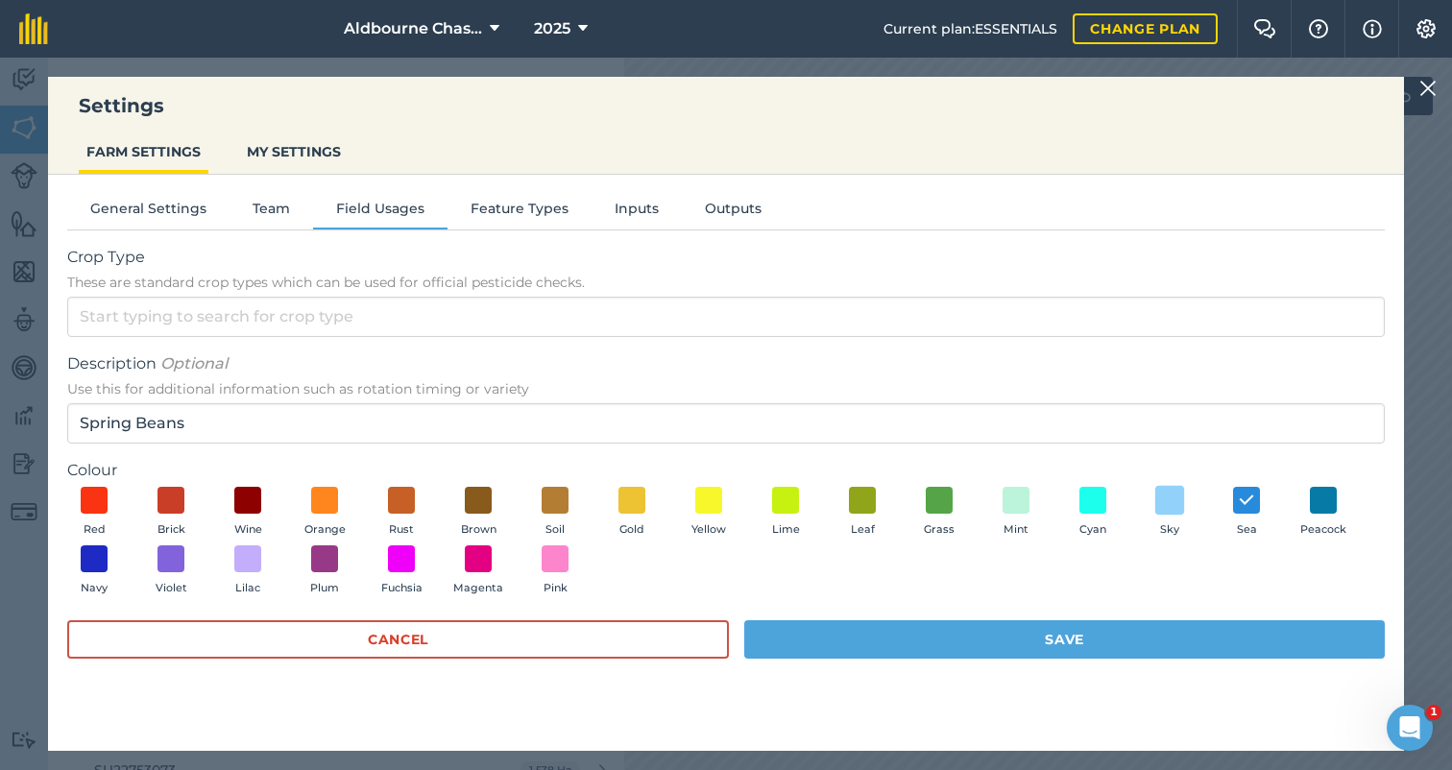
click at [1172, 494] on span at bounding box center [1170, 500] width 30 height 30
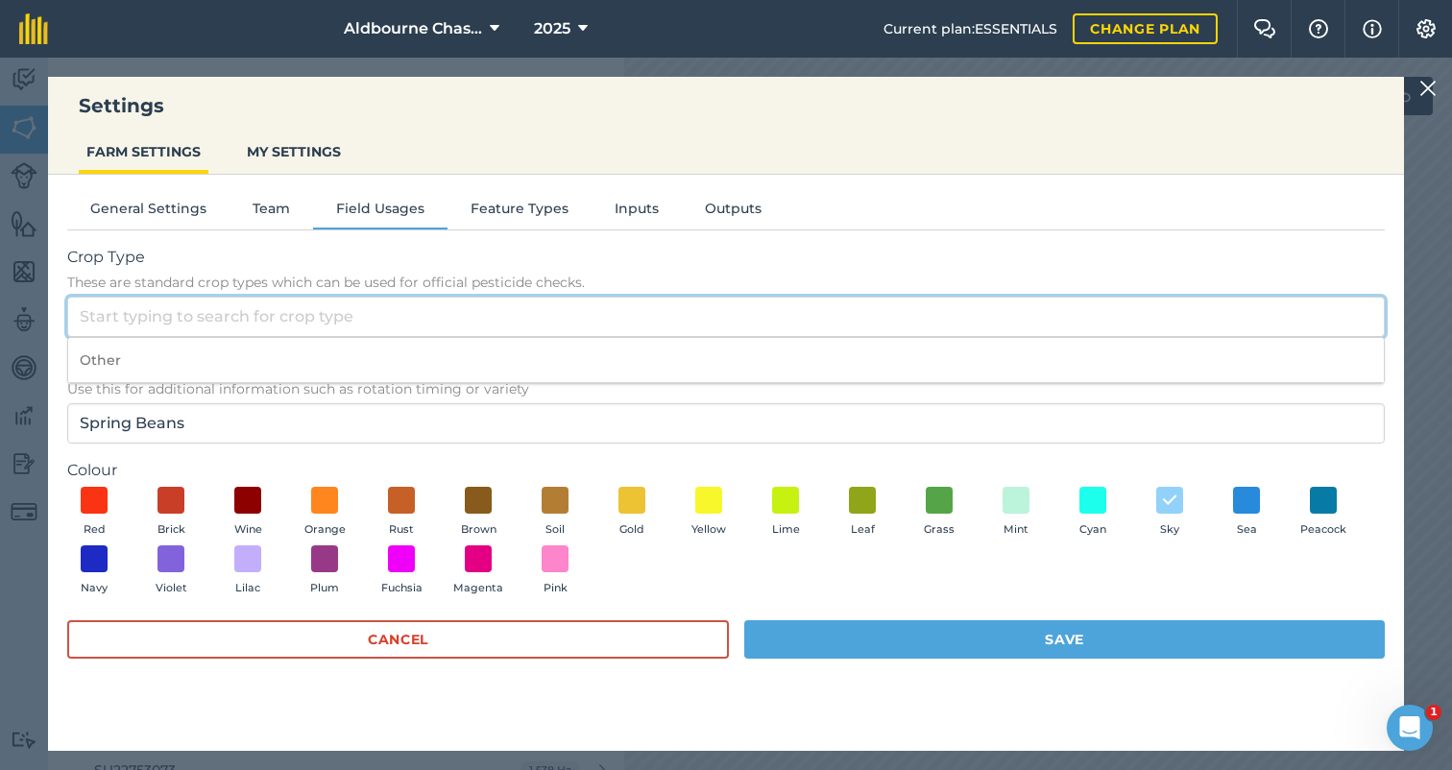
click at [297, 304] on input "Crop Type These are standard crop types which can be used for official pesticid…" at bounding box center [725, 317] width 1317 height 40
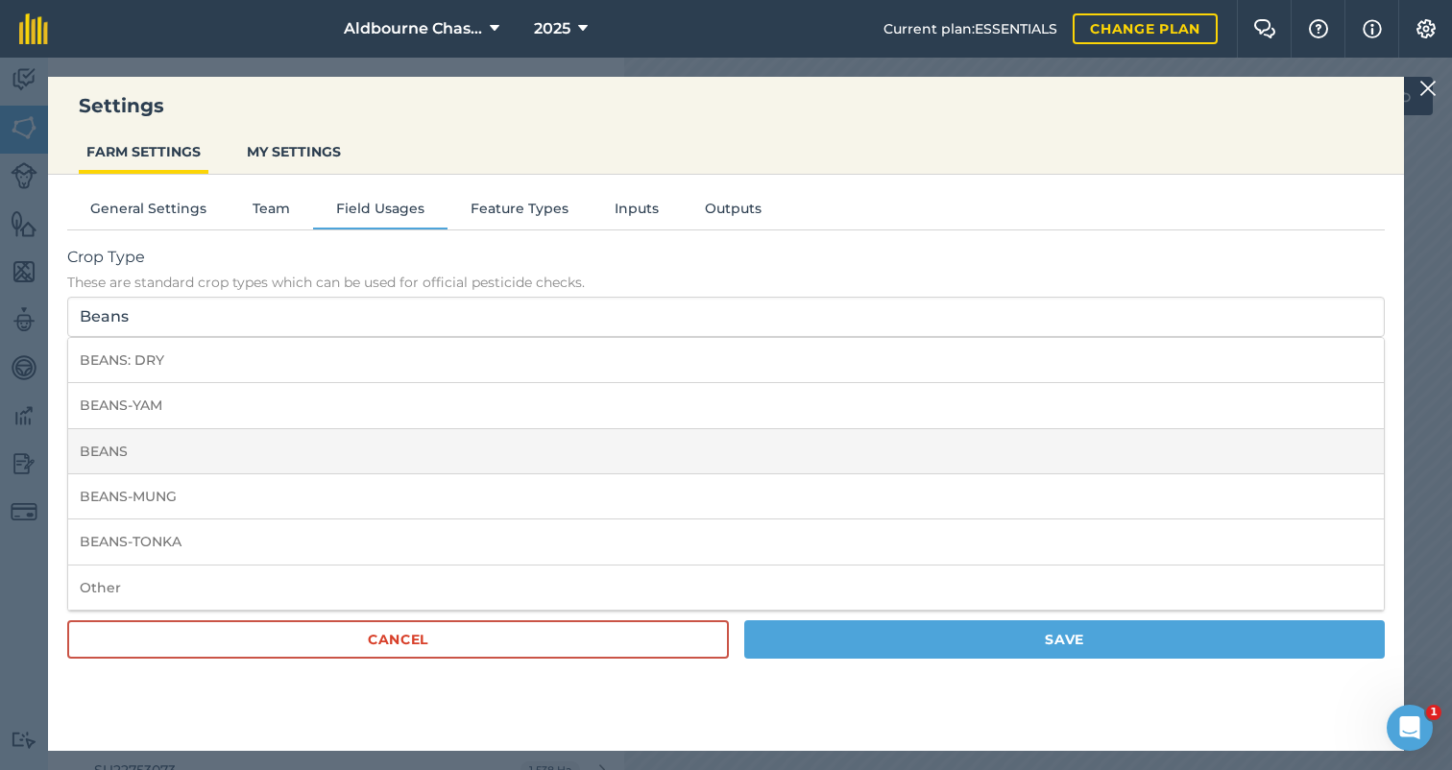
click at [171, 459] on li "BEANS" at bounding box center [725, 451] width 1315 height 45
type input "BEANS"
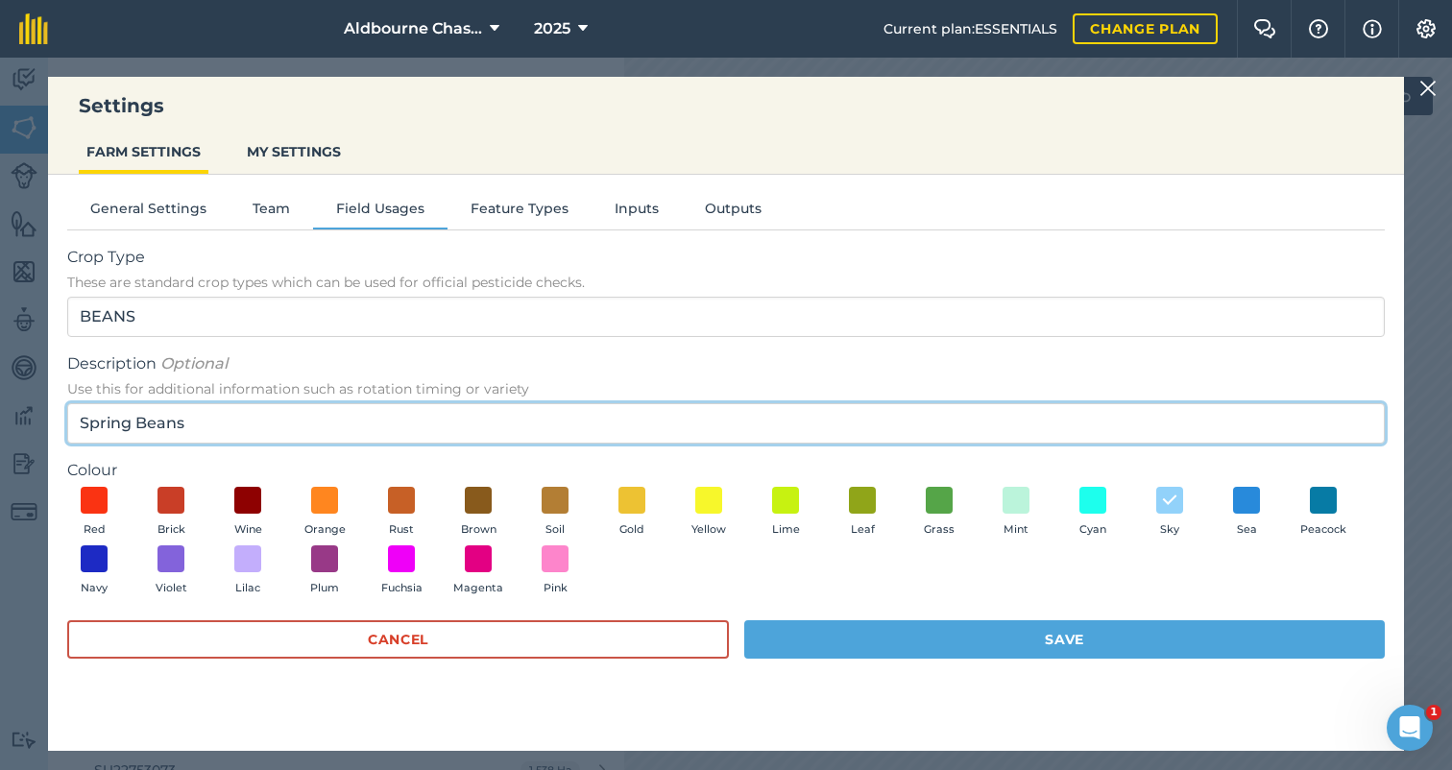
drag, startPoint x: 131, startPoint y: 423, endPoint x: 49, endPoint y: 414, distance: 82.2
click at [49, 414] on div "General Settings Team Field Usages Feature Types Inputs Outputs Crop Type These…" at bounding box center [726, 453] width 1356 height 557
type input "Winter Beans"
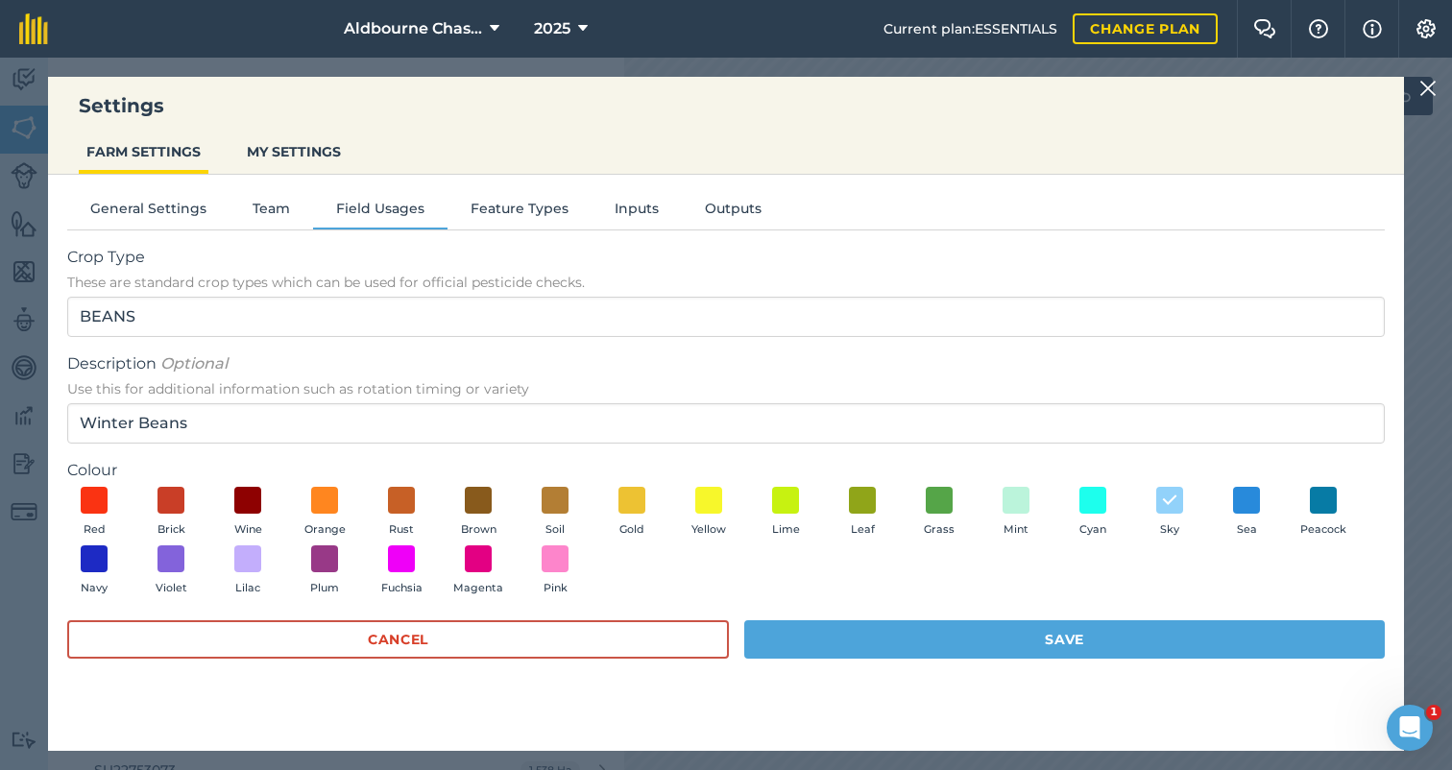
click at [1044, 635] on button "Save" at bounding box center [1064, 639] width 640 height 38
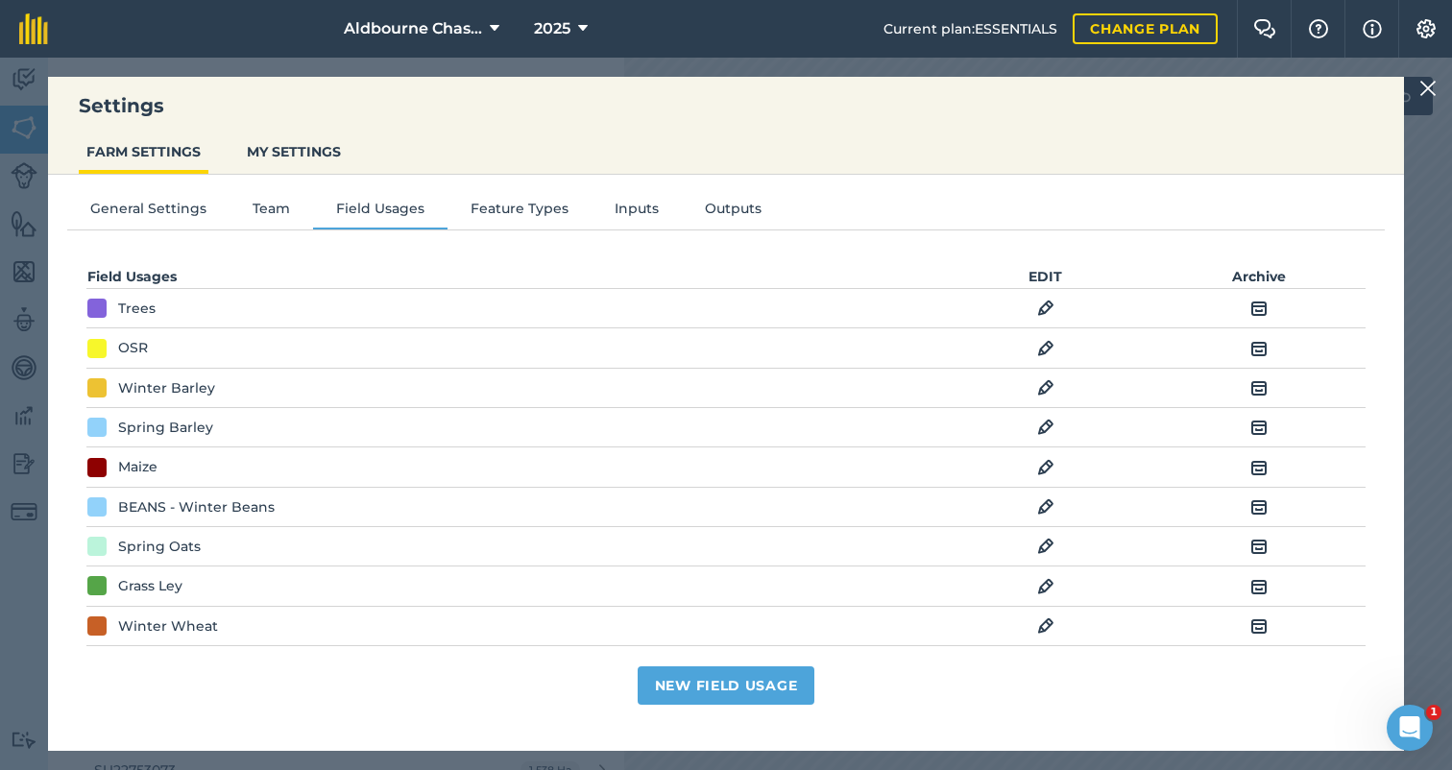
click at [1045, 422] on img at bounding box center [1045, 427] width 17 height 23
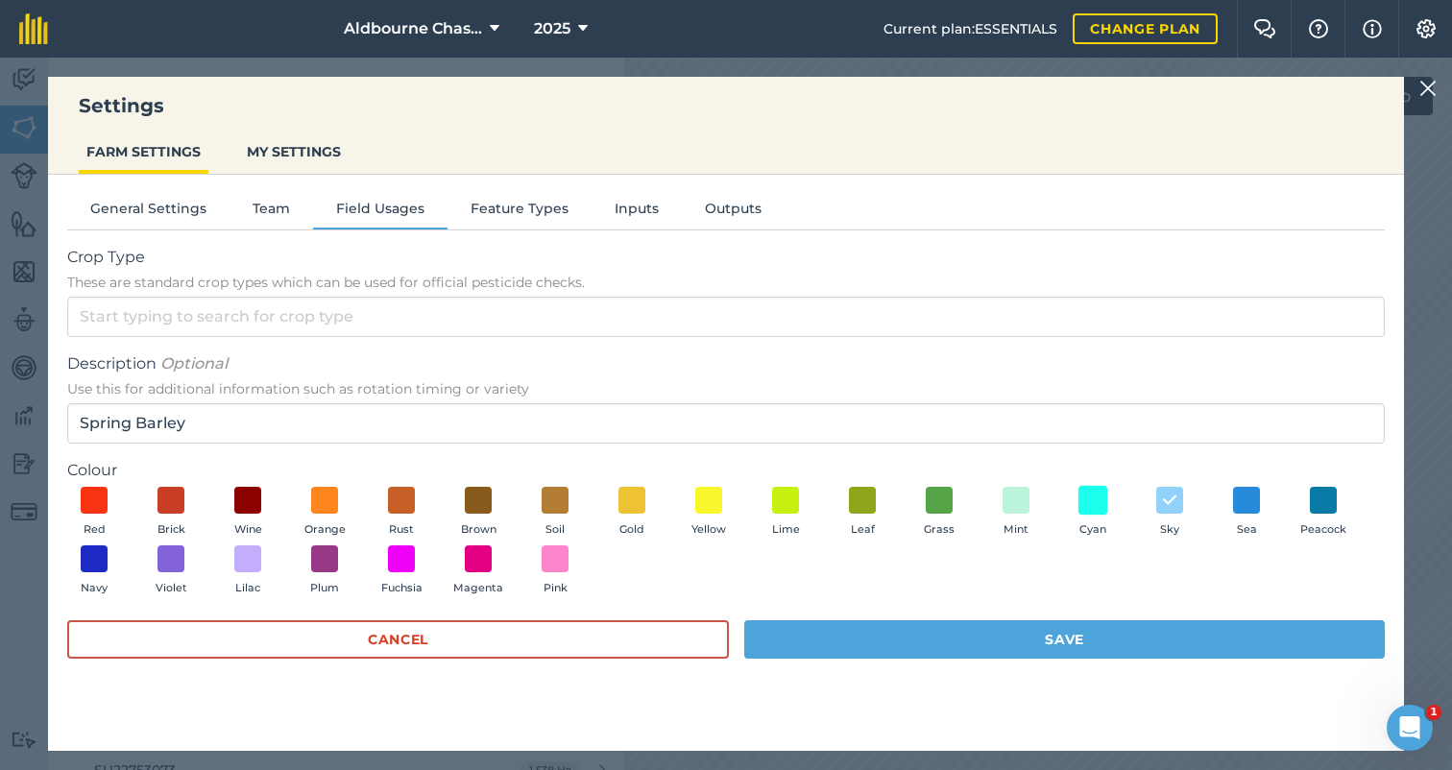
click at [1099, 499] on span at bounding box center [1093, 500] width 30 height 30
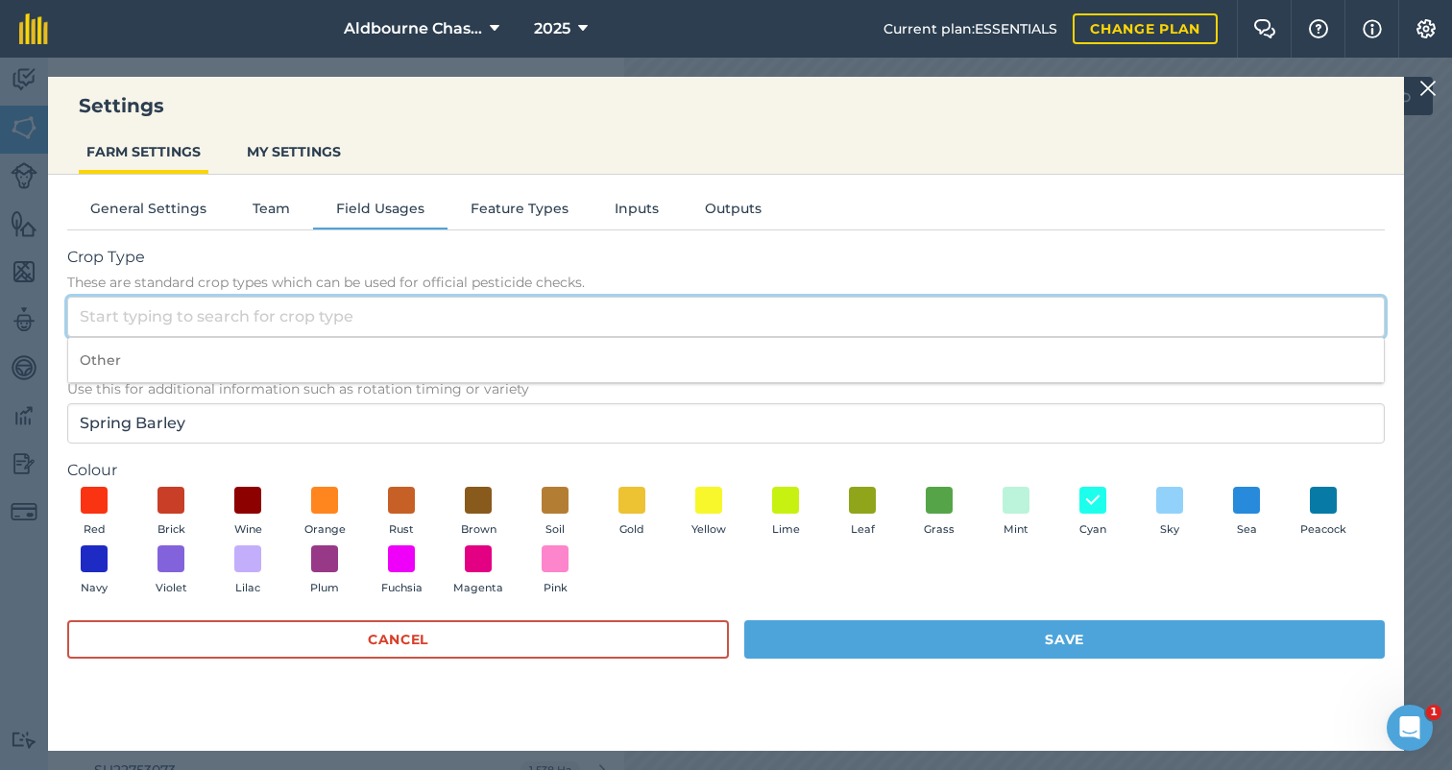
click at [458, 308] on input "Crop Type These are standard crop types which can be used for official pesticid…" at bounding box center [725, 317] width 1317 height 40
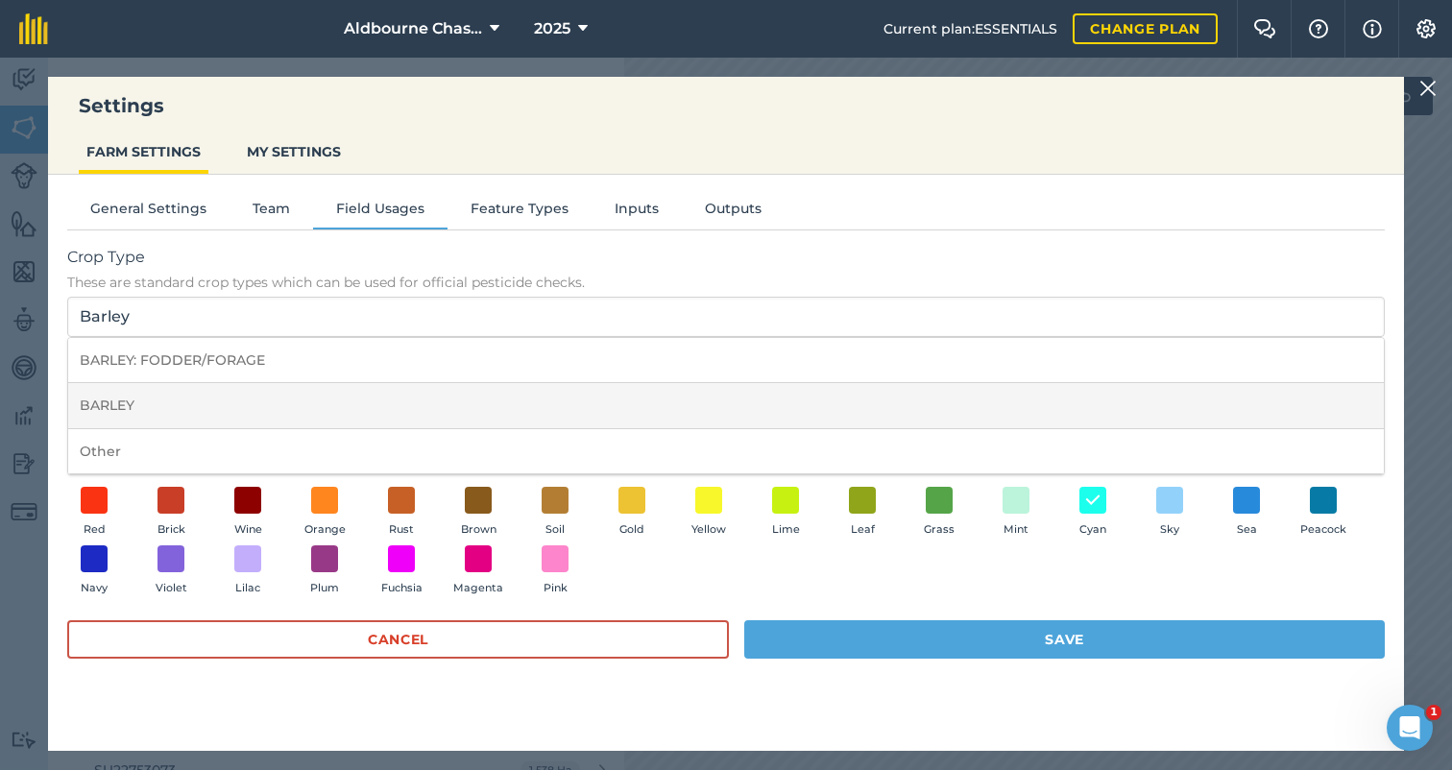
click at [158, 401] on li "BARLEY" at bounding box center [725, 405] width 1315 height 45
type input "BARLEY"
click at [936, 632] on button "Save" at bounding box center [1064, 639] width 640 height 38
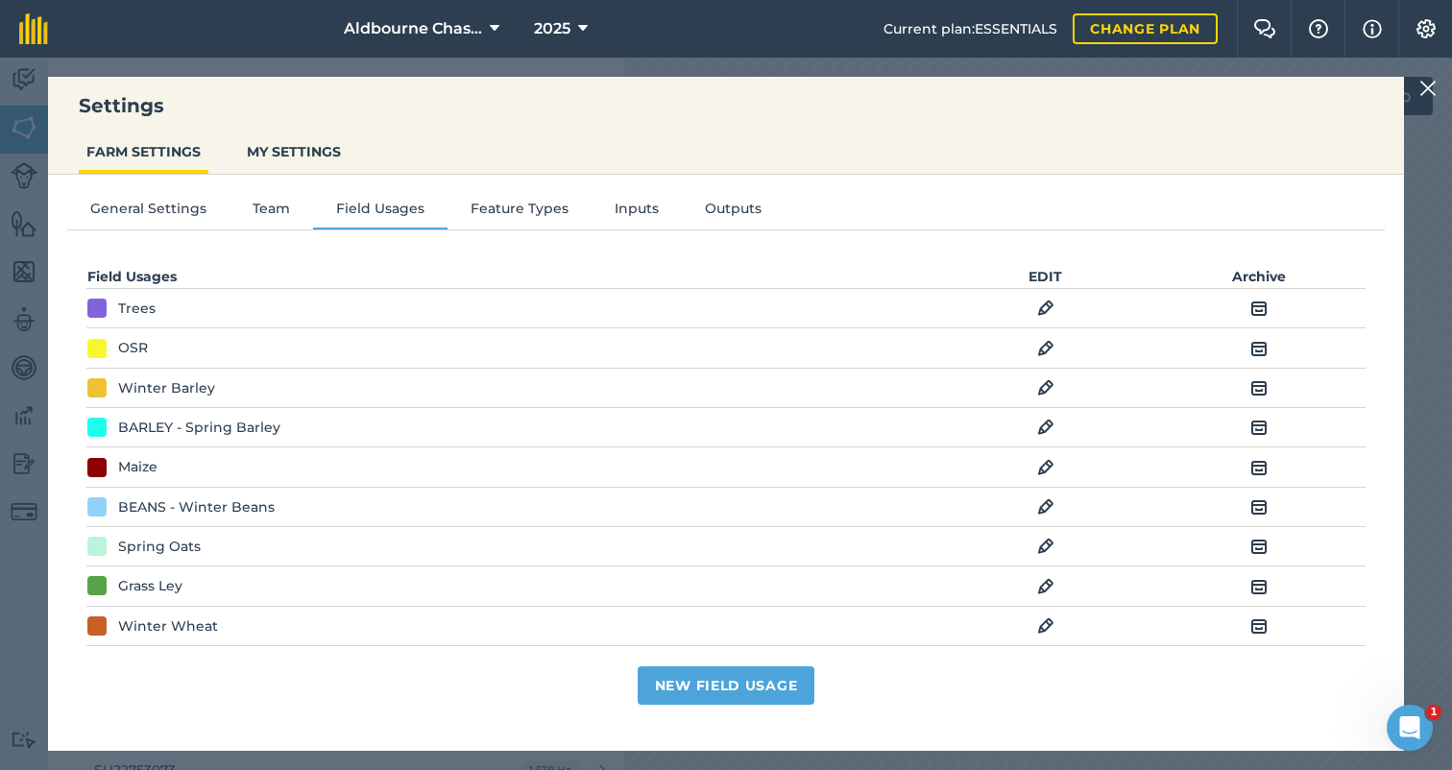
click at [1049, 540] on img at bounding box center [1045, 546] width 17 height 23
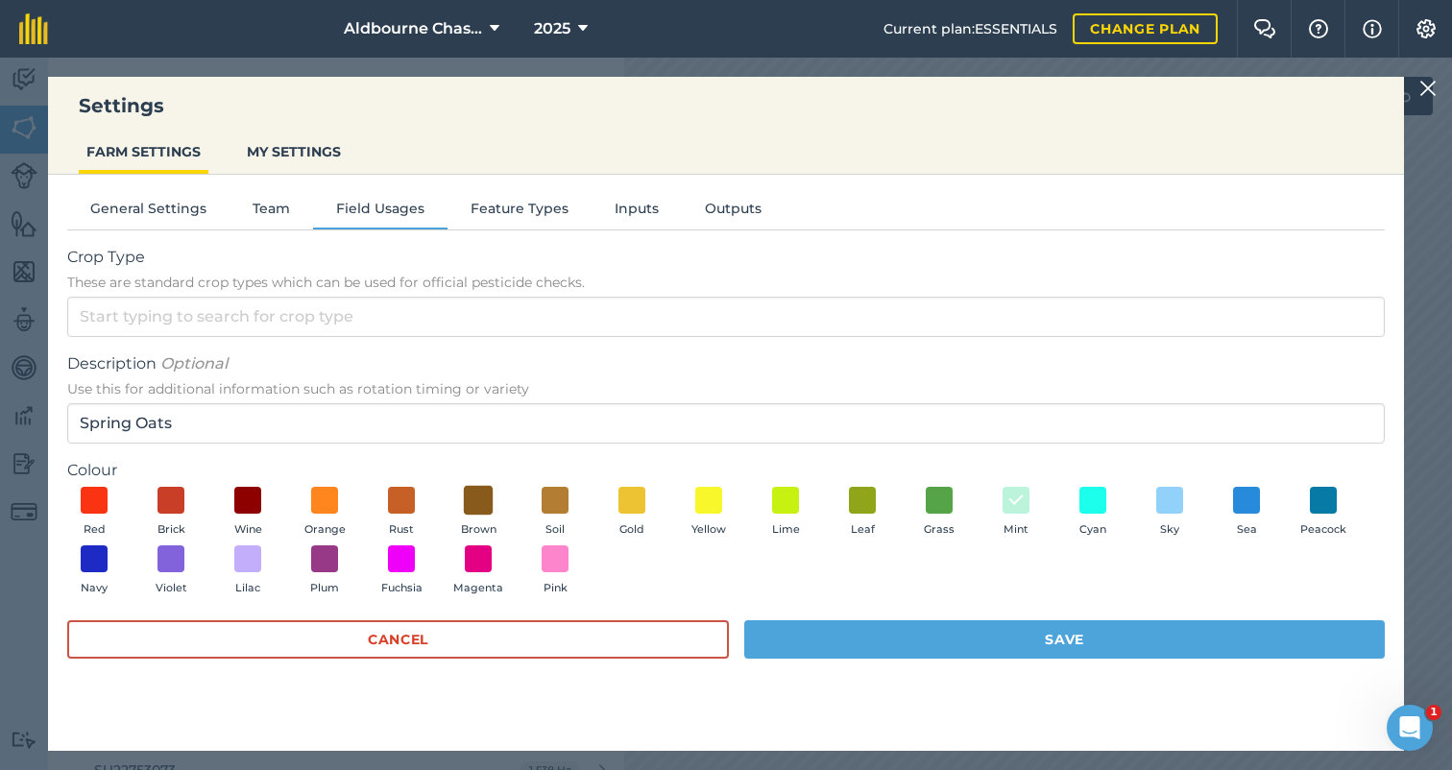
click at [483, 496] on span at bounding box center [479, 500] width 30 height 30
click at [918, 629] on button "Save" at bounding box center [1064, 639] width 640 height 38
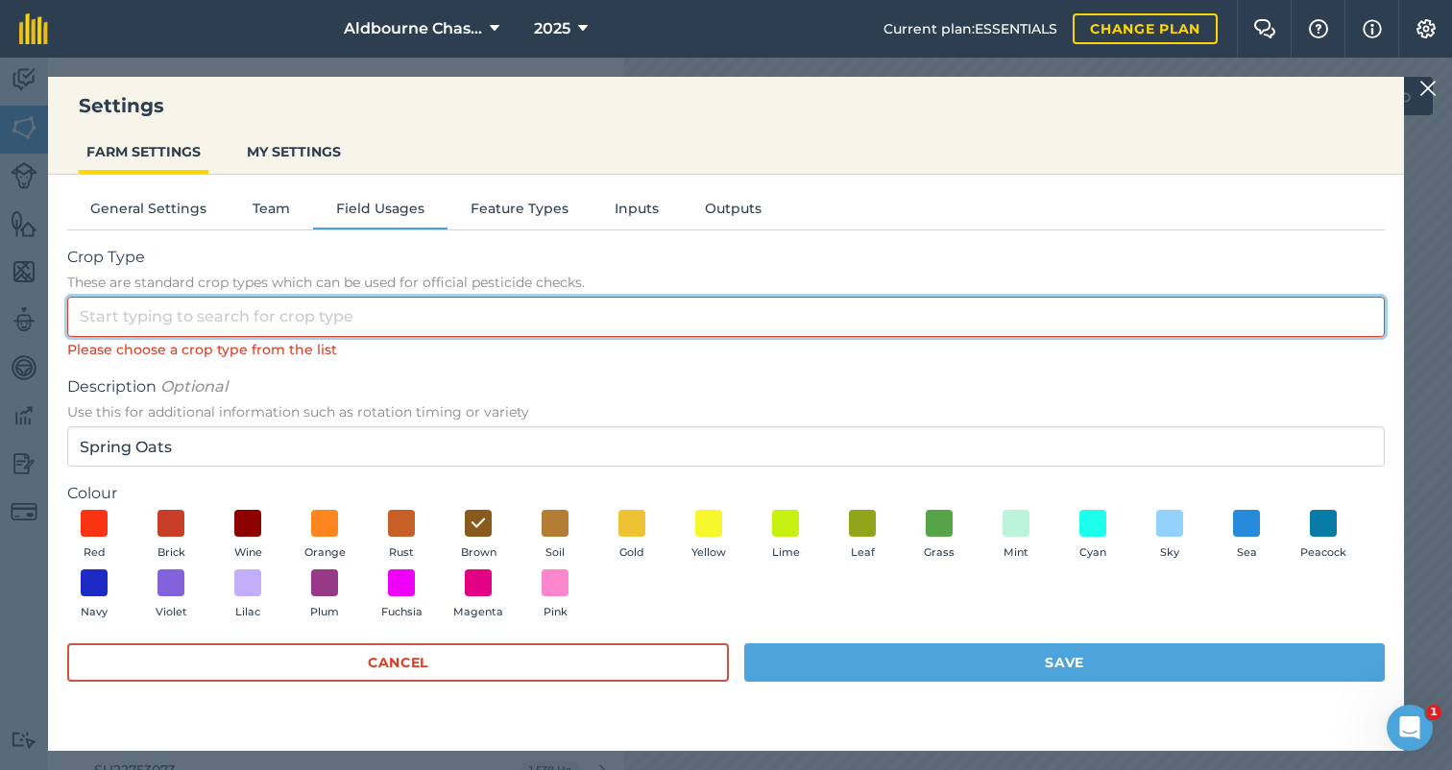
click at [336, 318] on input "Crop Type These are standard crop types which can be used for official pesticid…" at bounding box center [725, 317] width 1317 height 40
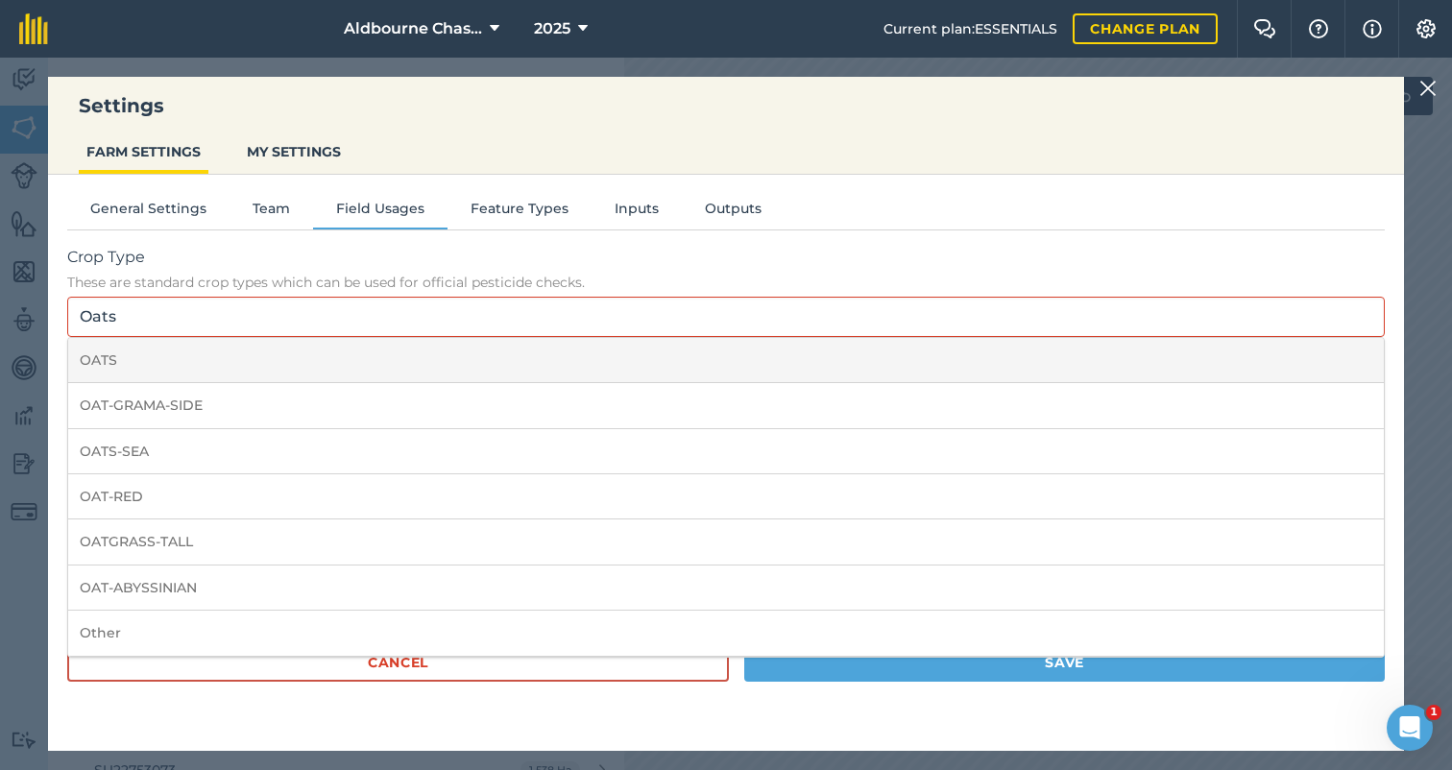
click at [158, 352] on li "OATS" at bounding box center [725, 360] width 1315 height 45
type input "OATS"
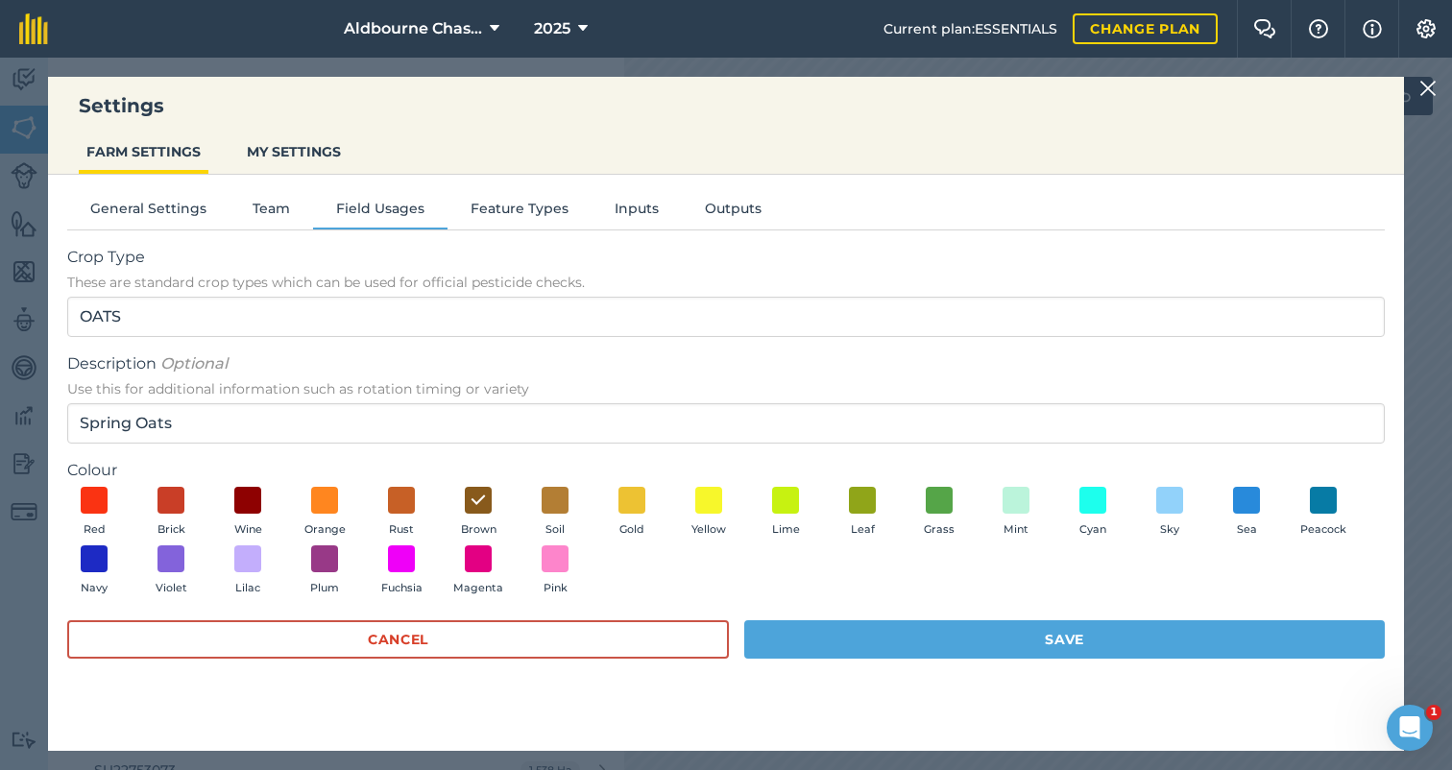
click at [944, 638] on button "Save" at bounding box center [1064, 639] width 640 height 38
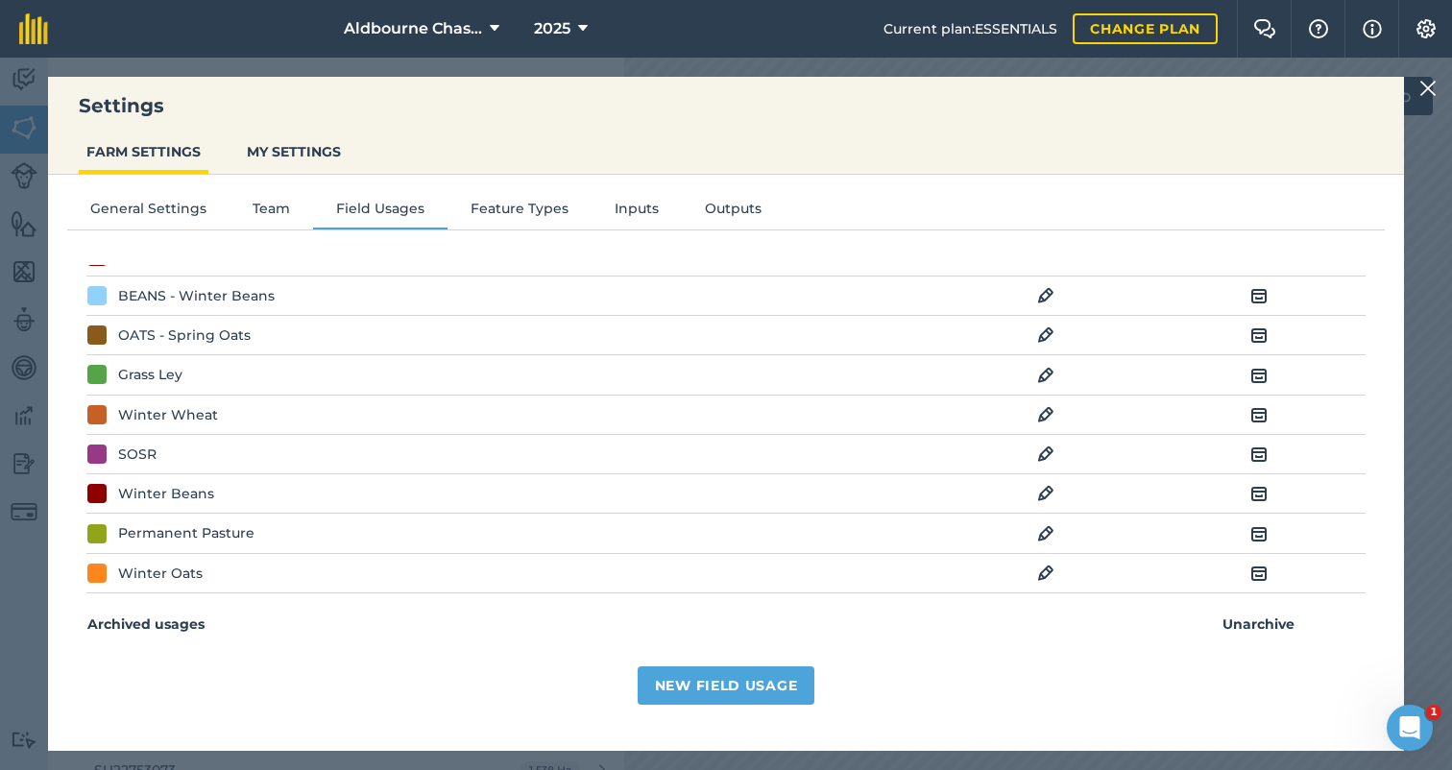
scroll to position [210, 0]
click at [1256, 566] on img at bounding box center [1258, 574] width 17 height 23
click at [1258, 486] on img at bounding box center [1258, 494] width 17 height 23
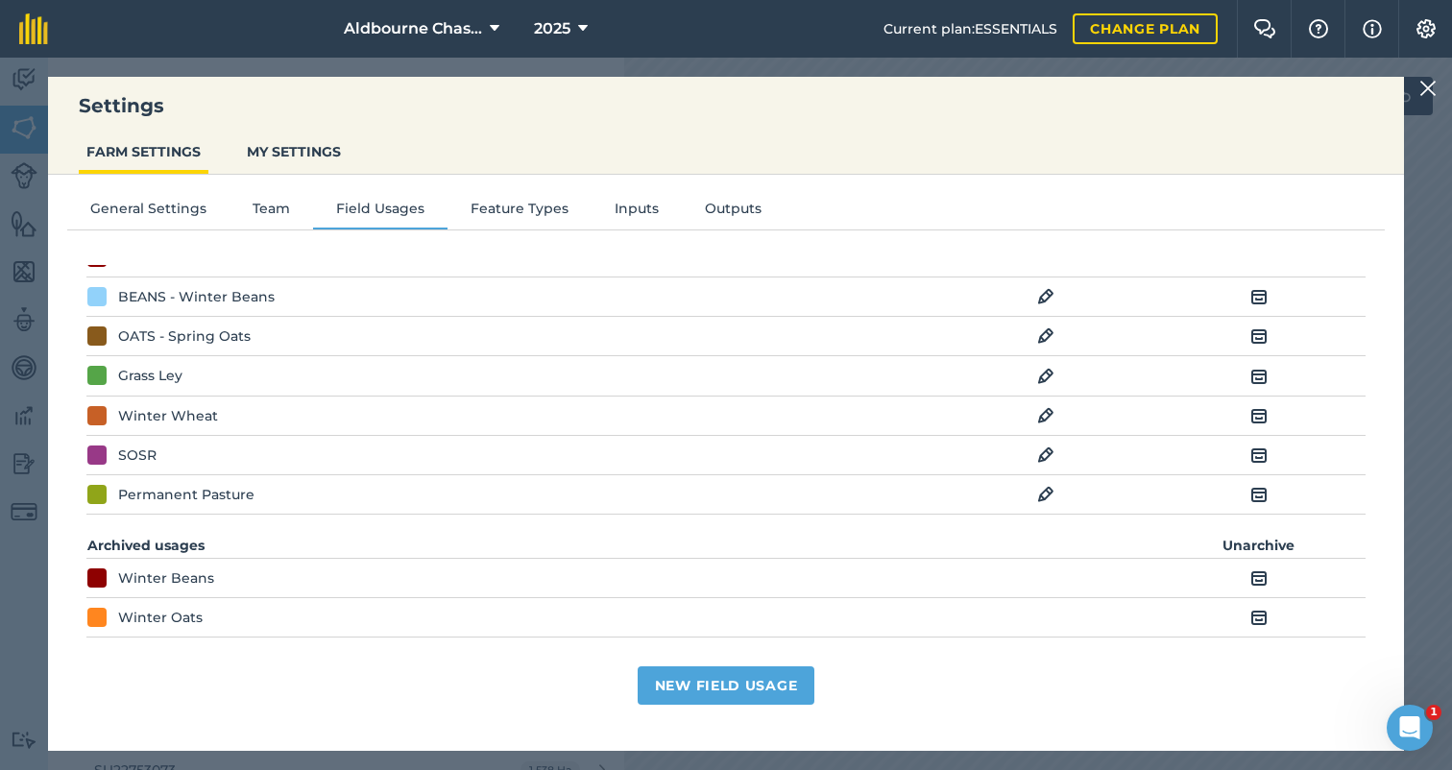
click at [1256, 456] on img at bounding box center [1258, 455] width 17 height 23
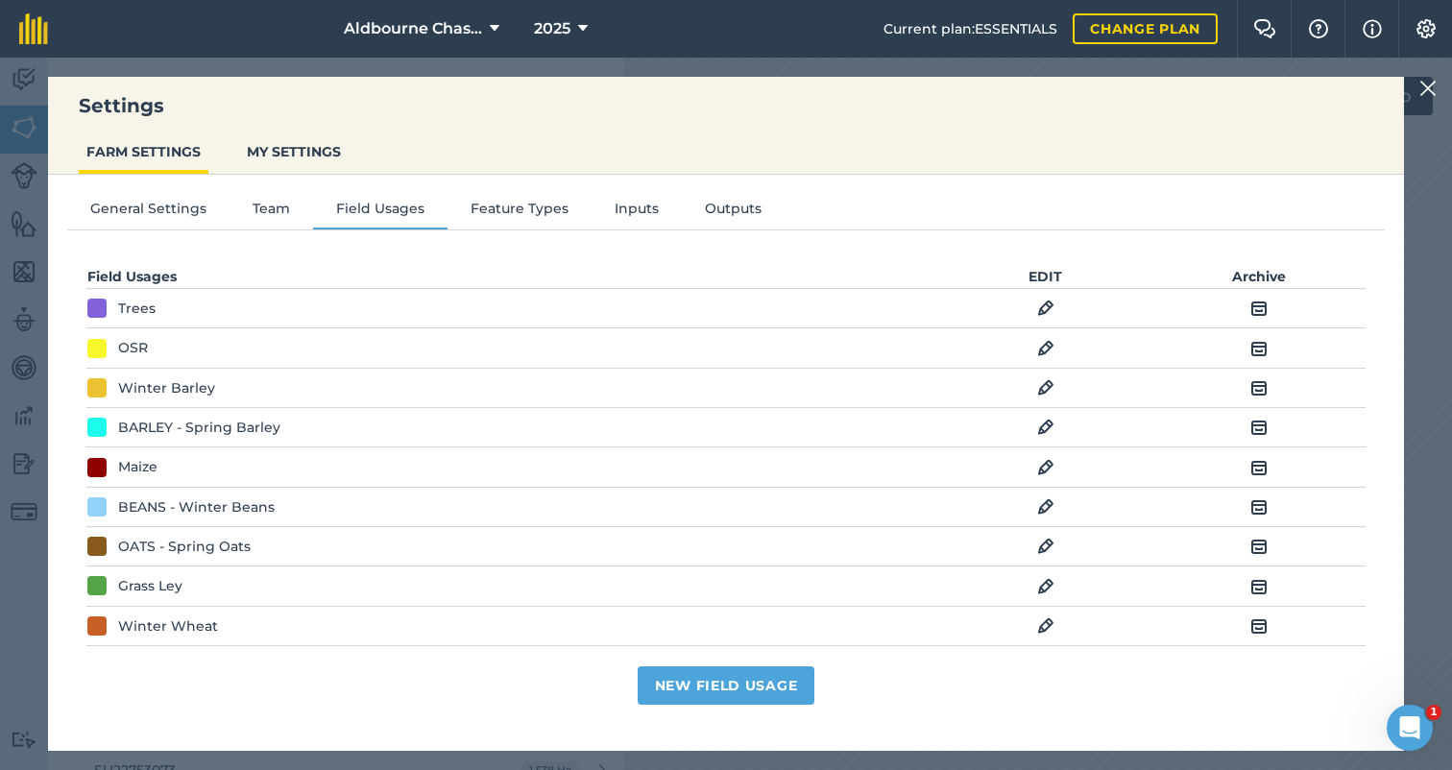
scroll to position [0, 0]
click at [1043, 382] on img at bounding box center [1045, 387] width 17 height 23
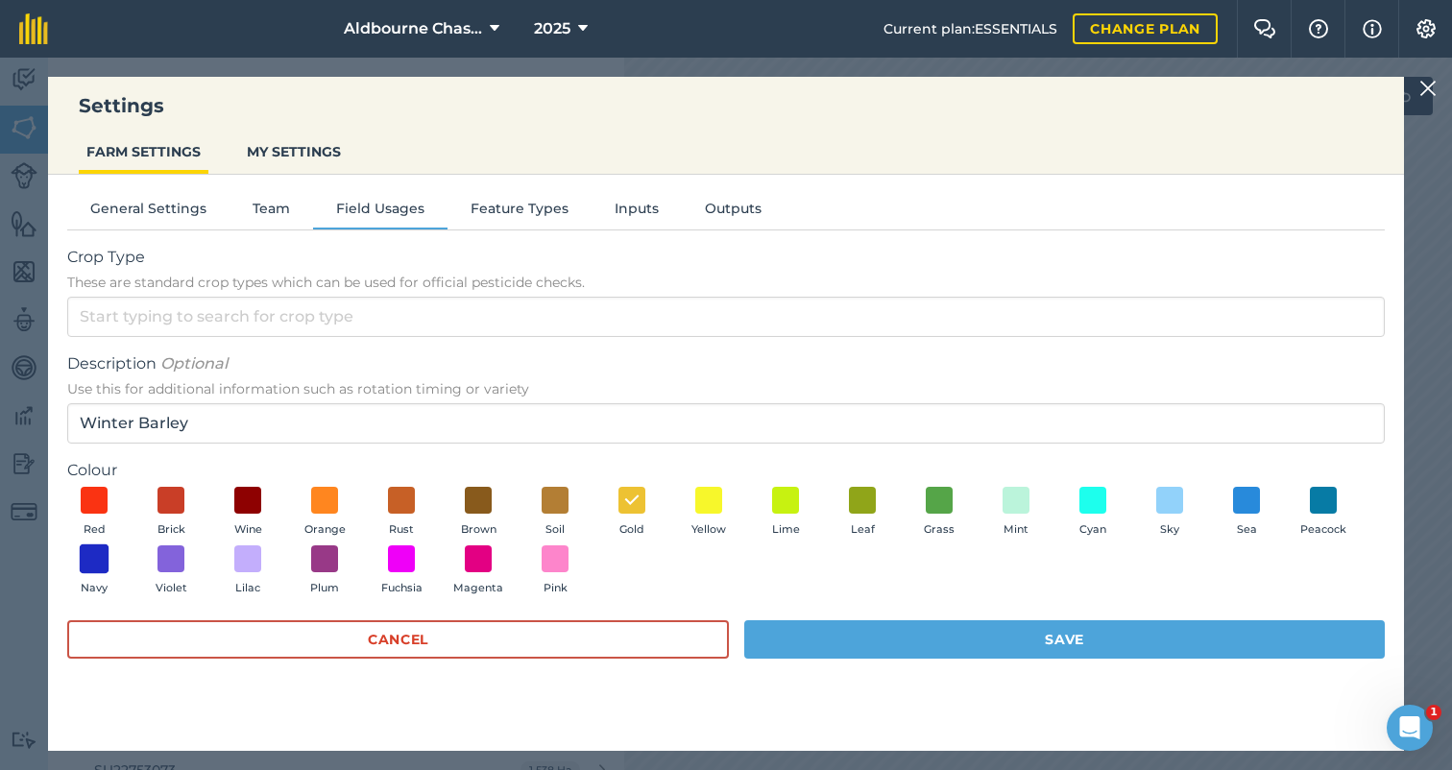
click at [87, 553] on span at bounding box center [95, 559] width 30 height 30
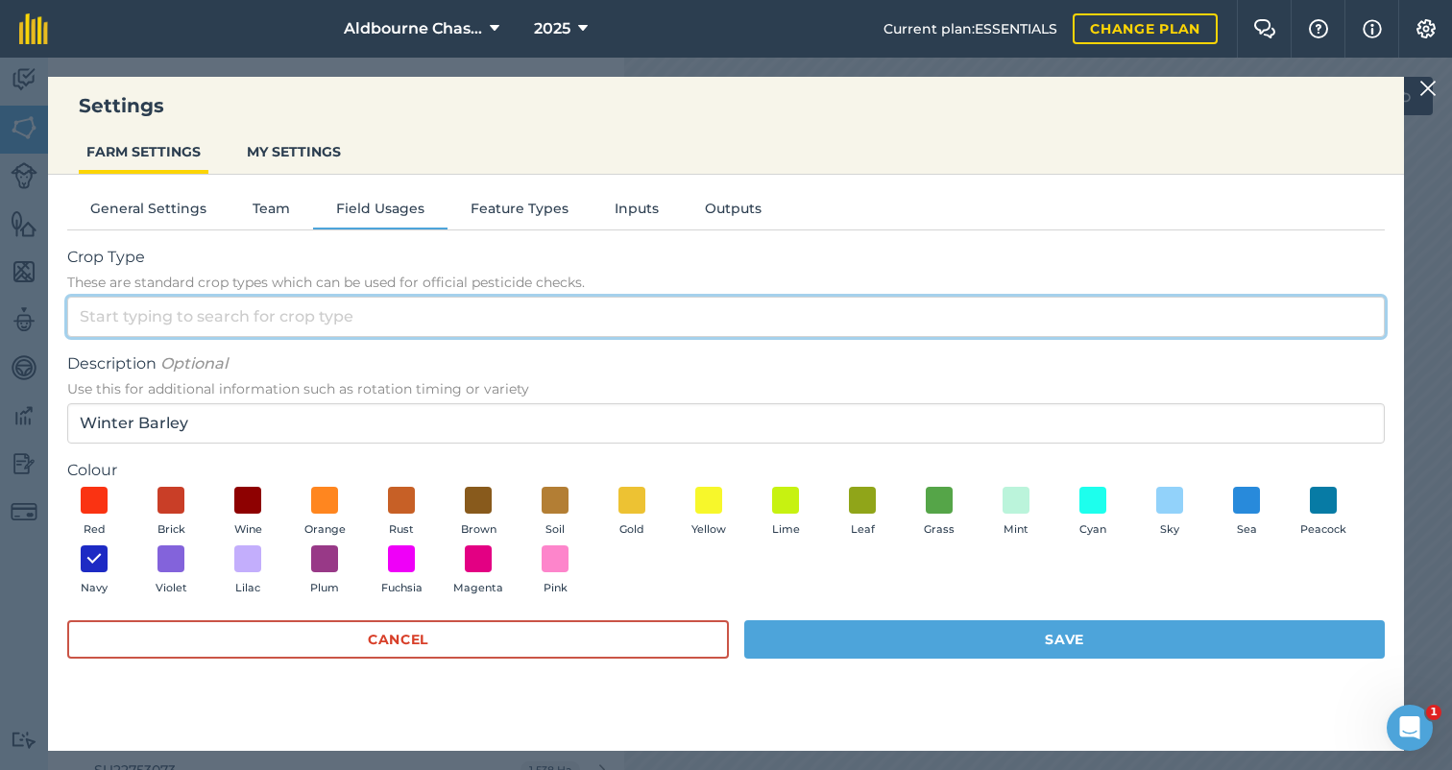
click at [345, 306] on input "Crop Type These are standard crop types which can be used for official pesticid…" at bounding box center [725, 317] width 1317 height 40
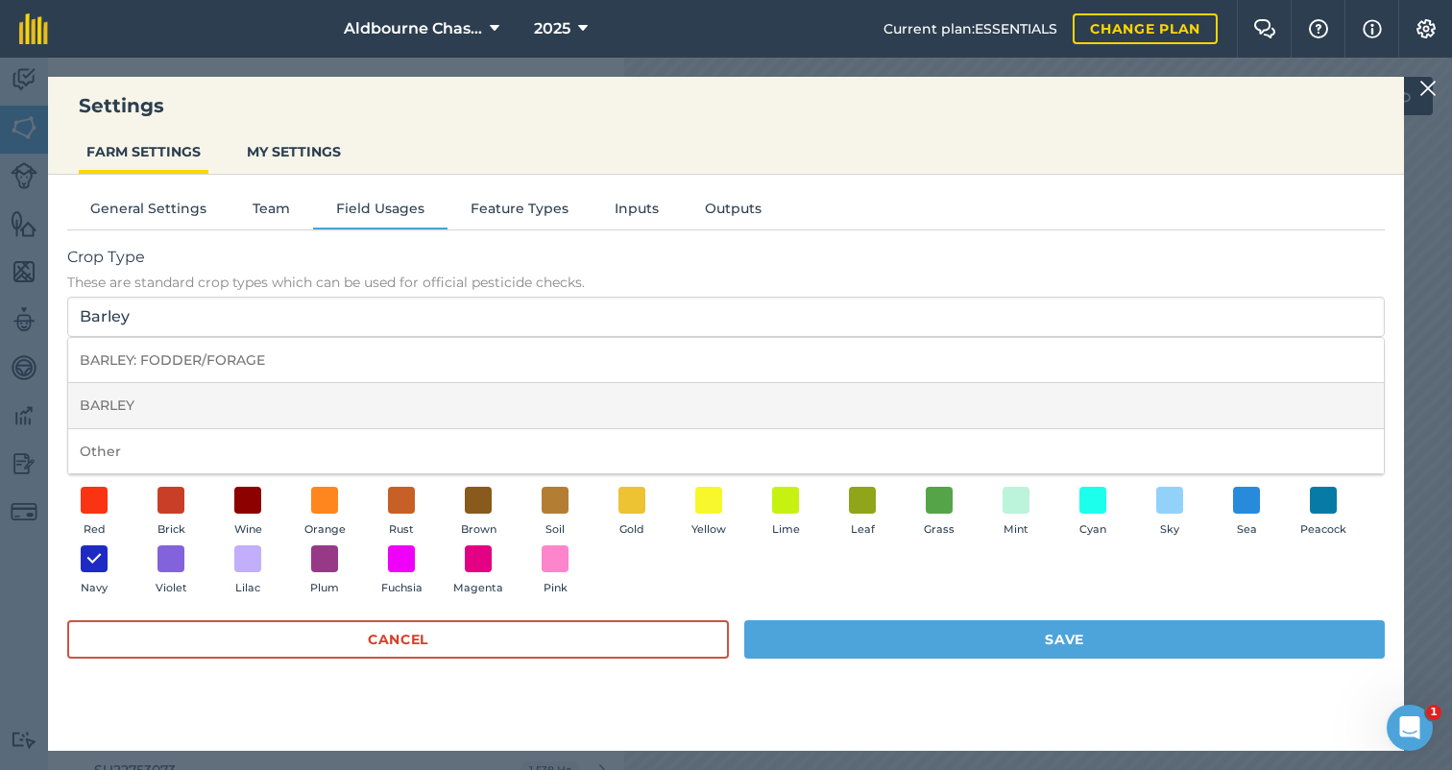
drag, startPoint x: 345, startPoint y: 306, endPoint x: 111, endPoint y: 398, distance: 250.9
click at [111, 398] on li "BARLEY" at bounding box center [725, 405] width 1315 height 45
type input "BARLEY"
click at [959, 630] on button "Save" at bounding box center [1064, 639] width 640 height 38
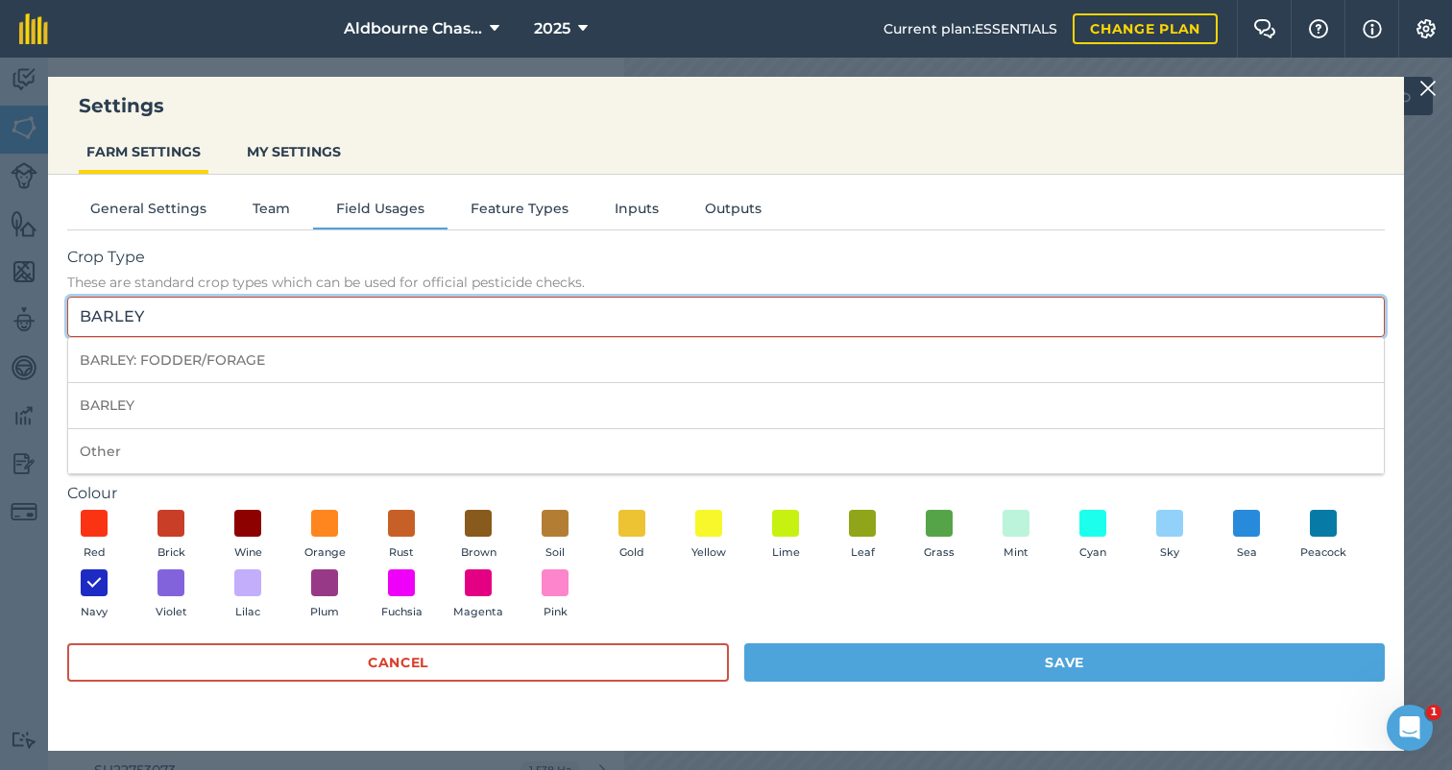
click at [204, 316] on input "BARLEY" at bounding box center [725, 317] width 1317 height 40
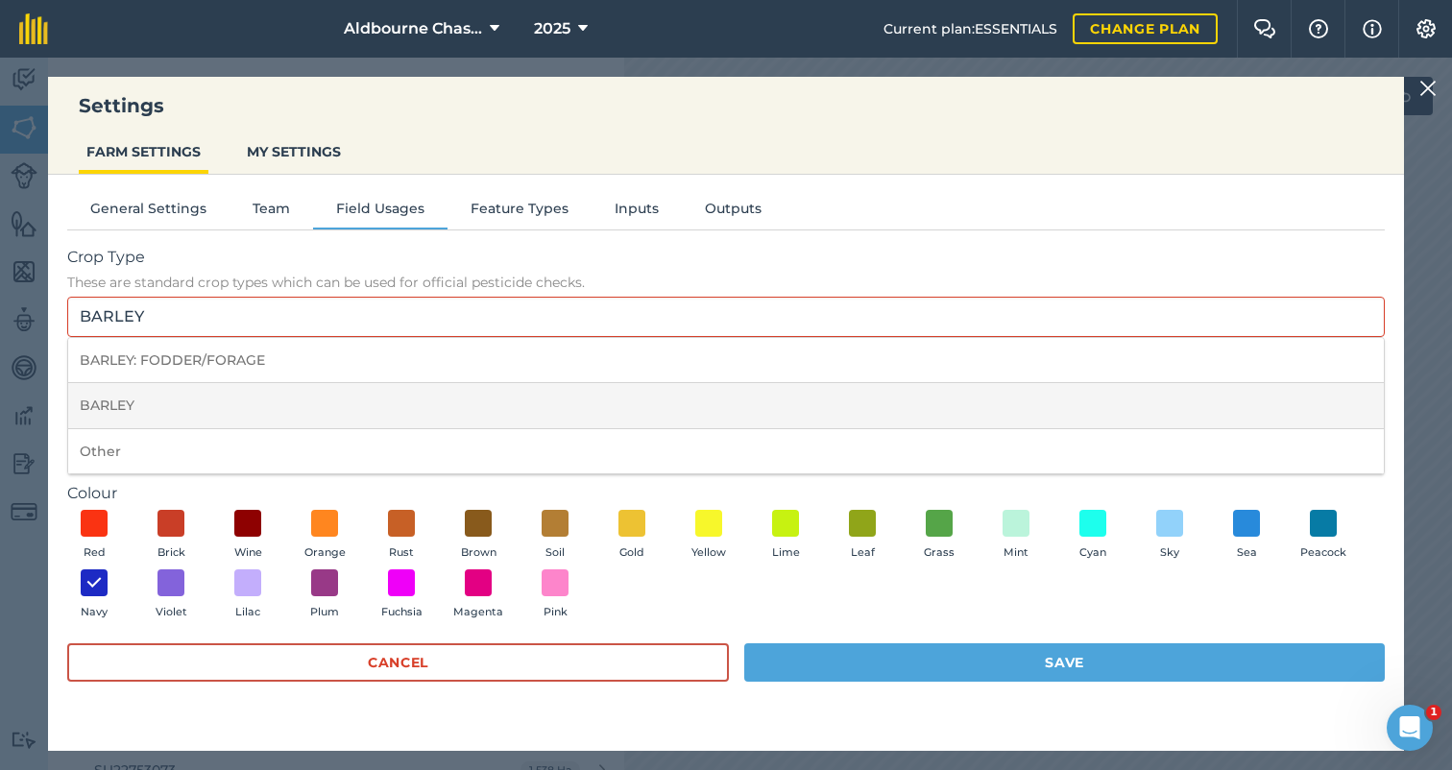
click at [98, 399] on li "BARLEY" at bounding box center [725, 405] width 1315 height 45
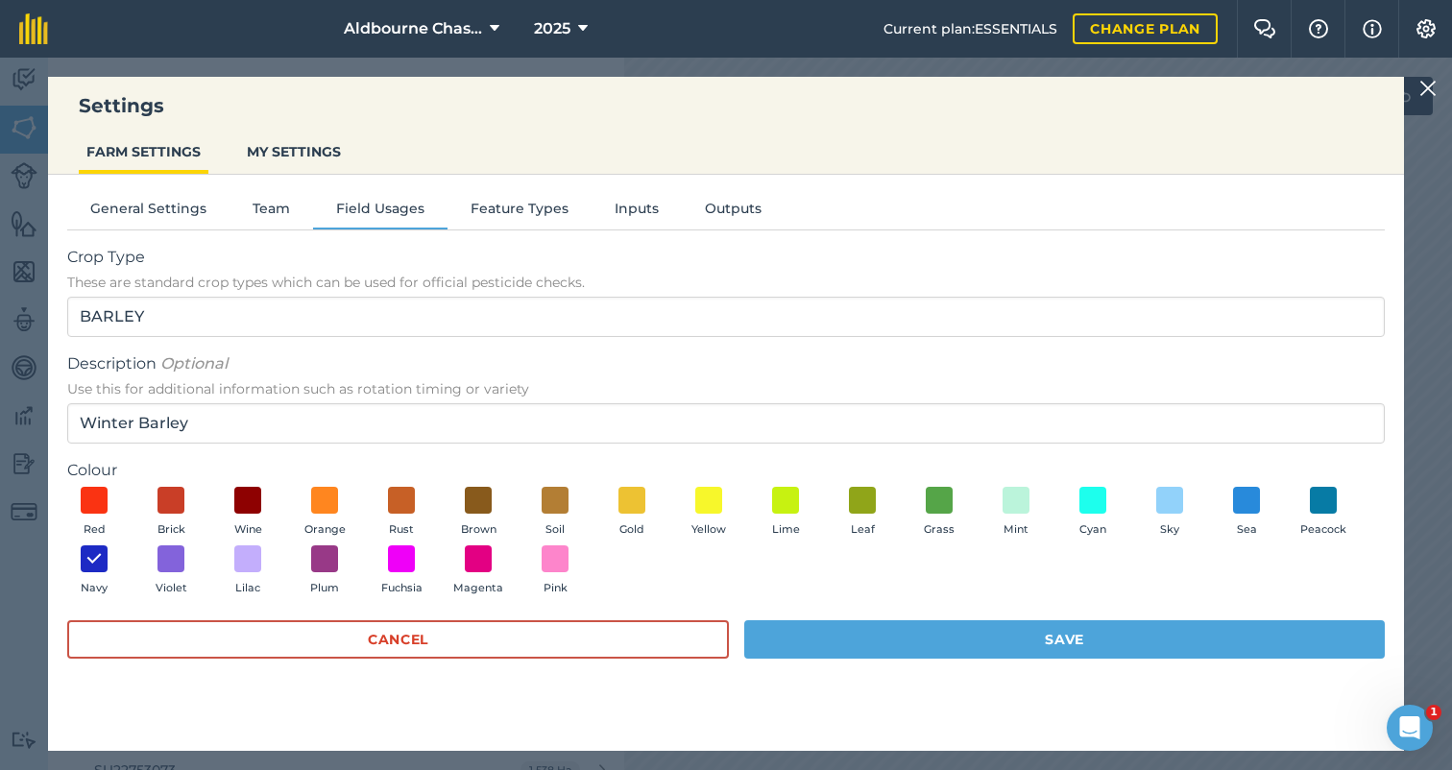
click at [943, 636] on button "Save" at bounding box center [1064, 639] width 640 height 38
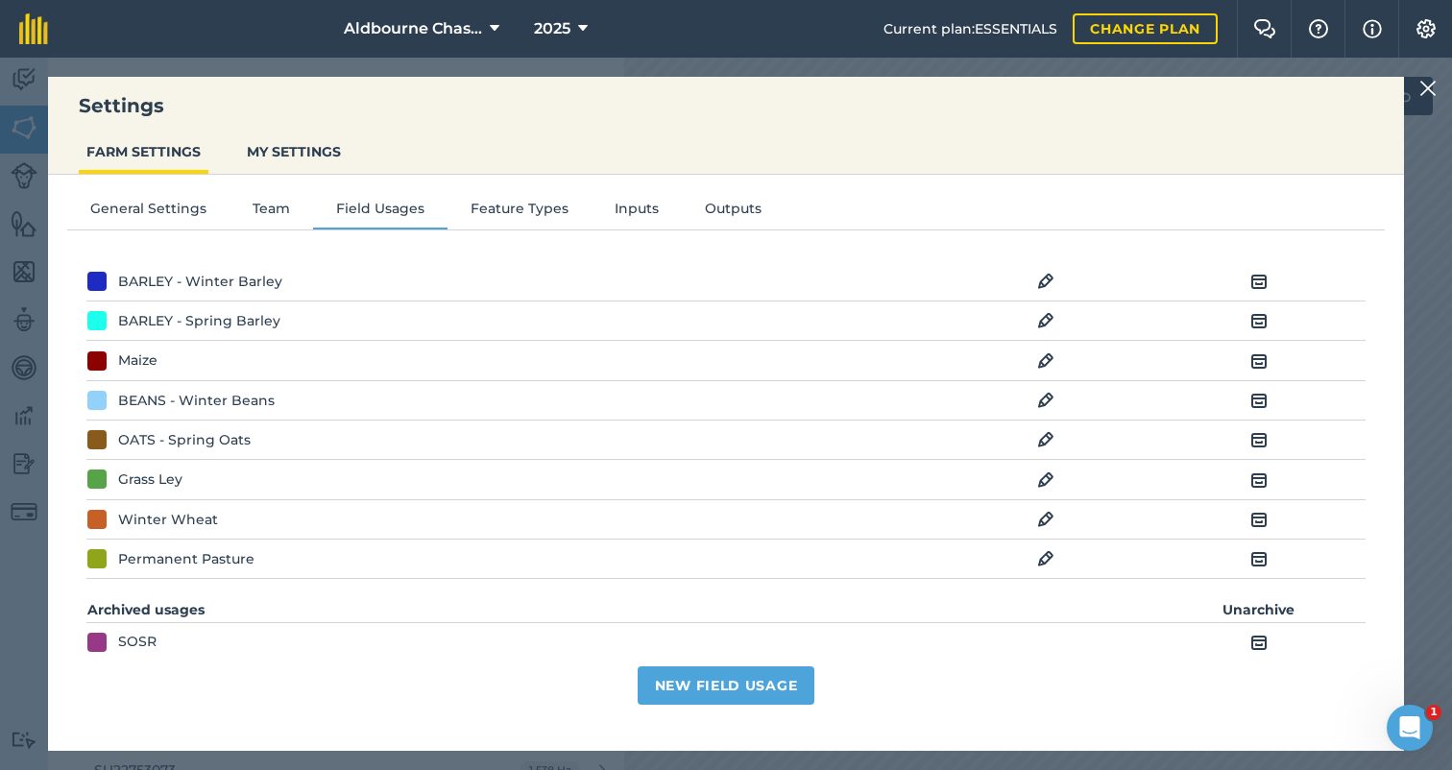
scroll to position [109, 0]
click at [1045, 509] on img at bounding box center [1045, 516] width 17 height 23
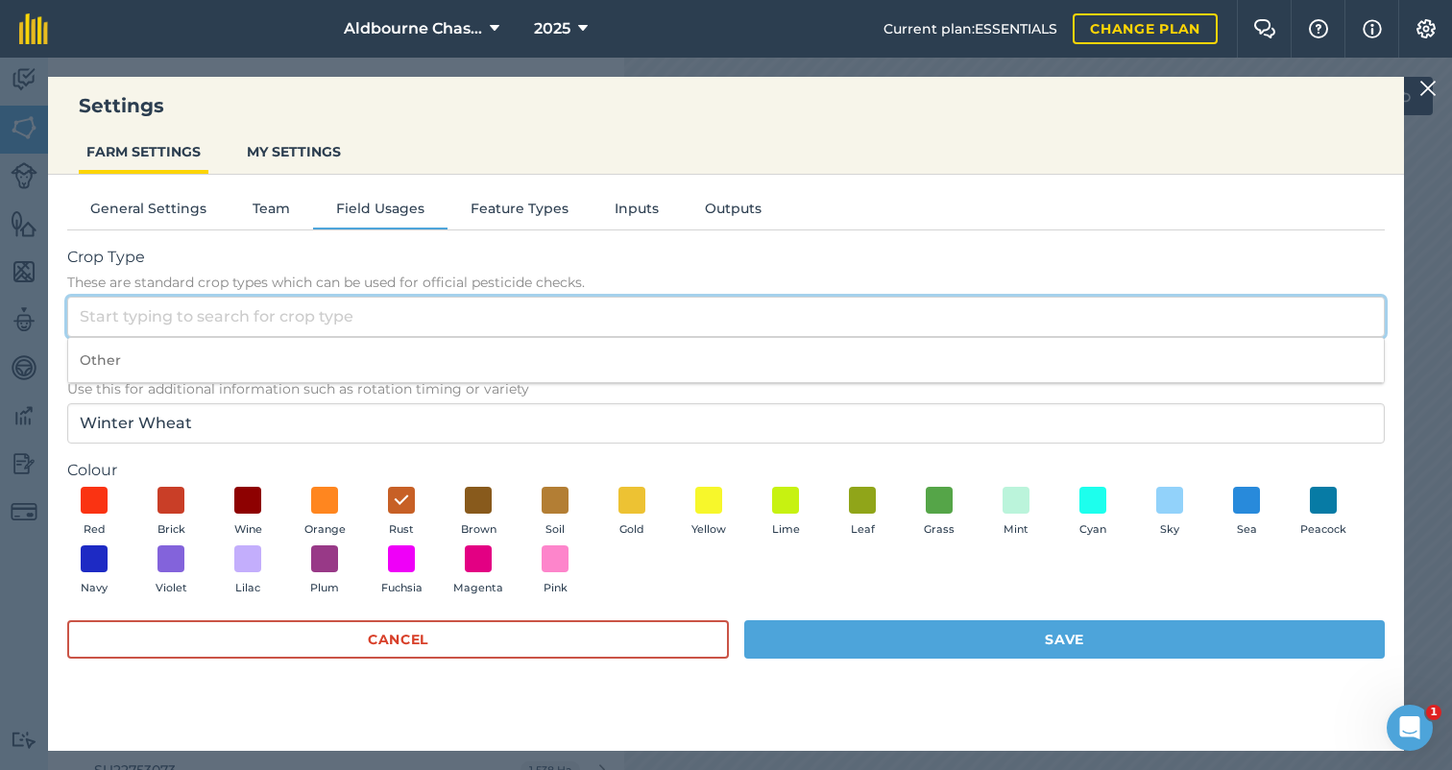
click at [448, 317] on input "Crop Type These are standard crop types which can be used for official pesticid…" at bounding box center [725, 317] width 1317 height 40
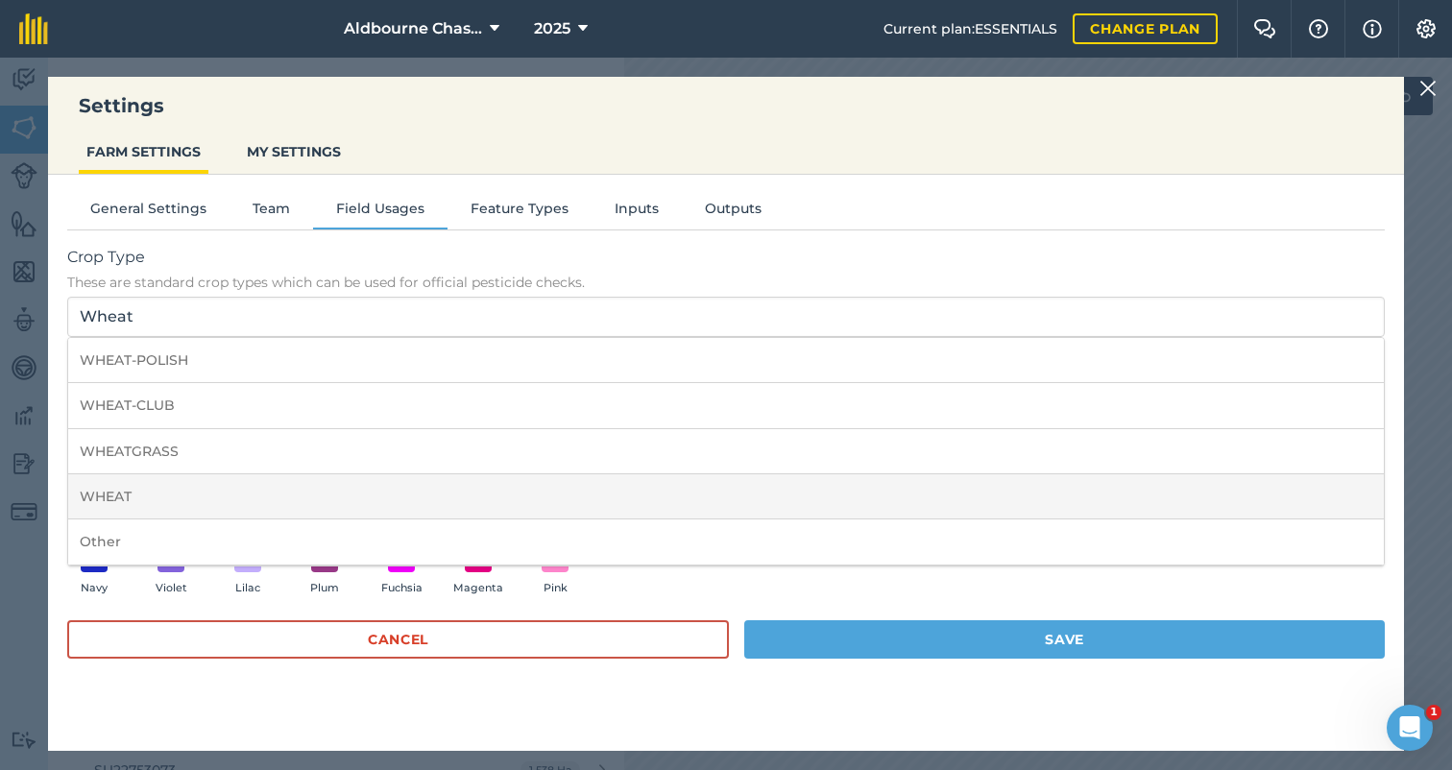
click at [286, 492] on li "WHEAT" at bounding box center [725, 496] width 1315 height 45
type input "WHEAT"
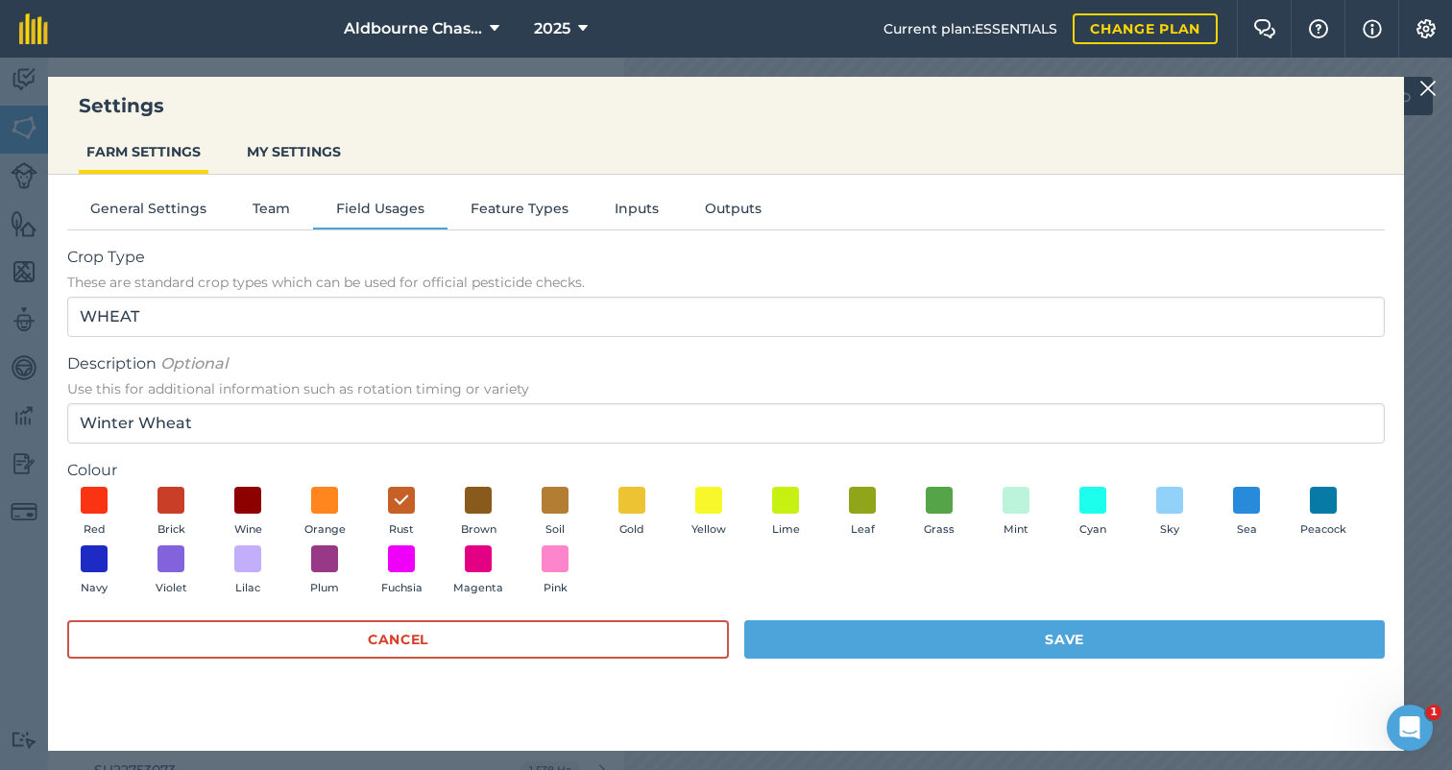
click at [886, 633] on button "Save" at bounding box center [1064, 639] width 640 height 38
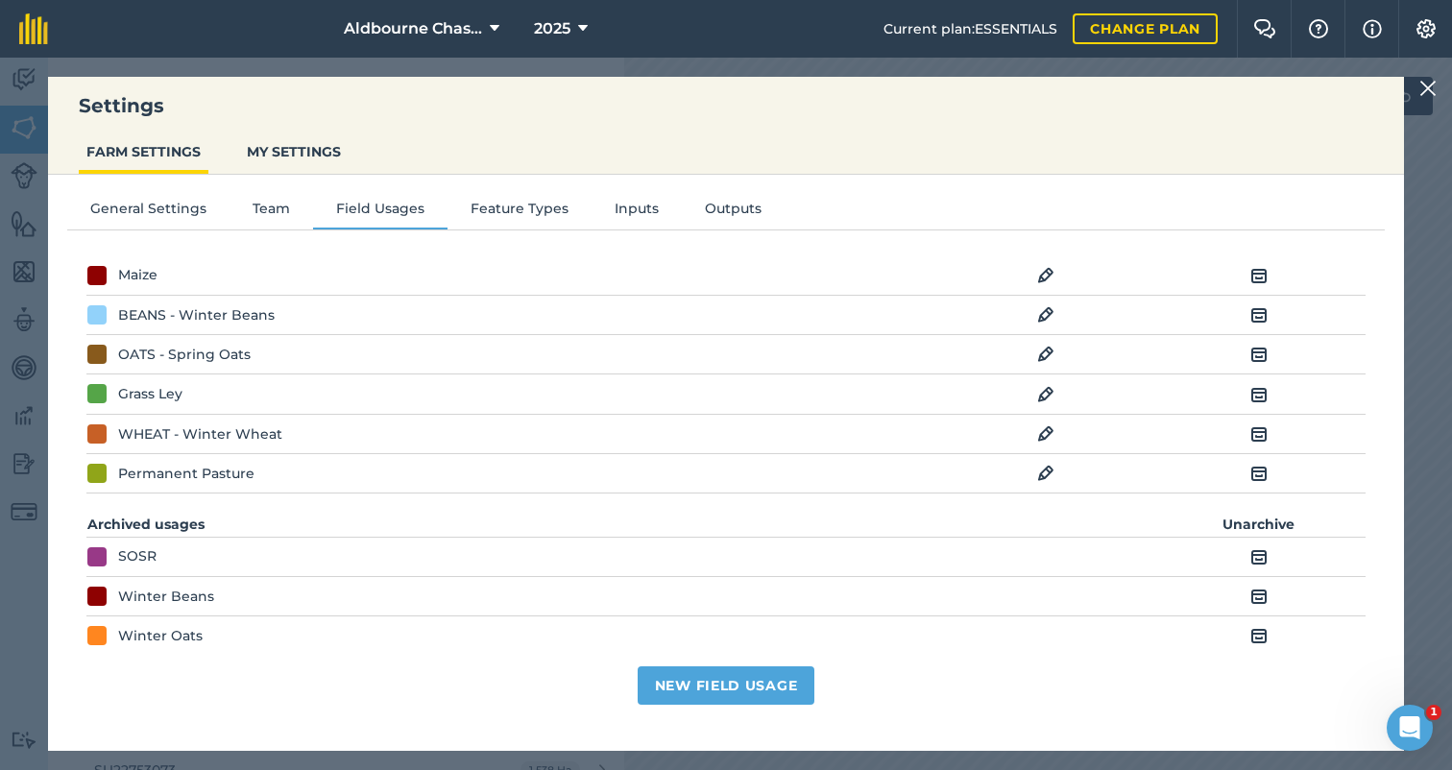
scroll to position [166, 0]
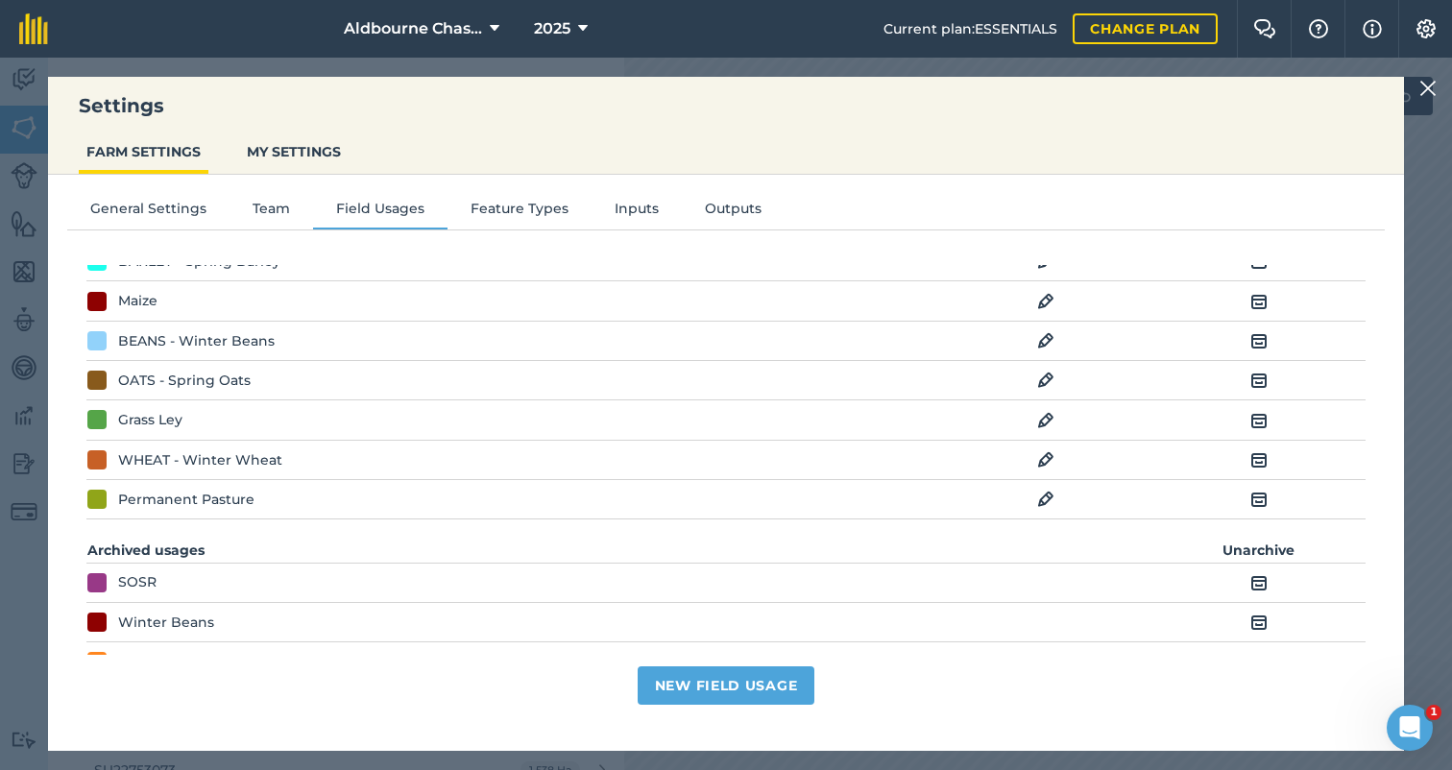
click at [749, 30] on nav "Aldbourne Chase Farms 2025" at bounding box center [475, 29] width 816 height 58
click at [1429, 82] on img at bounding box center [1427, 88] width 17 height 23
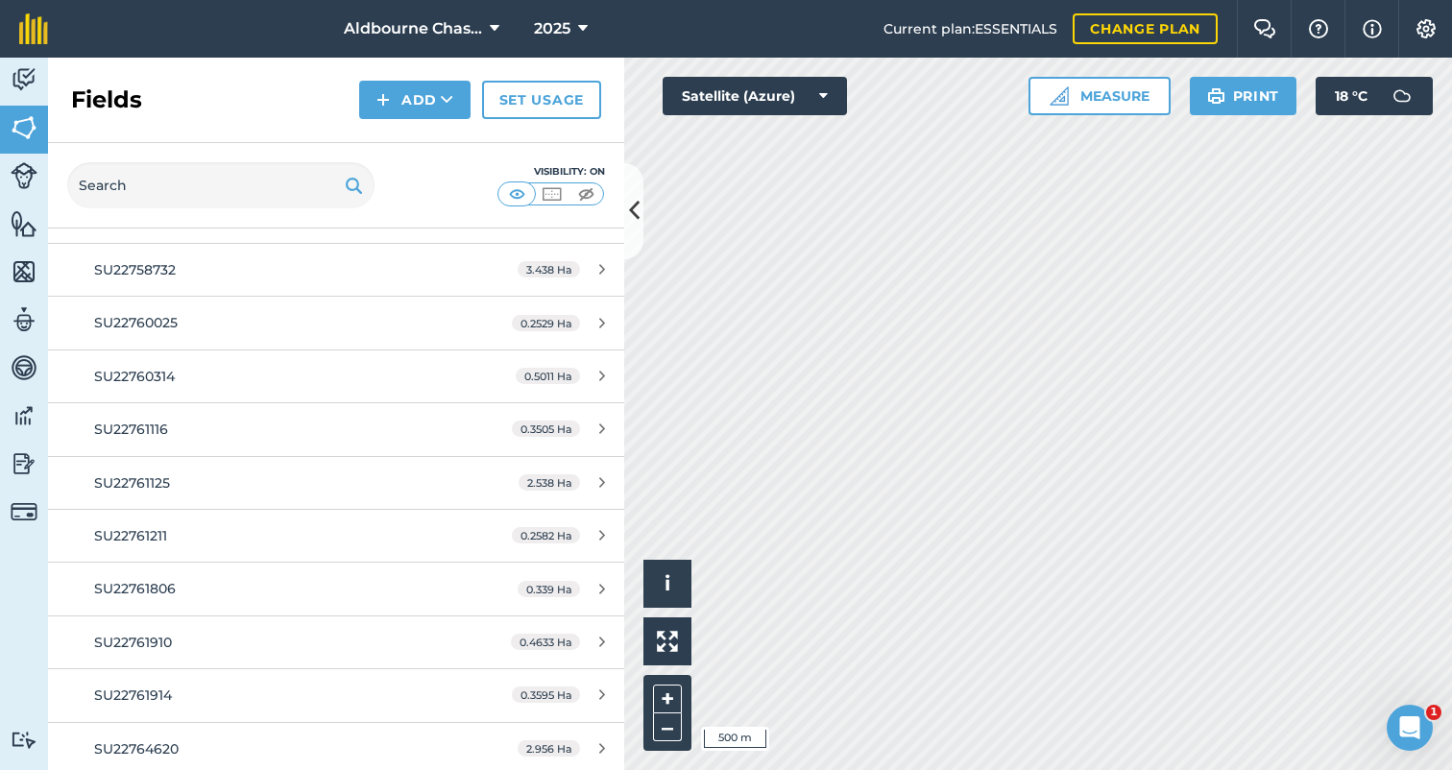
scroll to position [674, 0]
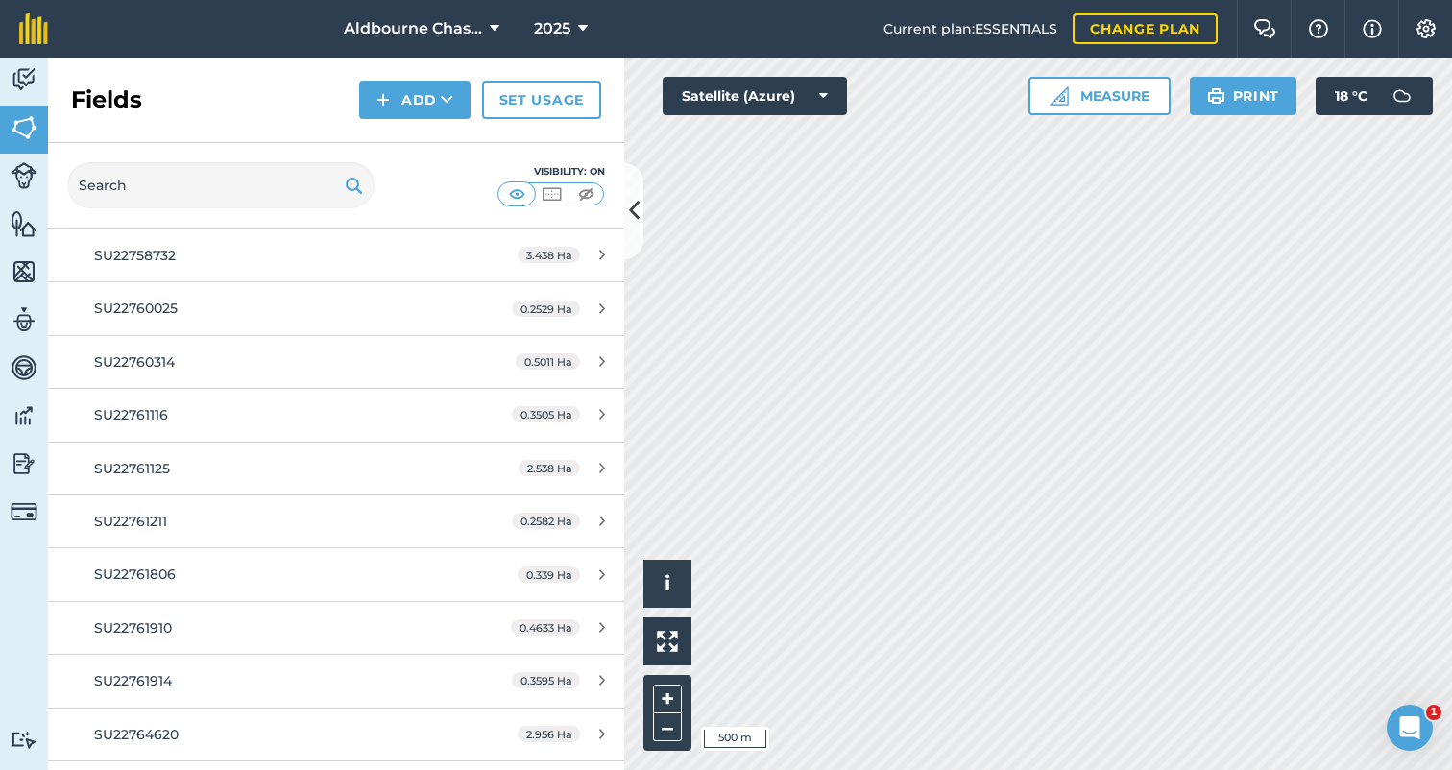
click at [578, 20] on icon at bounding box center [583, 28] width 10 height 23
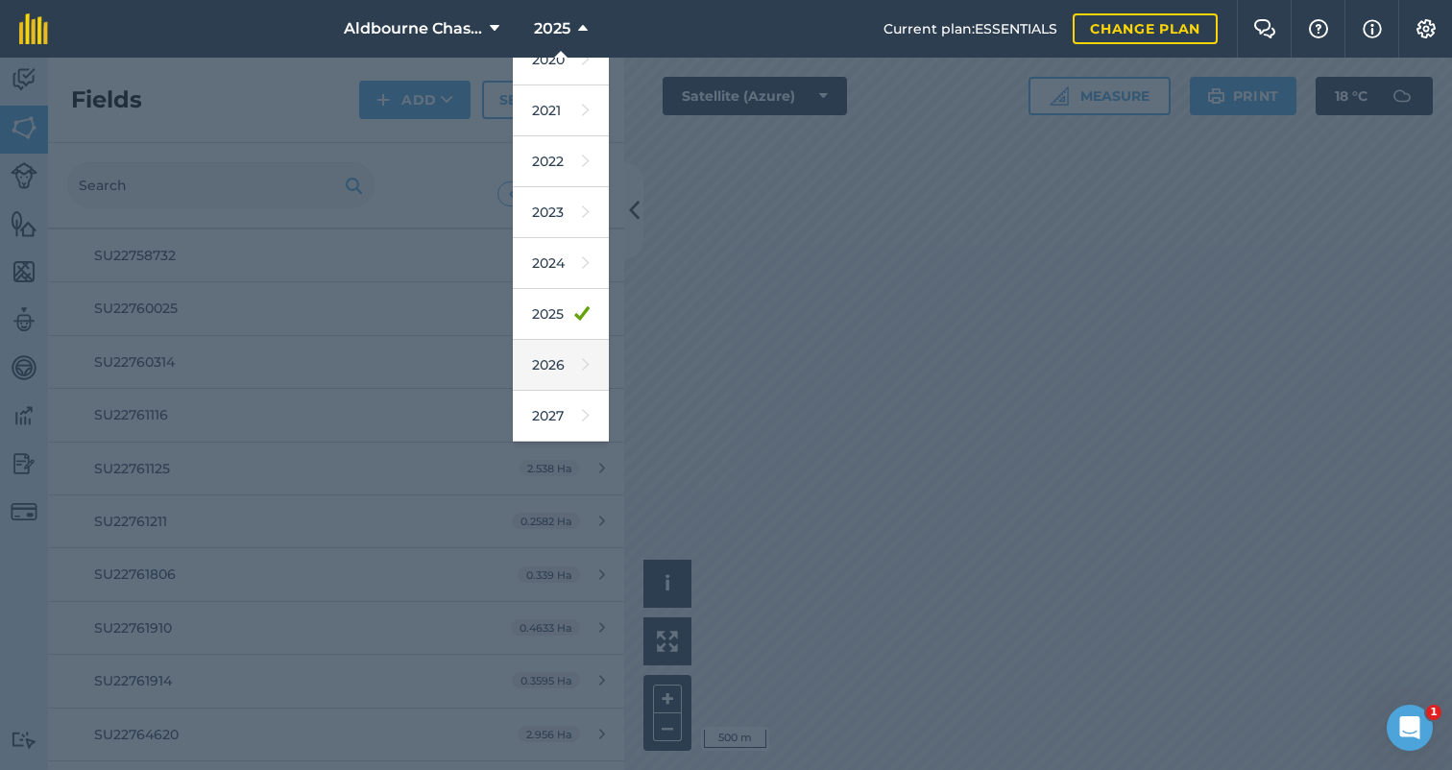
scroll to position [176, 0]
click at [547, 362] on link "2026" at bounding box center [561, 365] width 96 height 51
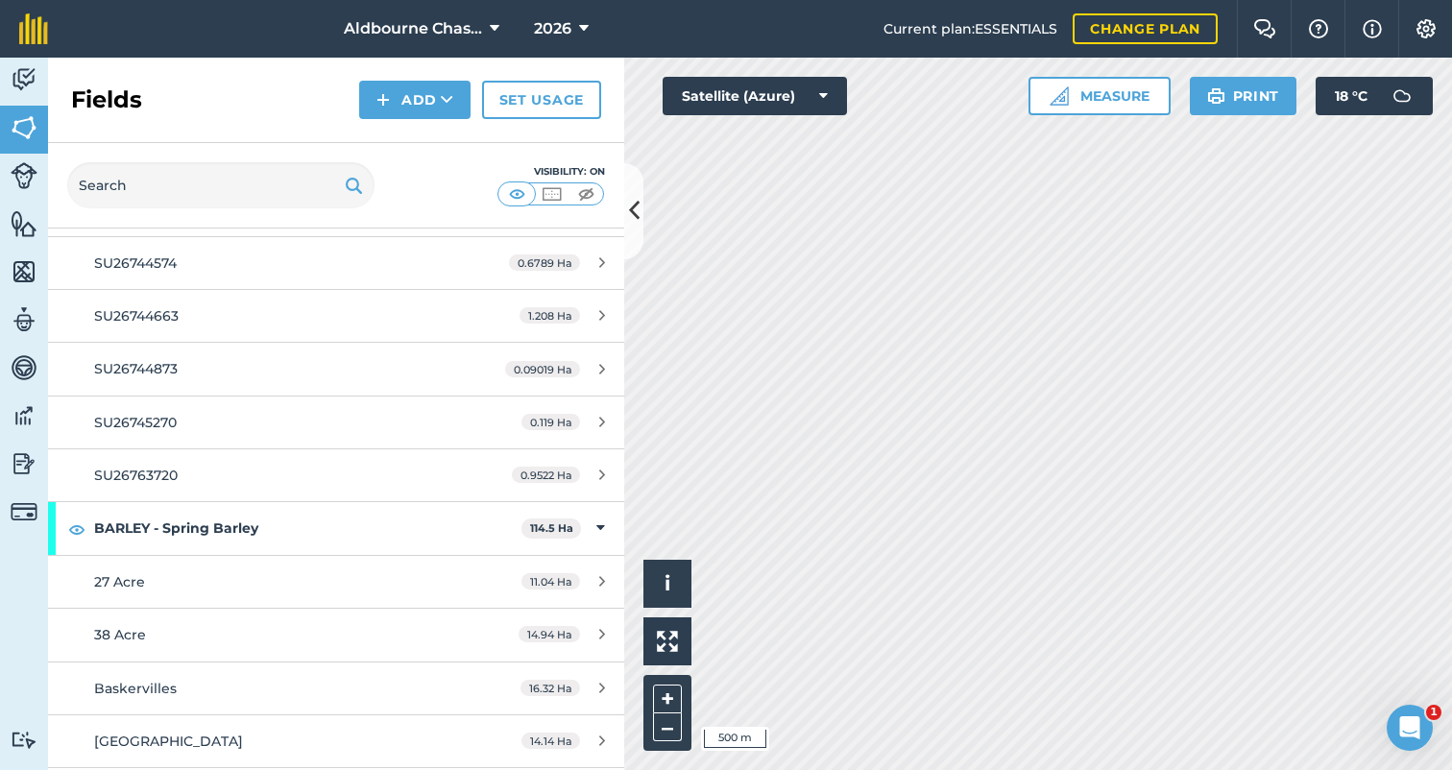
scroll to position [2697, 0]
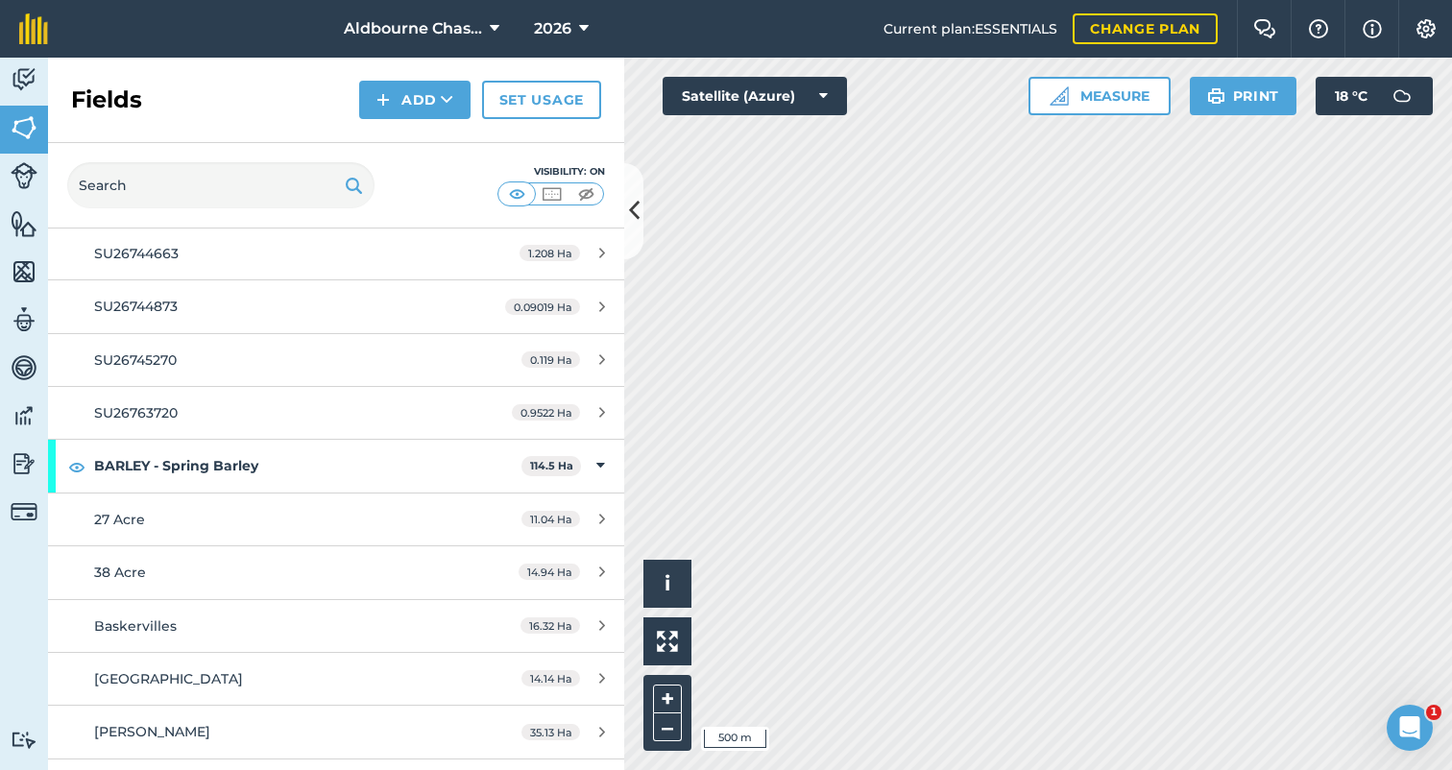
click at [132, 511] on span "27 Acre" at bounding box center [119, 519] width 51 height 17
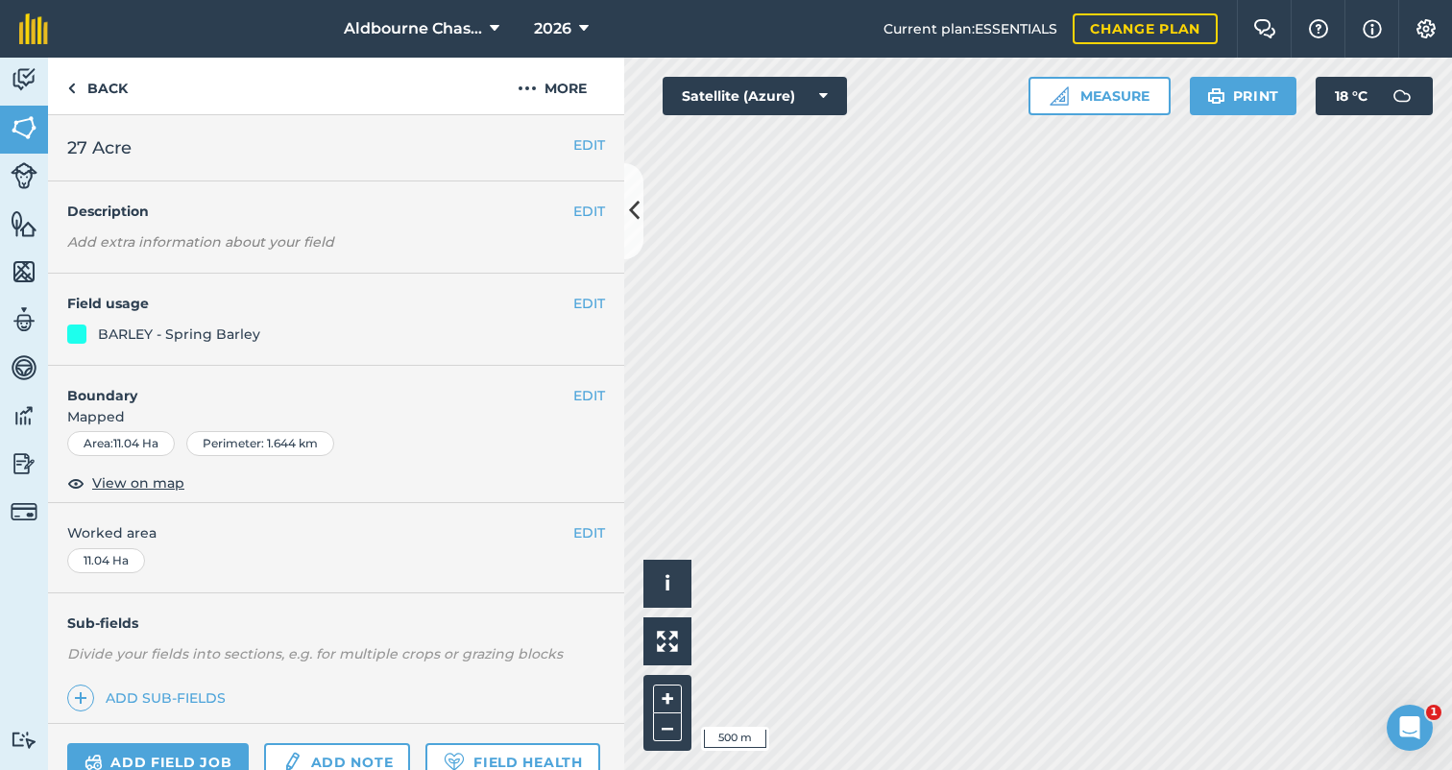
click at [589, 300] on button "EDIT" at bounding box center [589, 303] width 32 height 21
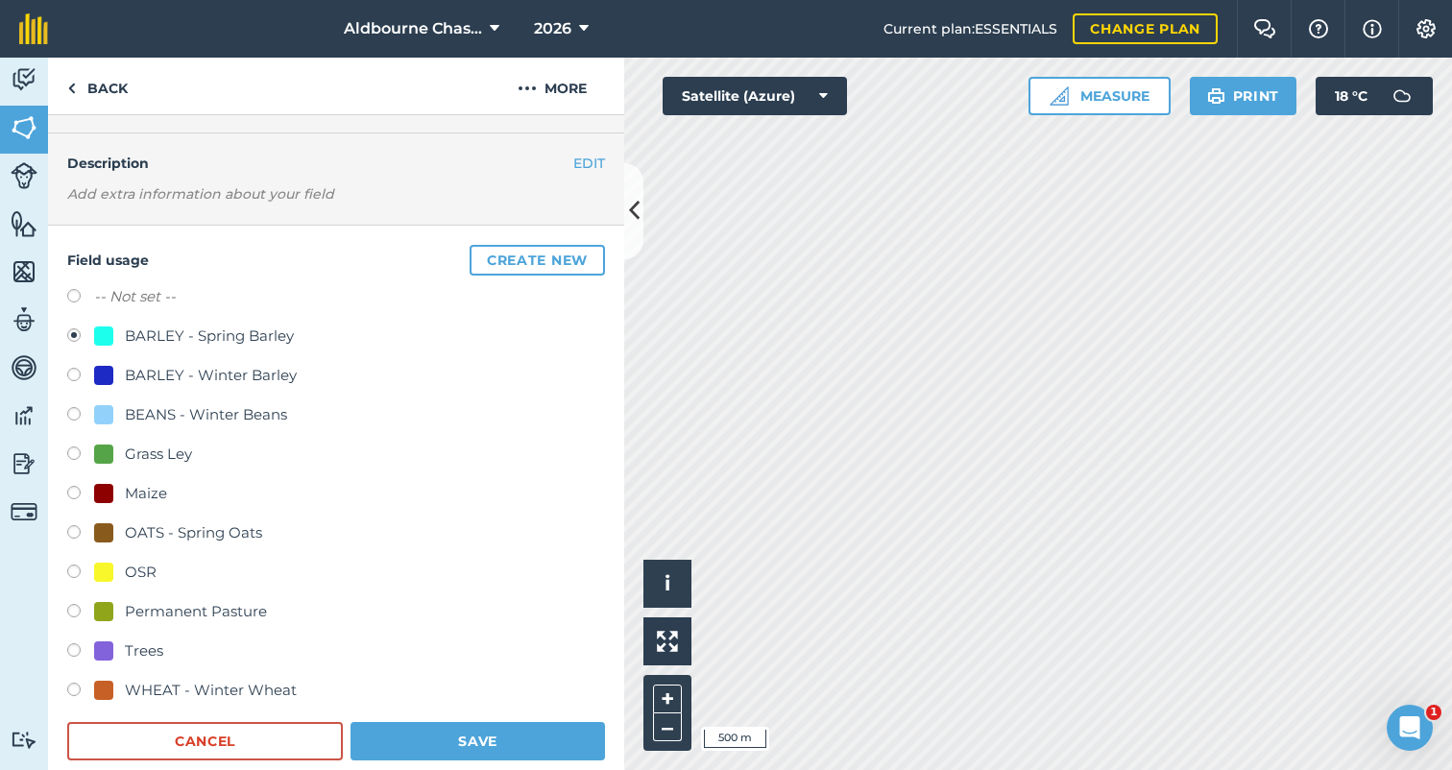
scroll to position [60, 0]
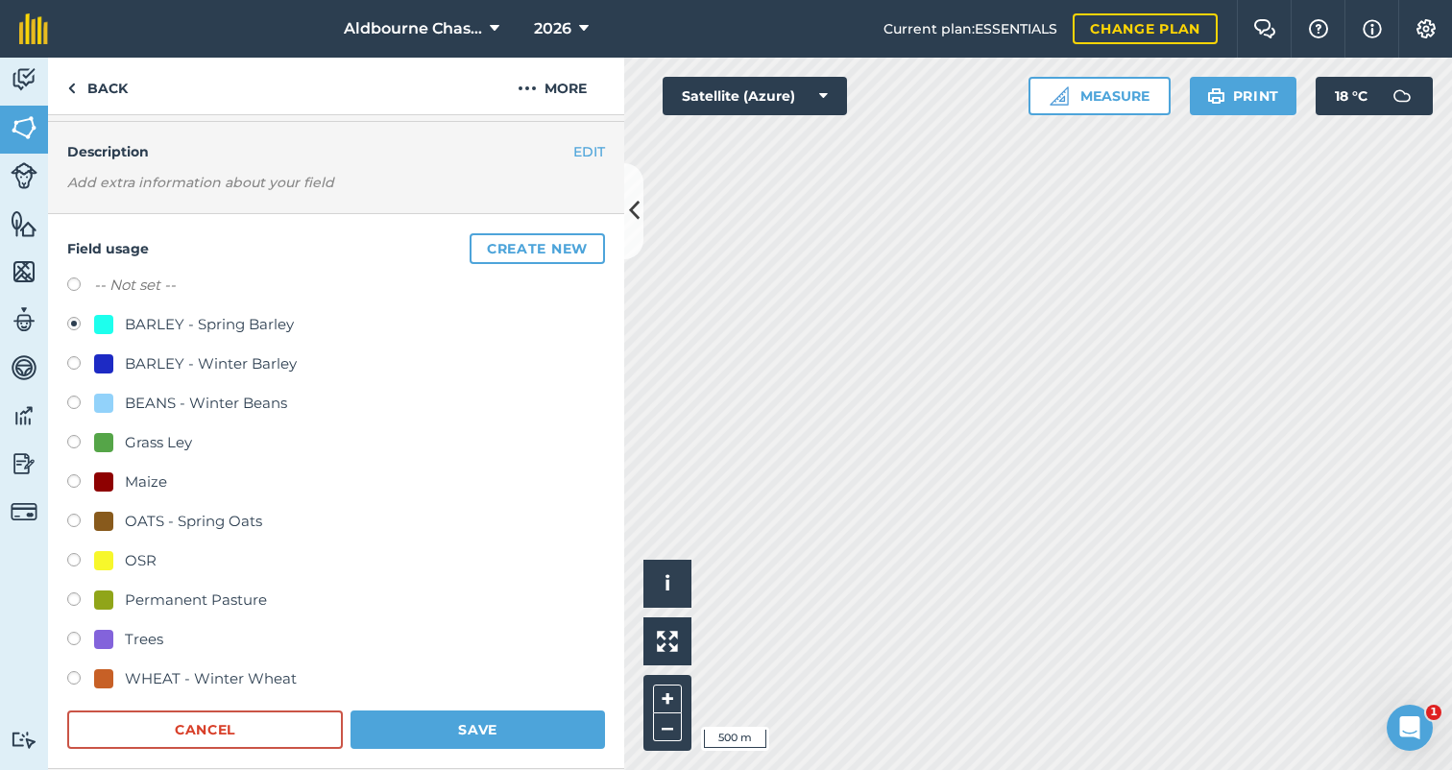
click at [76, 398] on label at bounding box center [80, 405] width 27 height 19
radio input "true"
radio input "false"
click at [470, 719] on button "Save" at bounding box center [477, 730] width 254 height 38
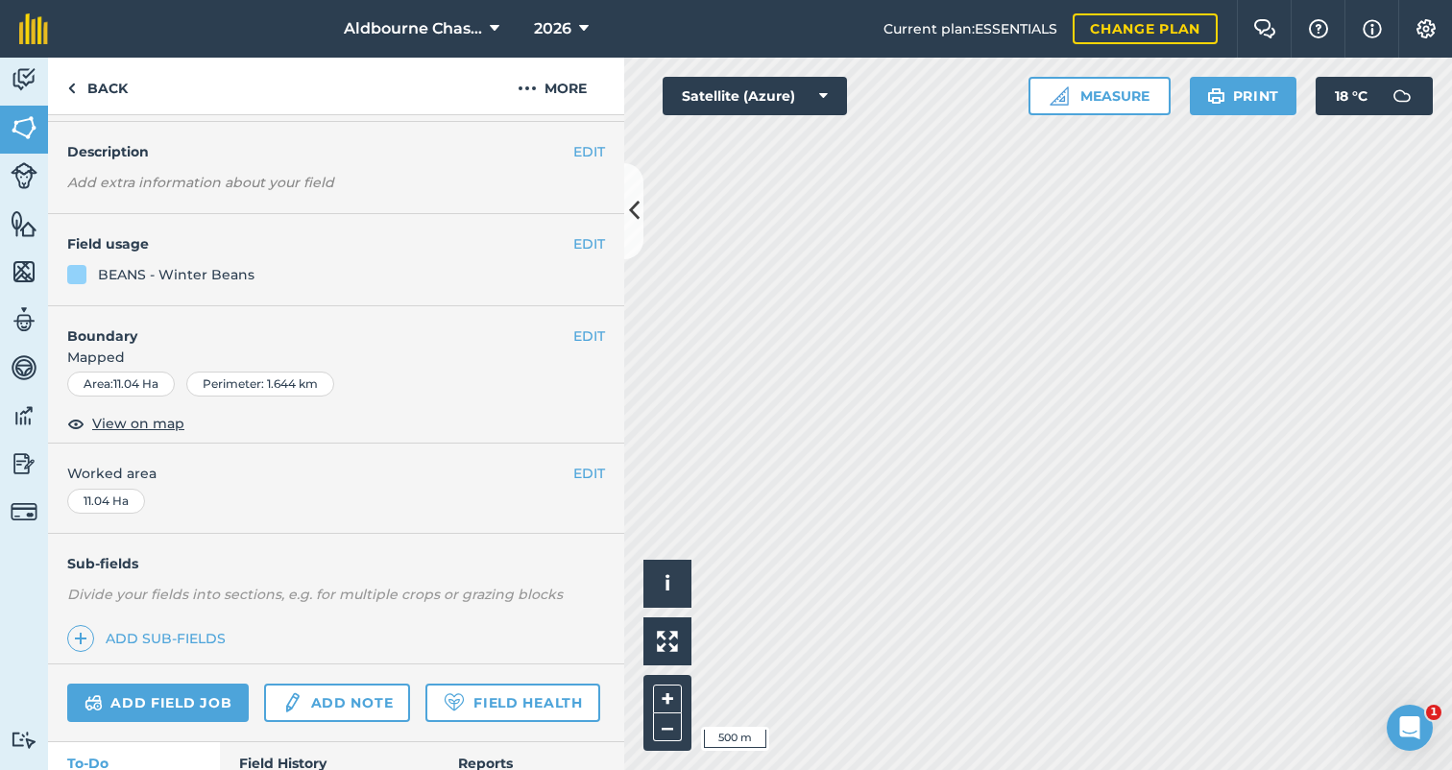
click at [580, 239] on button "EDIT" at bounding box center [589, 243] width 32 height 21
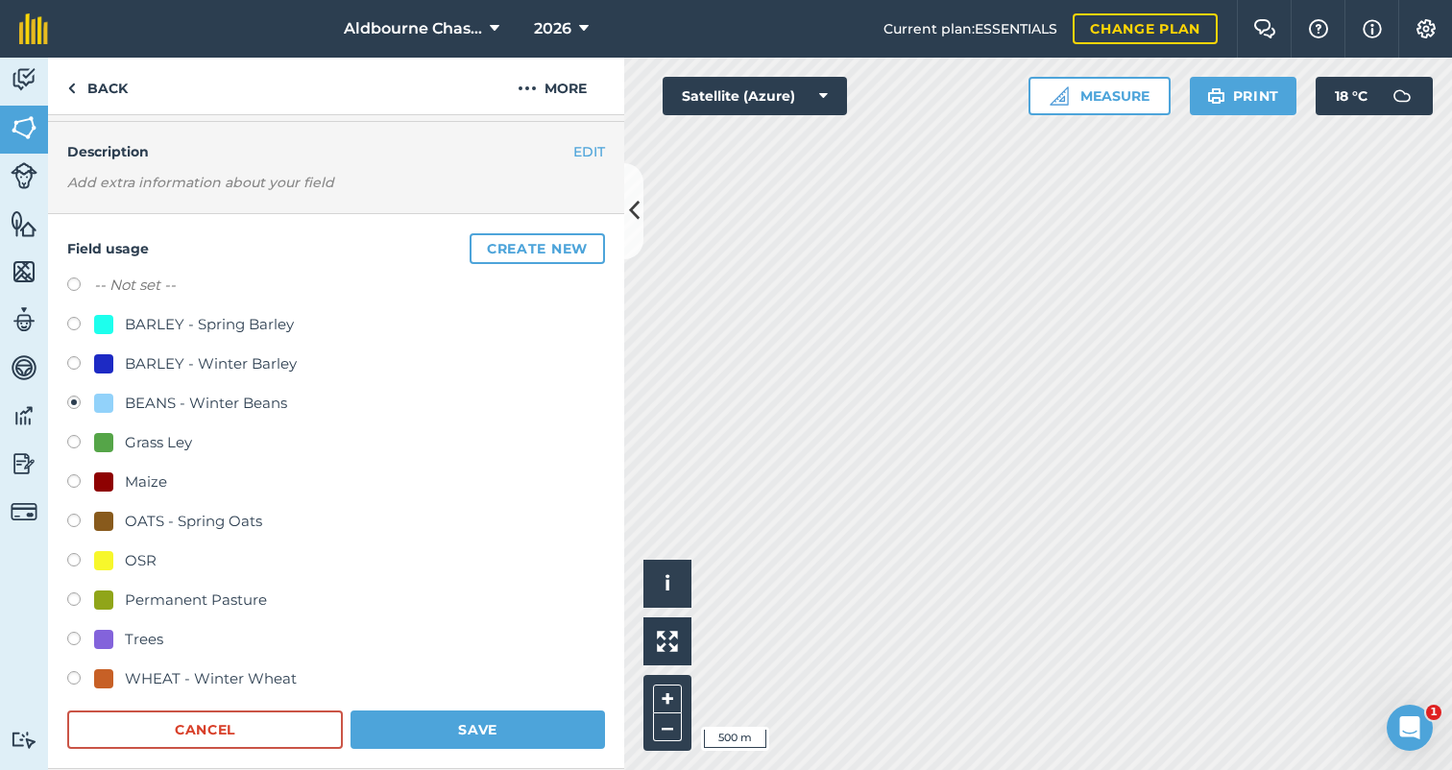
click at [1425, 23] on img at bounding box center [1425, 28] width 23 height 19
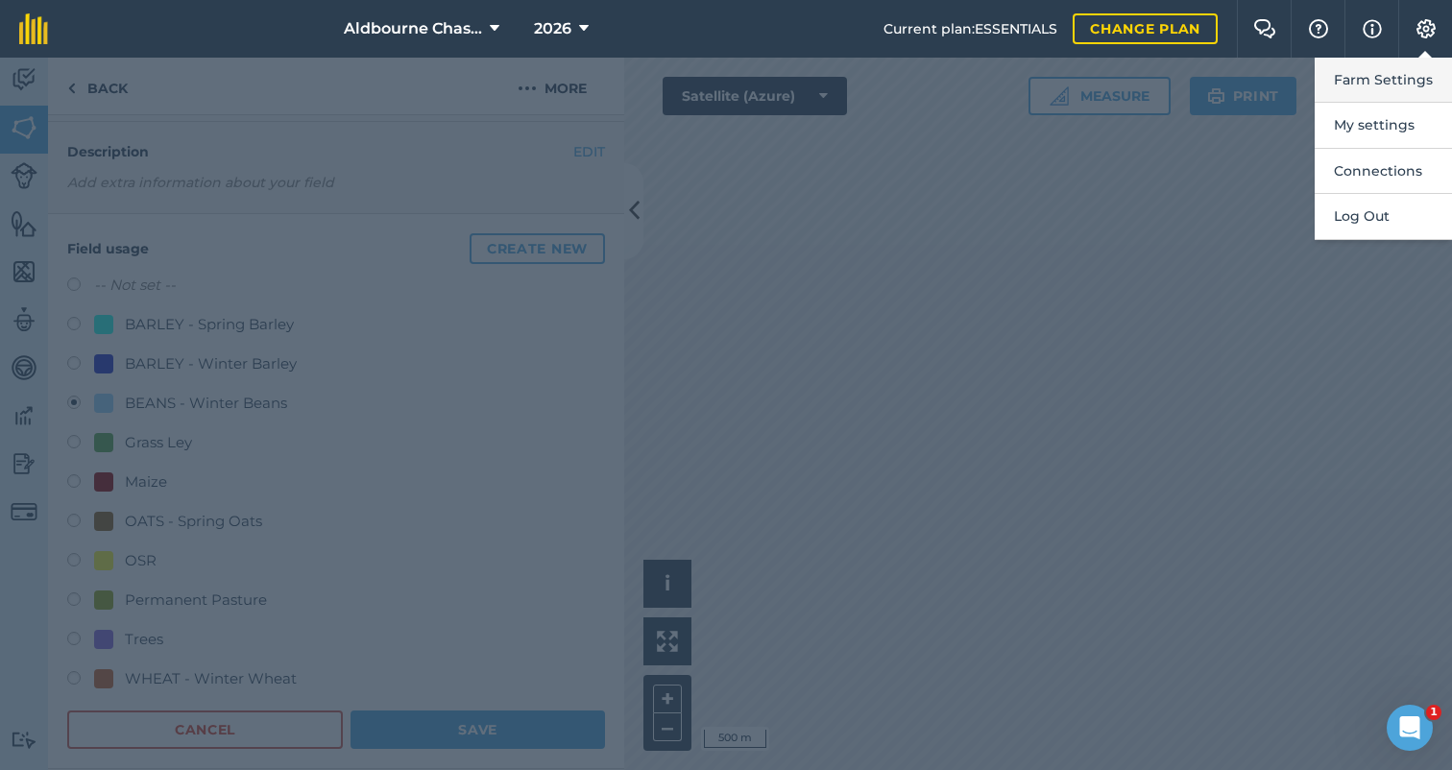
click at [1376, 81] on button "Farm Settings" at bounding box center [1382, 80] width 137 height 45
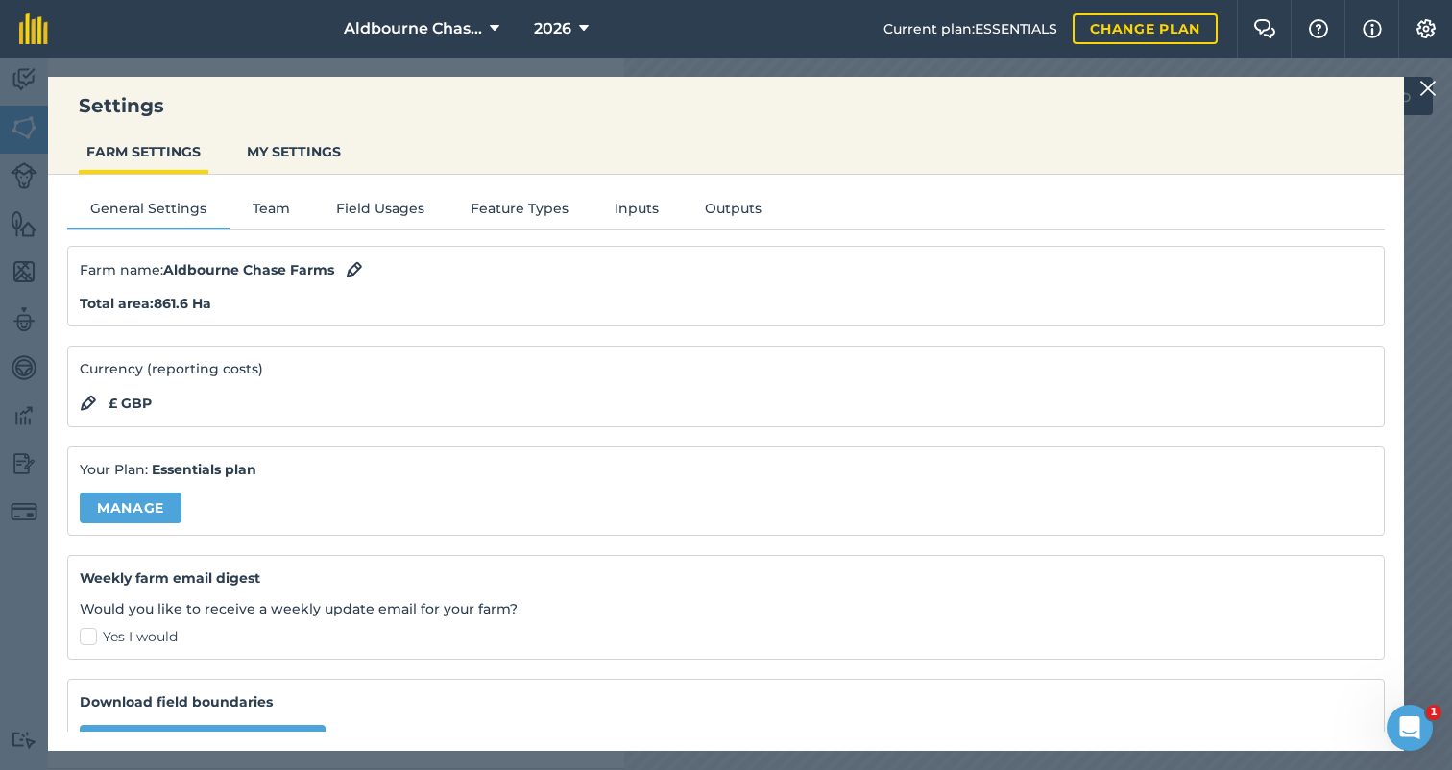
click at [381, 203] on button "Field Usages" at bounding box center [380, 212] width 134 height 29
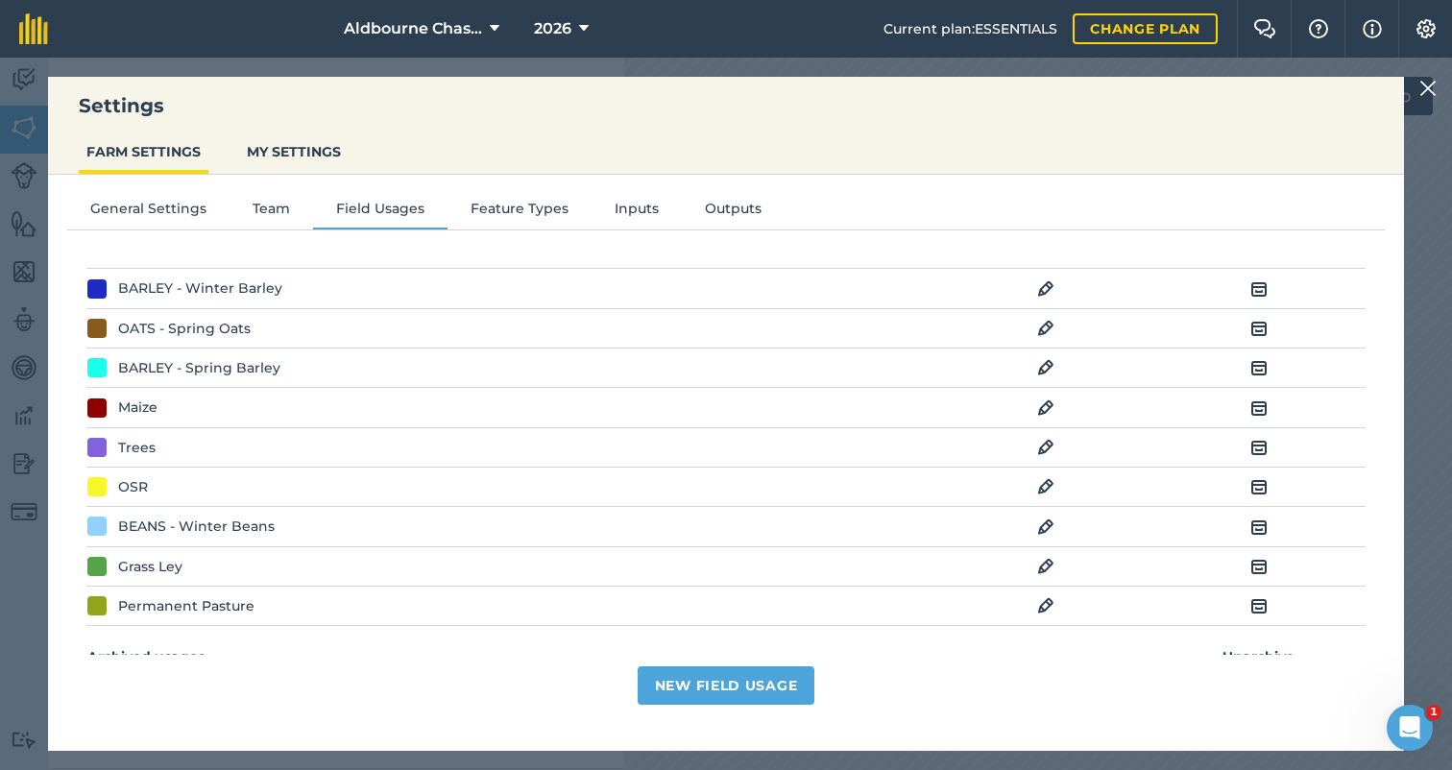
scroll to position [70, 0]
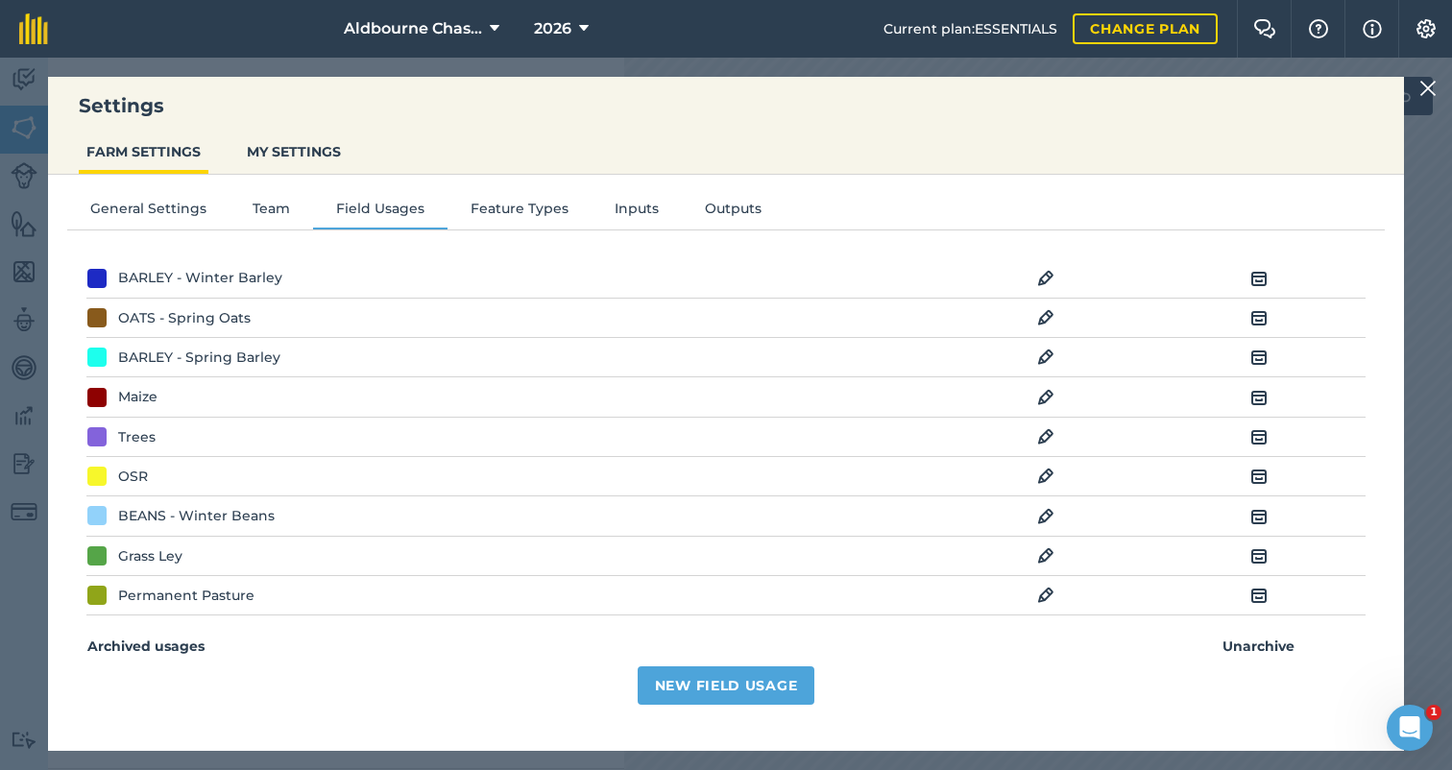
click at [1043, 514] on img at bounding box center [1045, 516] width 17 height 23
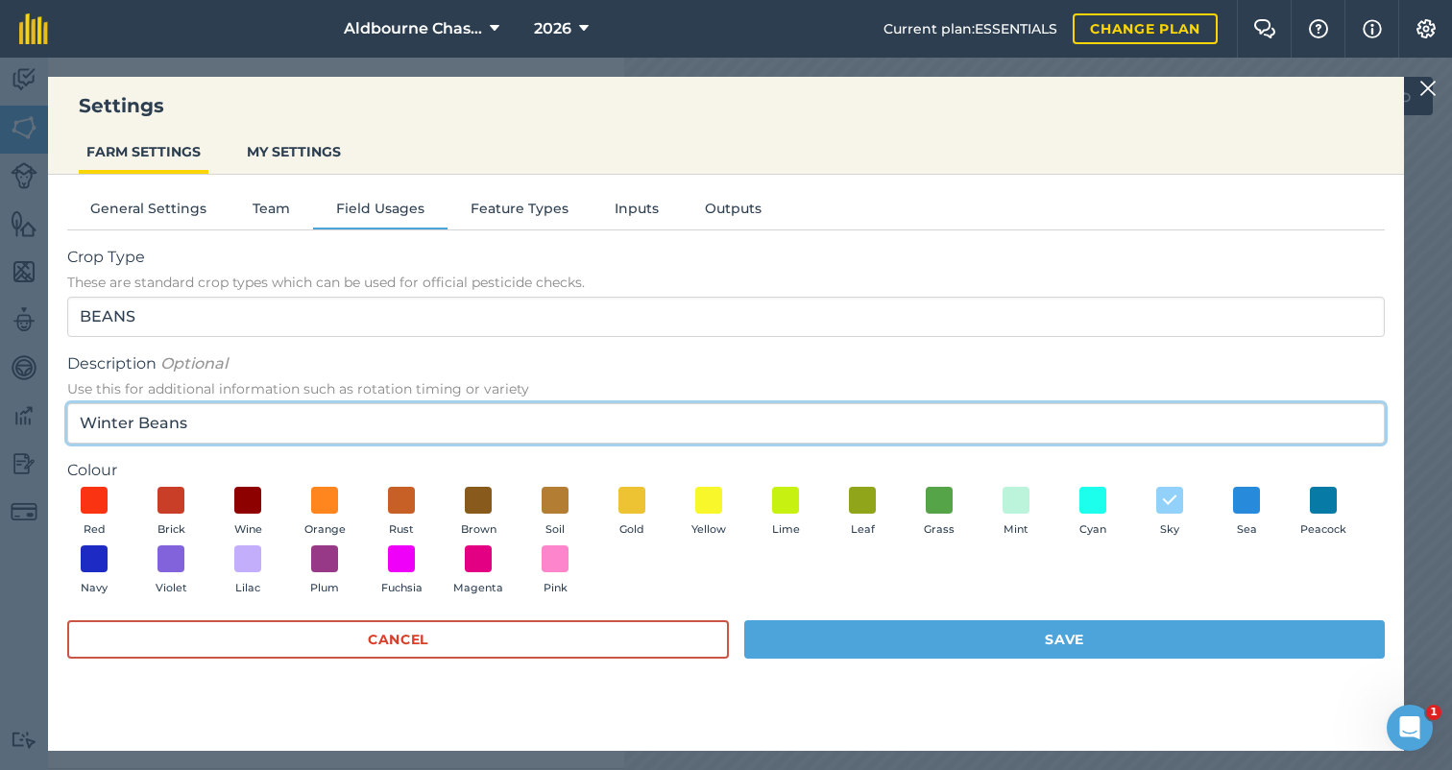
drag, startPoint x: 135, startPoint y: 414, endPoint x: 64, endPoint y: 411, distance: 71.1
click at [64, 411] on div "General Settings Team Field Usages Feature Types Inputs Outputs Crop Type These…" at bounding box center [726, 453] width 1356 height 557
type input "Spring Beans"
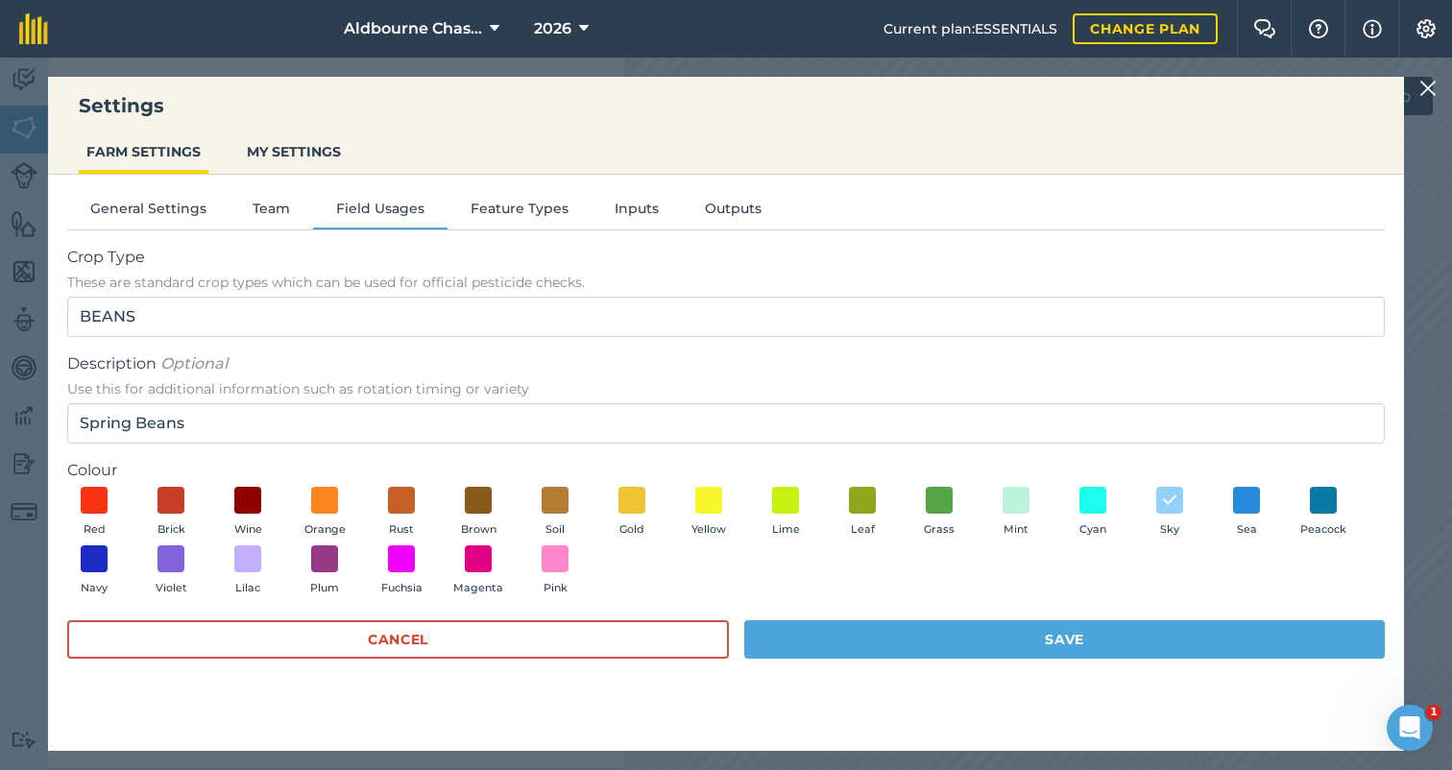
click at [950, 633] on button "Save" at bounding box center [1064, 639] width 640 height 38
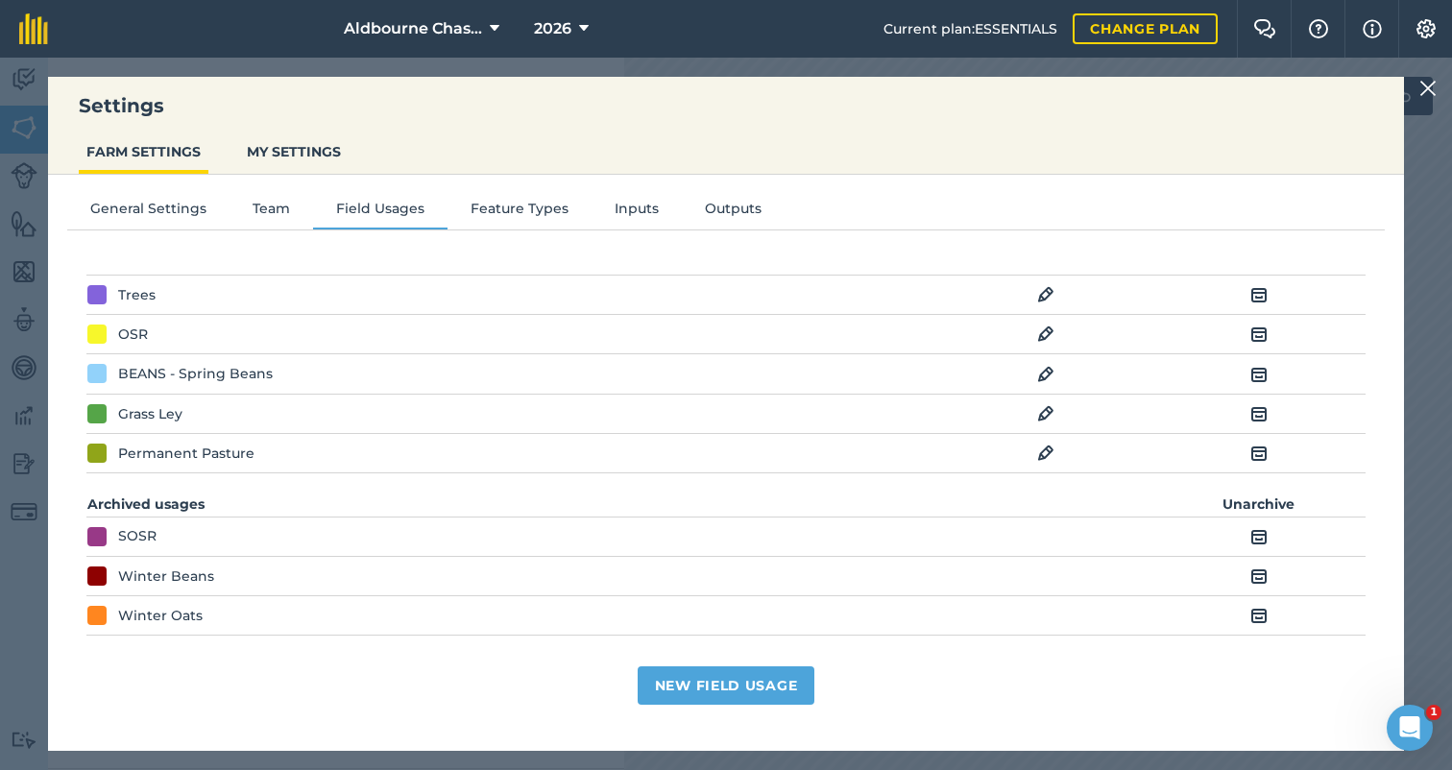
scroll to position [211, 0]
click at [492, 23] on icon at bounding box center [495, 28] width 10 height 23
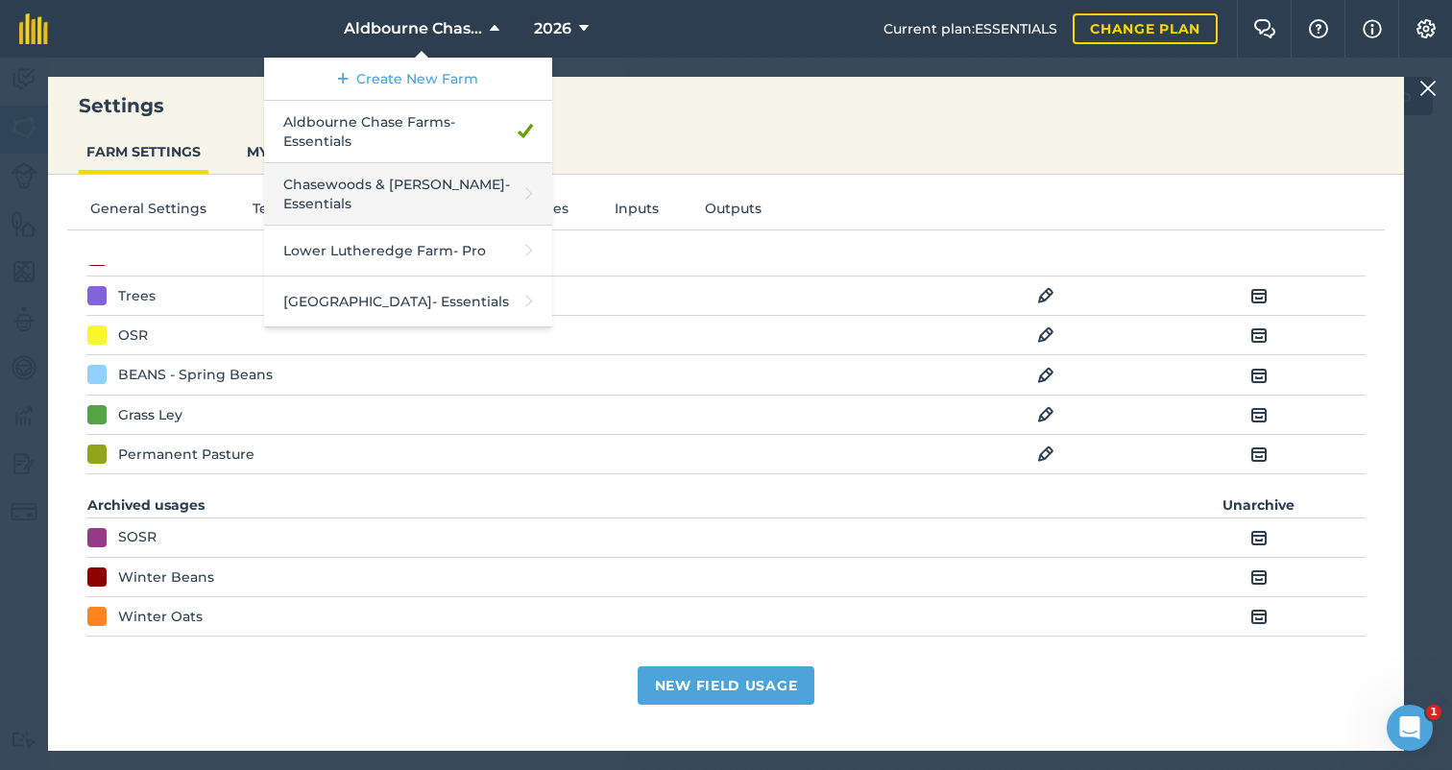
click at [437, 185] on link "Chasewoods & Upham - Essentials" at bounding box center [408, 194] width 288 height 62
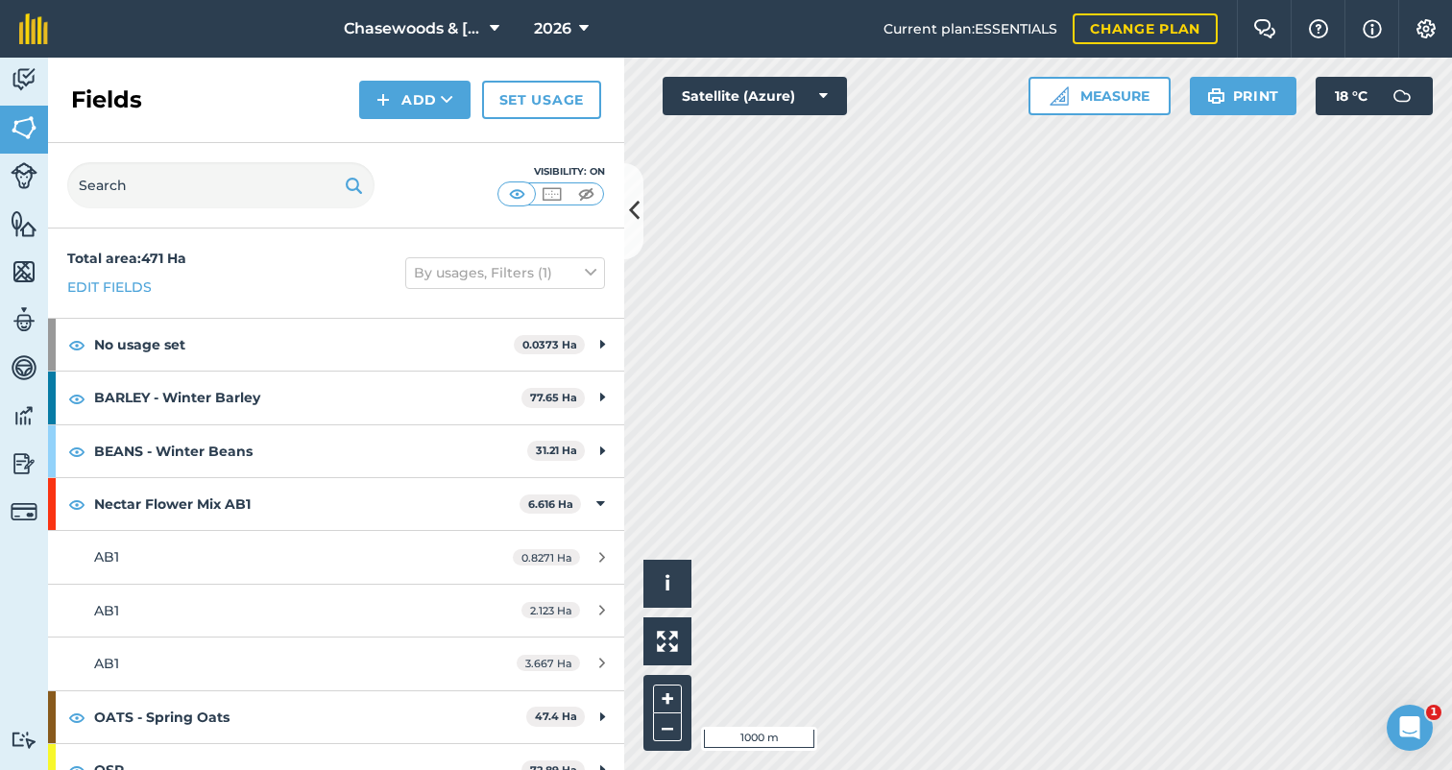
click at [1433, 25] on img at bounding box center [1425, 28] width 23 height 19
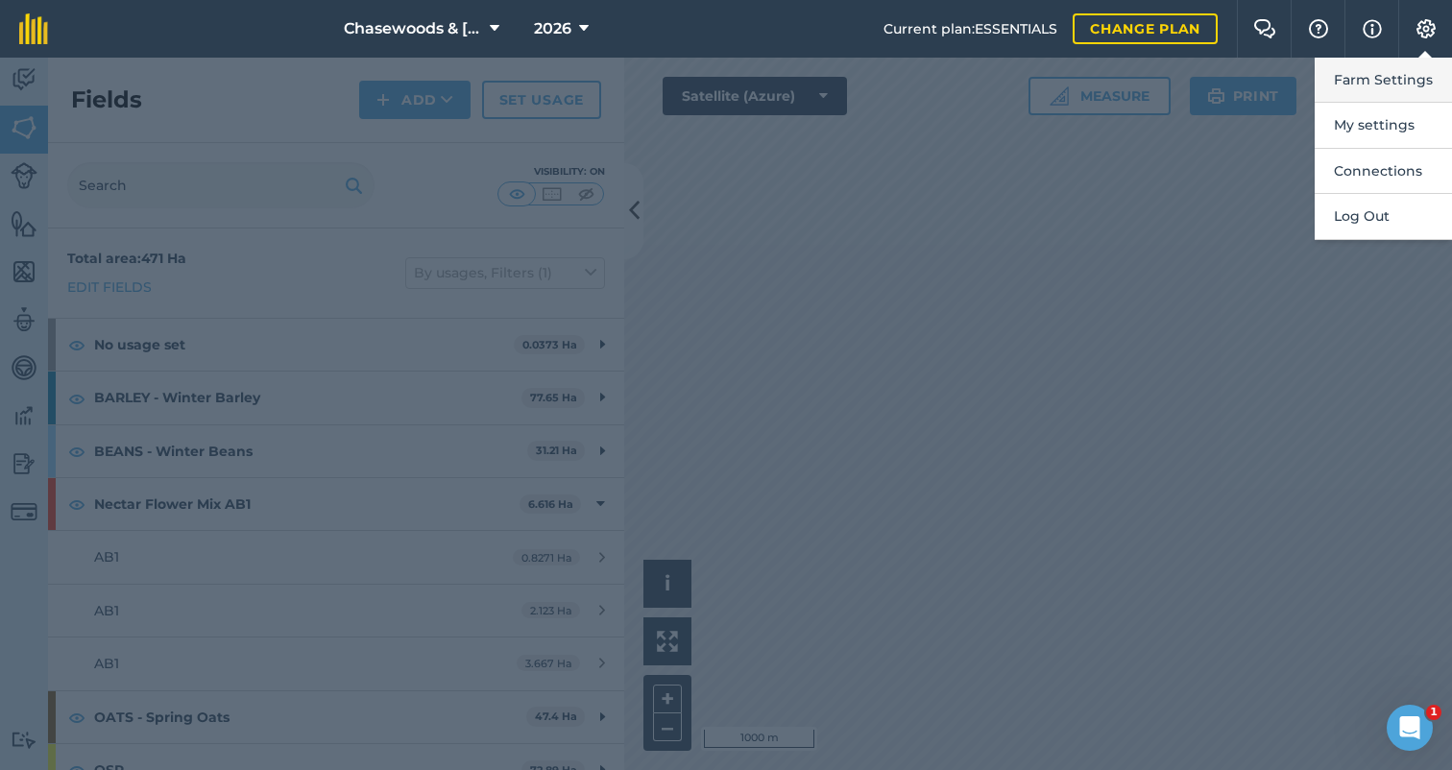
click at [1384, 79] on button "Farm Settings" at bounding box center [1382, 80] width 137 height 45
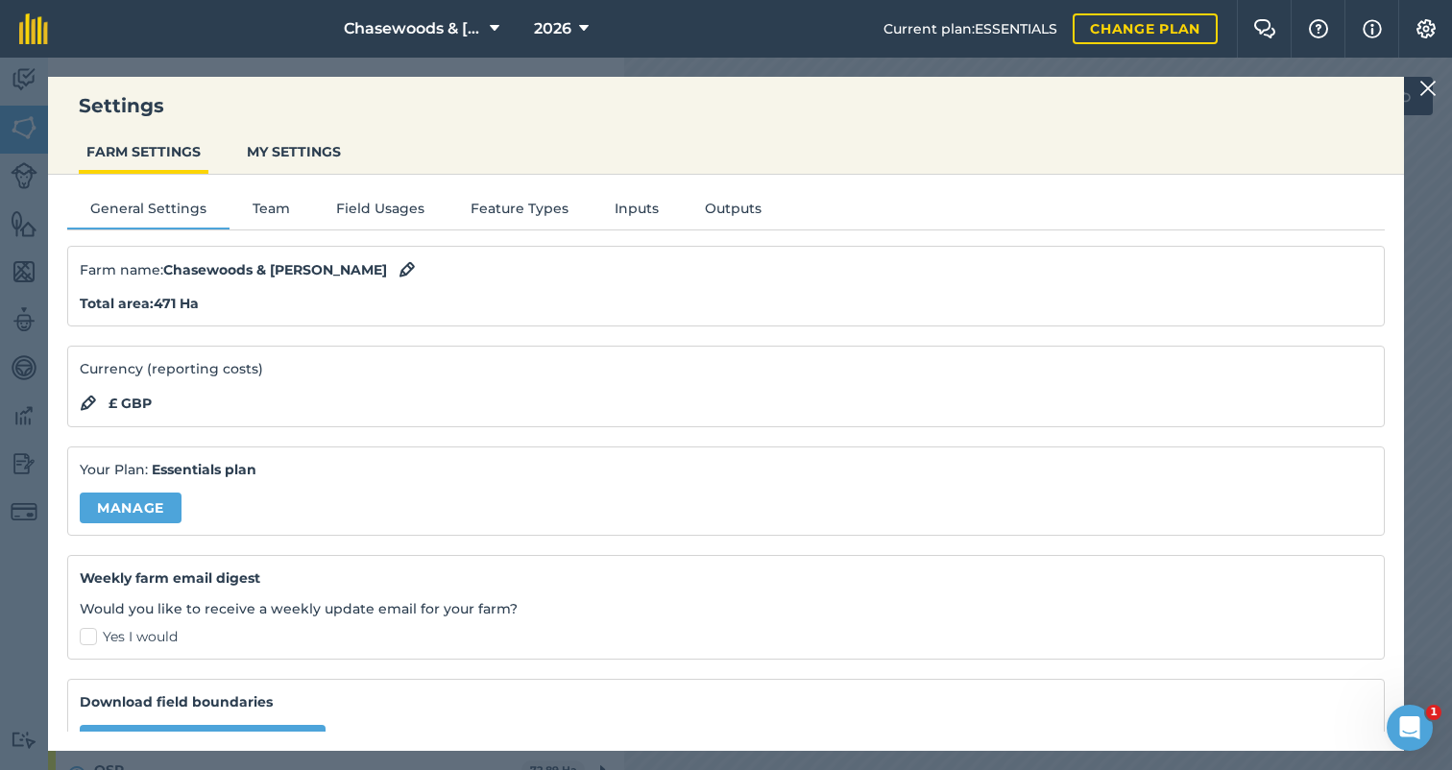
click at [372, 206] on button "Field Usages" at bounding box center [380, 212] width 134 height 29
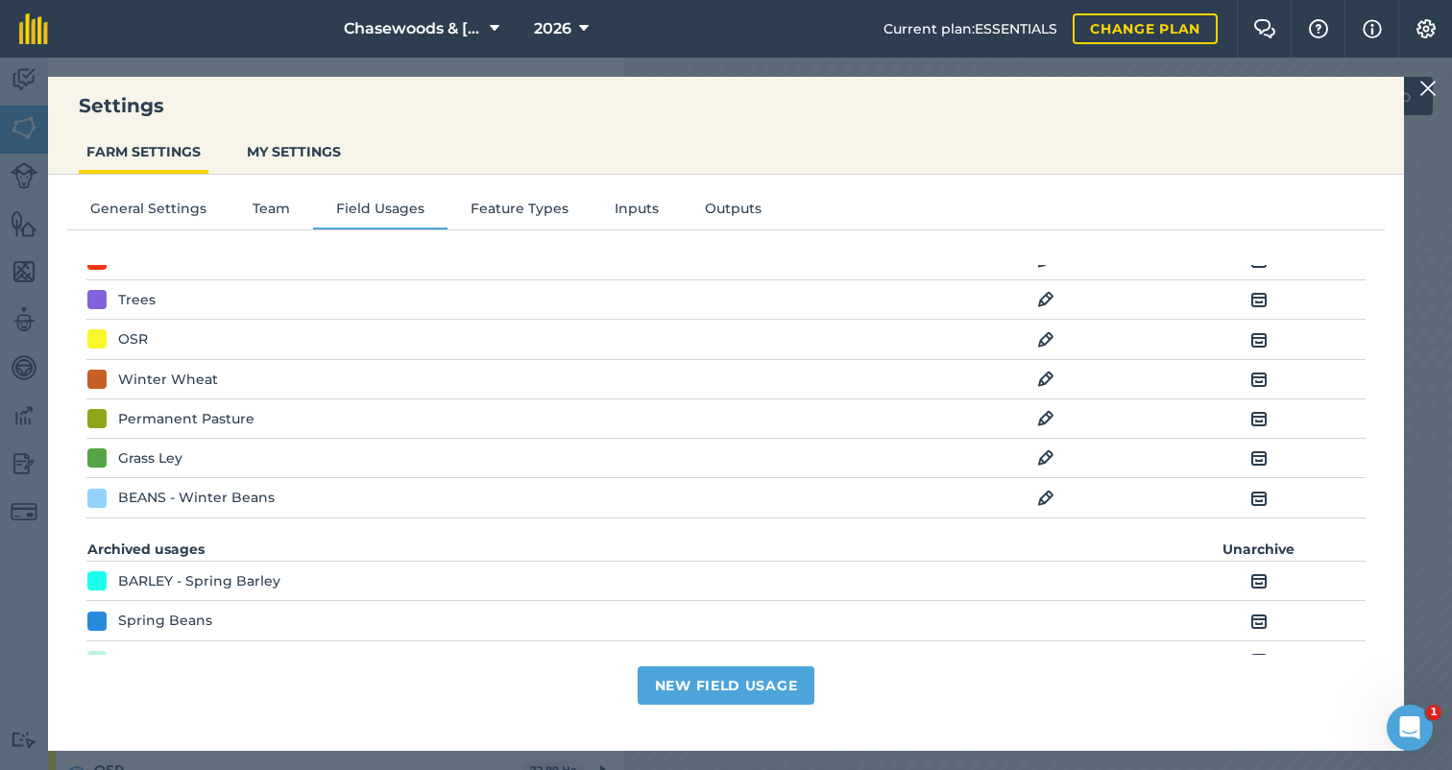
scroll to position [248, 0]
click at [1049, 492] on img at bounding box center [1045, 497] width 17 height 23
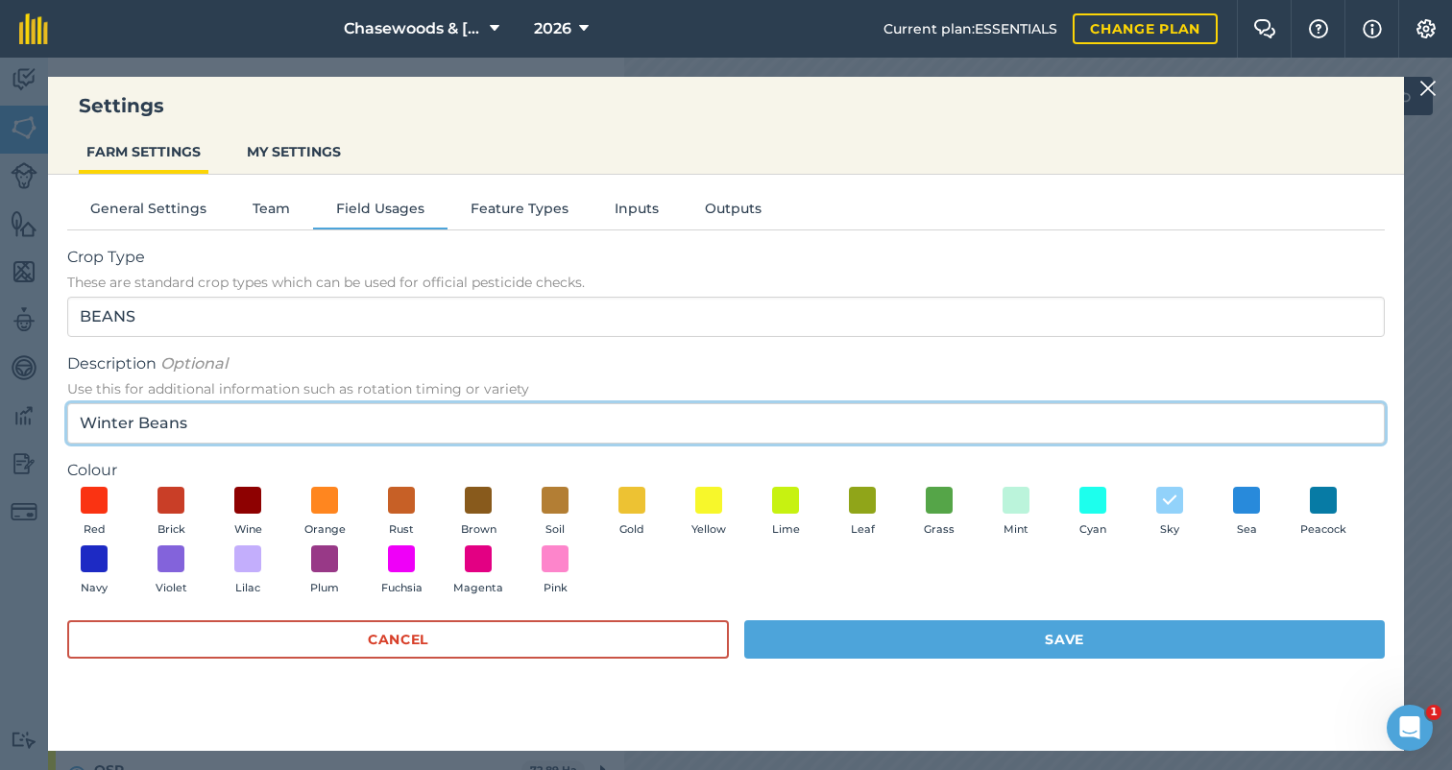
drag, startPoint x: 129, startPoint y: 418, endPoint x: 89, endPoint y: 399, distance: 43.4
click at [89, 399] on div "Description Optional Use this for additional information such as rotation timin…" at bounding box center [725, 397] width 1317 height 91
type input "Spring Beans"
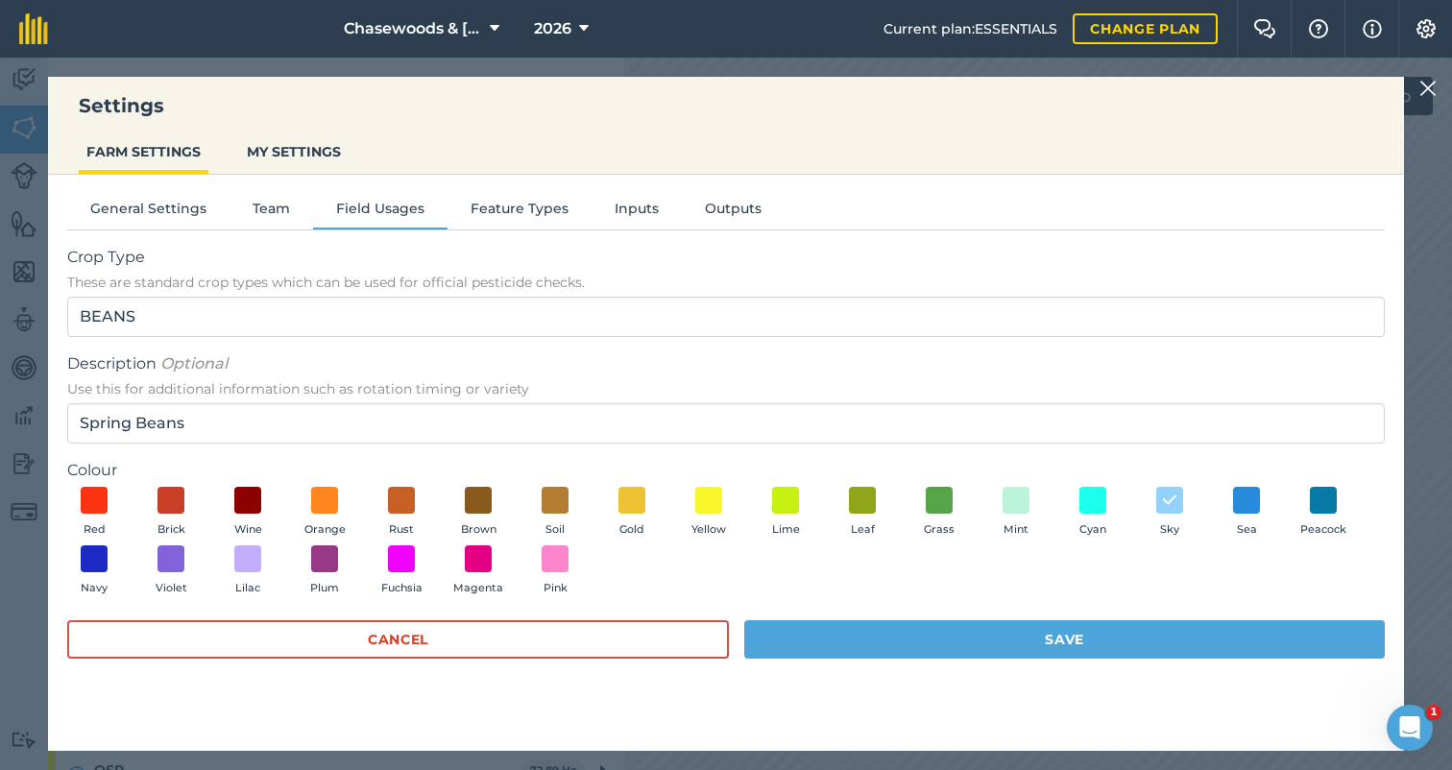
click at [875, 628] on button "Save" at bounding box center [1064, 639] width 640 height 38
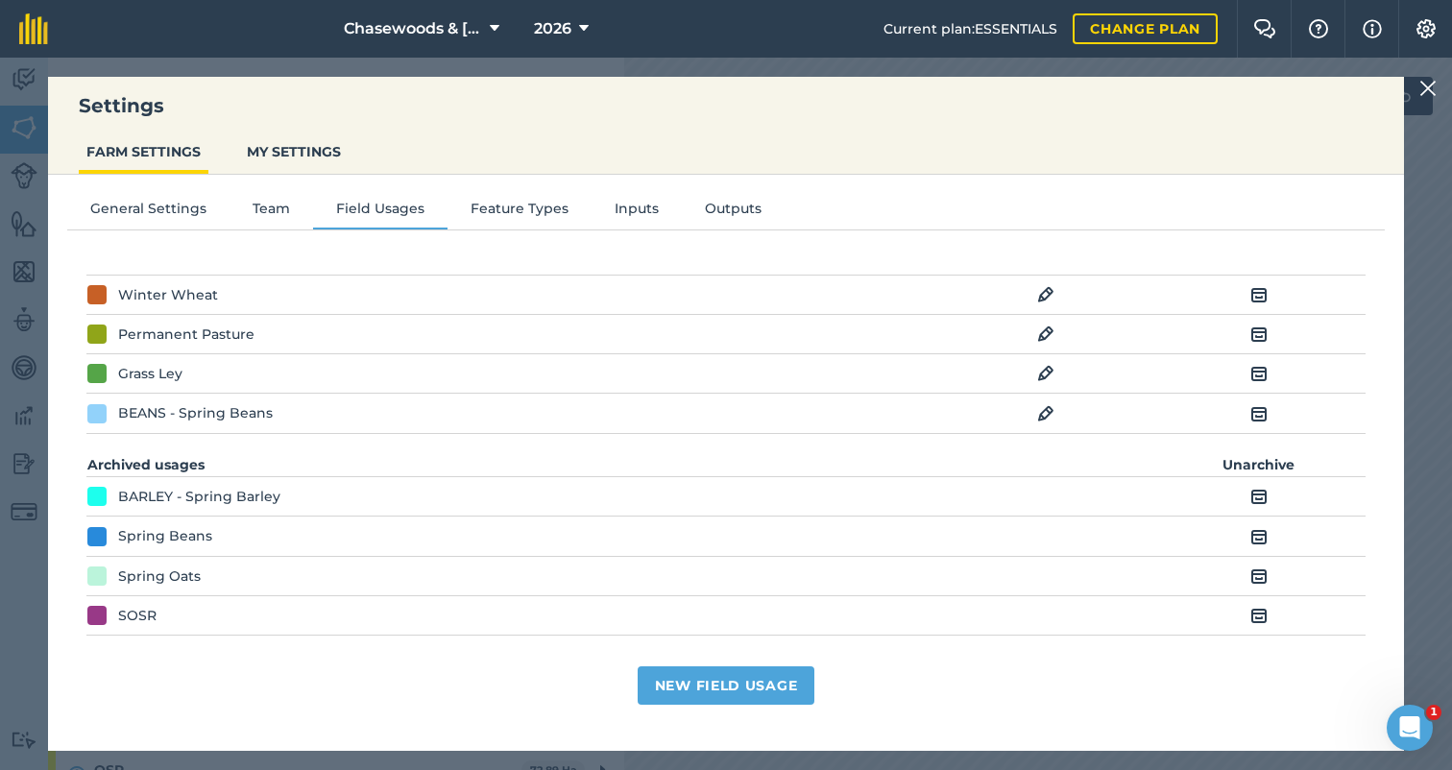
scroll to position [330, 0]
click at [1260, 614] on img at bounding box center [1258, 616] width 17 height 23
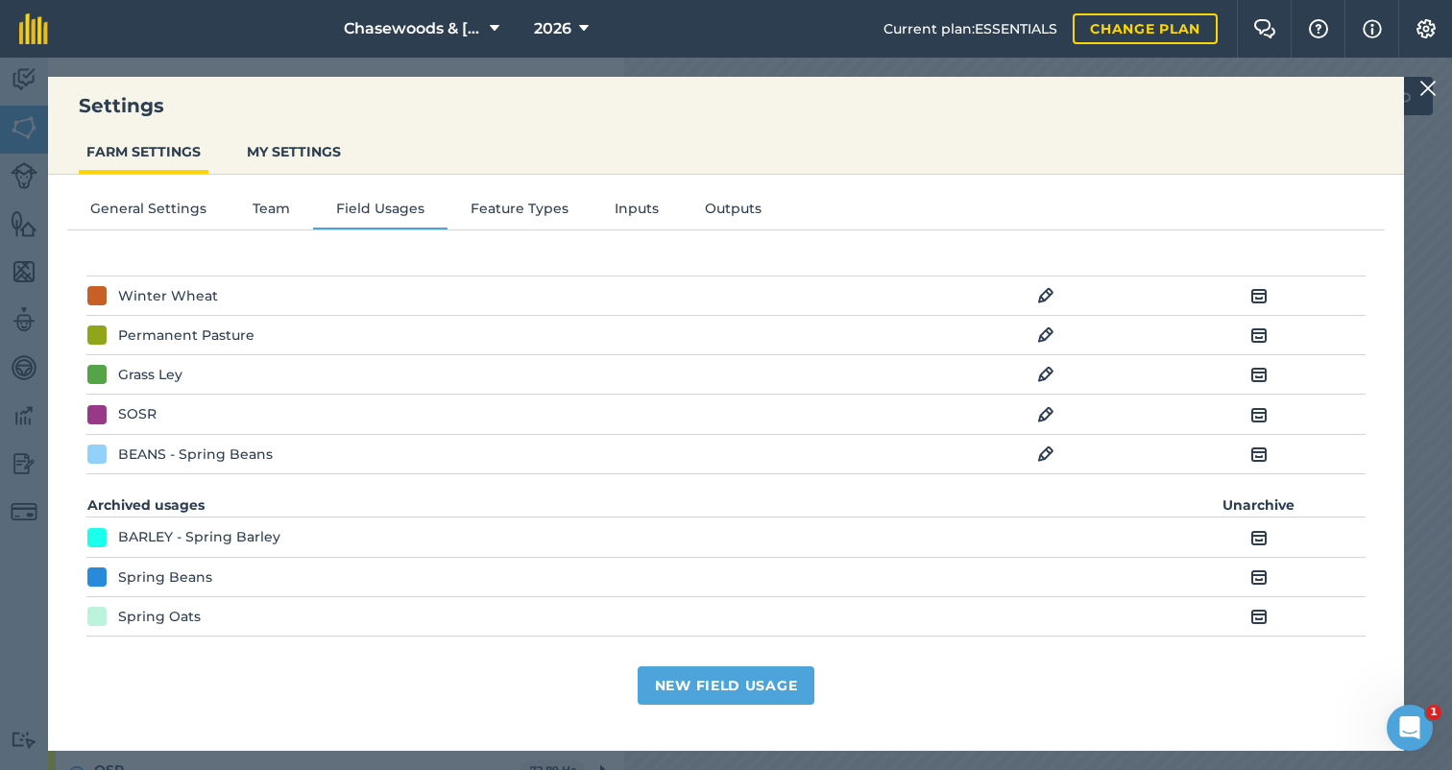
click at [1048, 404] on img at bounding box center [1045, 414] width 17 height 23
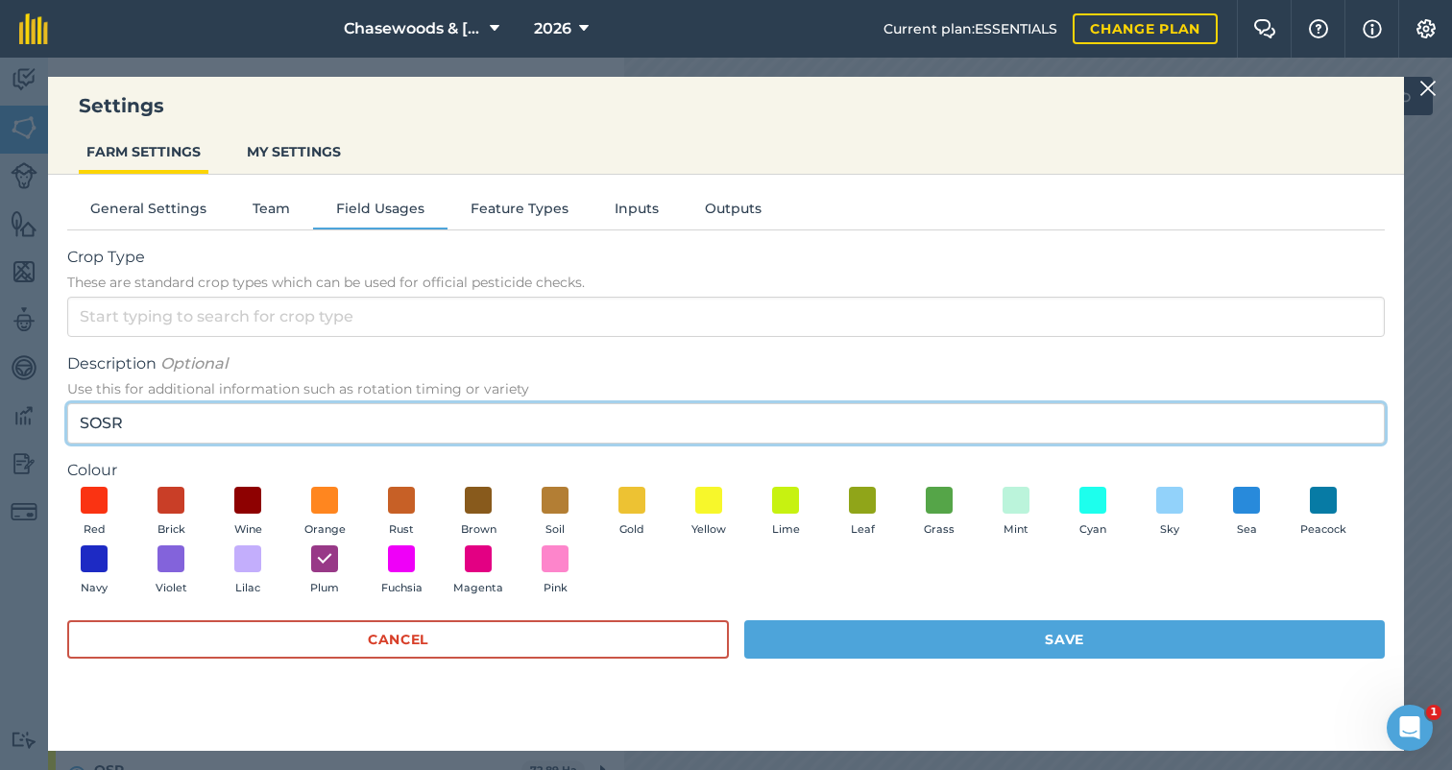
click at [176, 420] on input "SOSR" at bounding box center [725, 423] width 1317 height 40
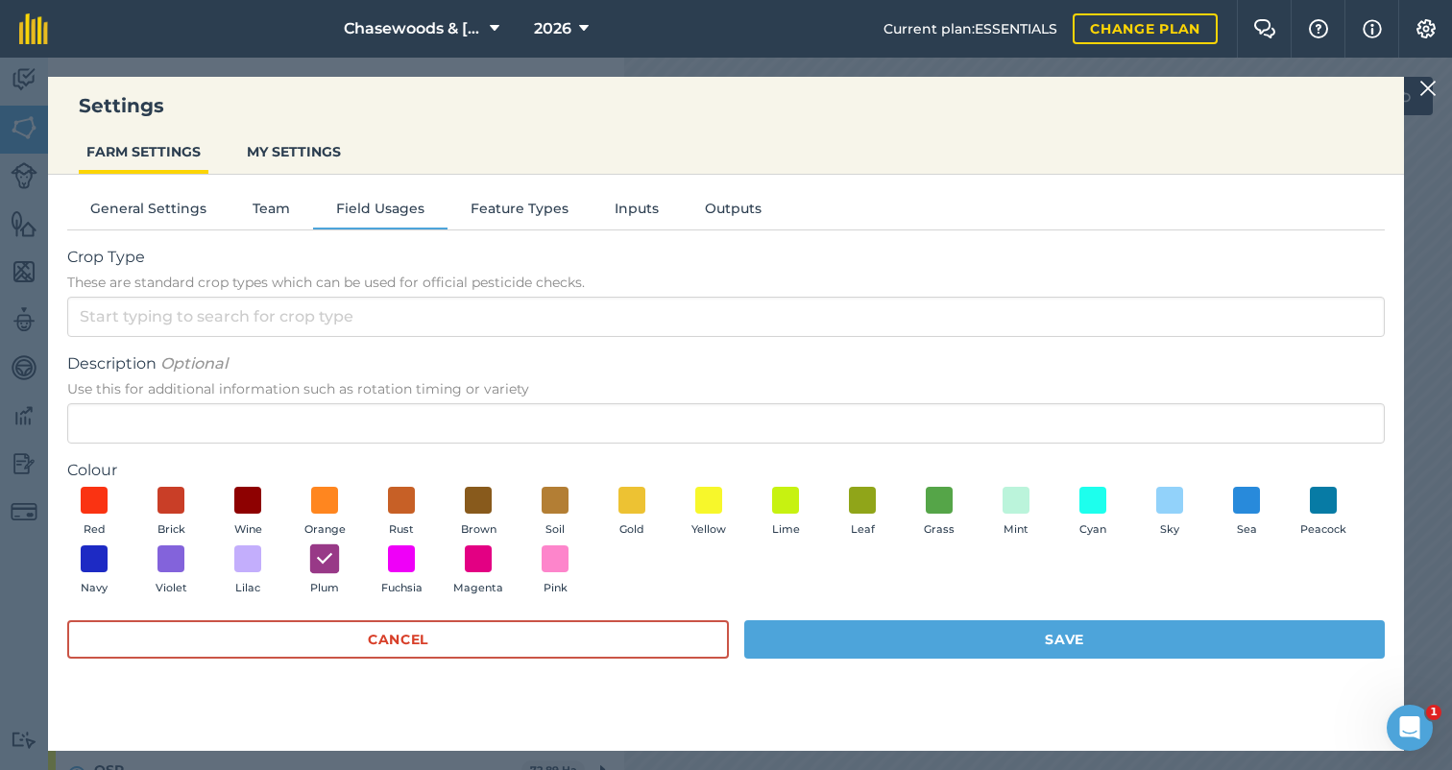
click at [321, 558] on img at bounding box center [324, 558] width 19 height 25
click at [947, 629] on button "Save" at bounding box center [1064, 639] width 640 height 38
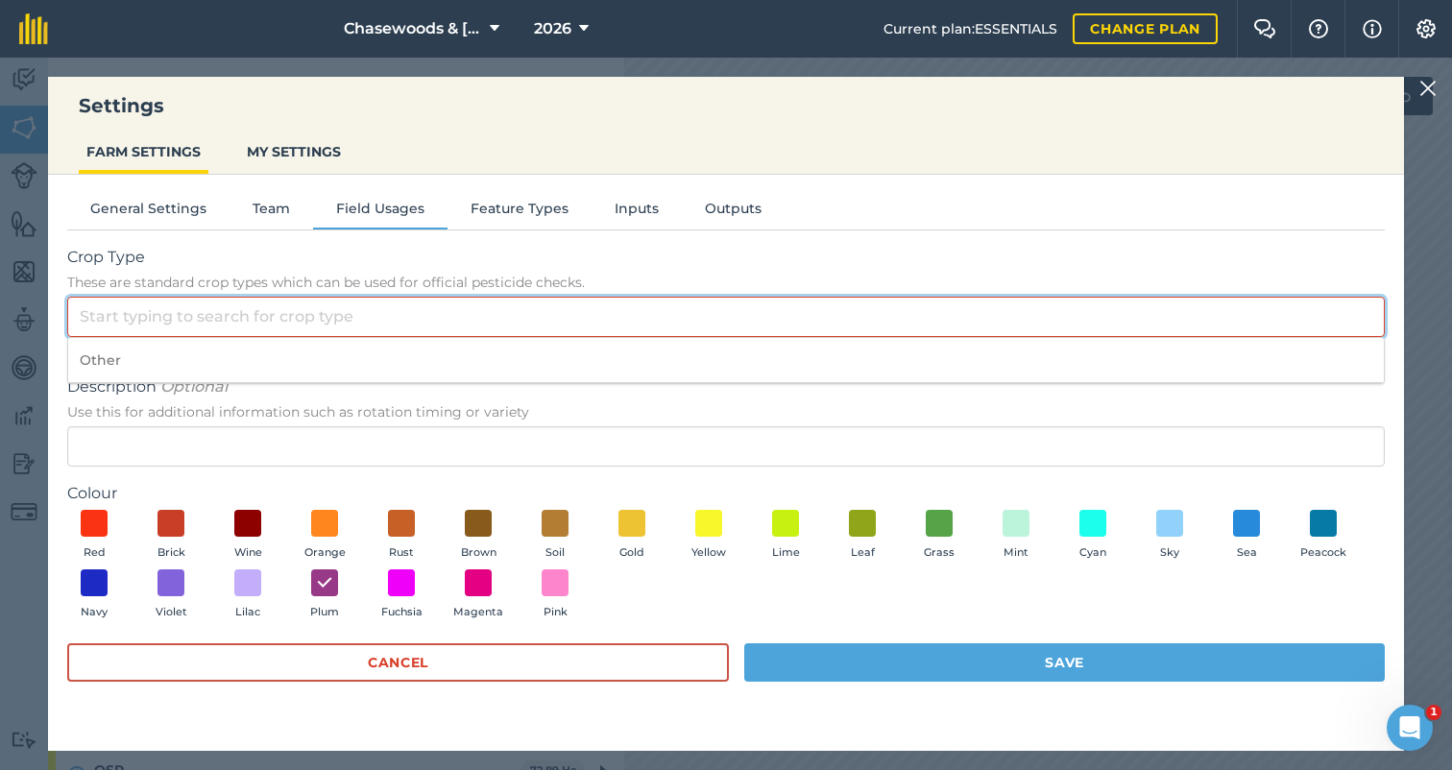
click at [417, 312] on input "Crop Type These are standard crop types which can be used for official pesticid…" at bounding box center [725, 317] width 1317 height 40
click at [447, 309] on input "Crop Type These are standard crop types which can be used for official pesticid…" at bounding box center [725, 317] width 1317 height 40
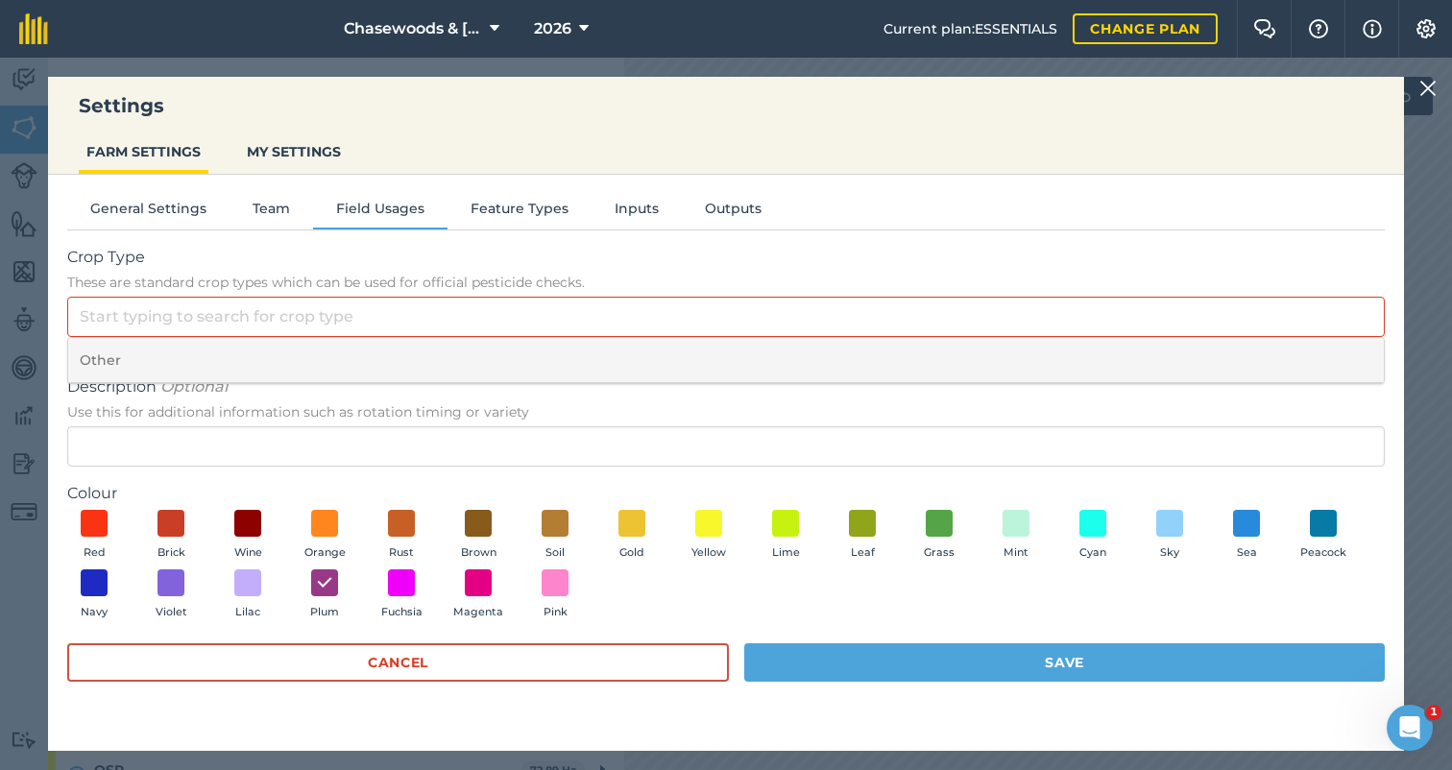
click at [270, 361] on li "Other" at bounding box center [725, 360] width 1315 height 45
type input "Other"
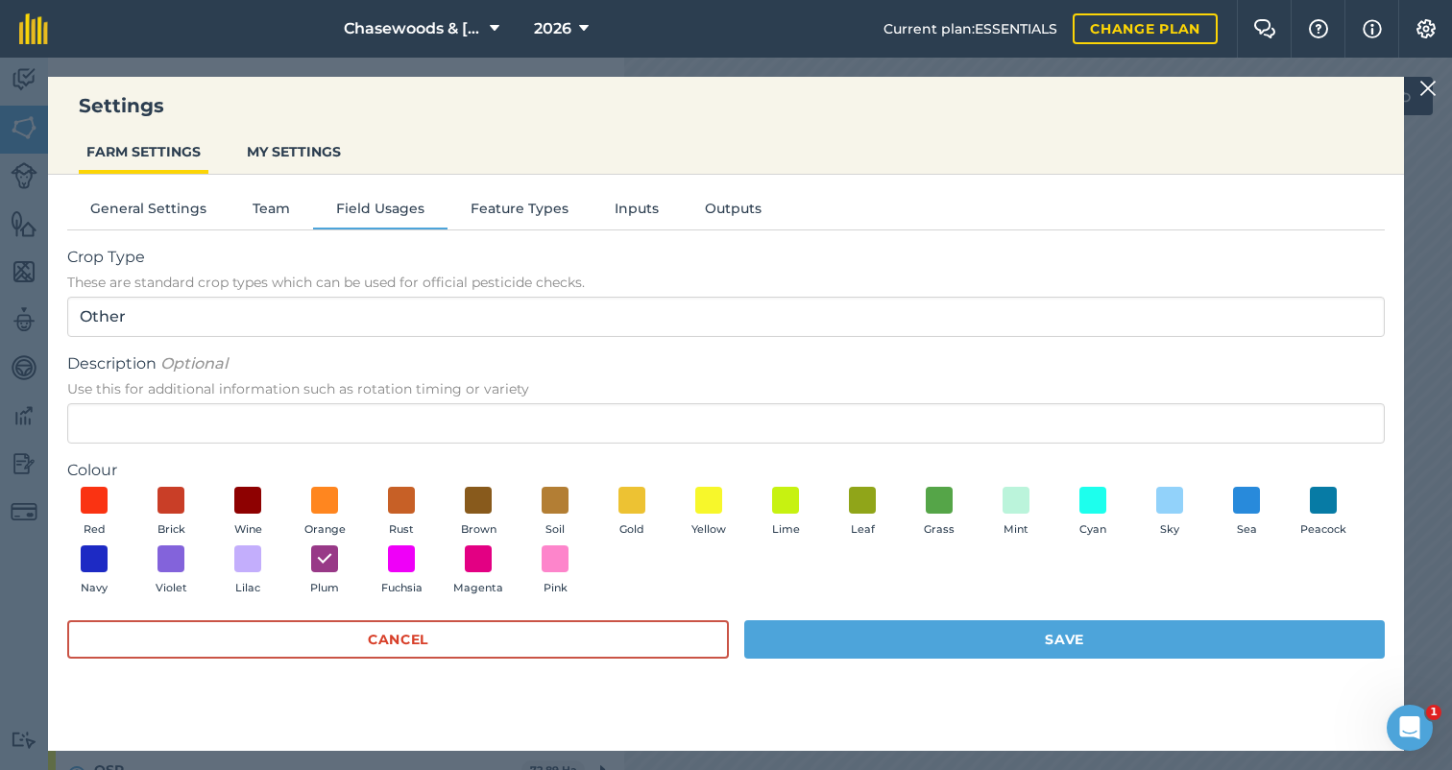
click at [152, 211] on button "General Settings" at bounding box center [148, 212] width 162 height 29
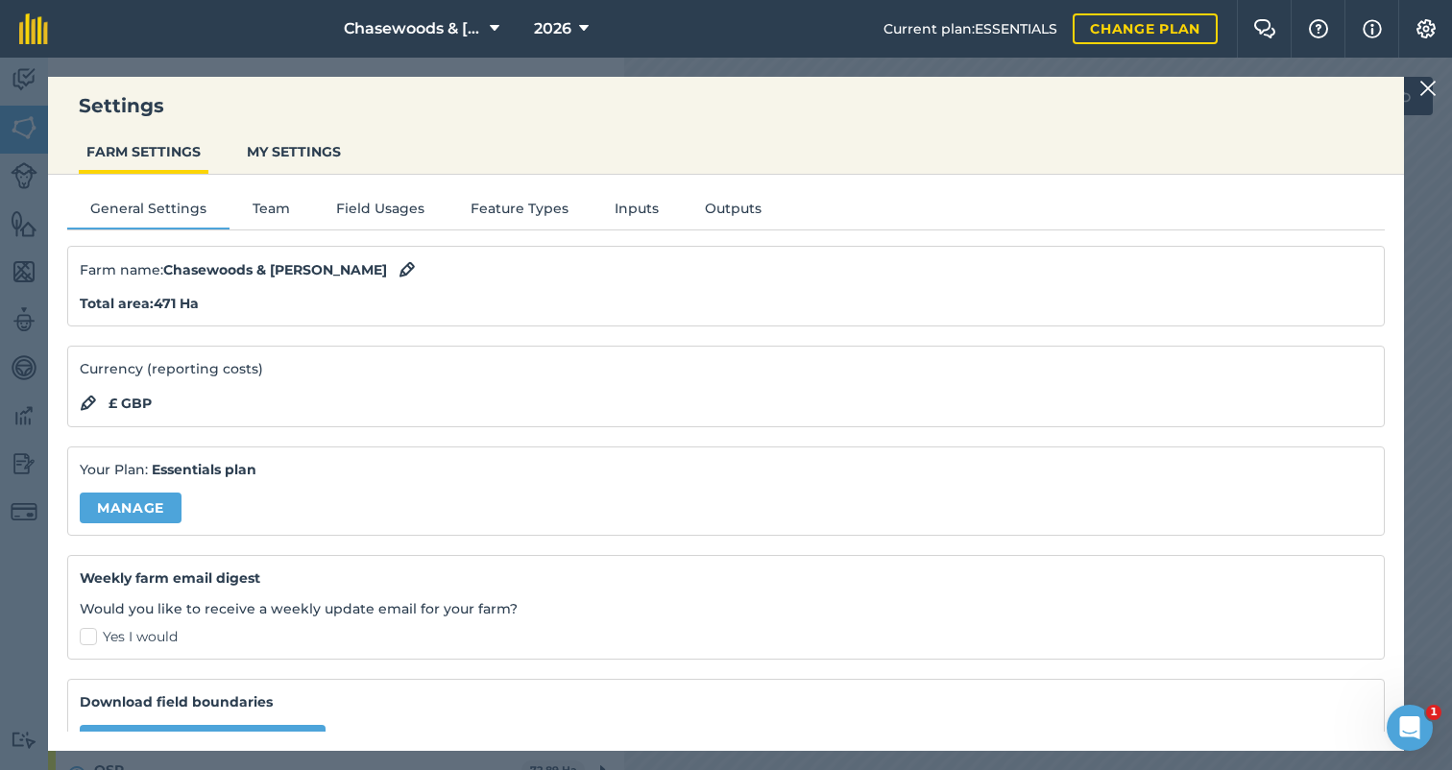
scroll to position [0, 0]
click at [280, 147] on button "MY SETTINGS" at bounding box center [293, 151] width 109 height 36
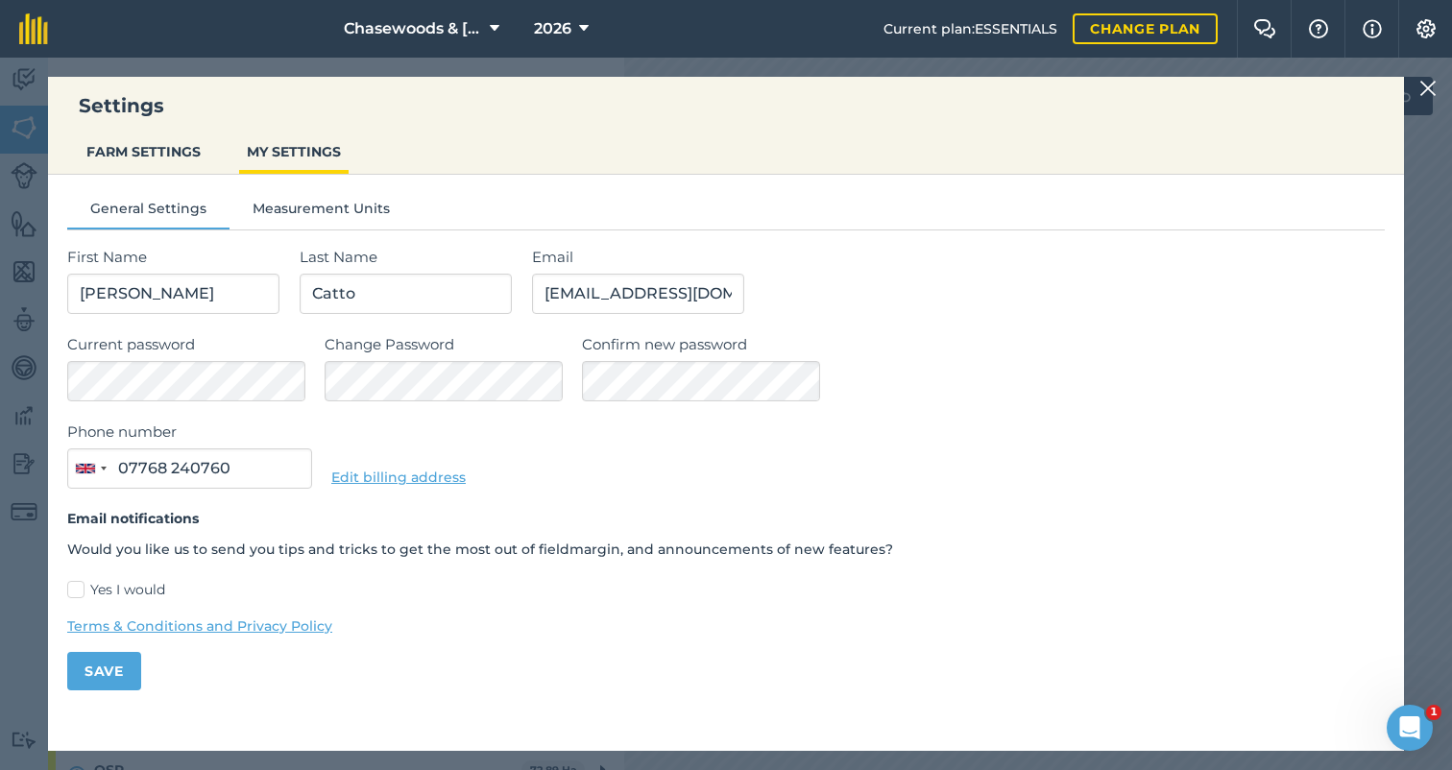
click at [158, 146] on button "FARM SETTINGS" at bounding box center [144, 151] width 130 height 36
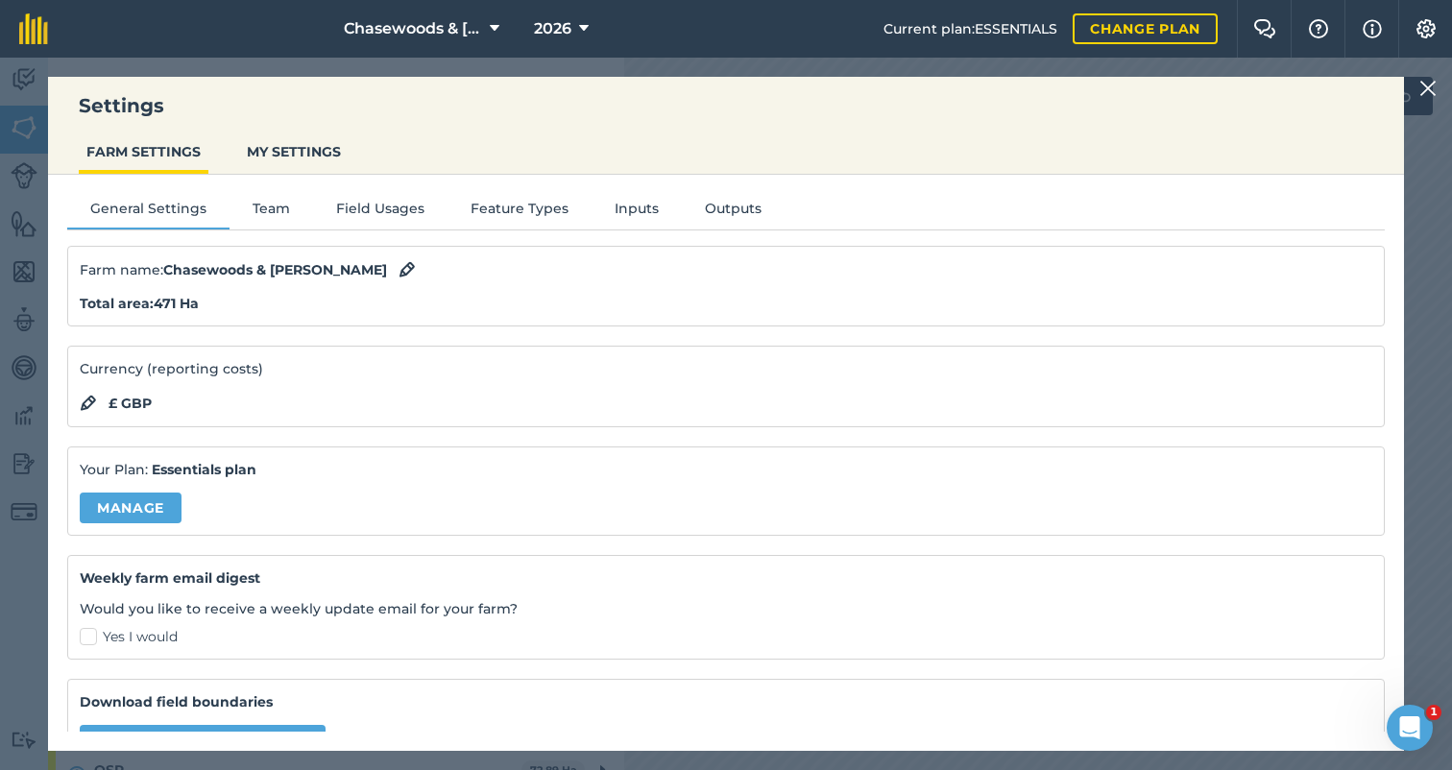
click at [379, 206] on button "Field Usages" at bounding box center [380, 212] width 134 height 29
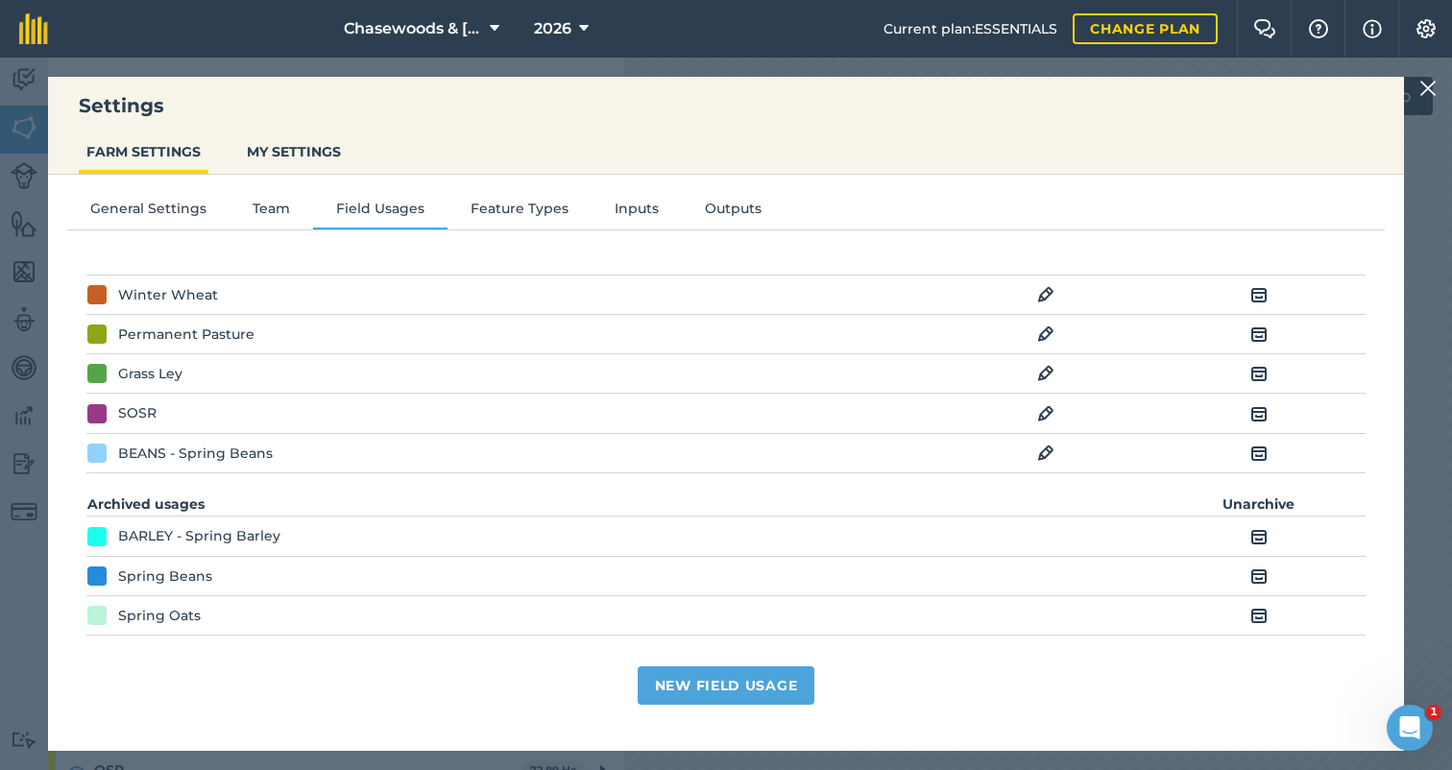
scroll to position [330, 0]
click at [1042, 413] on img at bounding box center [1045, 414] width 17 height 23
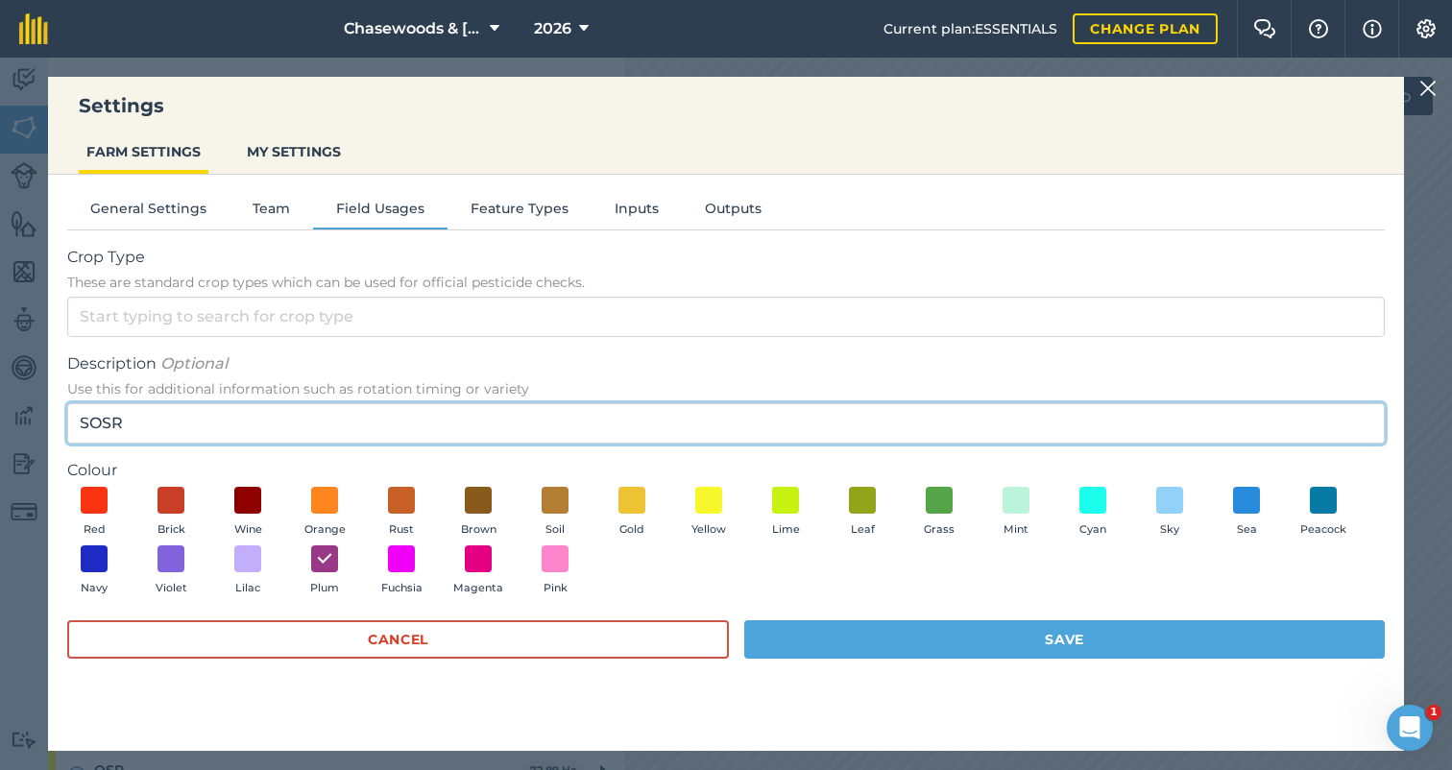
click at [206, 422] on input "SOSR" at bounding box center [725, 423] width 1317 height 40
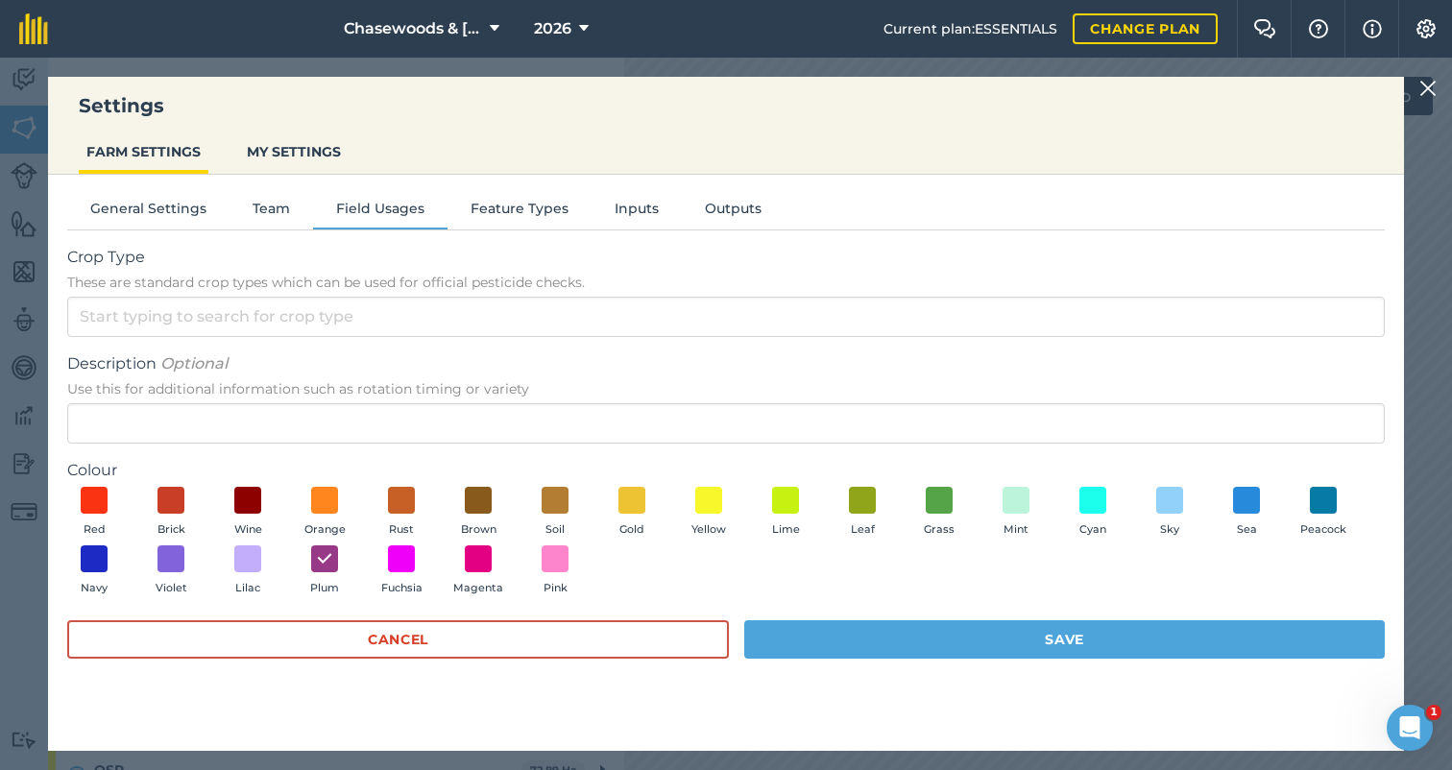
click at [866, 635] on button "Save" at bounding box center [1064, 639] width 640 height 38
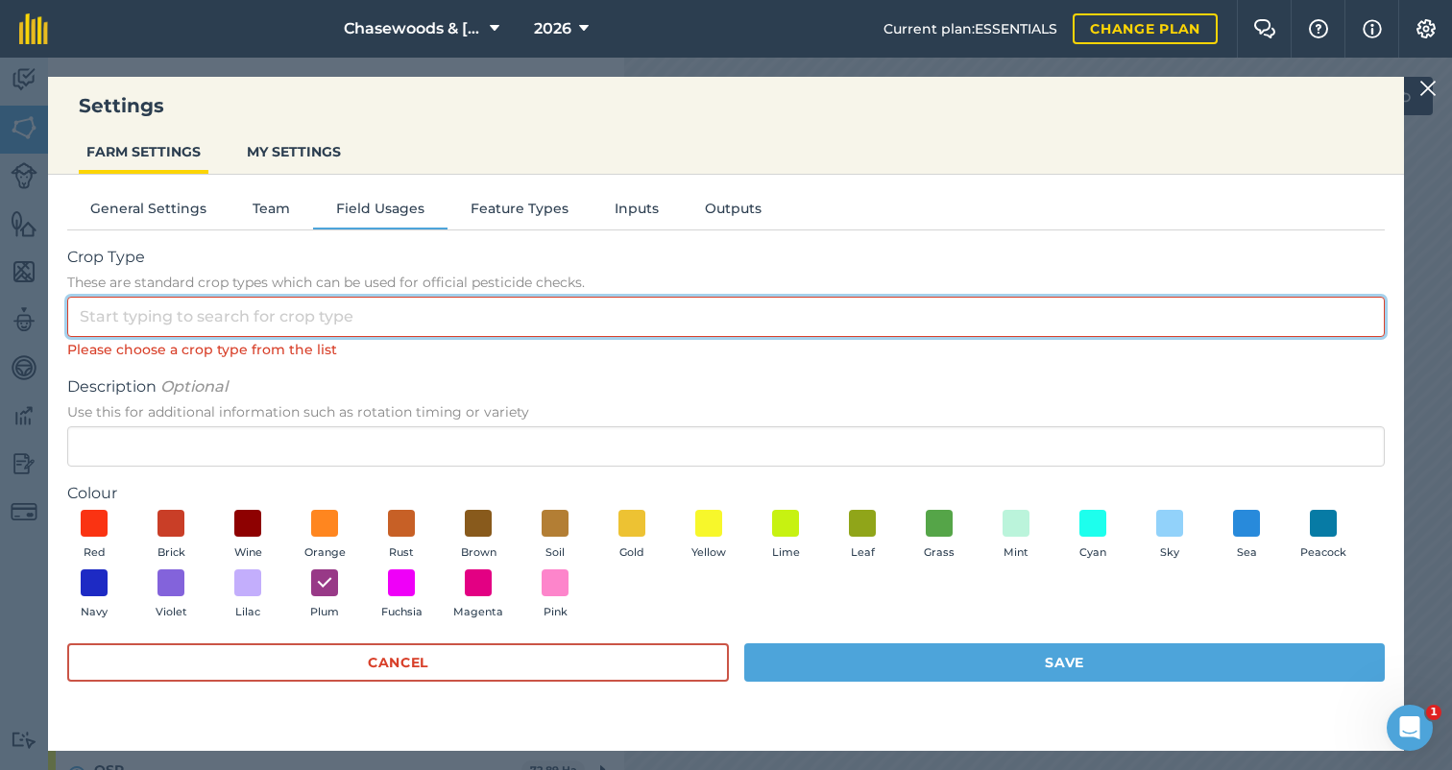
click at [357, 308] on input "Crop Type These are standard crop types which can be used for official pesticid…" at bounding box center [725, 317] width 1317 height 40
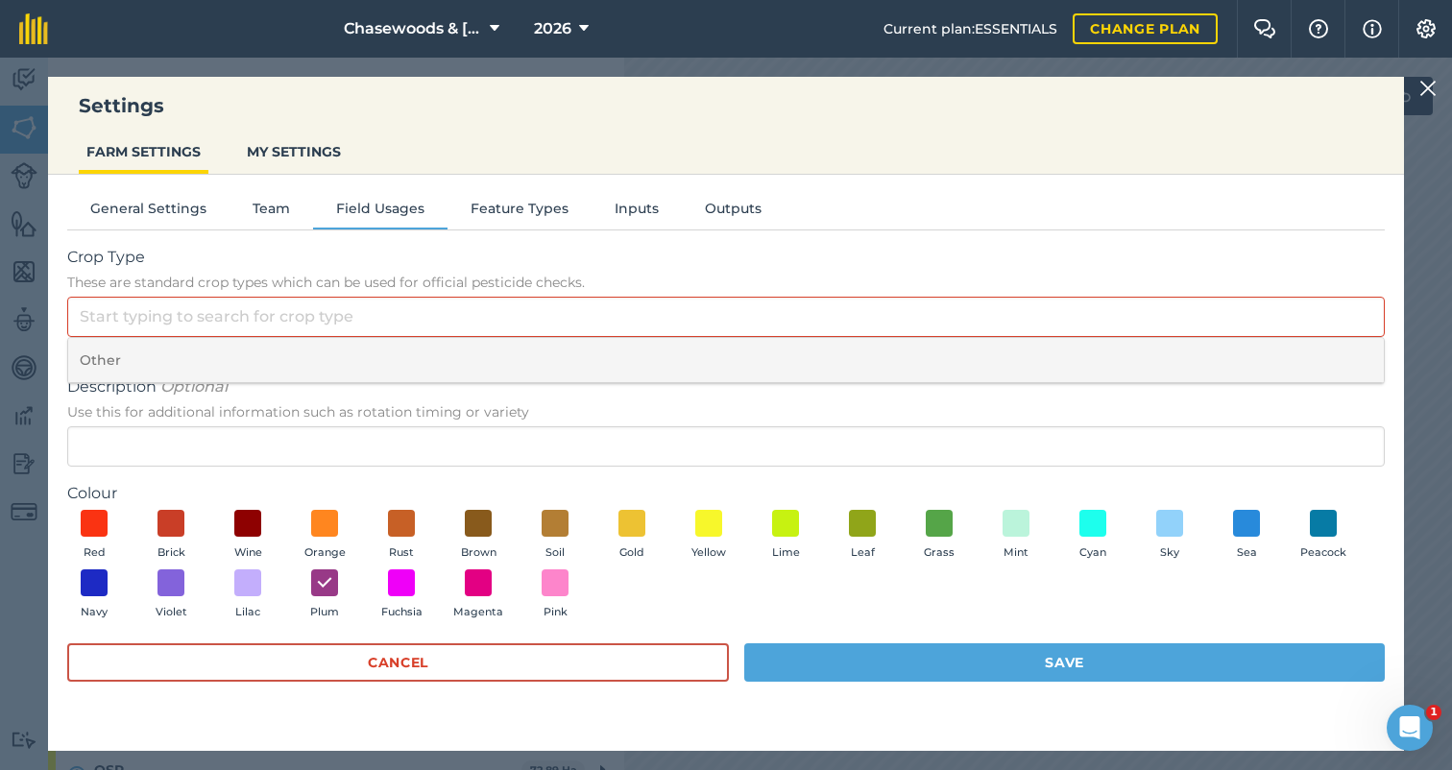
click at [148, 344] on li "Other" at bounding box center [725, 360] width 1315 height 45
type input "Other"
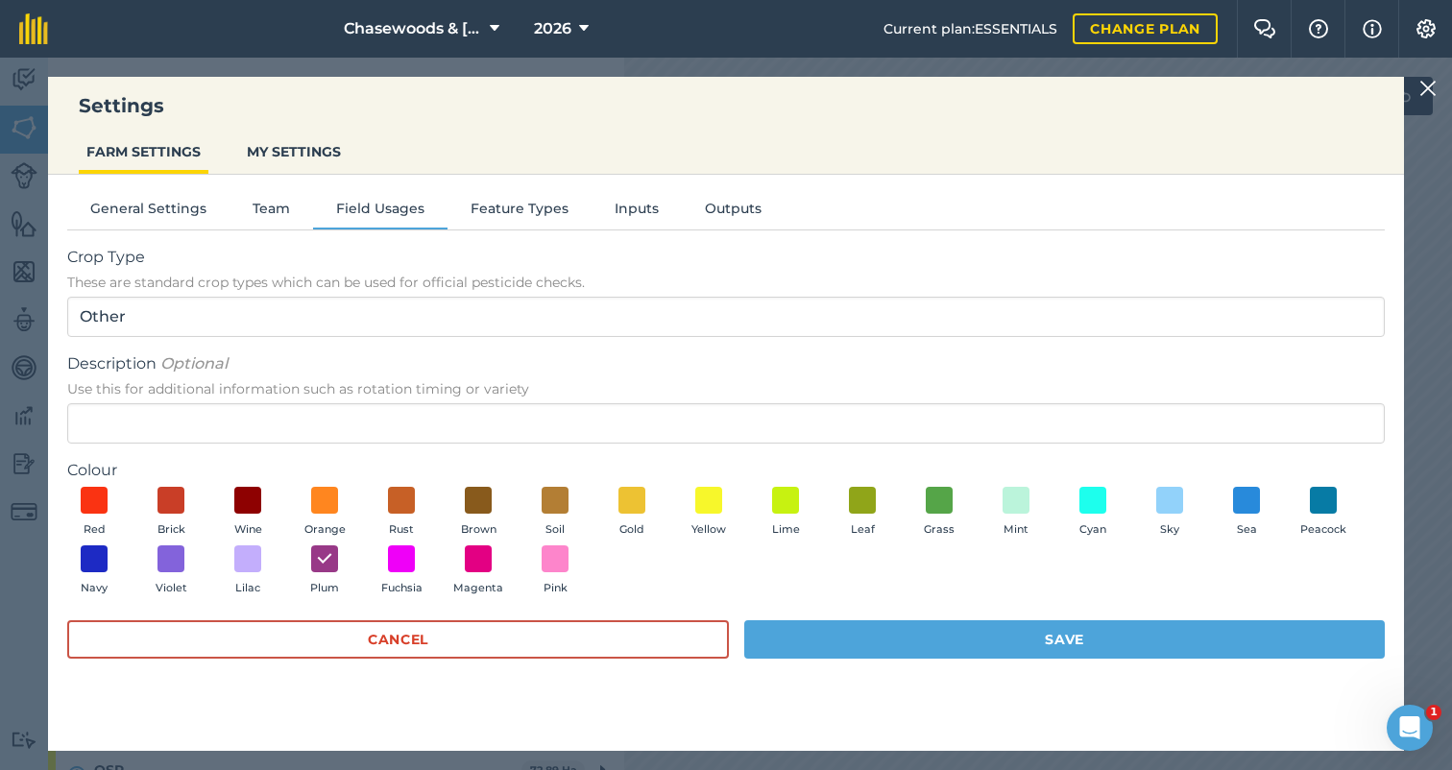
click at [926, 636] on button "Save" at bounding box center [1064, 639] width 640 height 38
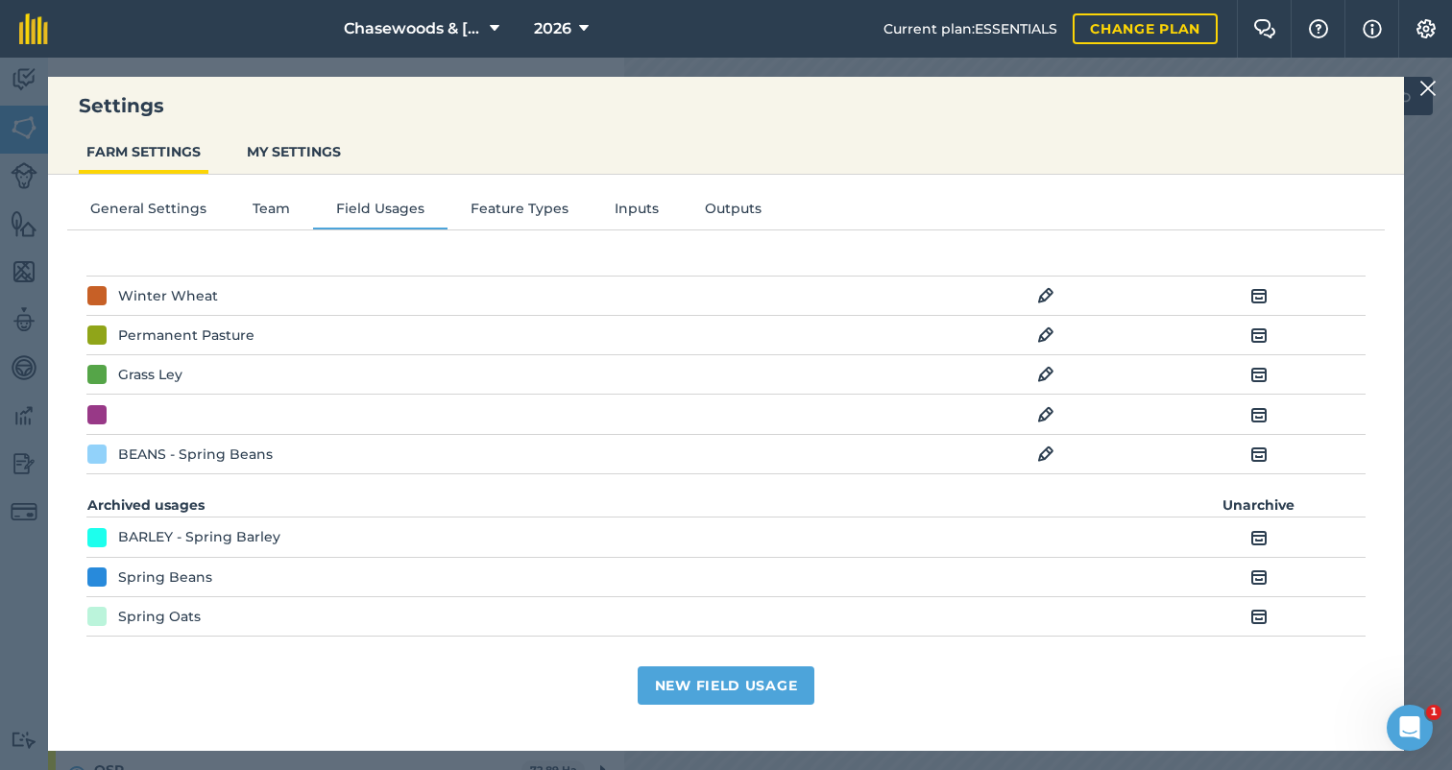
click at [1258, 416] on img at bounding box center [1258, 414] width 17 height 23
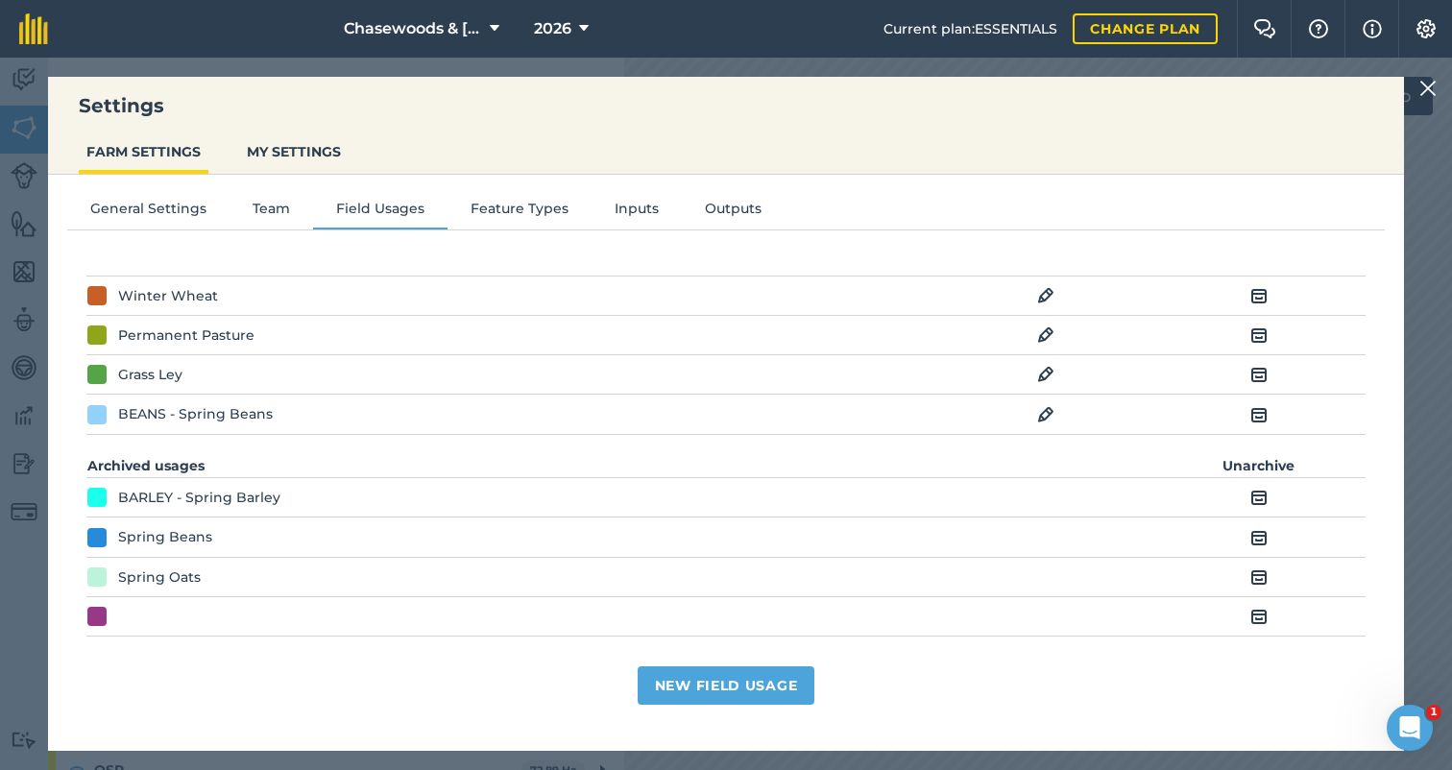
click at [222, 491] on div "BARLEY - Spring Barley" at bounding box center [199, 497] width 162 height 21
click at [1256, 494] on img at bounding box center [1258, 497] width 17 height 23
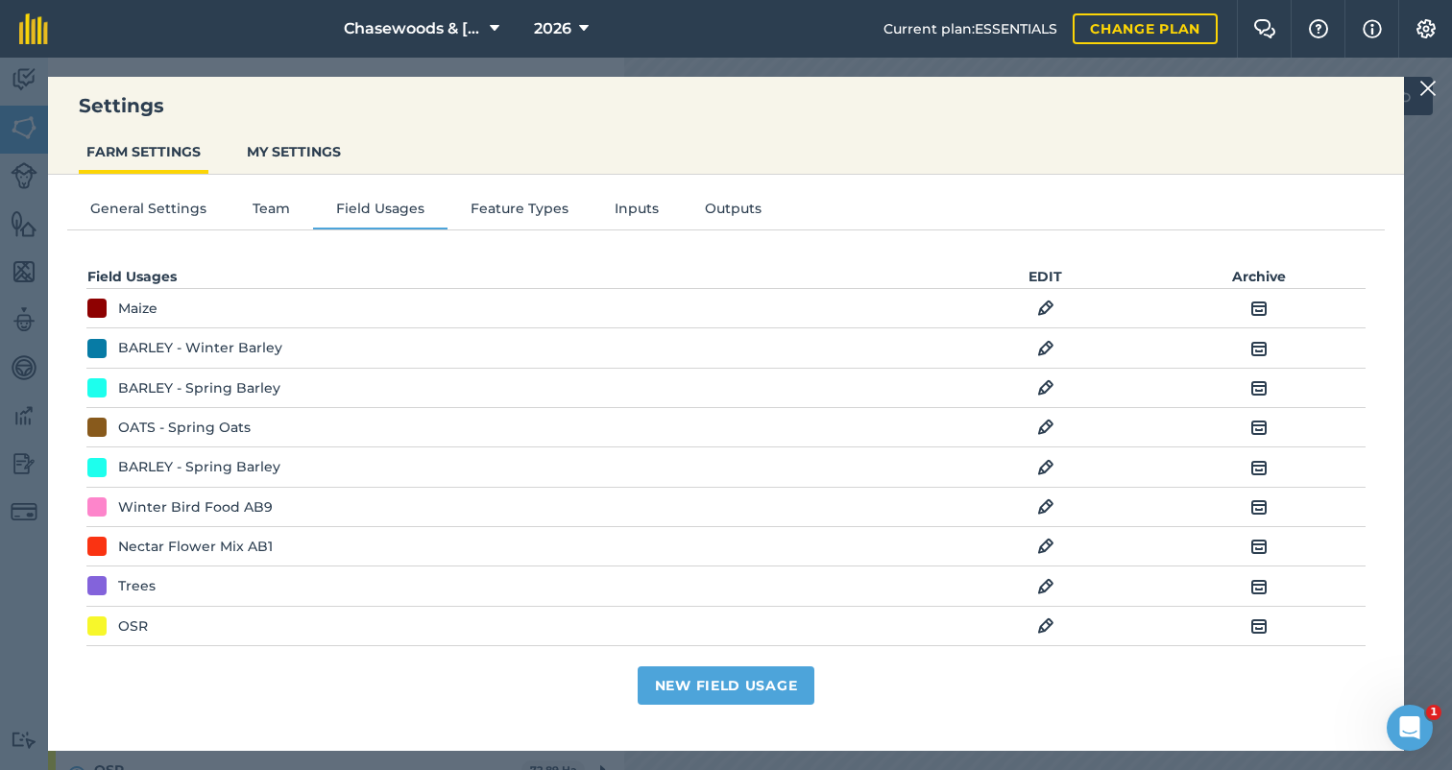
scroll to position [0, 0]
click at [1043, 463] on img at bounding box center [1045, 467] width 17 height 23
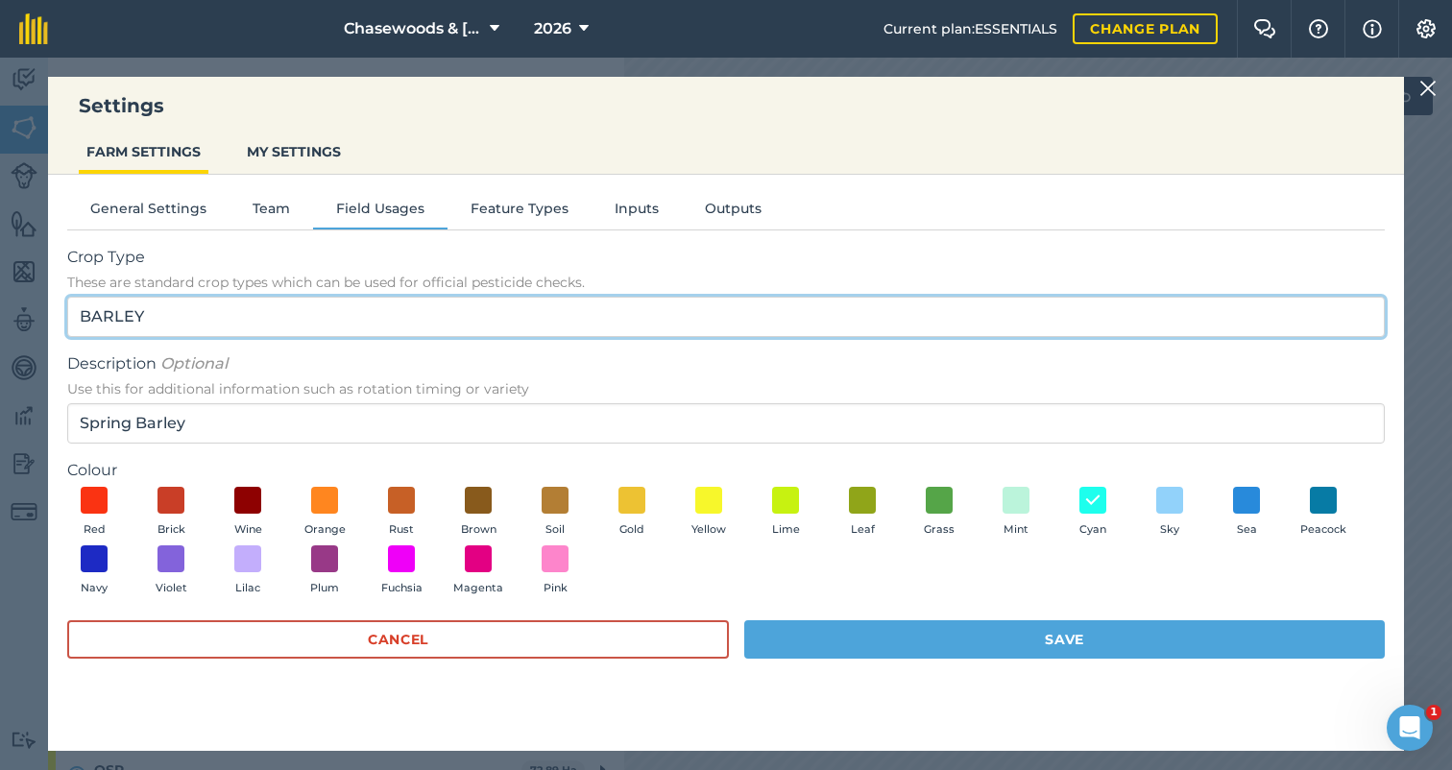
click at [179, 309] on input "BARLEY" at bounding box center [725, 317] width 1317 height 40
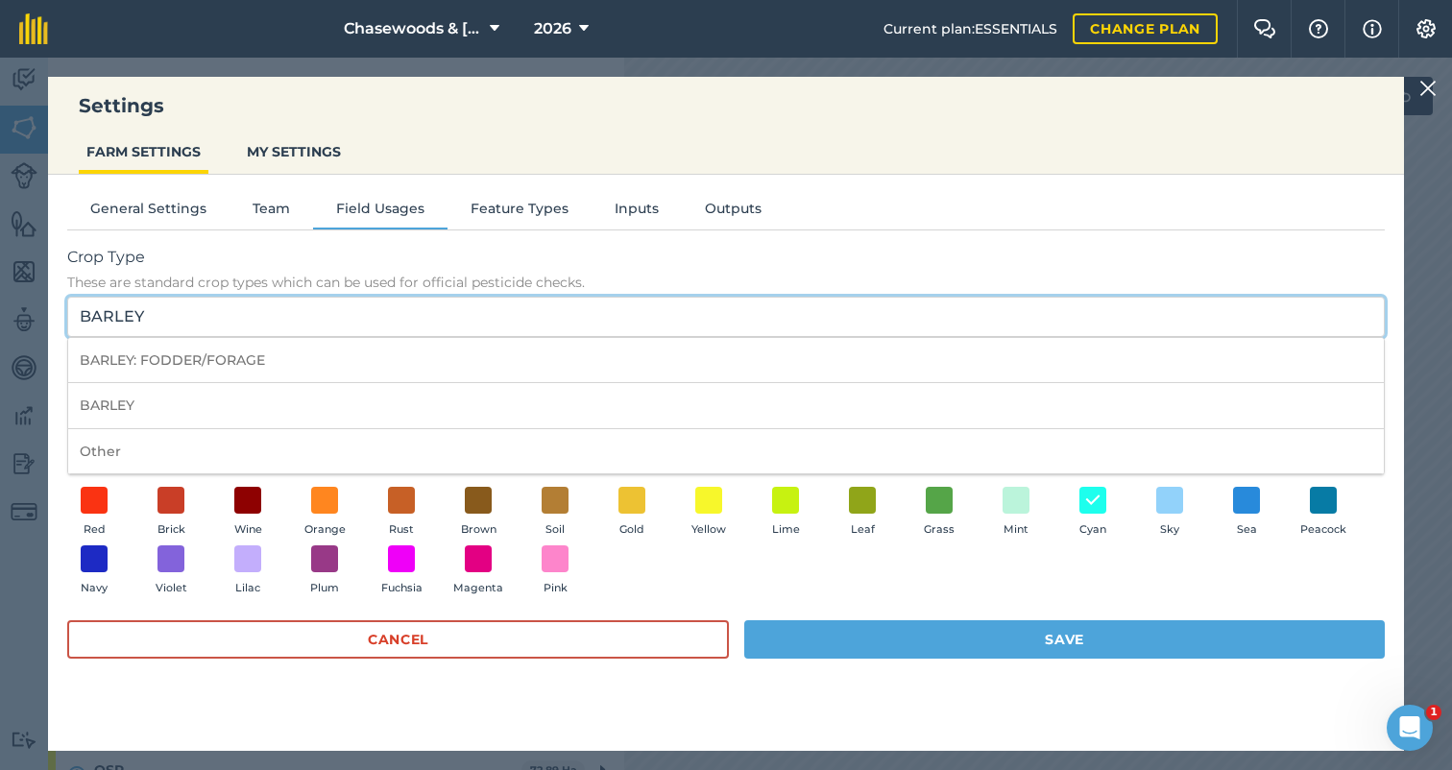
click at [179, 309] on input "BARLEY" at bounding box center [725, 317] width 1317 height 40
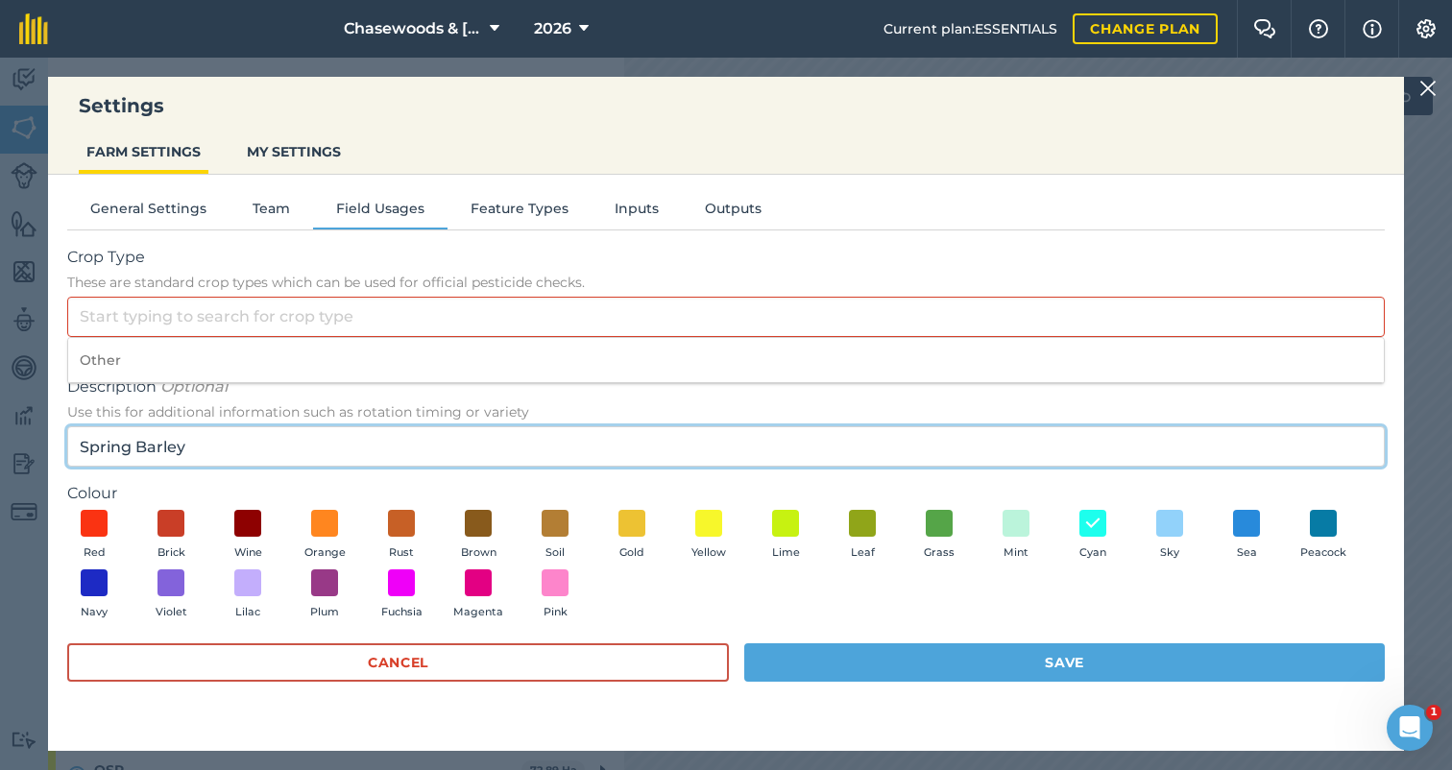
click at [202, 443] on input "Spring Barley" at bounding box center [725, 446] width 1317 height 40
click at [202, 440] on input "Spring Barley" at bounding box center [725, 446] width 1317 height 40
type input "S"
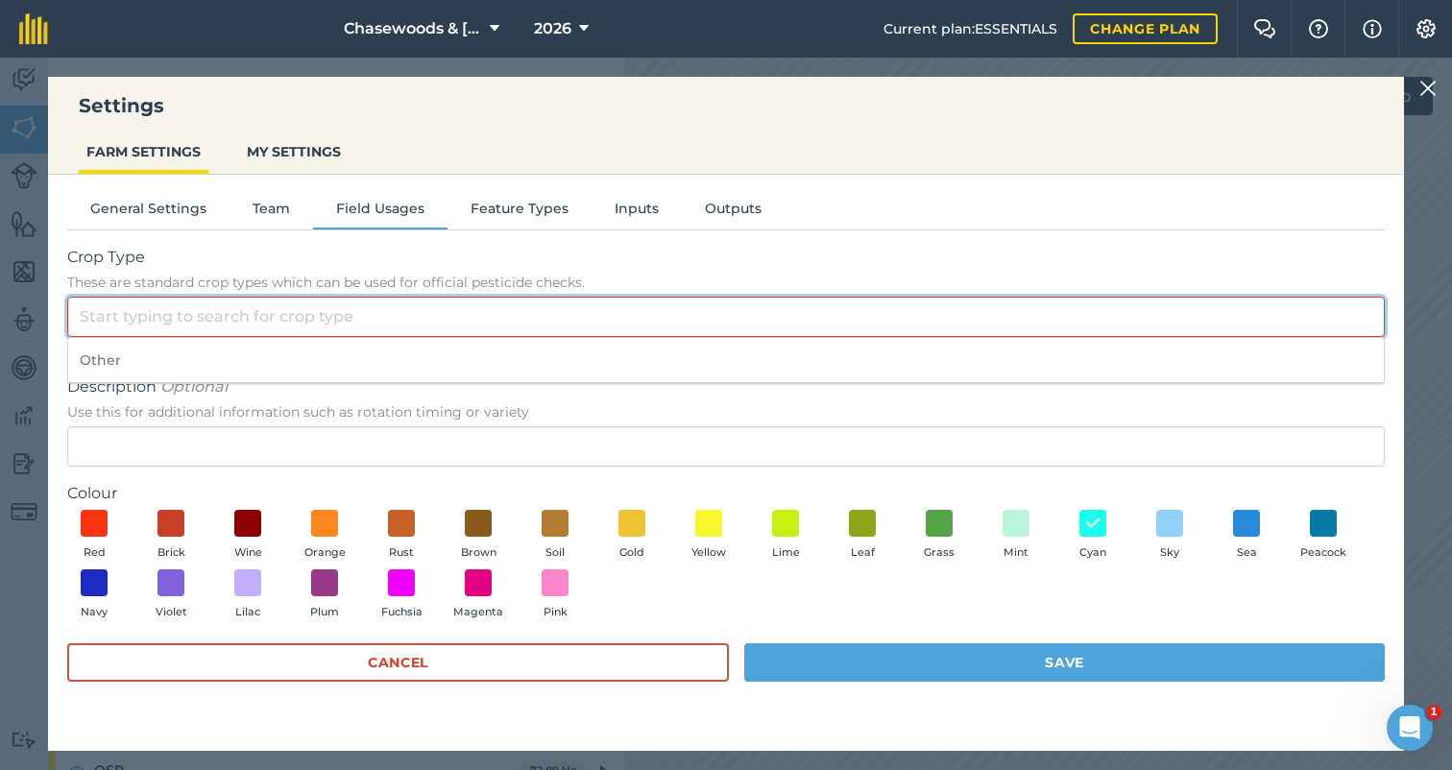
click at [125, 323] on input "Crop Type These are standard crop types which can be used for official pesticid…" at bounding box center [725, 317] width 1317 height 40
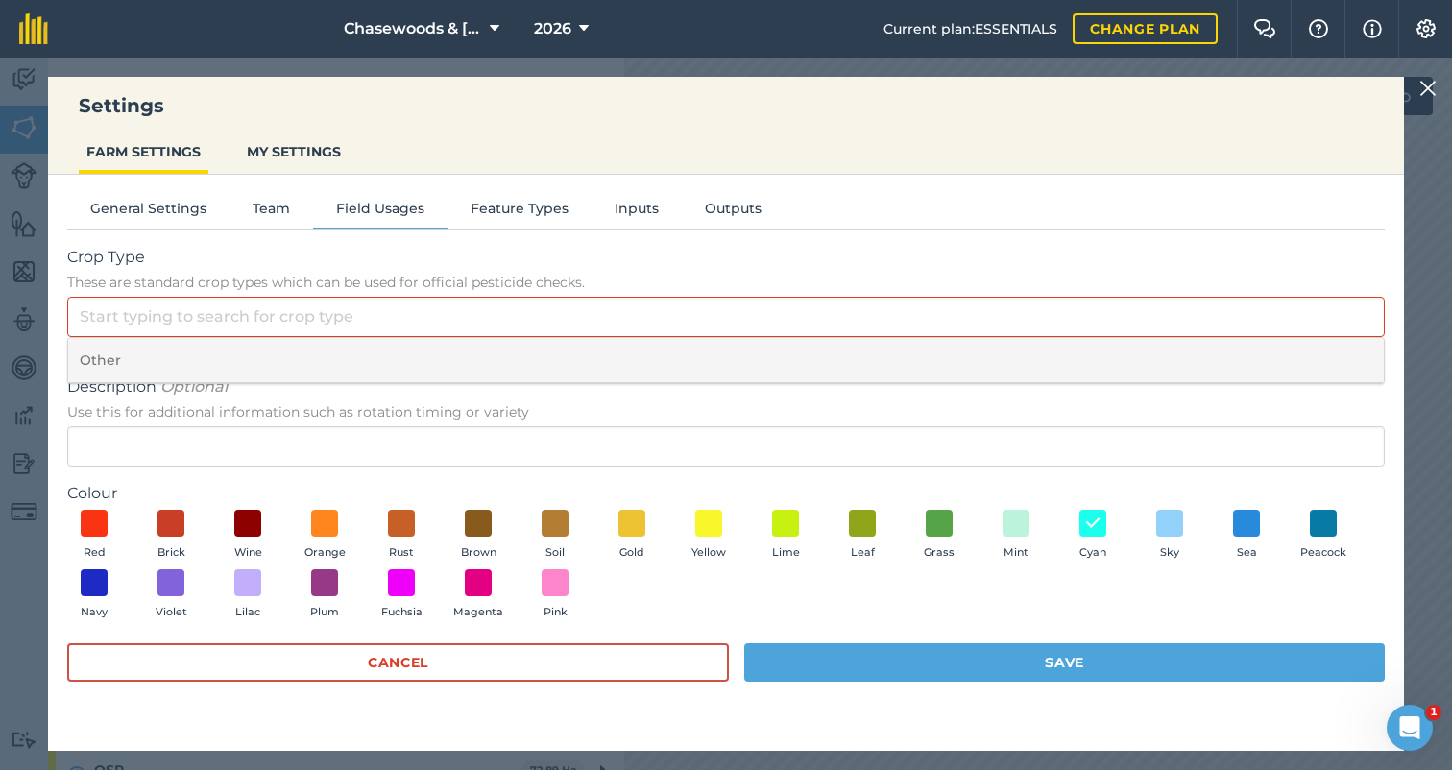
click at [98, 352] on li "Other" at bounding box center [725, 360] width 1315 height 45
type input "Other"
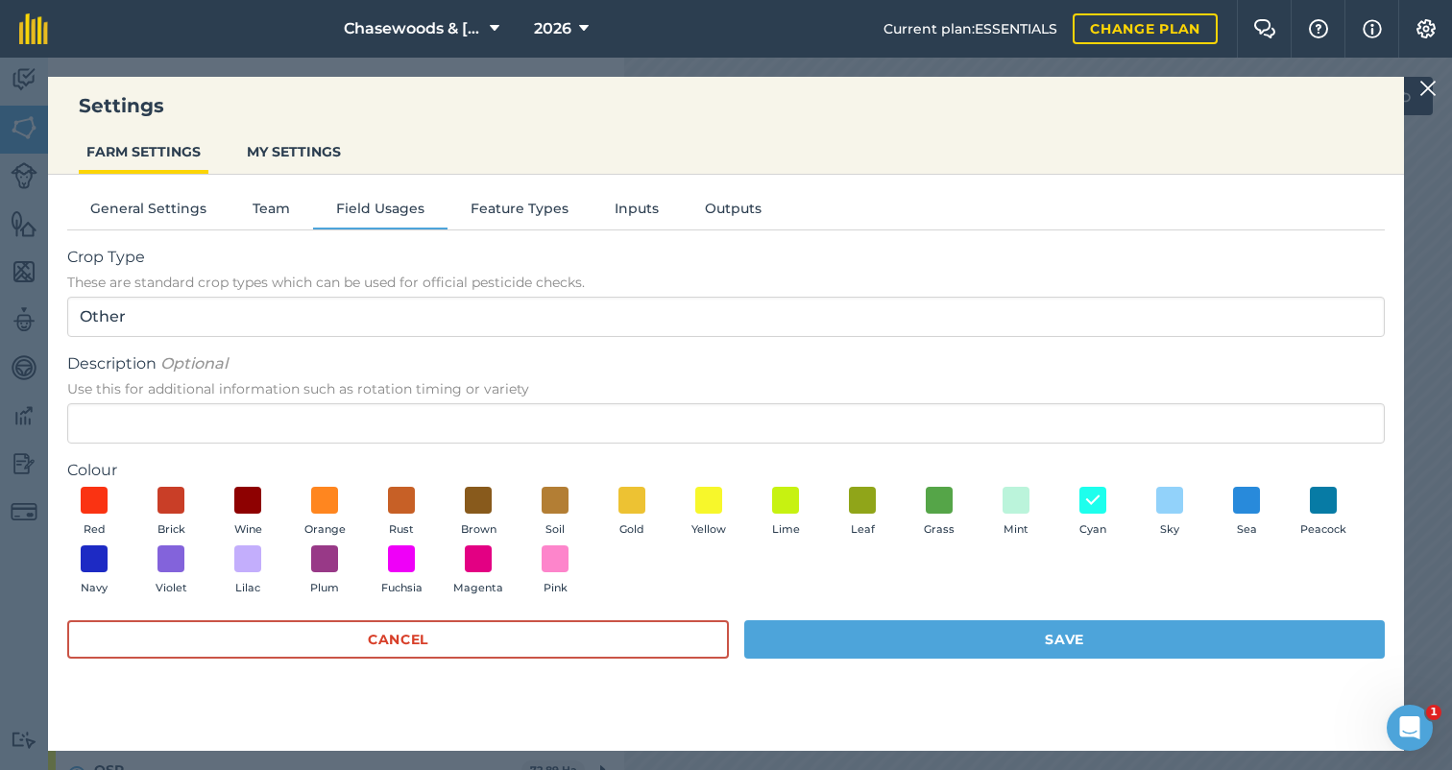
click at [853, 626] on button "Save" at bounding box center [1064, 639] width 640 height 38
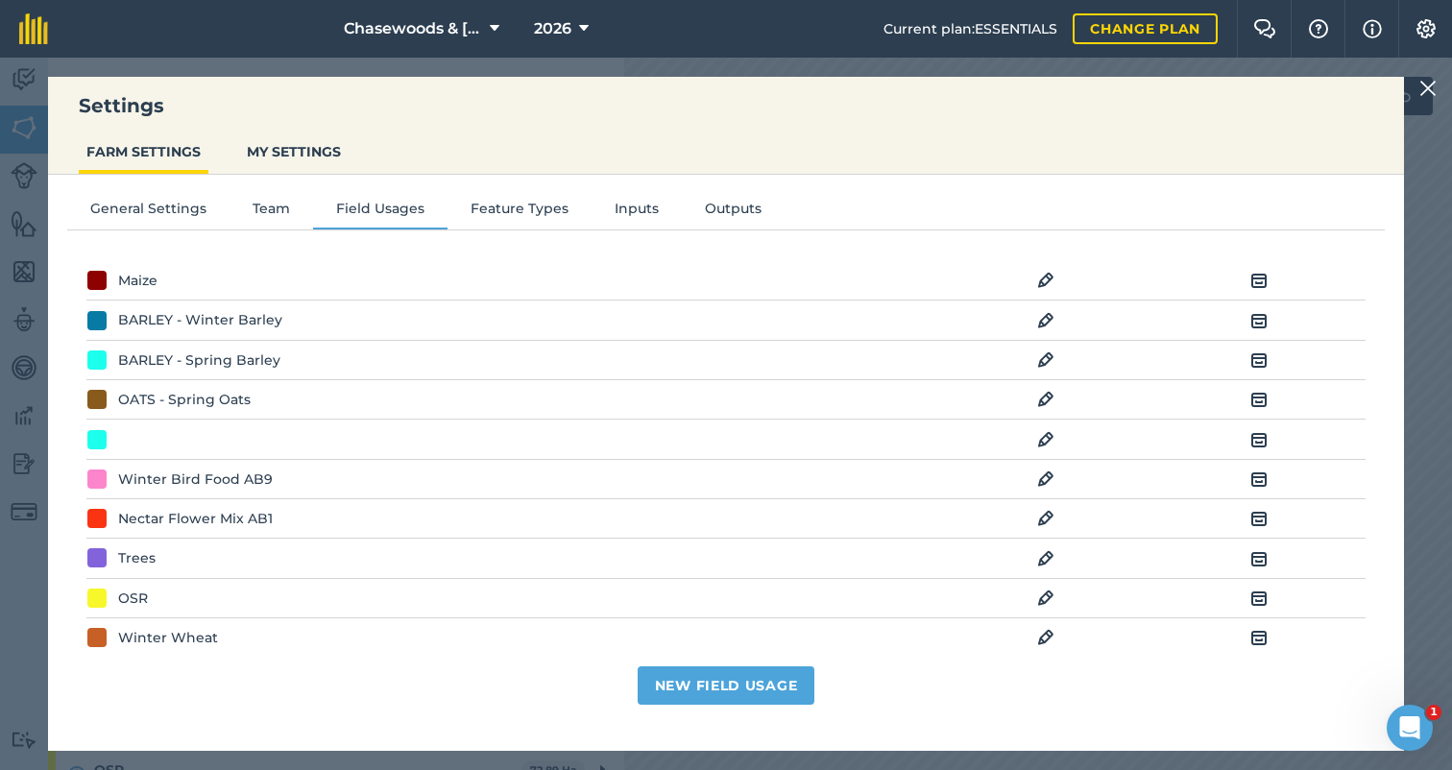
scroll to position [43, 0]
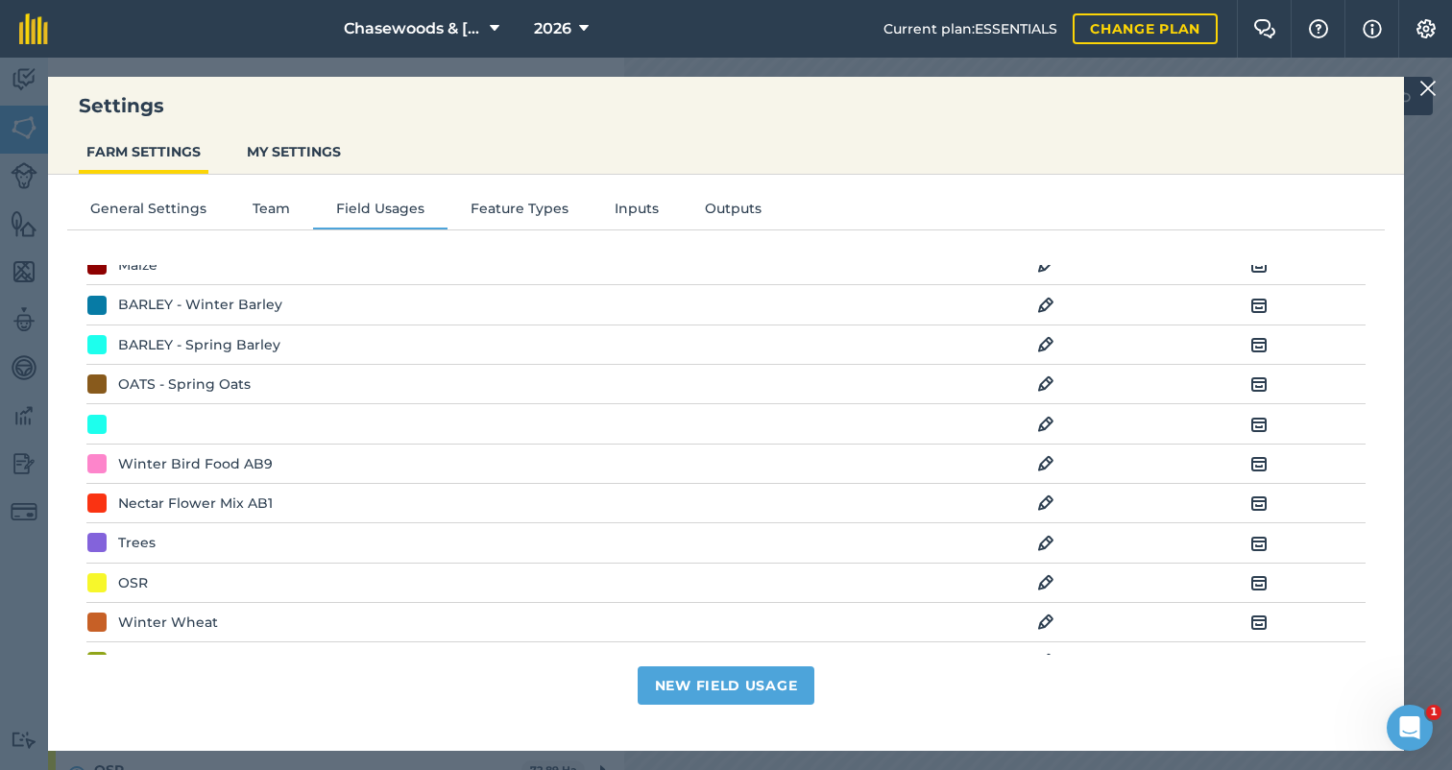
click at [1258, 423] on img at bounding box center [1258, 424] width 17 height 23
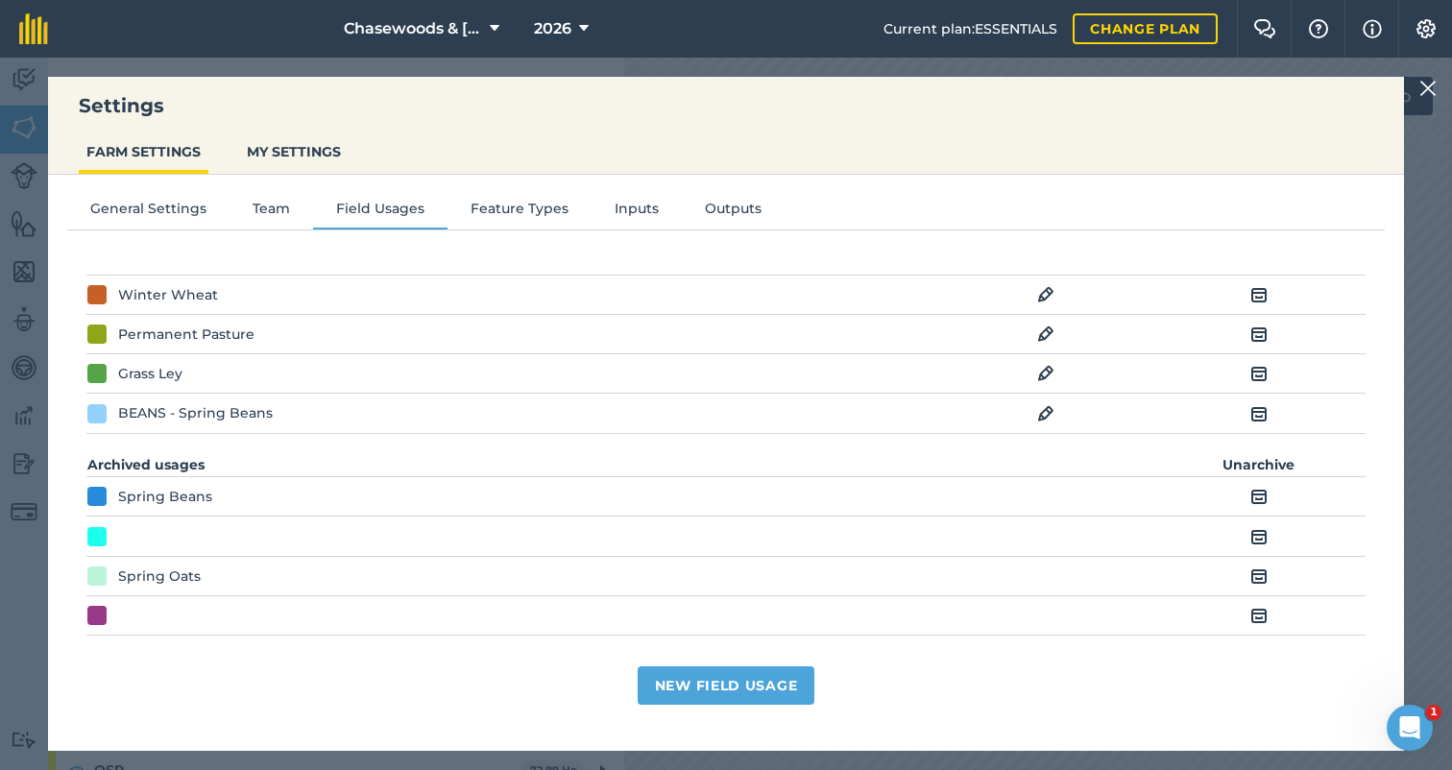
scroll to position [330, 0]
click at [1257, 573] on img at bounding box center [1258, 577] width 17 height 23
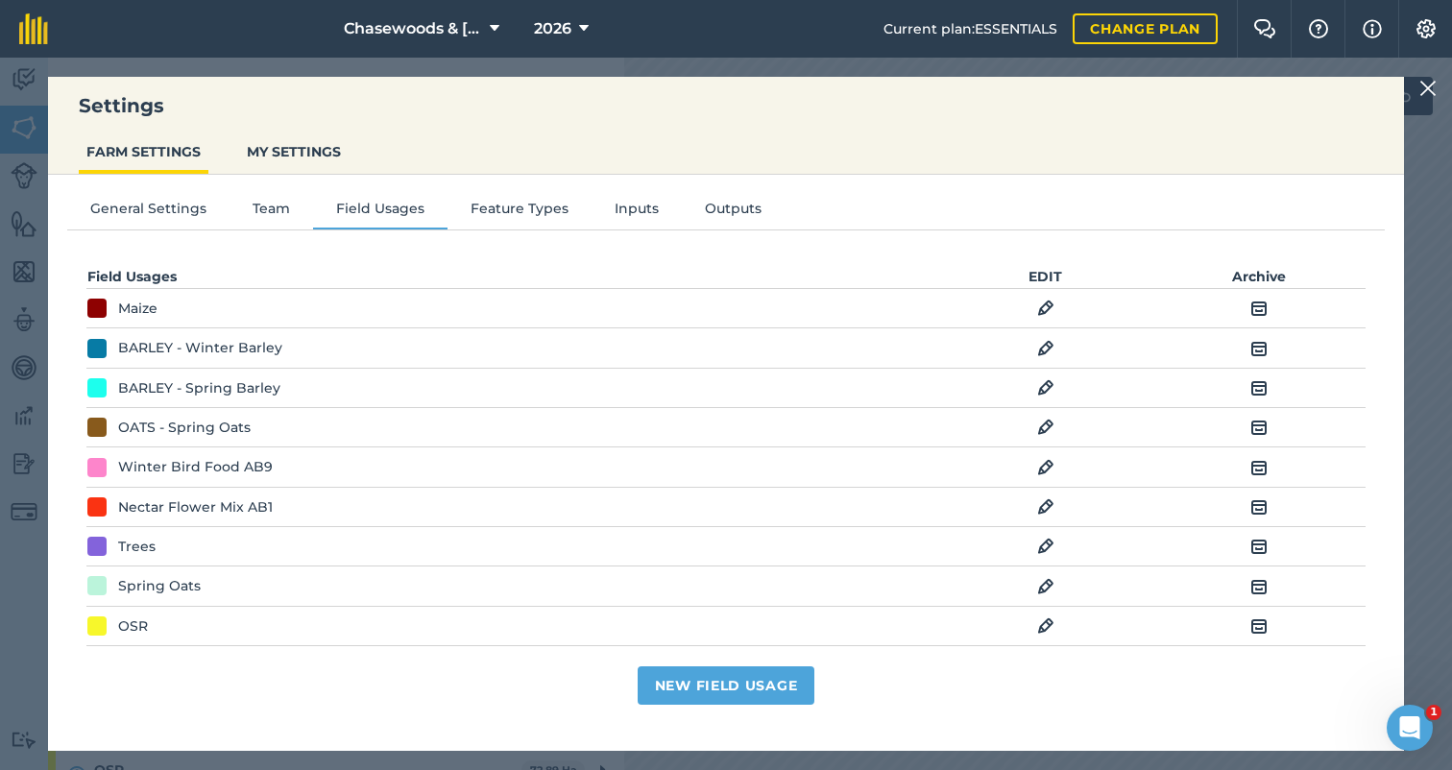
scroll to position [0, 0]
click at [1046, 579] on img at bounding box center [1045, 586] width 17 height 23
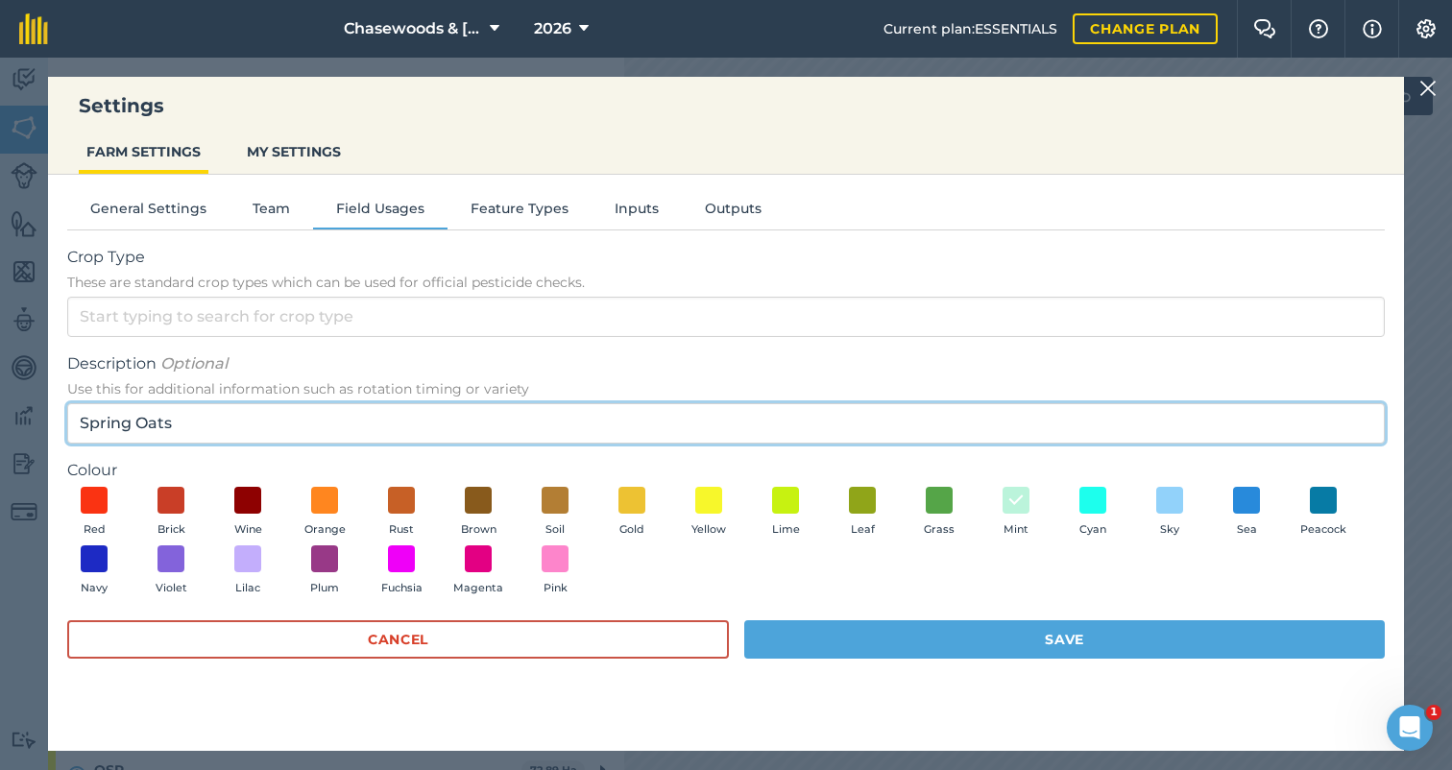
drag, startPoint x: 211, startPoint y: 422, endPoint x: 22, endPoint y: 416, distance: 189.3
click at [22, 416] on div "Settings FARM SETTINGS MY SETTINGS General Settings Team Field Usages Feature T…" at bounding box center [726, 414] width 1452 height 712
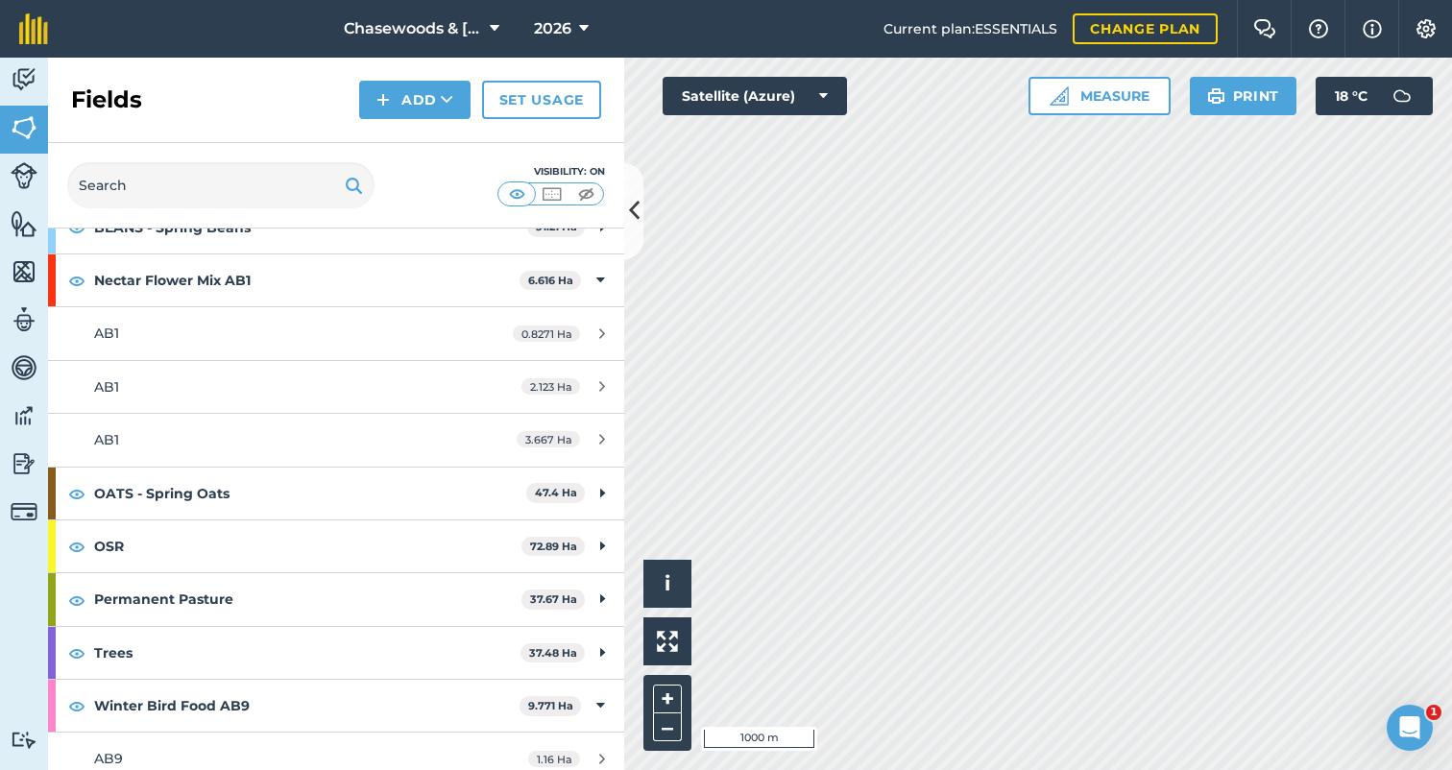
scroll to position [228, 0]
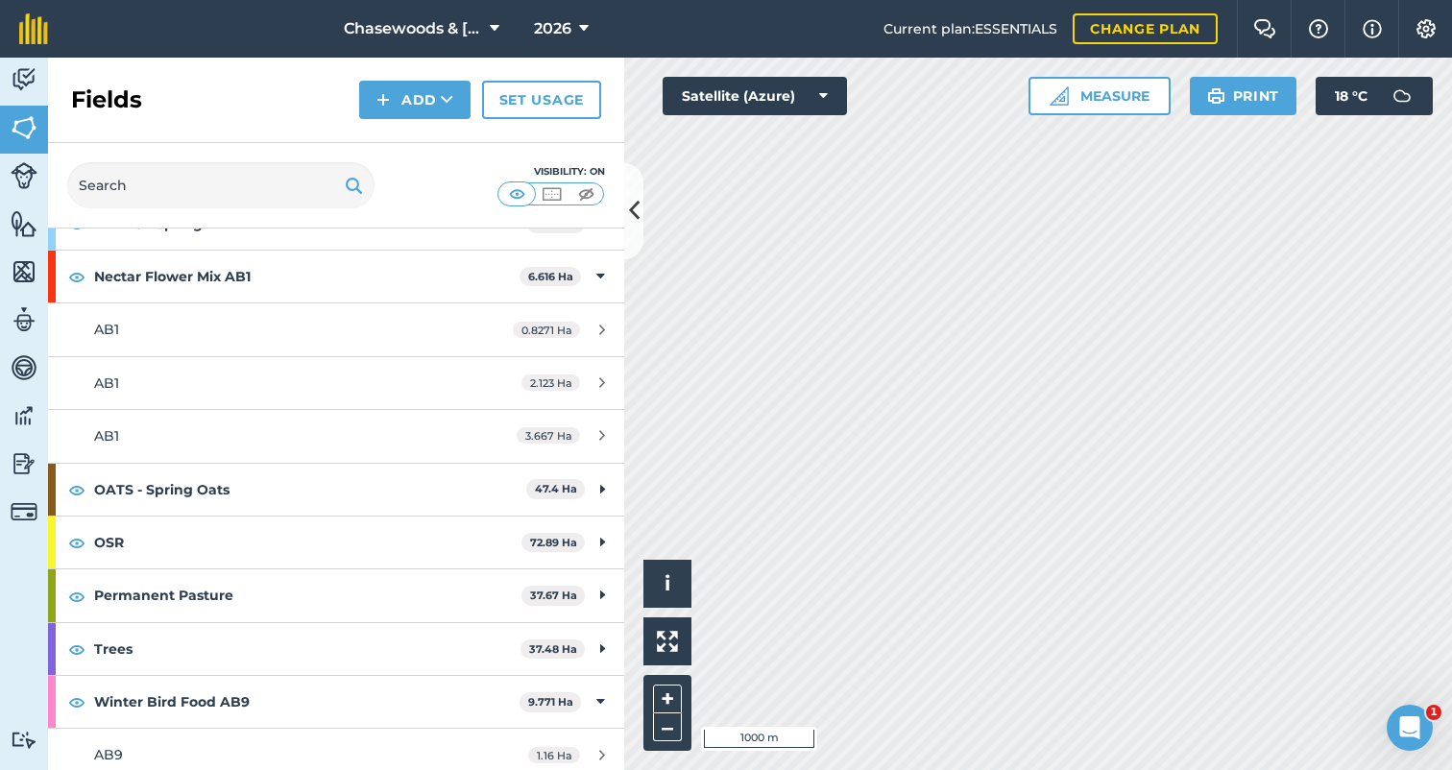
click at [493, 24] on icon at bounding box center [495, 28] width 10 height 23
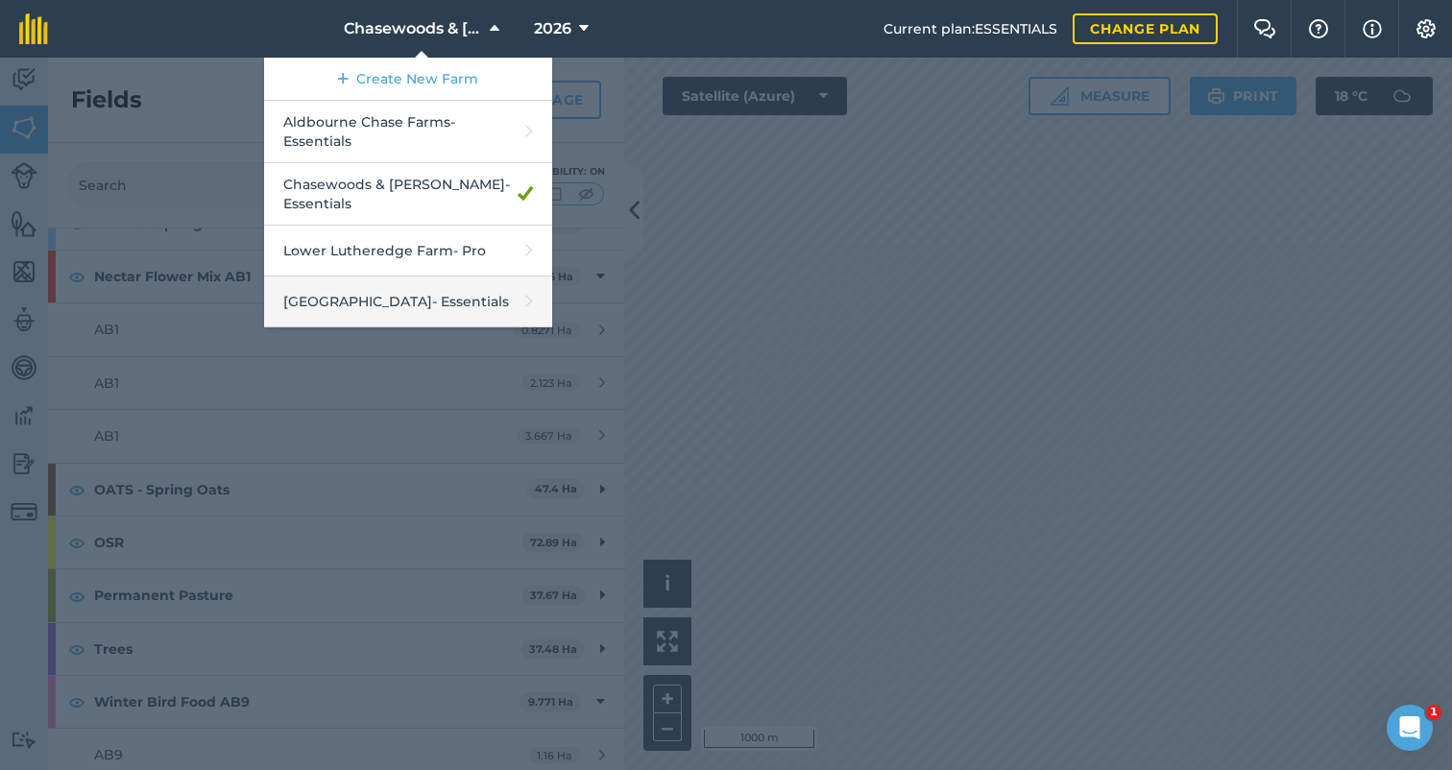
click at [482, 298] on link "North Farm - Essentials" at bounding box center [408, 302] width 288 height 51
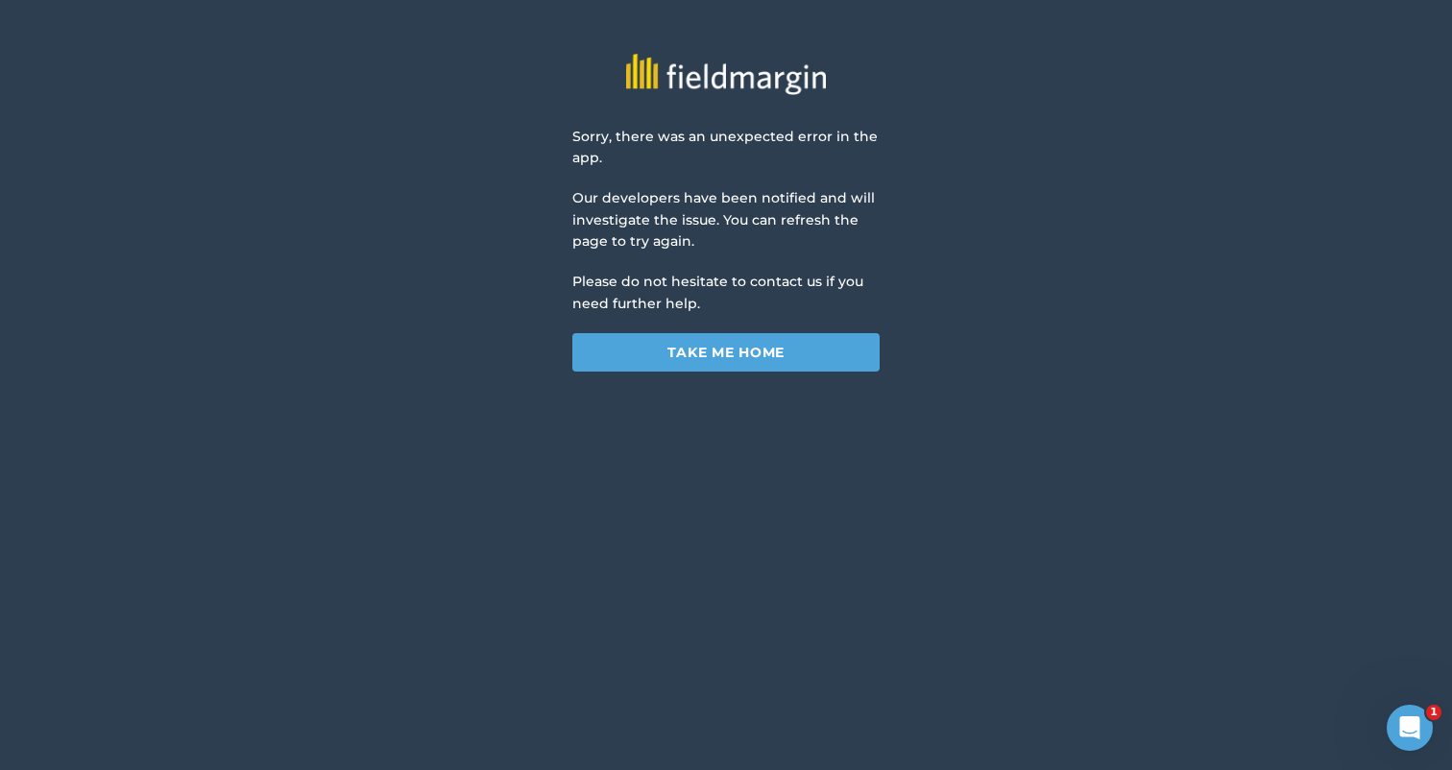
click at [691, 312] on div "Sorry, there was an unexpected error in the app. Our developers have been notif…" at bounding box center [725, 249] width 307 height 247
click at [707, 356] on link "Take me home" at bounding box center [725, 352] width 307 height 38
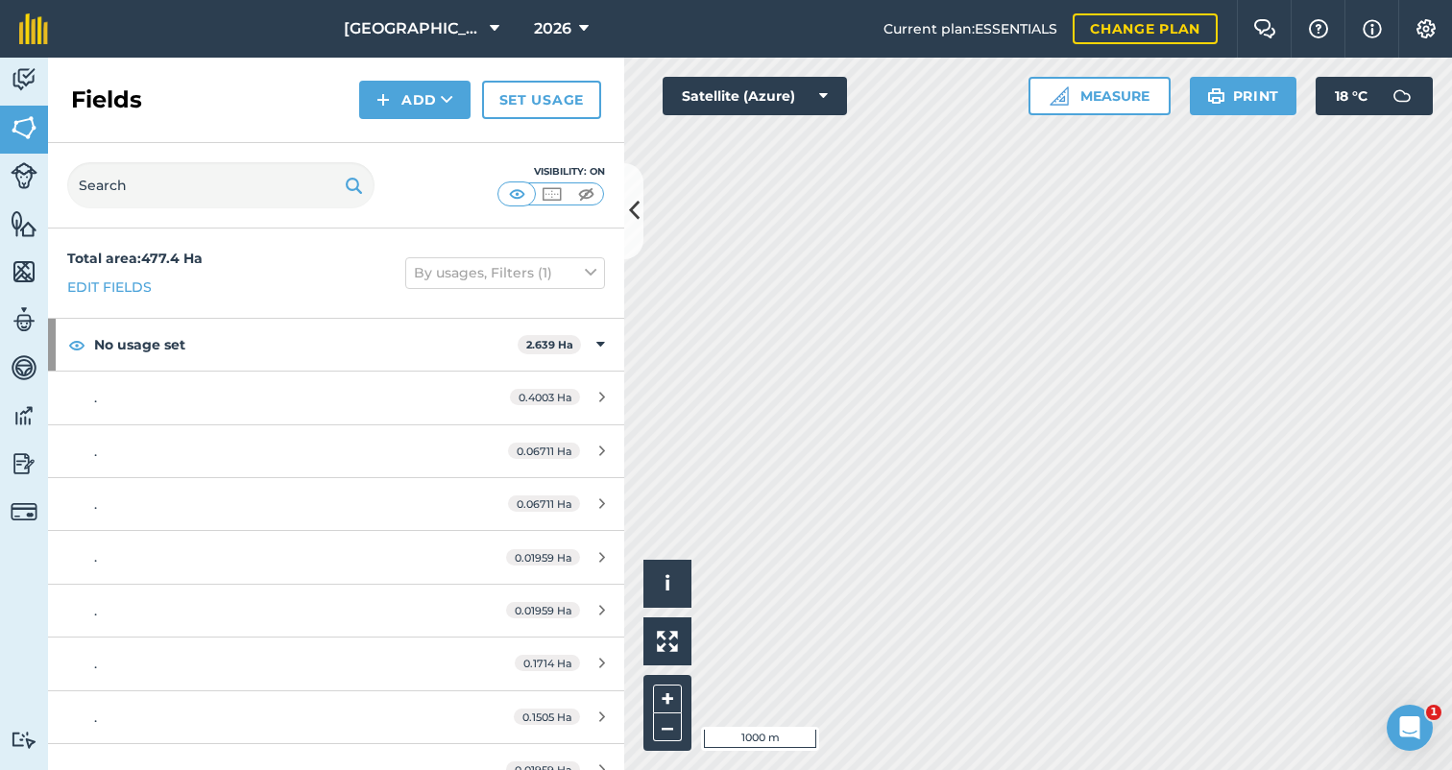
click at [1425, 15] on button "Settings" at bounding box center [1425, 29] width 54 height 58
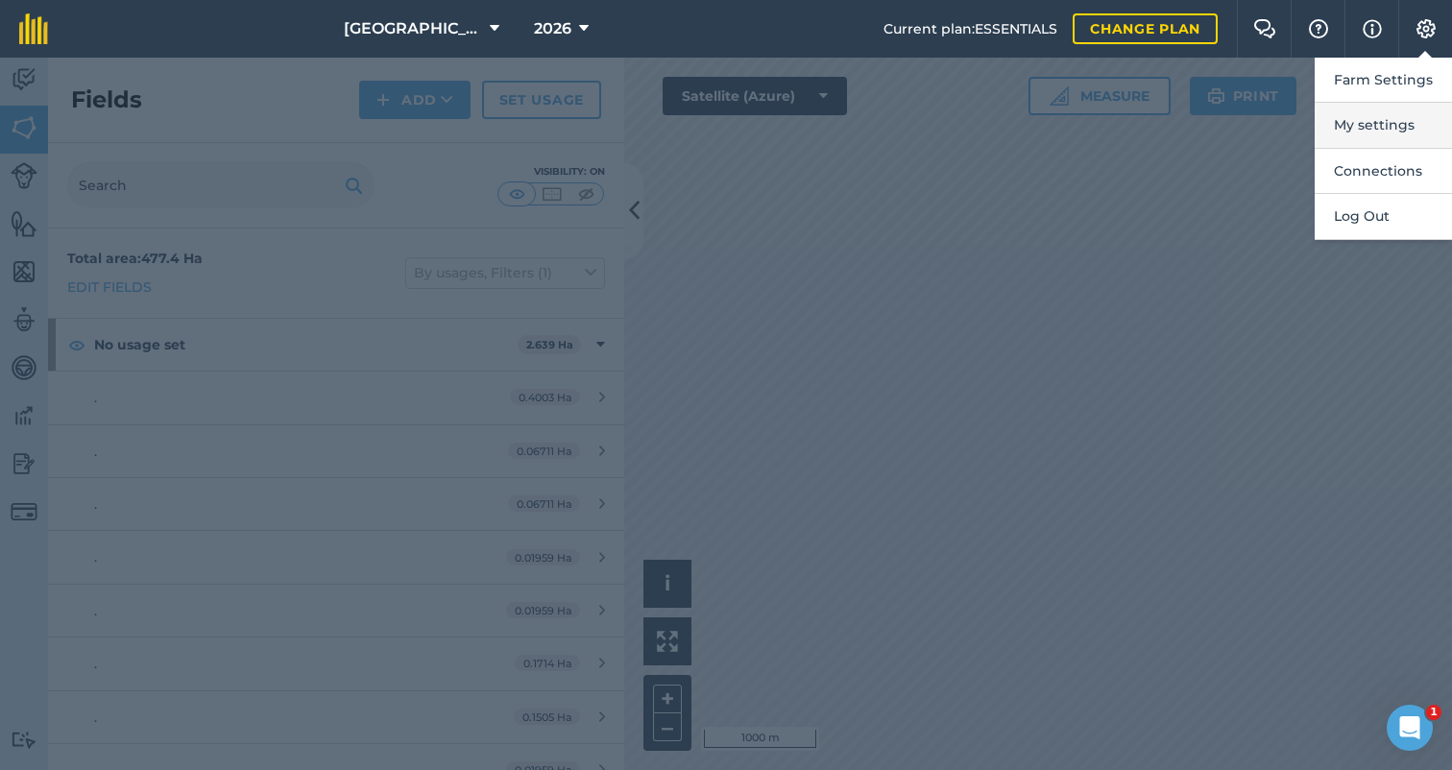
click at [1352, 124] on button "My settings" at bounding box center [1382, 125] width 137 height 45
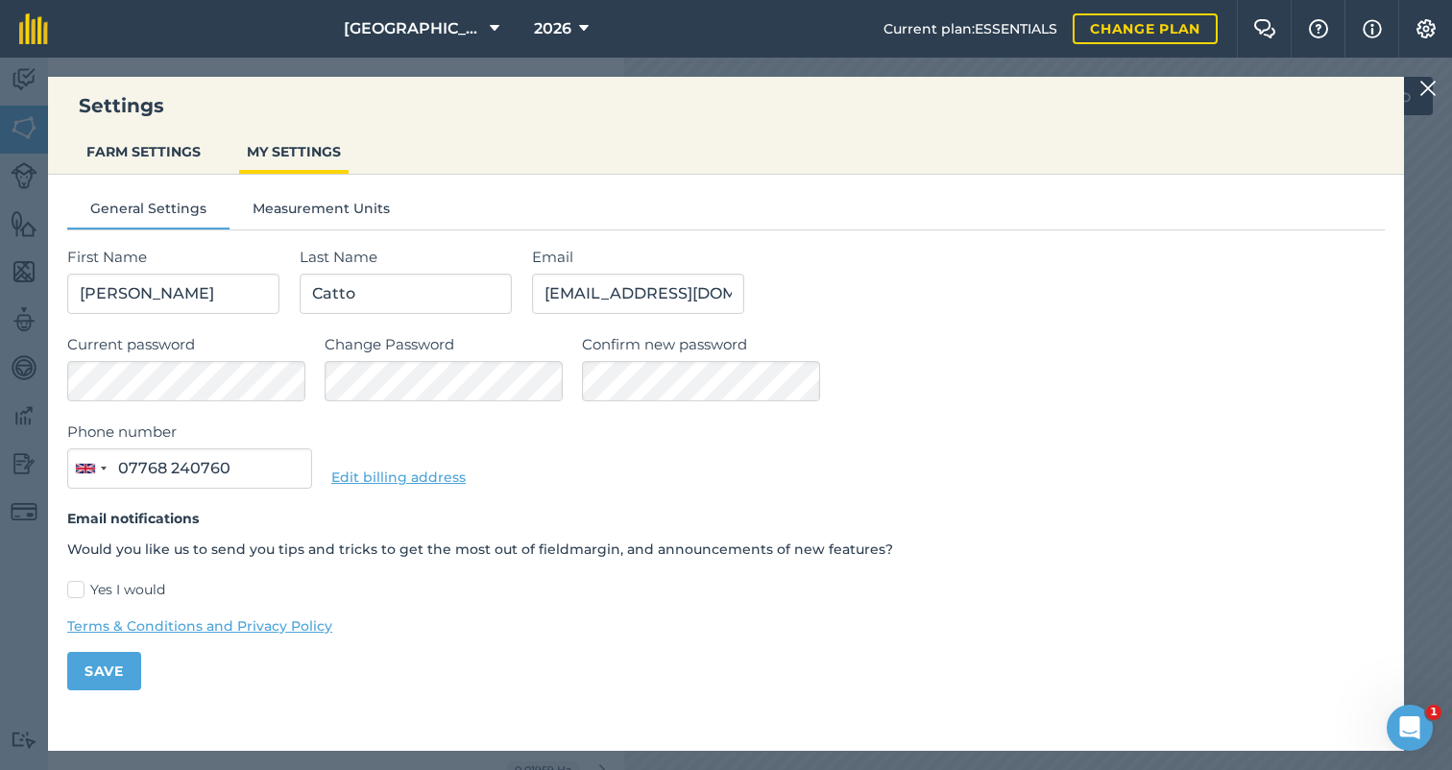
click at [123, 154] on button "FARM SETTINGS" at bounding box center [144, 151] width 130 height 36
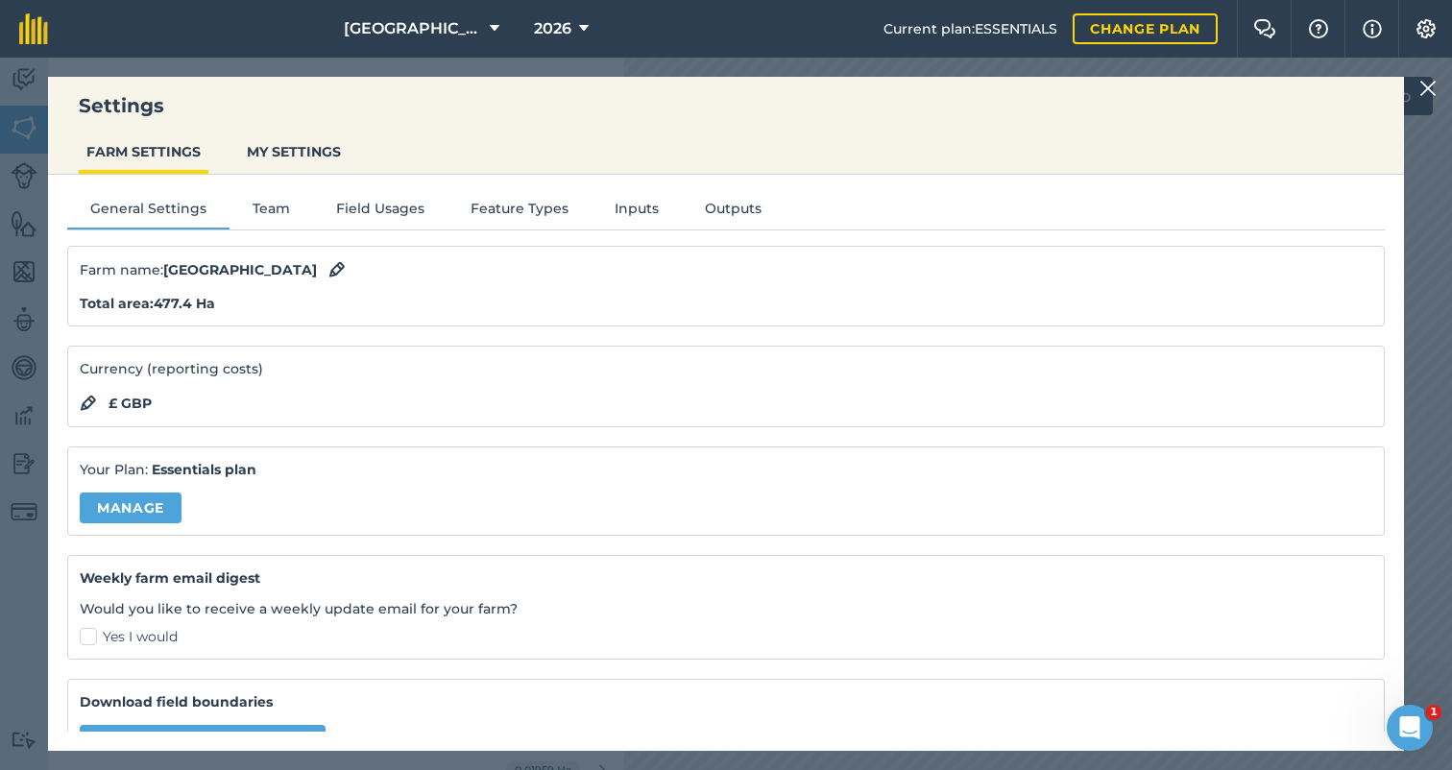
click at [359, 205] on button "Field Usages" at bounding box center [380, 212] width 134 height 29
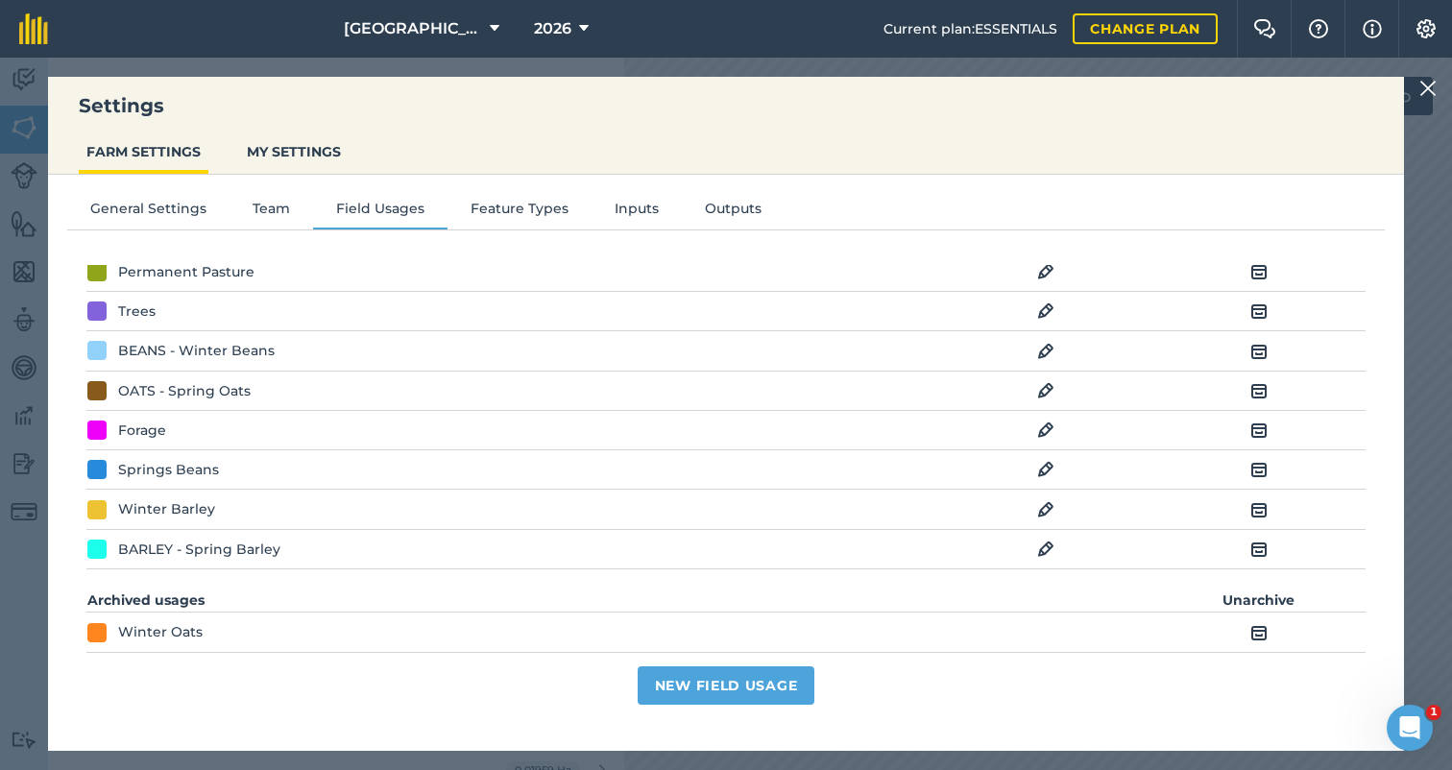
scroll to position [210, 0]
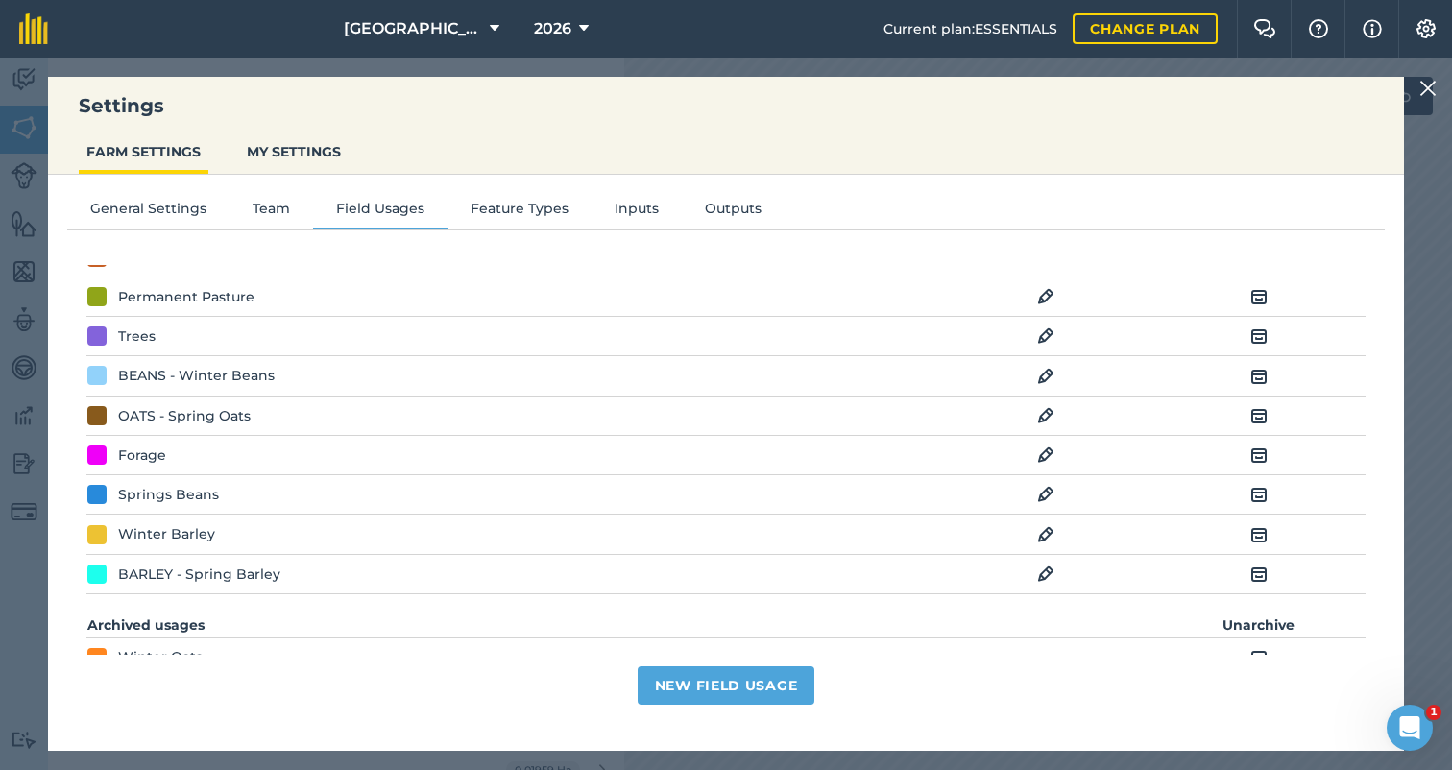
click at [1048, 370] on img at bounding box center [1045, 376] width 17 height 23
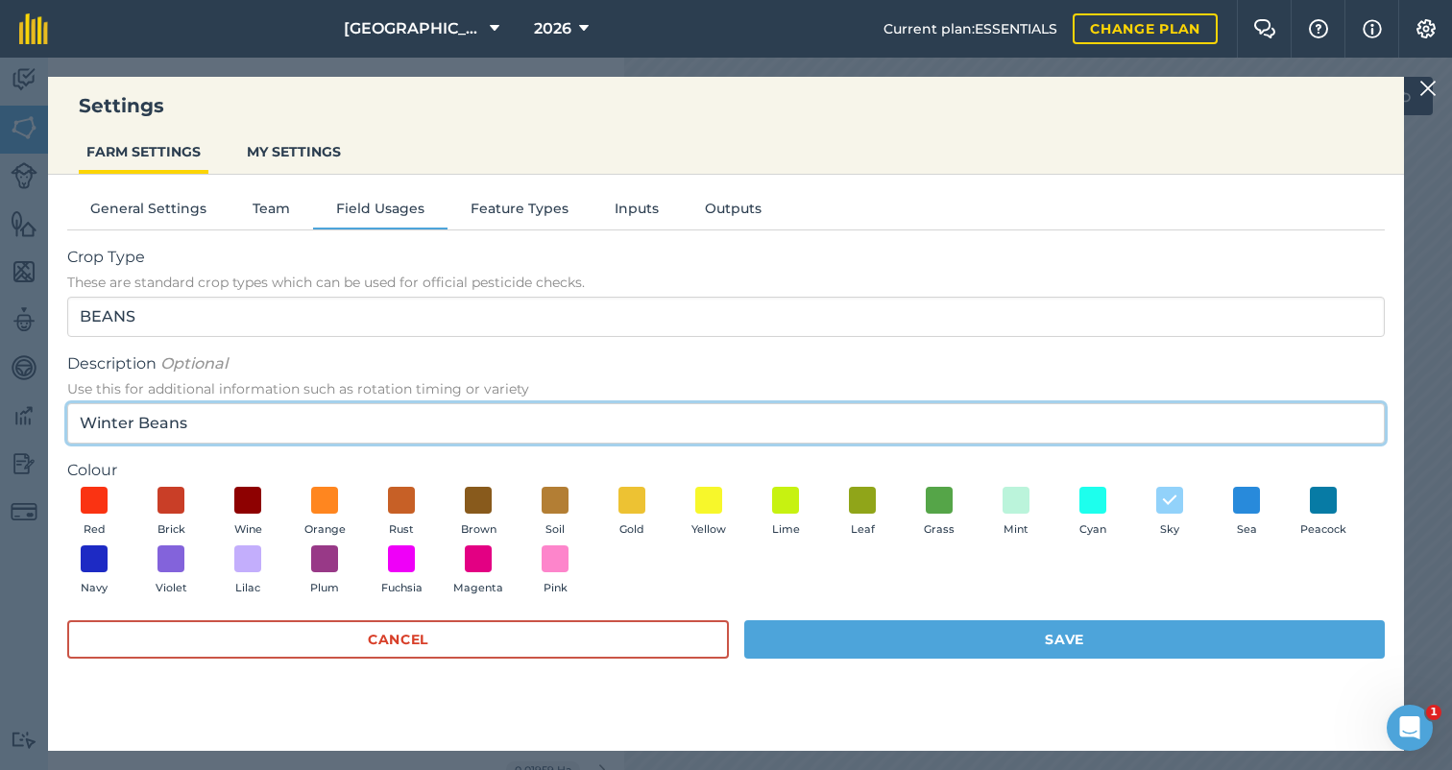
drag, startPoint x: 132, startPoint y: 417, endPoint x: 43, endPoint y: 413, distance: 88.4
click at [43, 413] on div "Settings FARM SETTINGS MY SETTINGS General Settings Team Field Usages Feature T…" at bounding box center [726, 414] width 1452 height 712
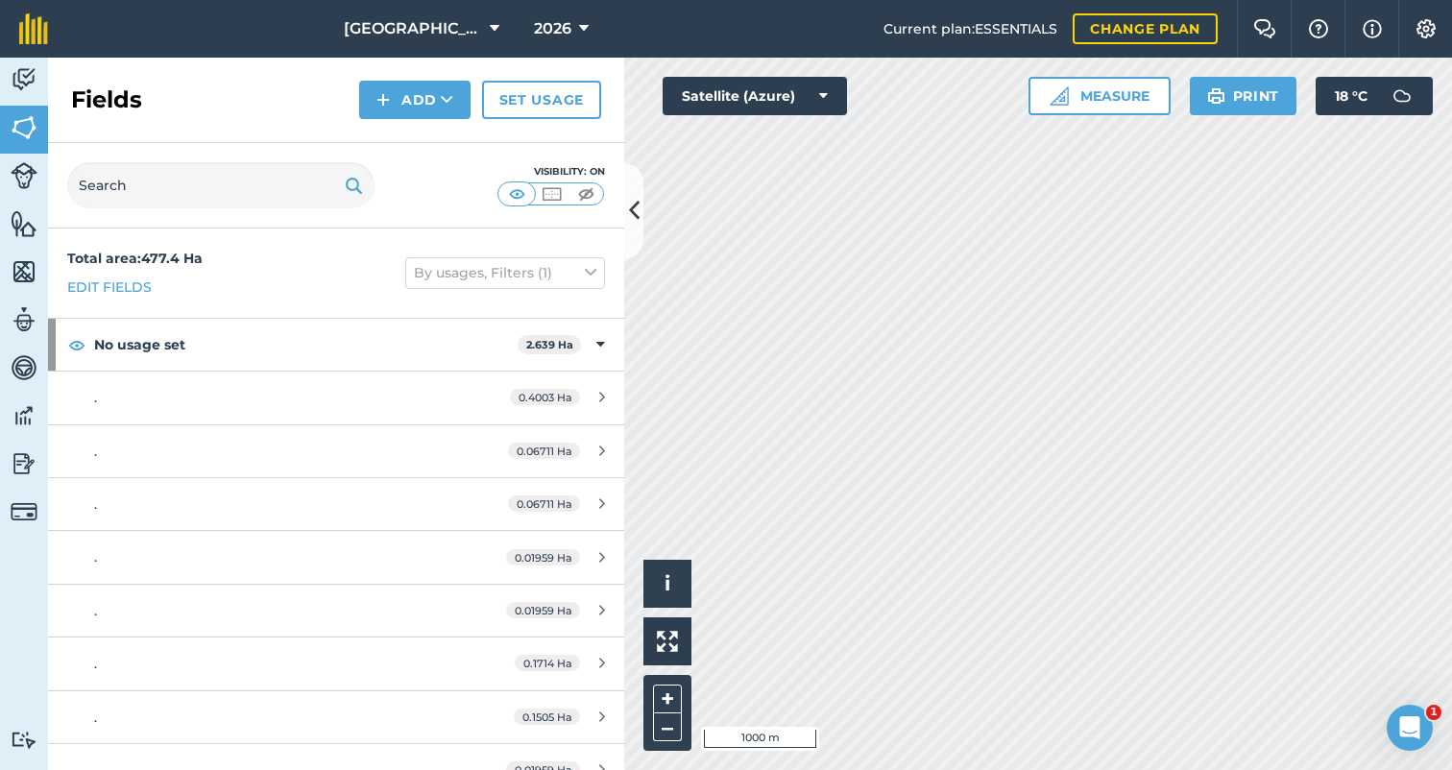
click at [1426, 24] on img at bounding box center [1425, 28] width 23 height 19
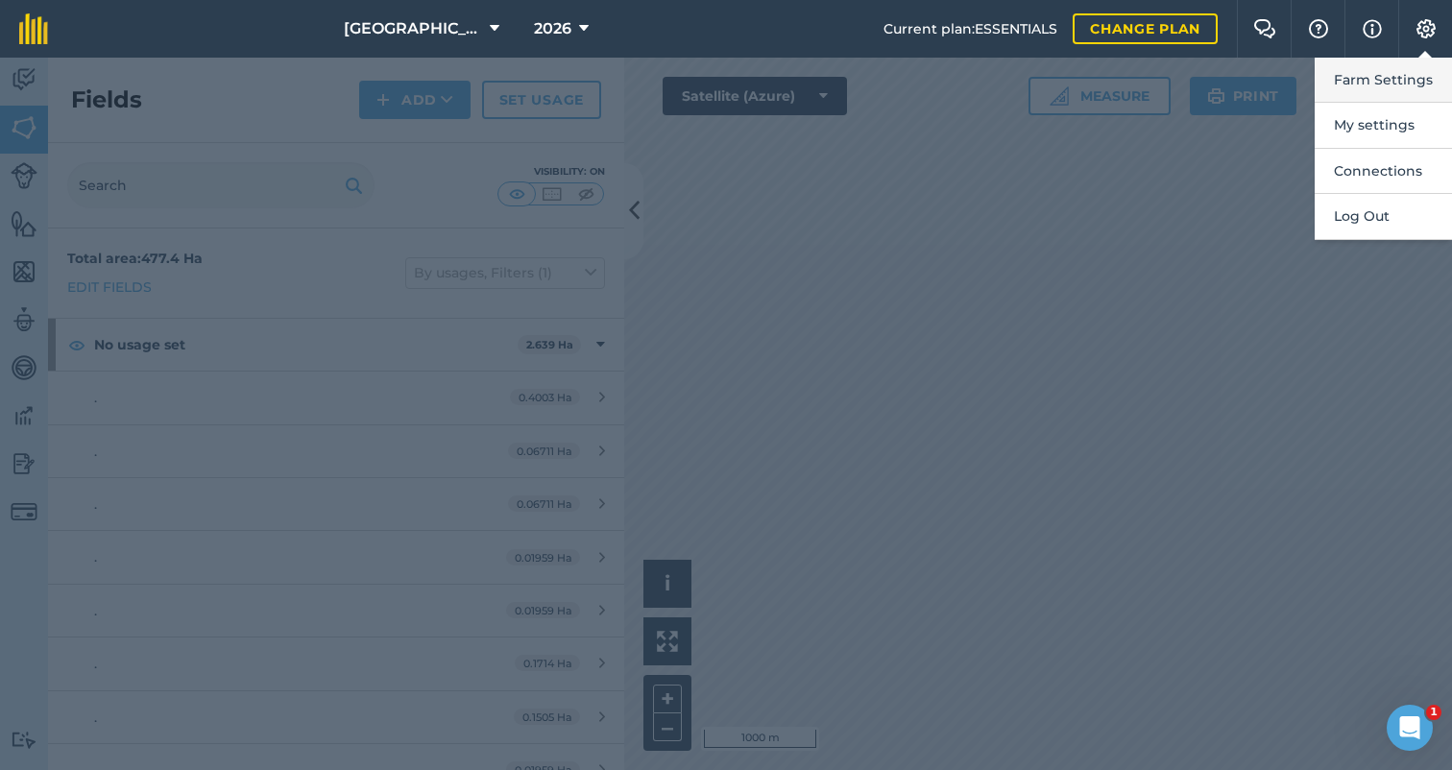
click at [1350, 74] on button "Farm Settings" at bounding box center [1382, 80] width 137 height 45
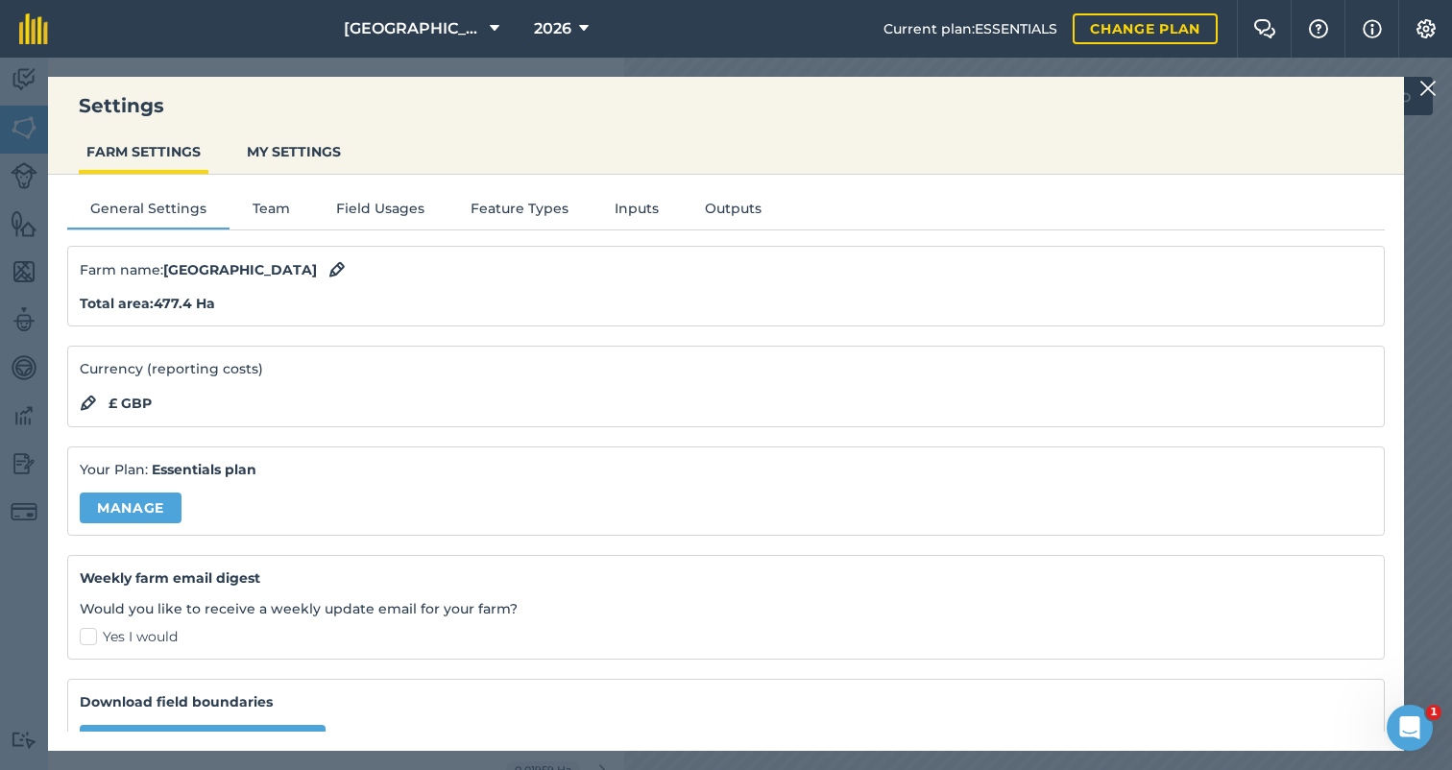
click at [348, 206] on button "Field Usages" at bounding box center [380, 212] width 134 height 29
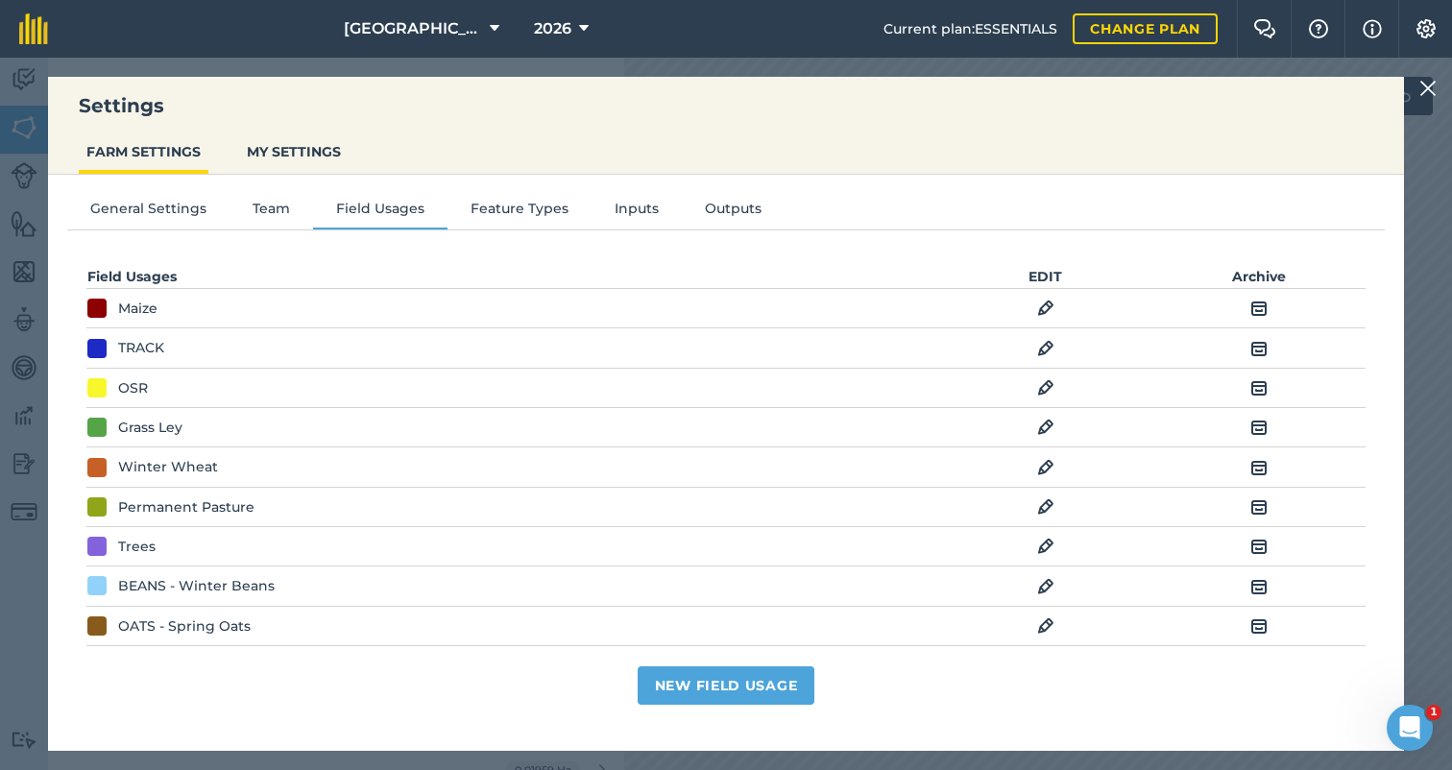
click at [201, 590] on div "BEANS - Winter Beans" at bounding box center [196, 585] width 157 height 21
click at [1049, 578] on img at bounding box center [1045, 586] width 17 height 23
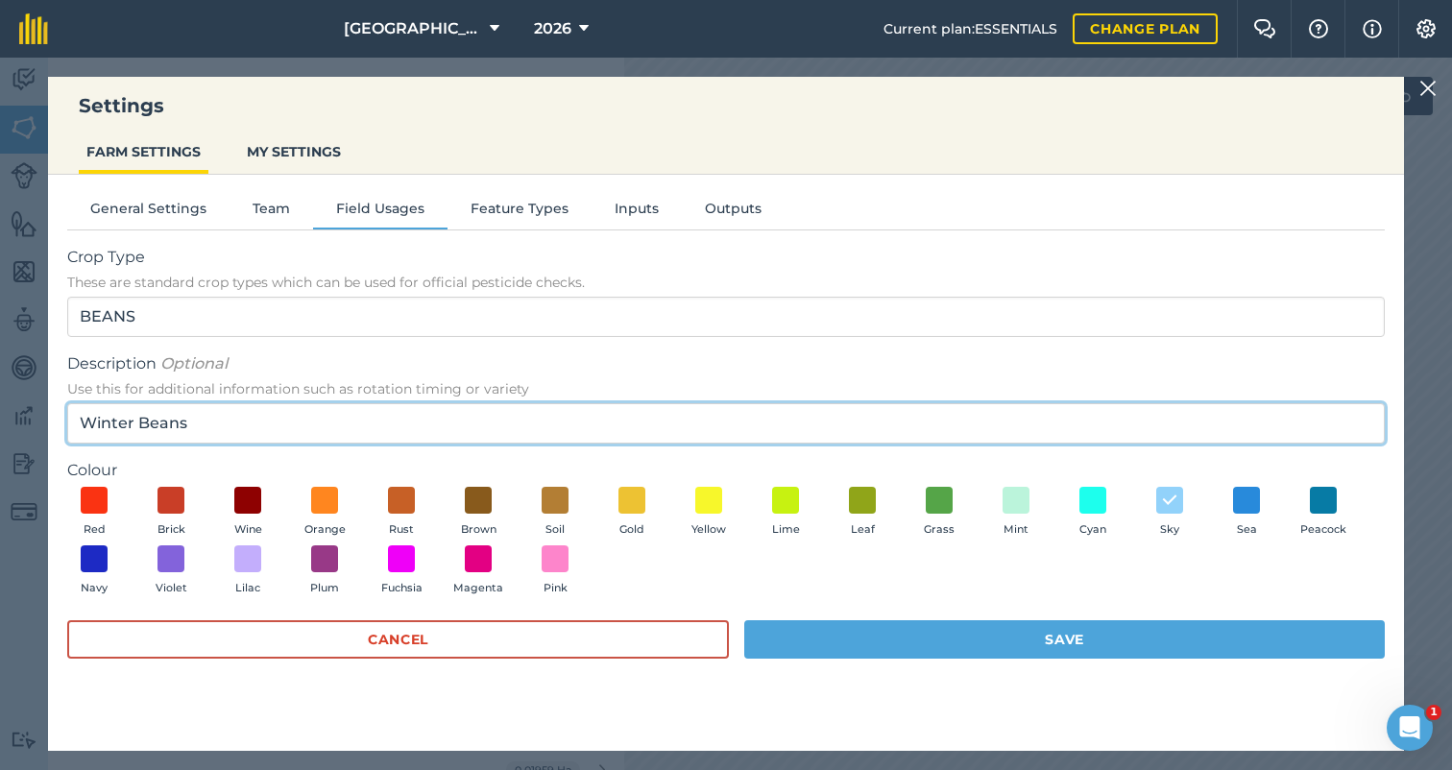
drag, startPoint x: 132, startPoint y: 419, endPoint x: 47, endPoint y: 404, distance: 86.7
click at [47, 404] on div "Settings FARM SETTINGS MY SETTINGS General Settings Team Field Usages Feature T…" at bounding box center [726, 414] width 1452 height 712
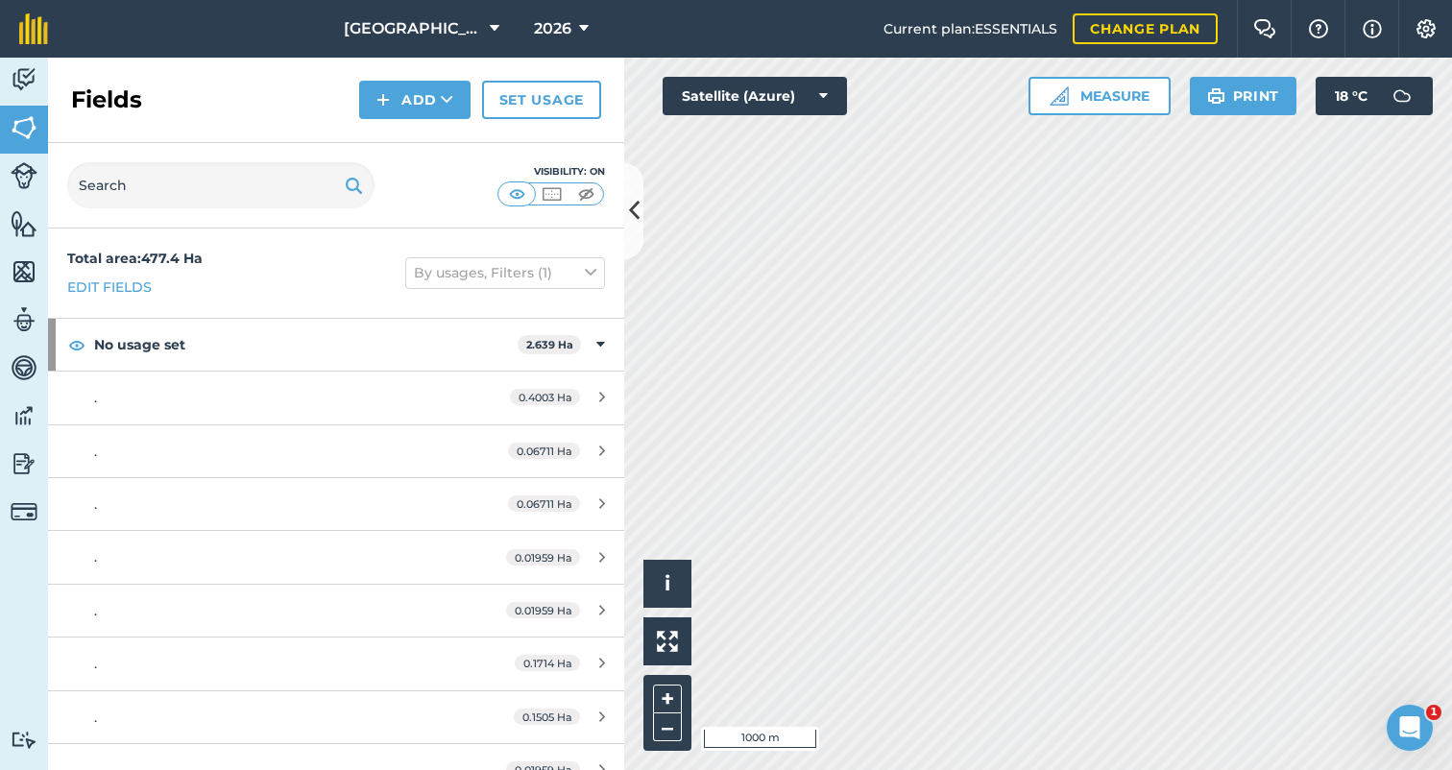
click at [1423, 24] on img at bounding box center [1425, 28] width 23 height 19
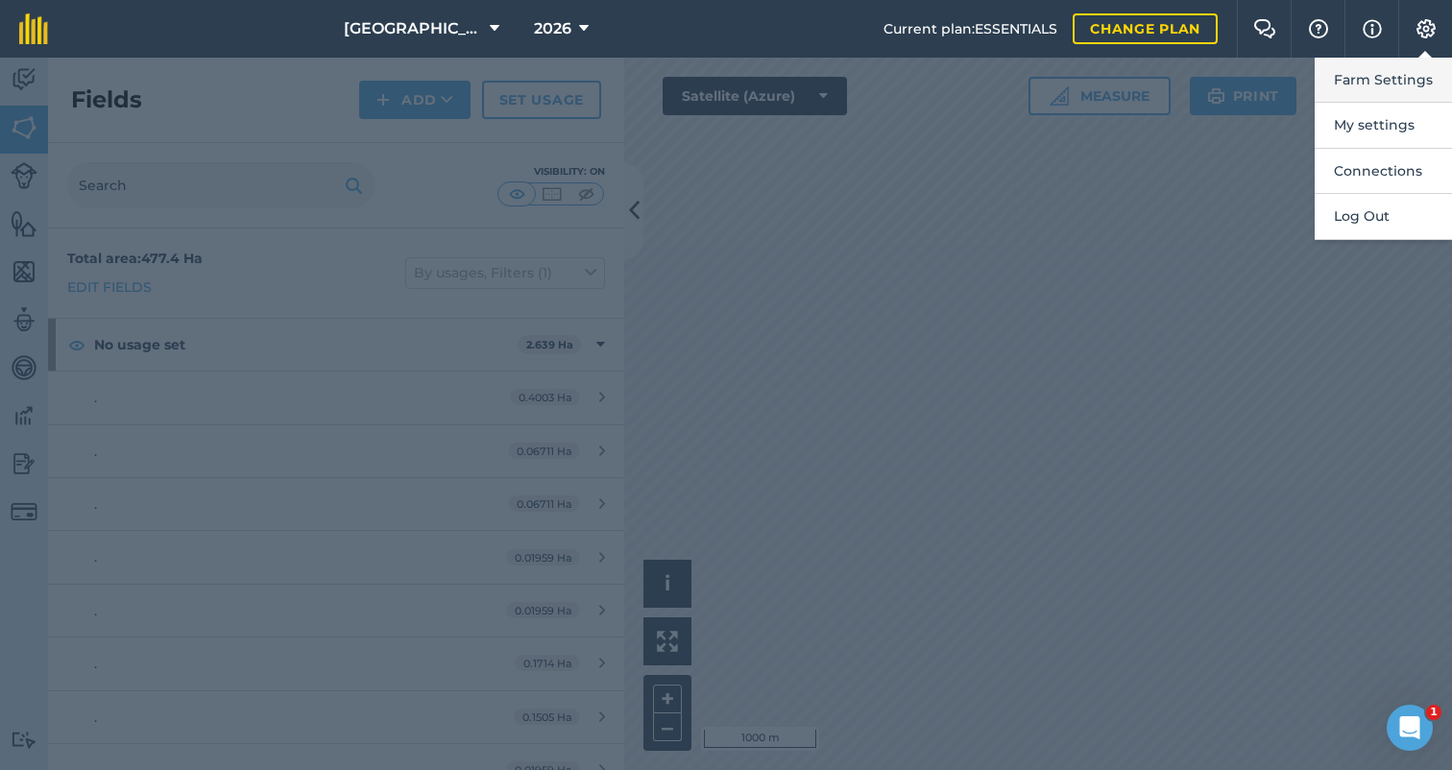
click at [1381, 71] on button "Farm Settings" at bounding box center [1382, 80] width 137 height 45
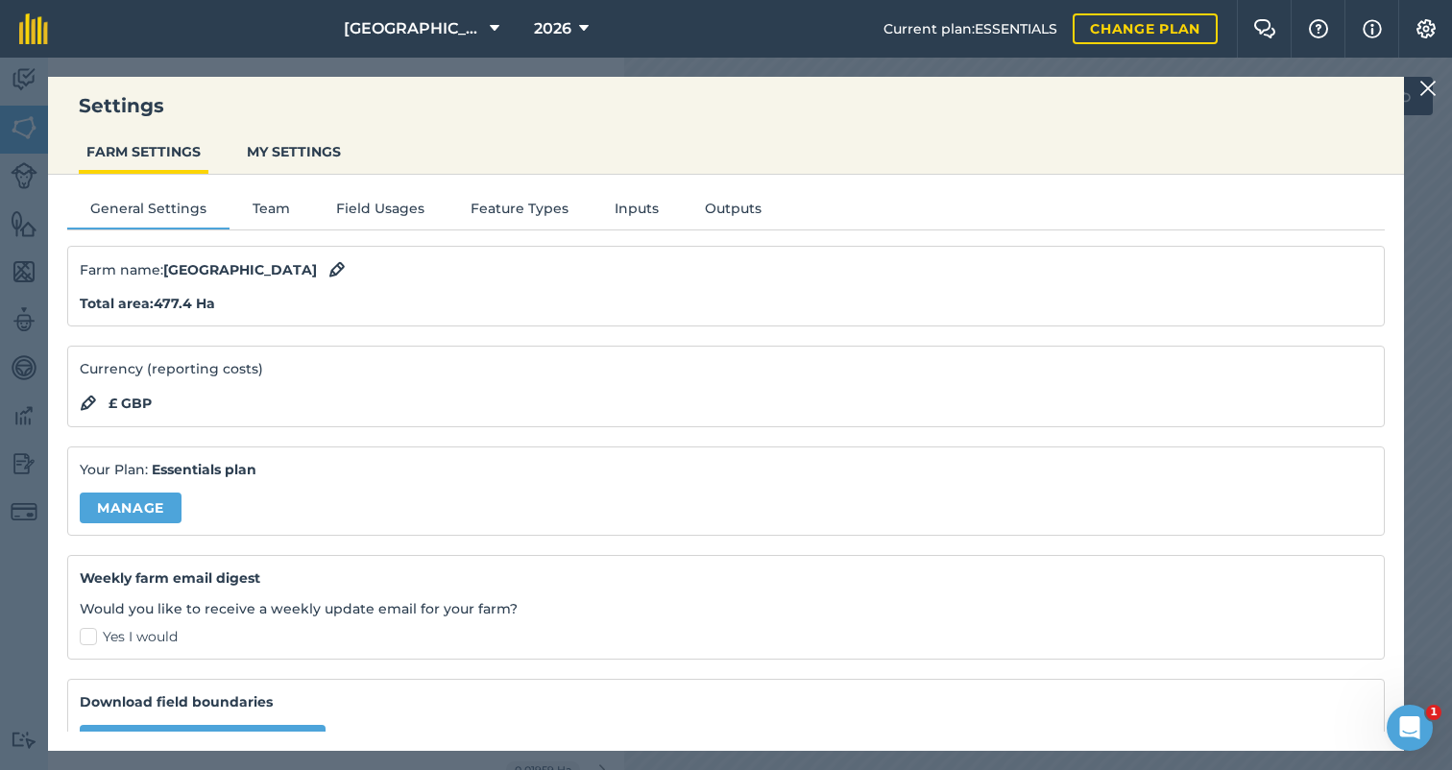
click at [374, 203] on button "Field Usages" at bounding box center [380, 212] width 134 height 29
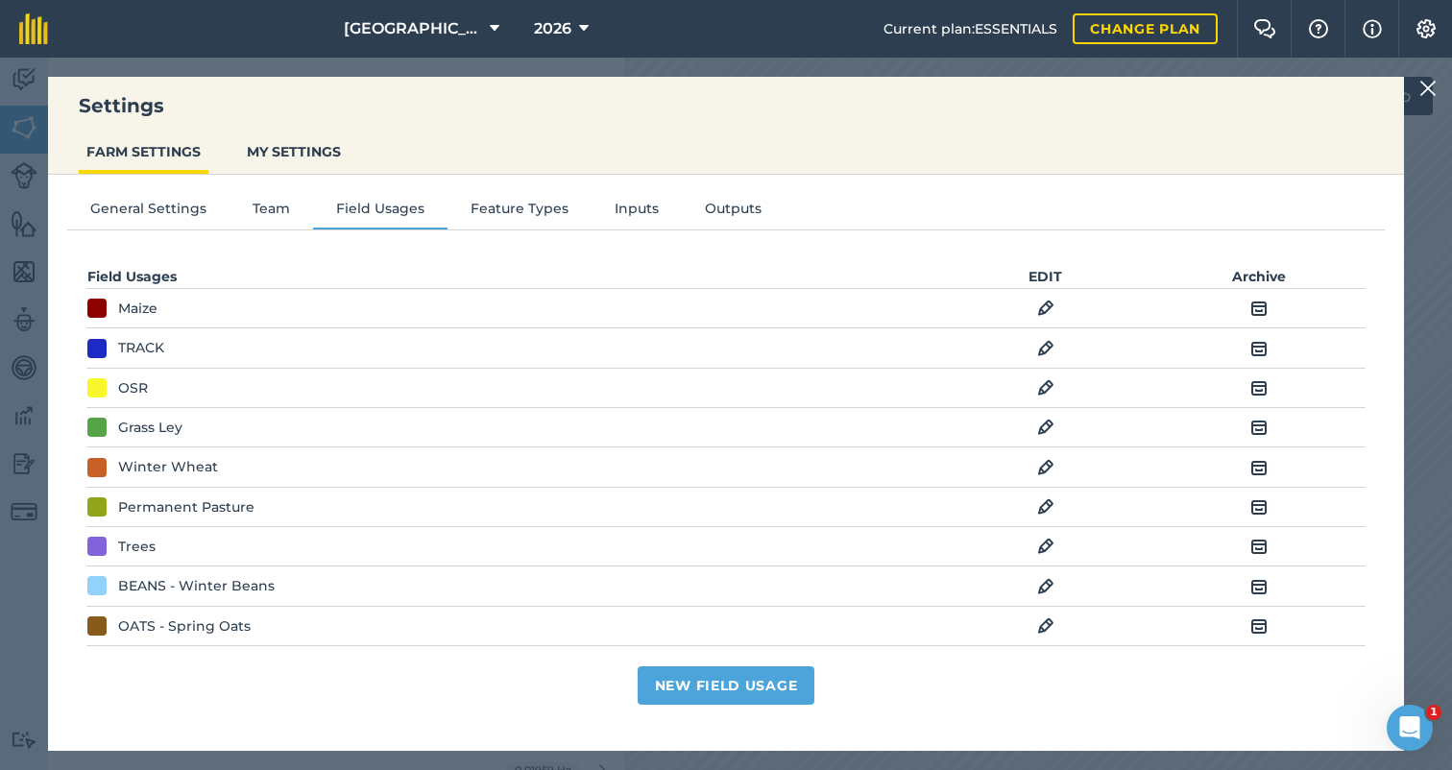
click at [202, 578] on div "BEANS - Winter Beans" at bounding box center [196, 585] width 157 height 21
click at [221, 584] on div "BEANS - Winter Beans" at bounding box center [196, 585] width 157 height 21
click at [1038, 584] on img at bounding box center [1045, 586] width 17 height 23
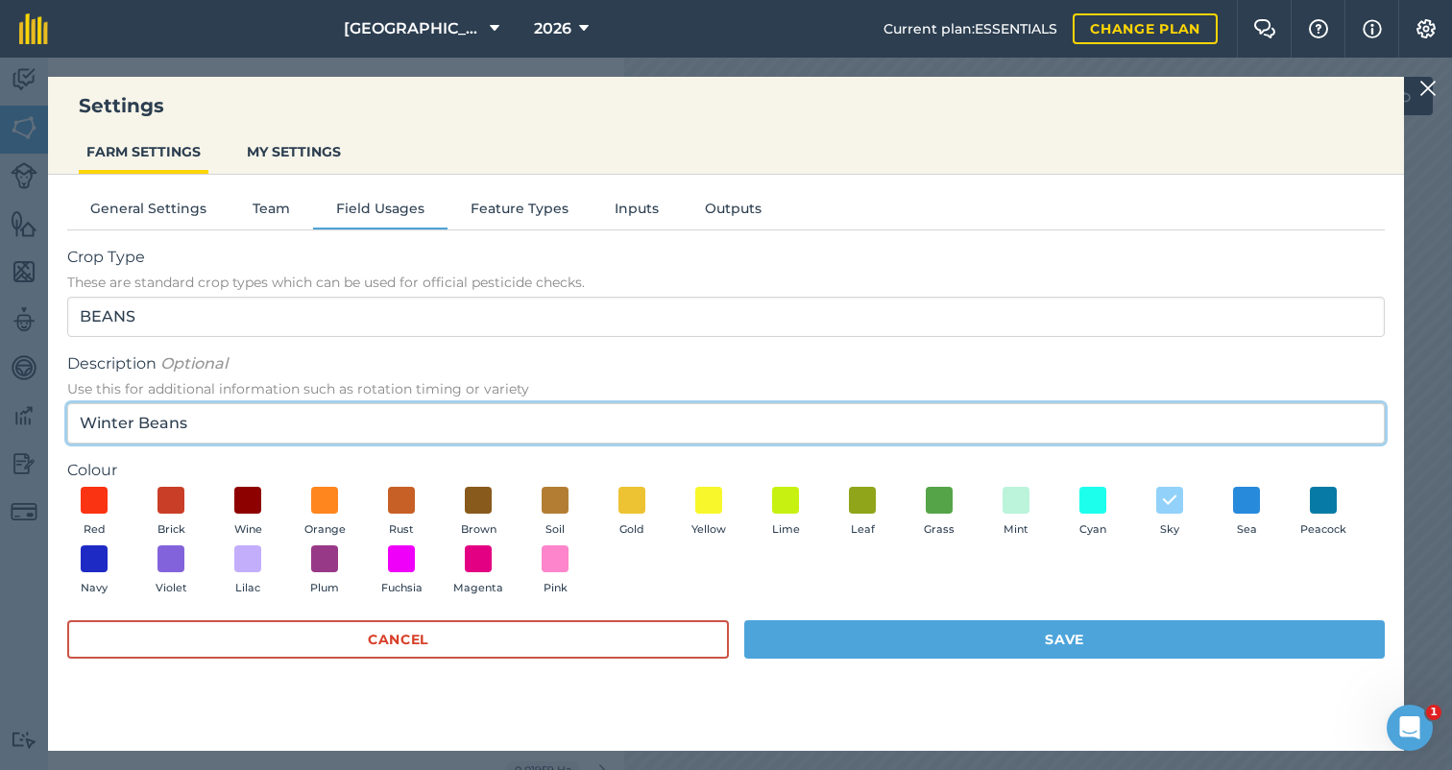
click at [128, 420] on input "Winter Beans" at bounding box center [725, 423] width 1317 height 40
type input "Spring Beans"
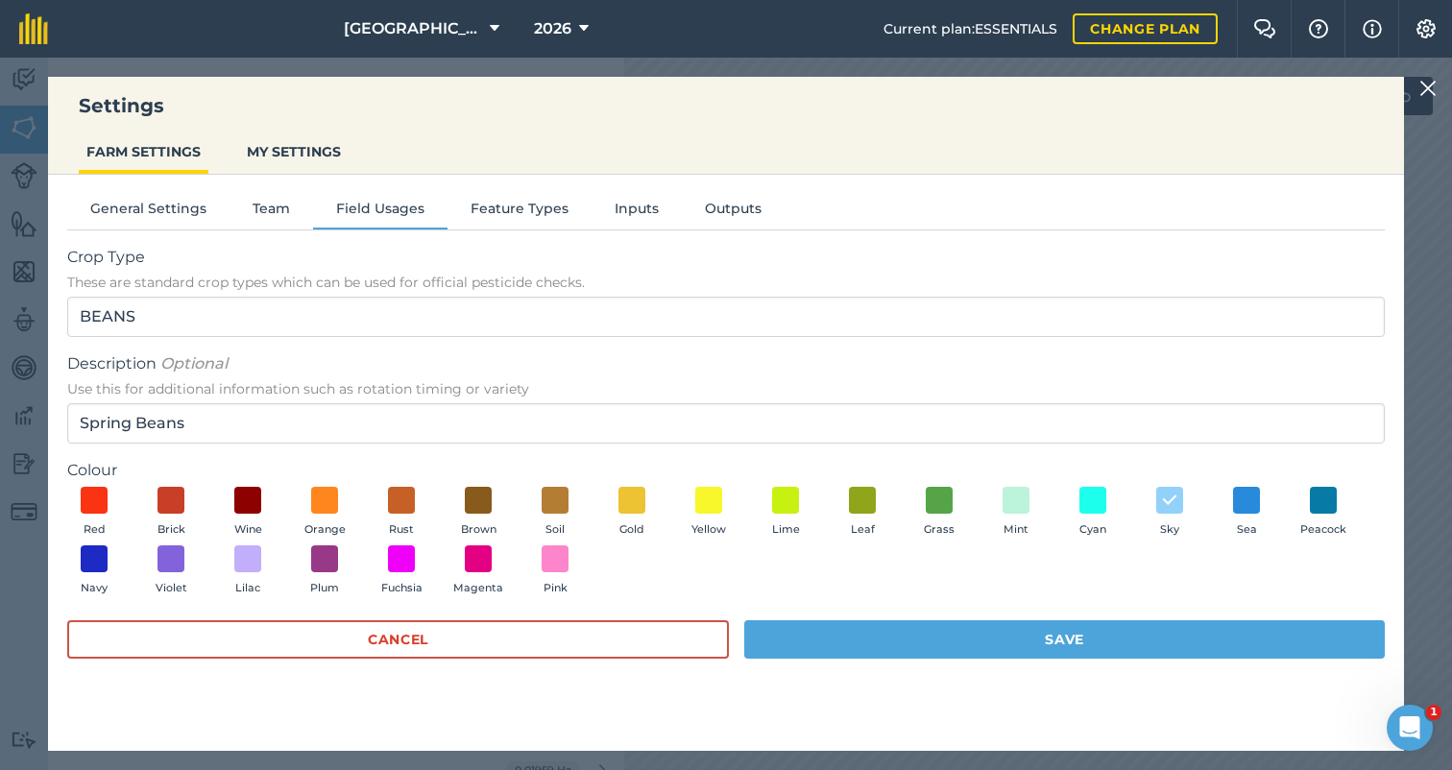
click at [882, 642] on button "Save" at bounding box center [1064, 639] width 640 height 38
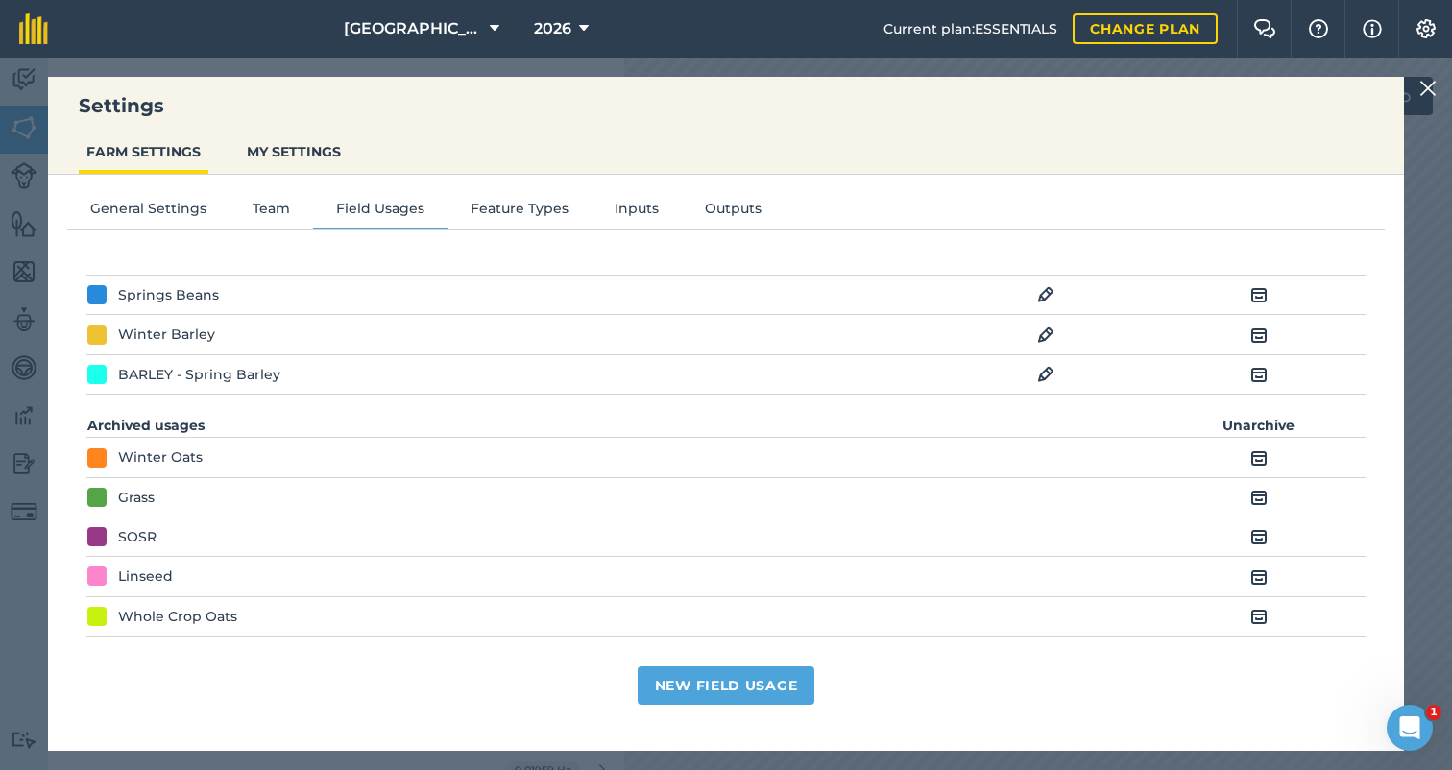
scroll to position [409, 0]
click at [463, 24] on button "[GEOGRAPHIC_DATA]" at bounding box center [421, 29] width 171 height 58
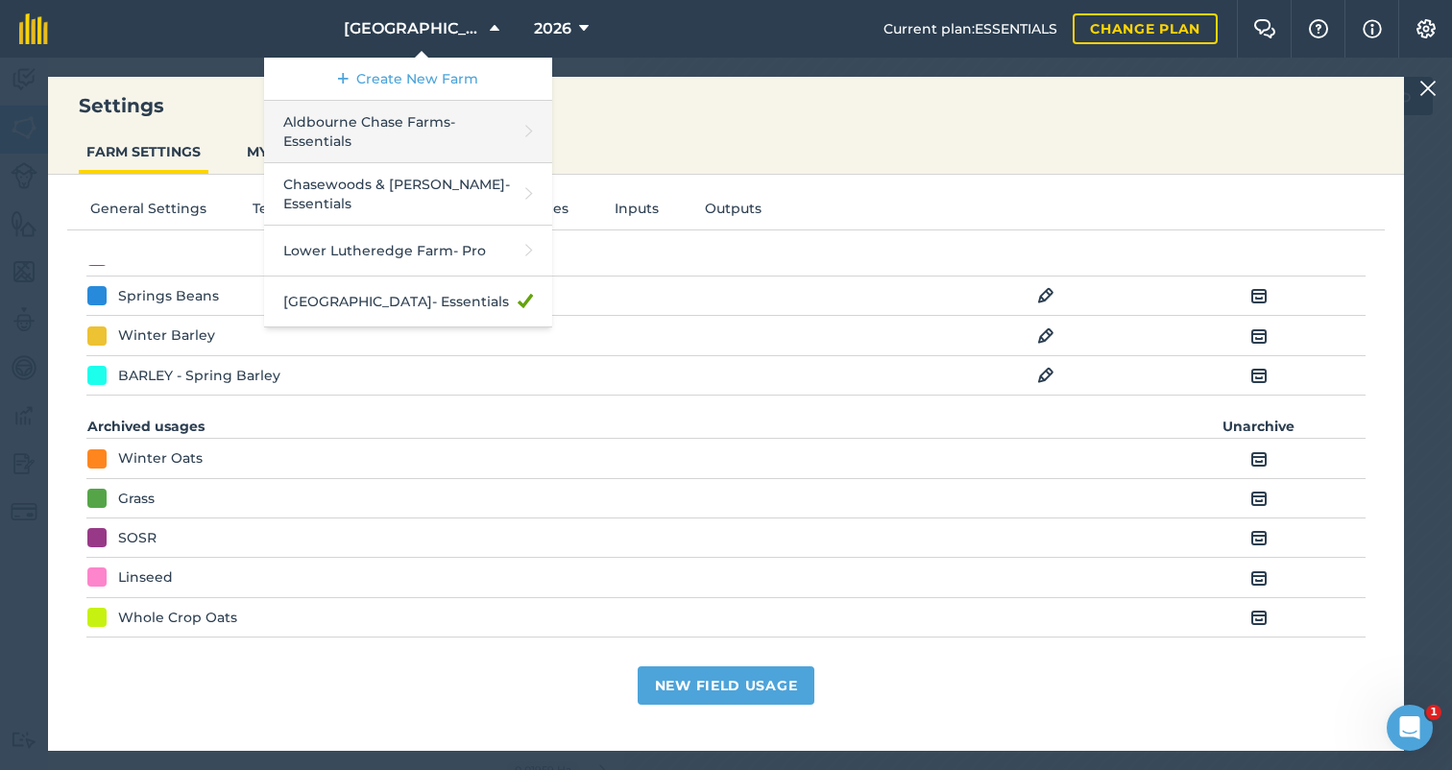
click at [460, 120] on link "Aldbourne Chase Farms - Essentials" at bounding box center [408, 132] width 288 height 62
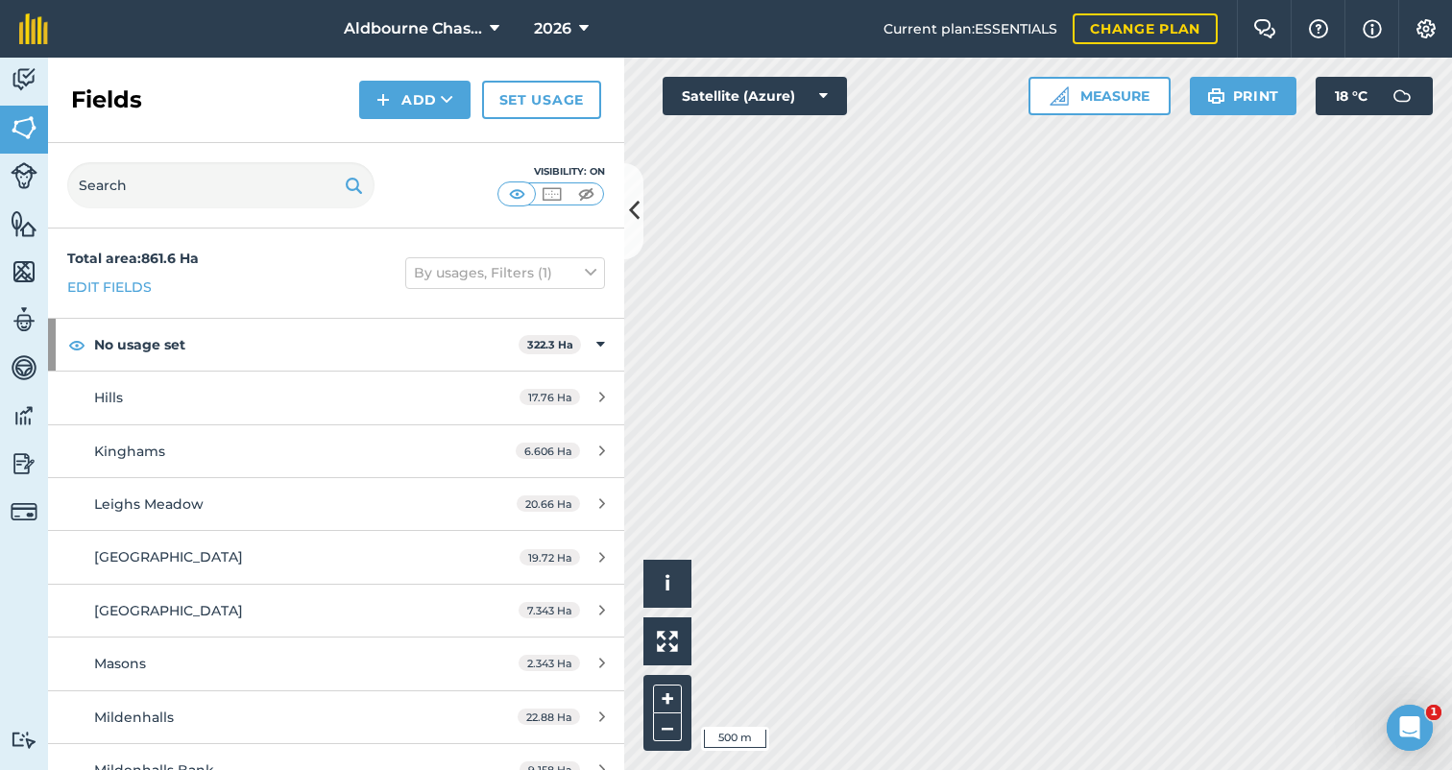
click at [581, 271] on button "By usages, Filters (1)" at bounding box center [505, 272] width 200 height 31
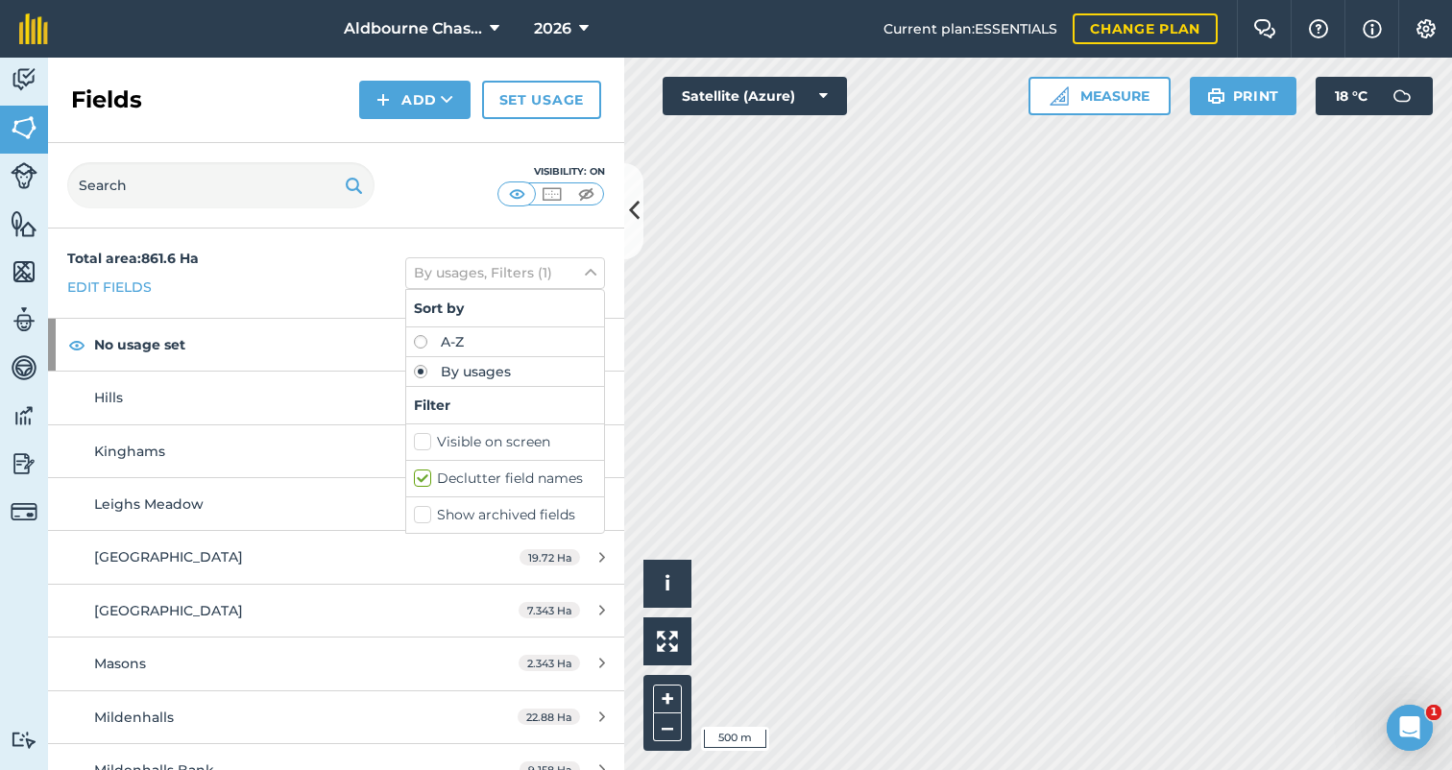
click at [581, 271] on button "By usages, Filters (1)" at bounding box center [505, 272] width 200 height 31
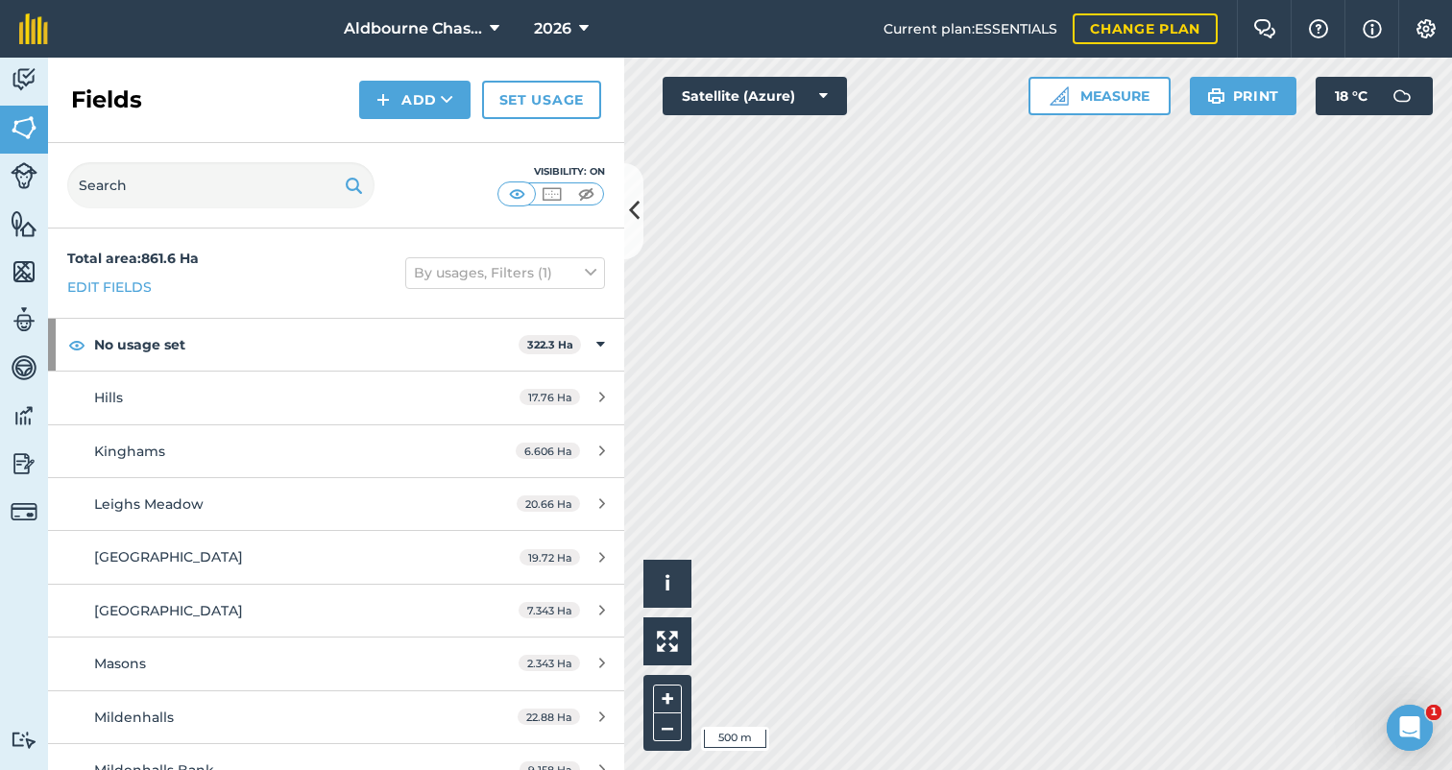
click at [532, 273] on button "By usages, Filters (1)" at bounding box center [505, 272] width 200 height 31
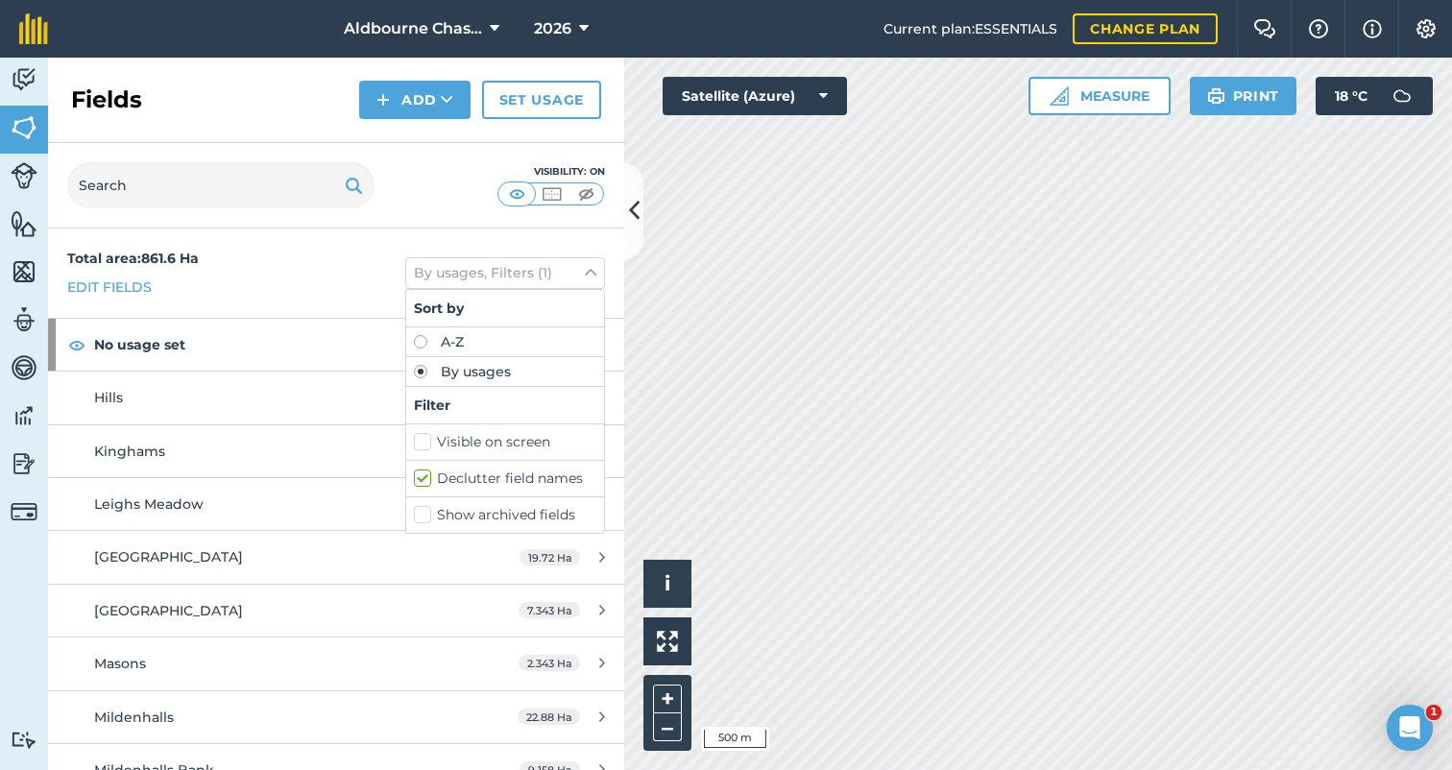
click at [422, 443] on label "Visible on screen" at bounding box center [505, 442] width 182 height 20
click at [422, 443] on input "Visible on screen" at bounding box center [420, 438] width 12 height 12
click at [422, 444] on label "Visible on screen" at bounding box center [505, 442] width 182 height 20
click at [422, 444] on input "Visible on screen" at bounding box center [420, 438] width 12 height 12
checkbox input "false"
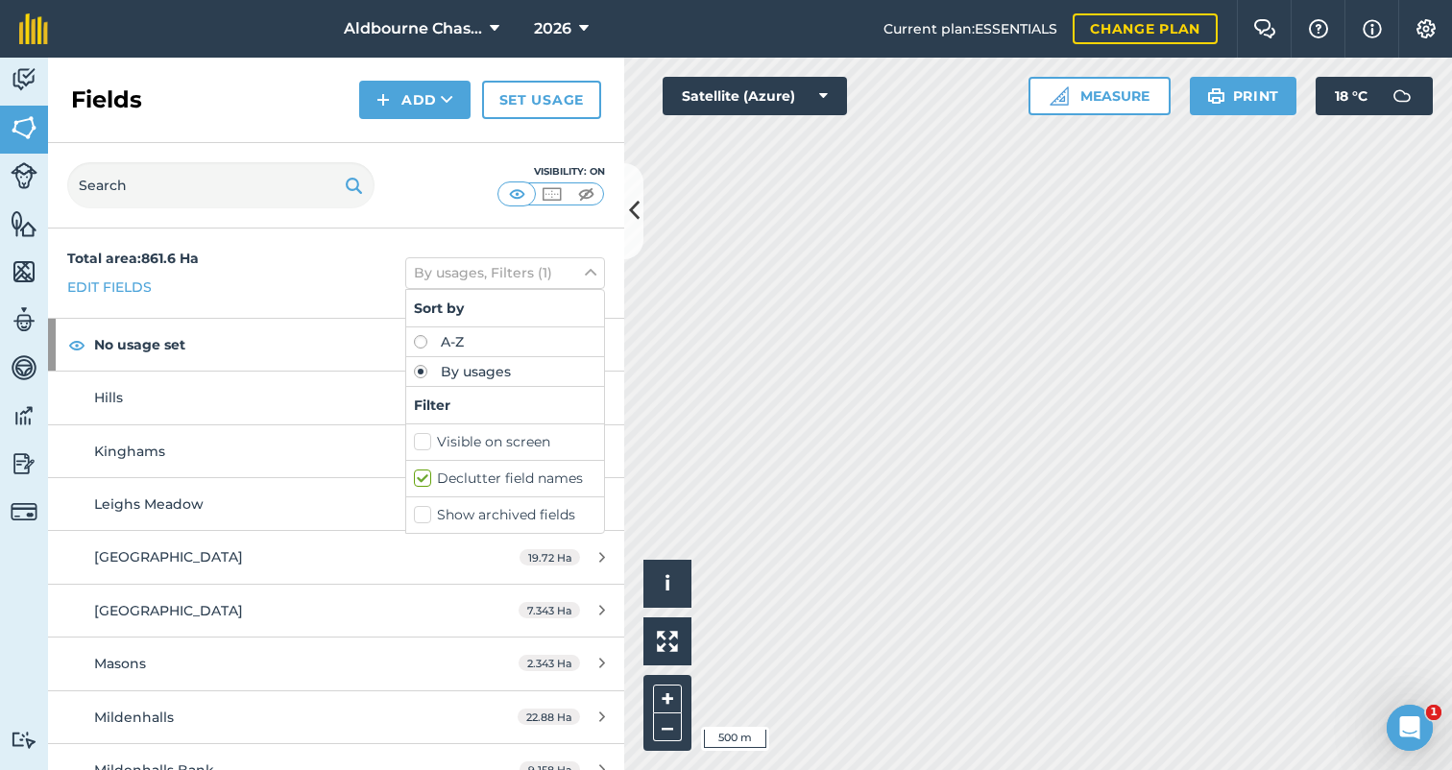
click at [435, 197] on div "Visibility: On" at bounding box center [336, 185] width 576 height 85
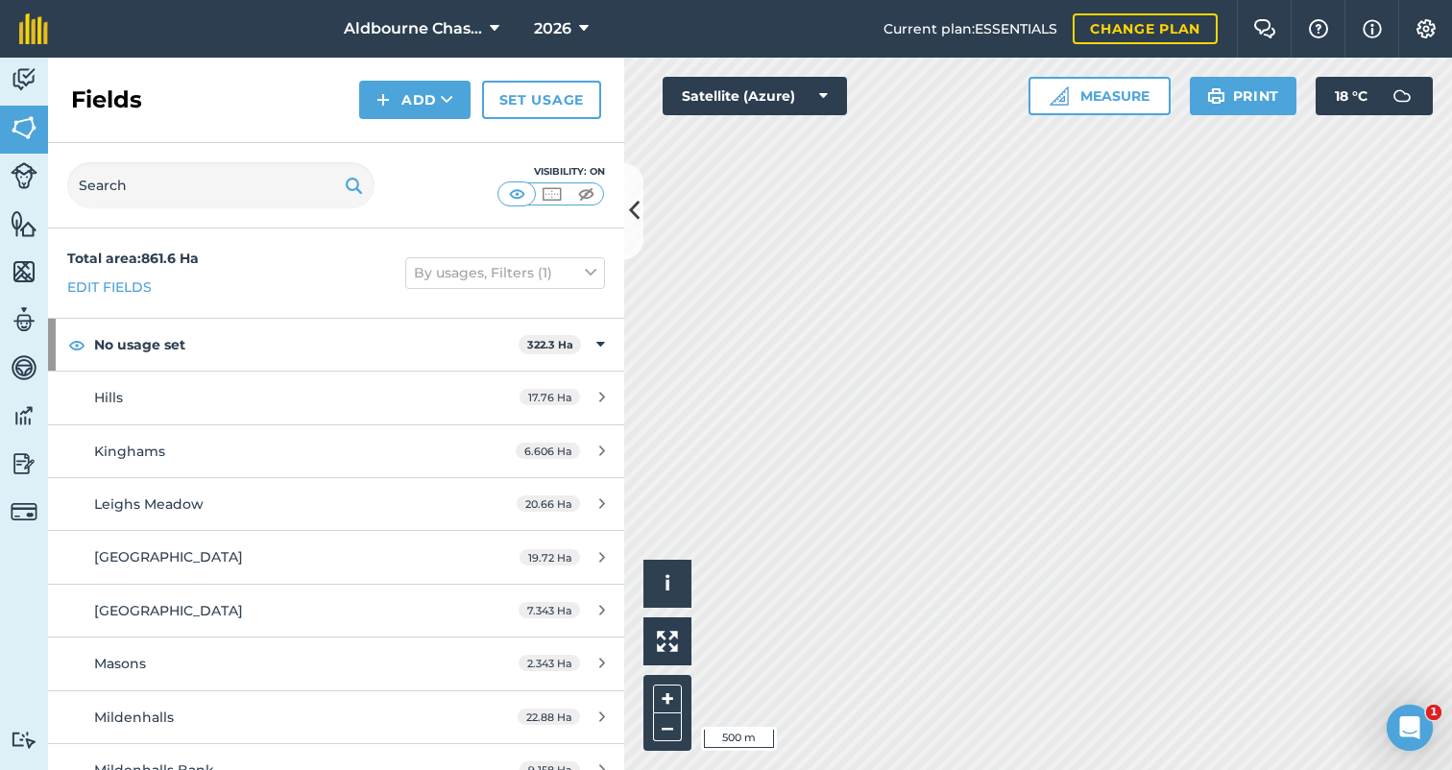
click at [444, 23] on span "Aldbourne Chase Farms" at bounding box center [413, 28] width 138 height 23
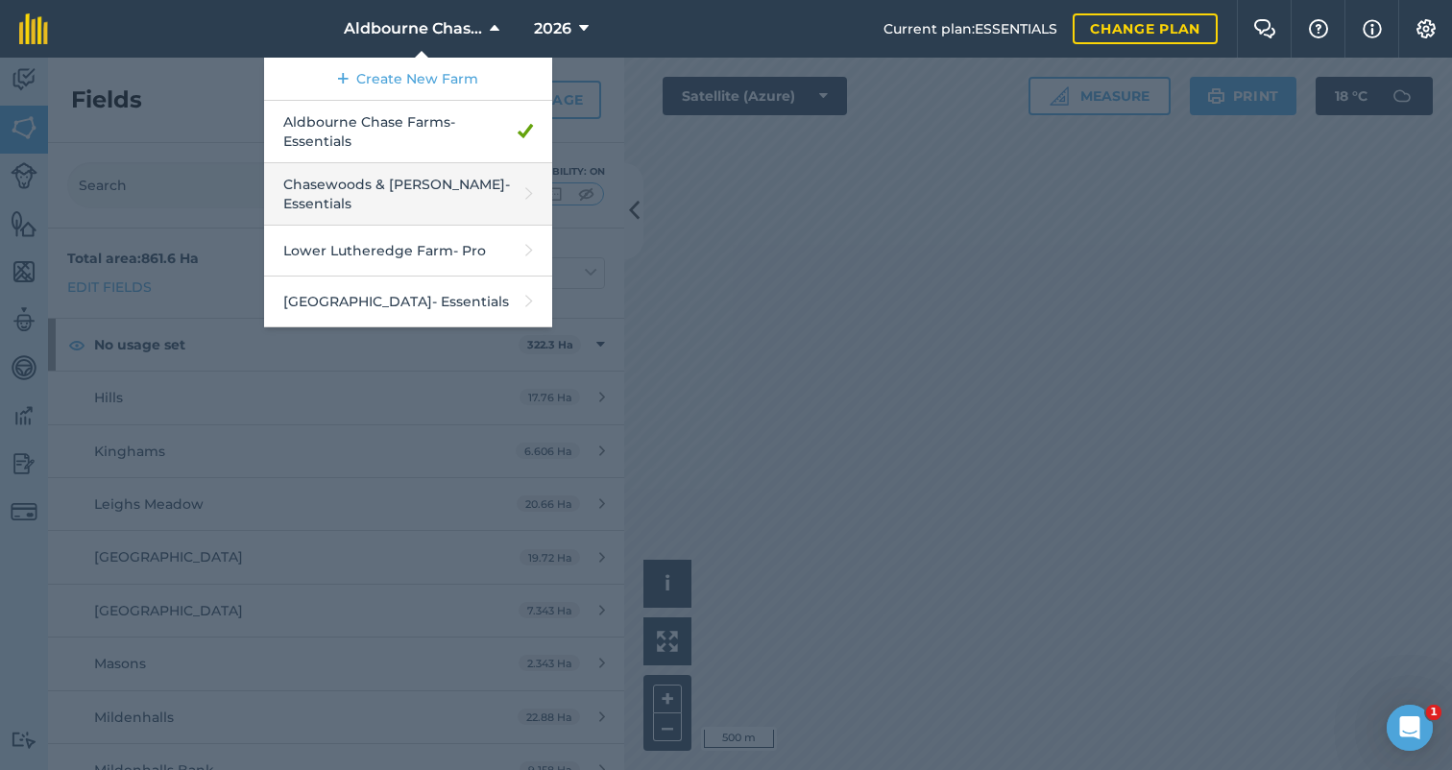
click at [422, 187] on link "Chasewoods & Upham - Essentials" at bounding box center [408, 194] width 288 height 62
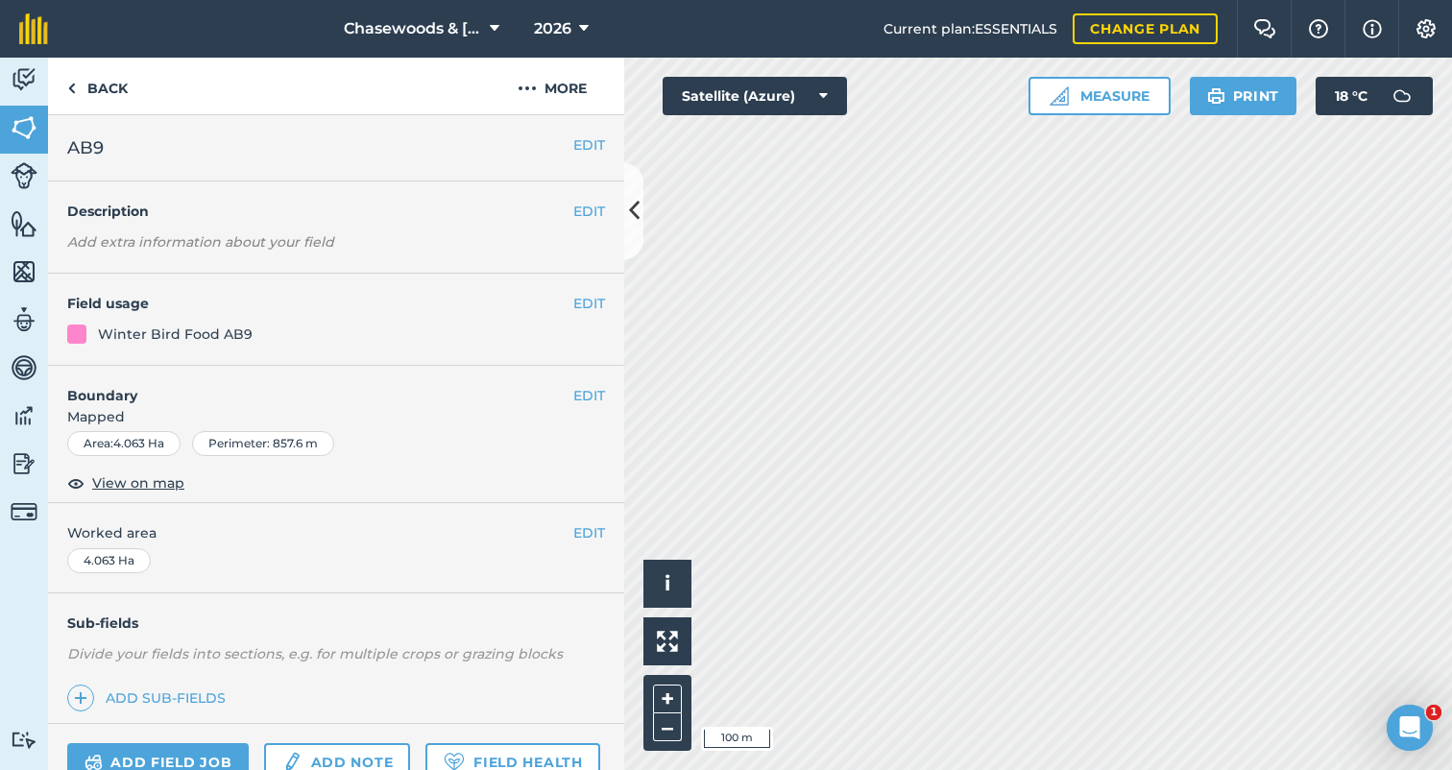
click at [586, 391] on button "EDIT" at bounding box center [589, 395] width 32 height 21
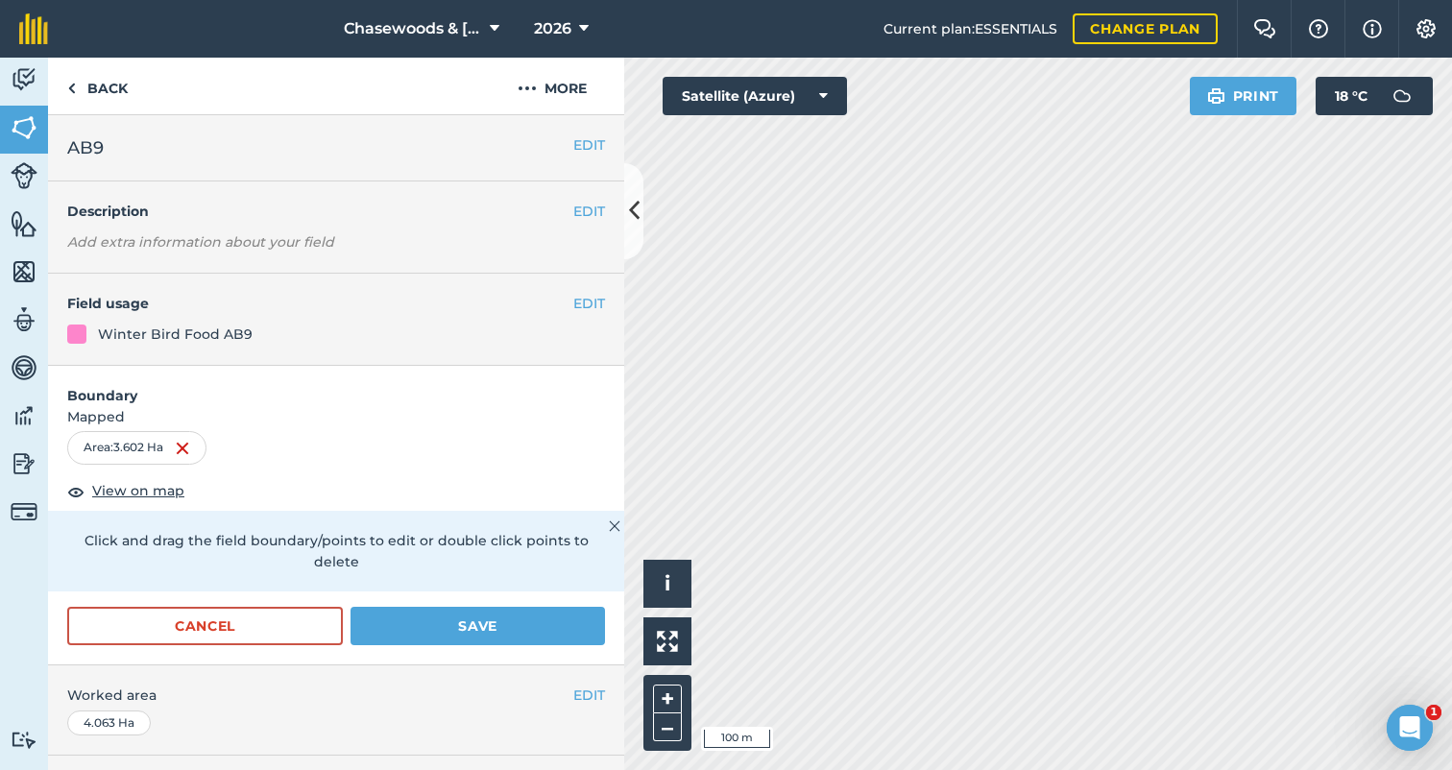
click at [472, 607] on button "Save" at bounding box center [477, 626] width 254 height 38
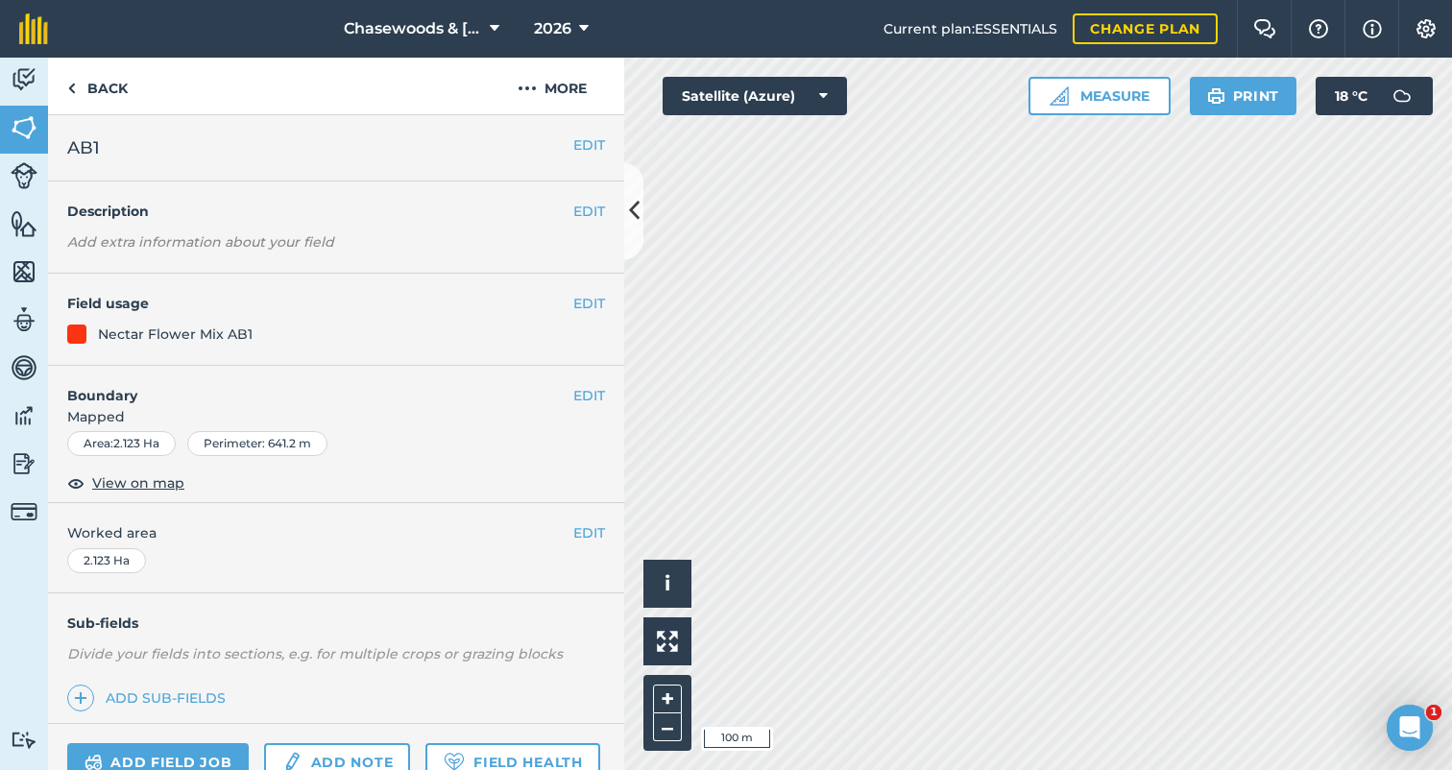
click at [579, 394] on button "EDIT" at bounding box center [589, 395] width 32 height 21
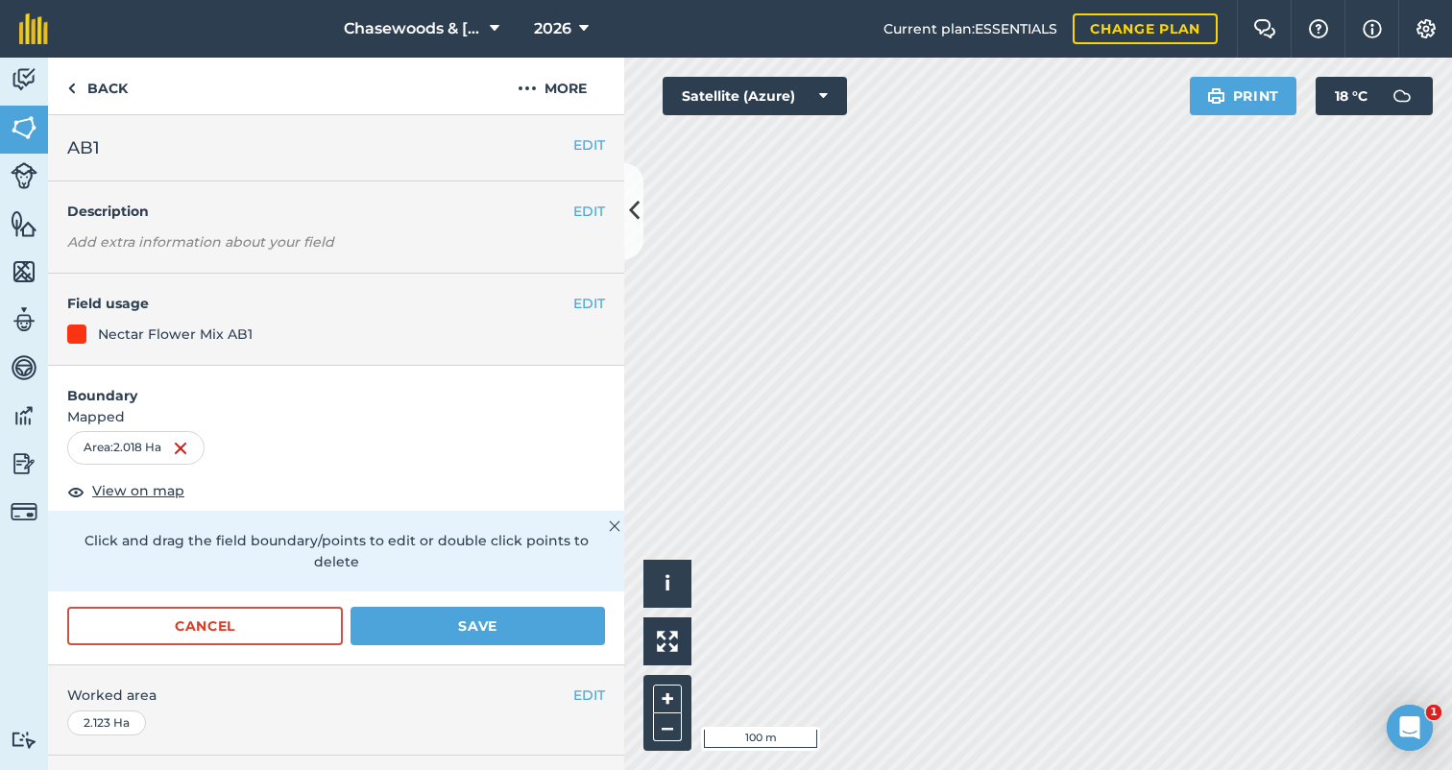
click at [476, 607] on button "Save" at bounding box center [477, 626] width 254 height 38
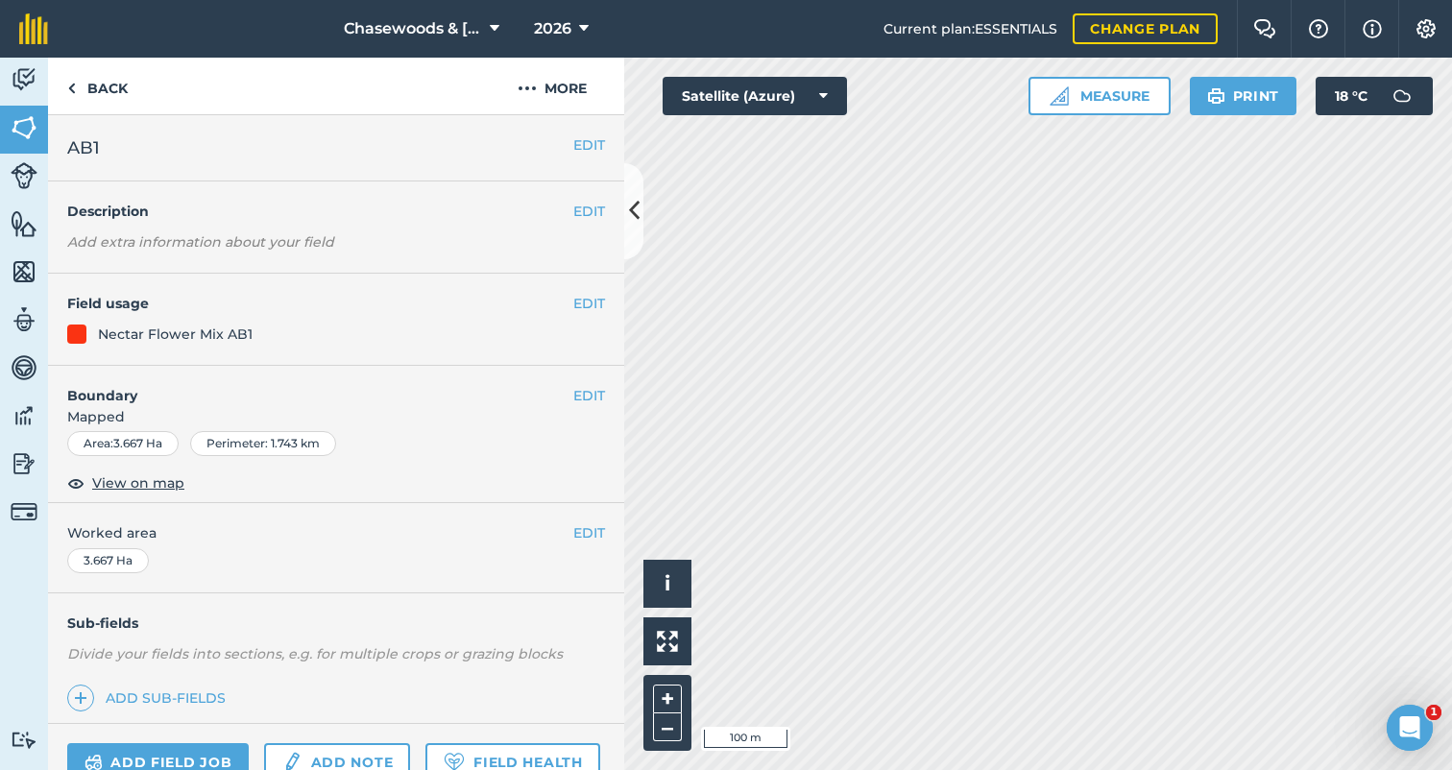
click at [588, 391] on button "EDIT" at bounding box center [589, 395] width 32 height 21
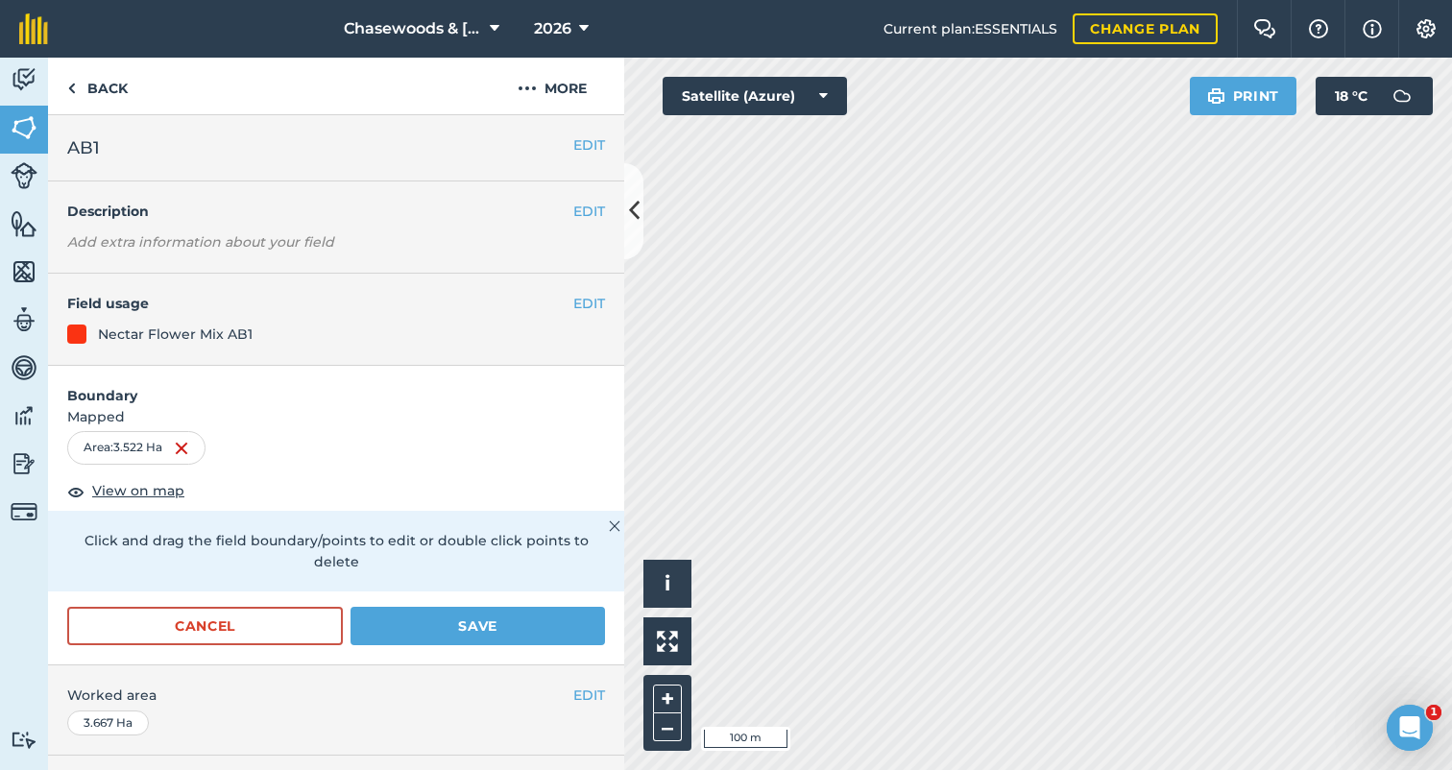
click at [465, 607] on button "Save" at bounding box center [477, 626] width 254 height 38
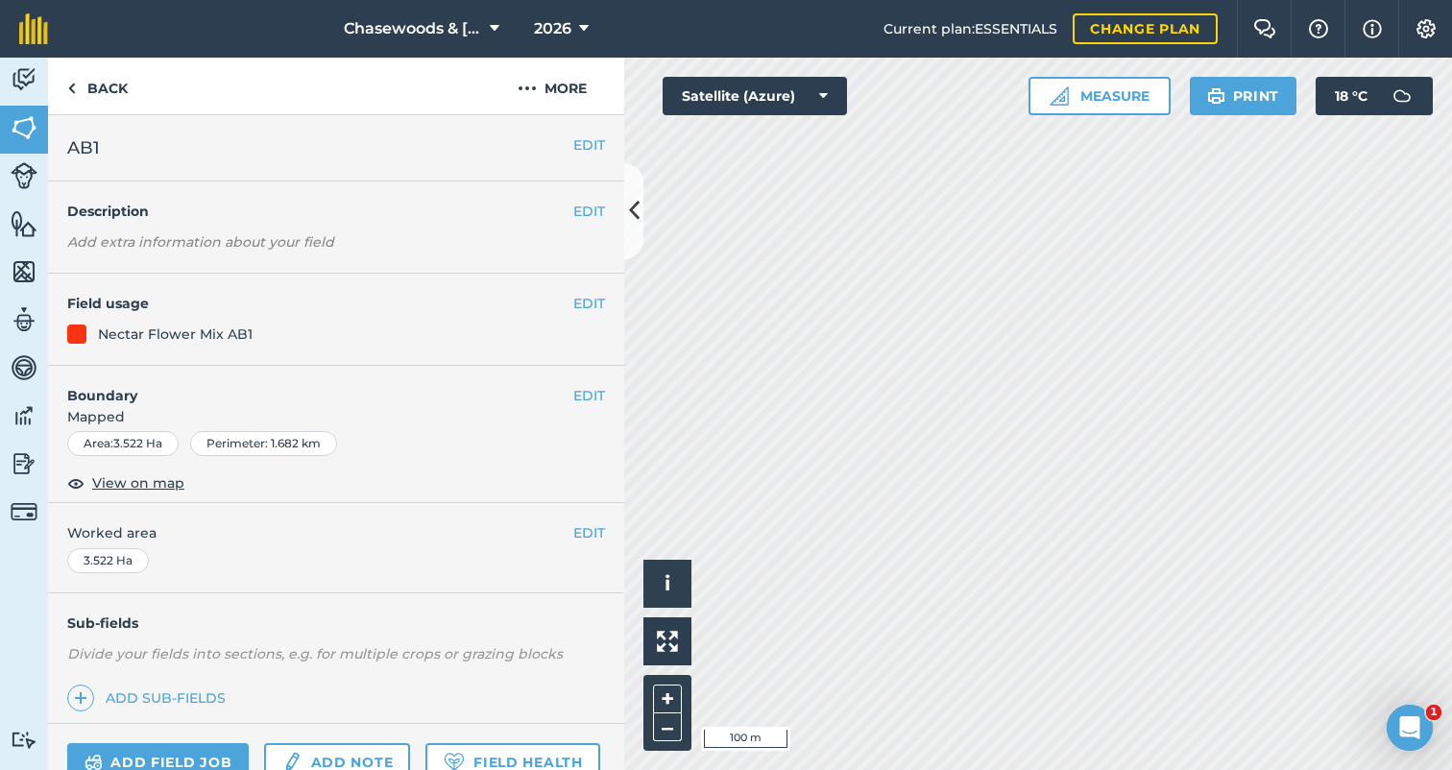
click at [582, 387] on button "EDIT" at bounding box center [589, 395] width 32 height 21
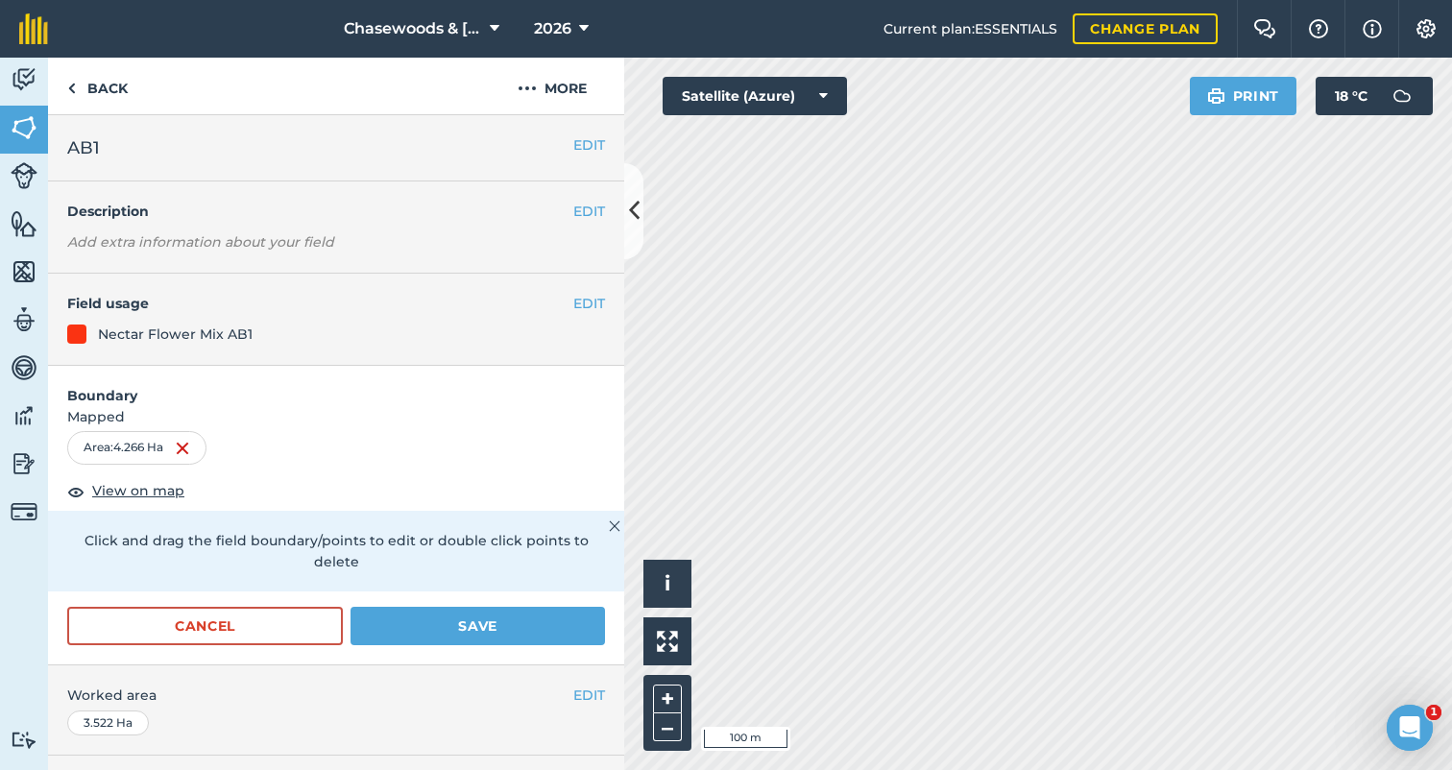
click at [467, 607] on button "Save" at bounding box center [477, 626] width 254 height 38
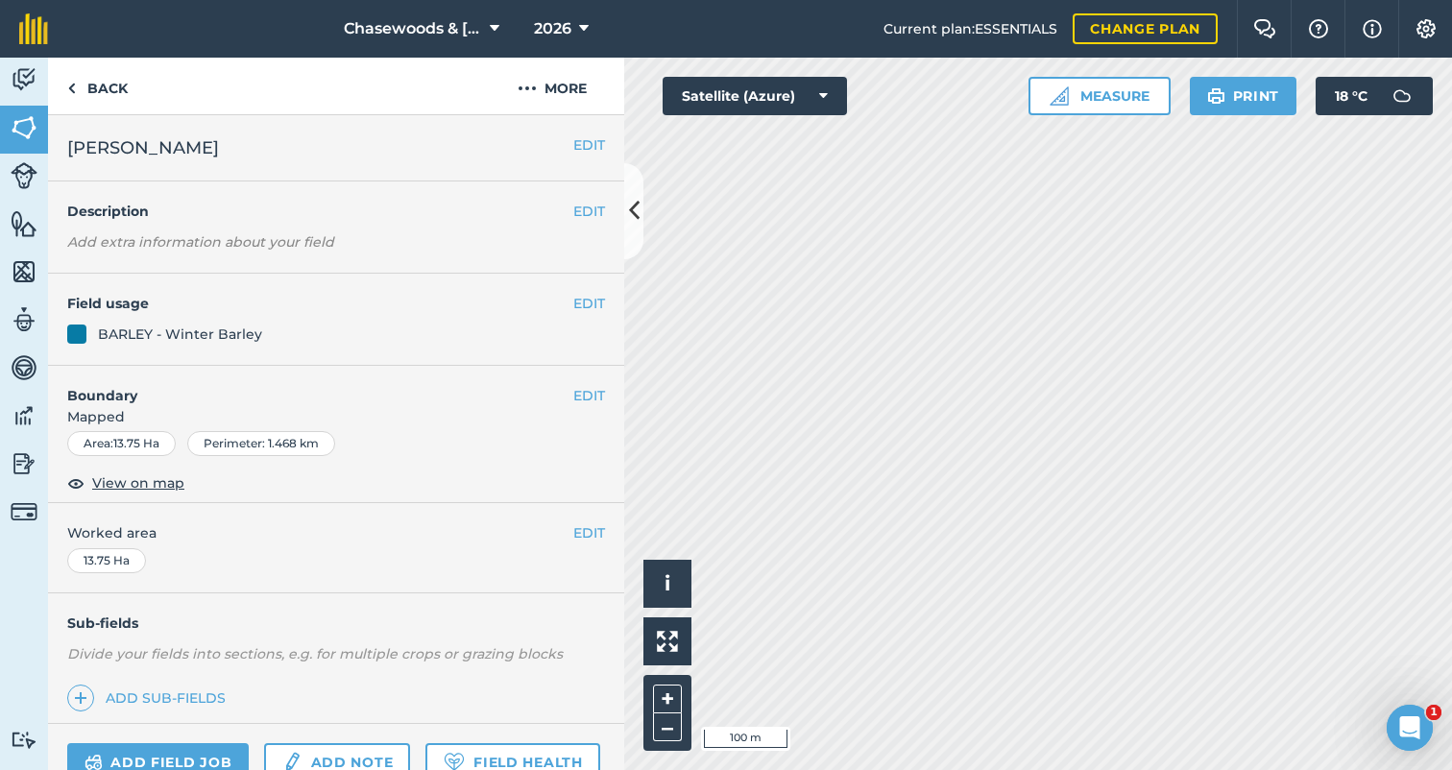
click at [582, 388] on button "EDIT" at bounding box center [589, 395] width 32 height 21
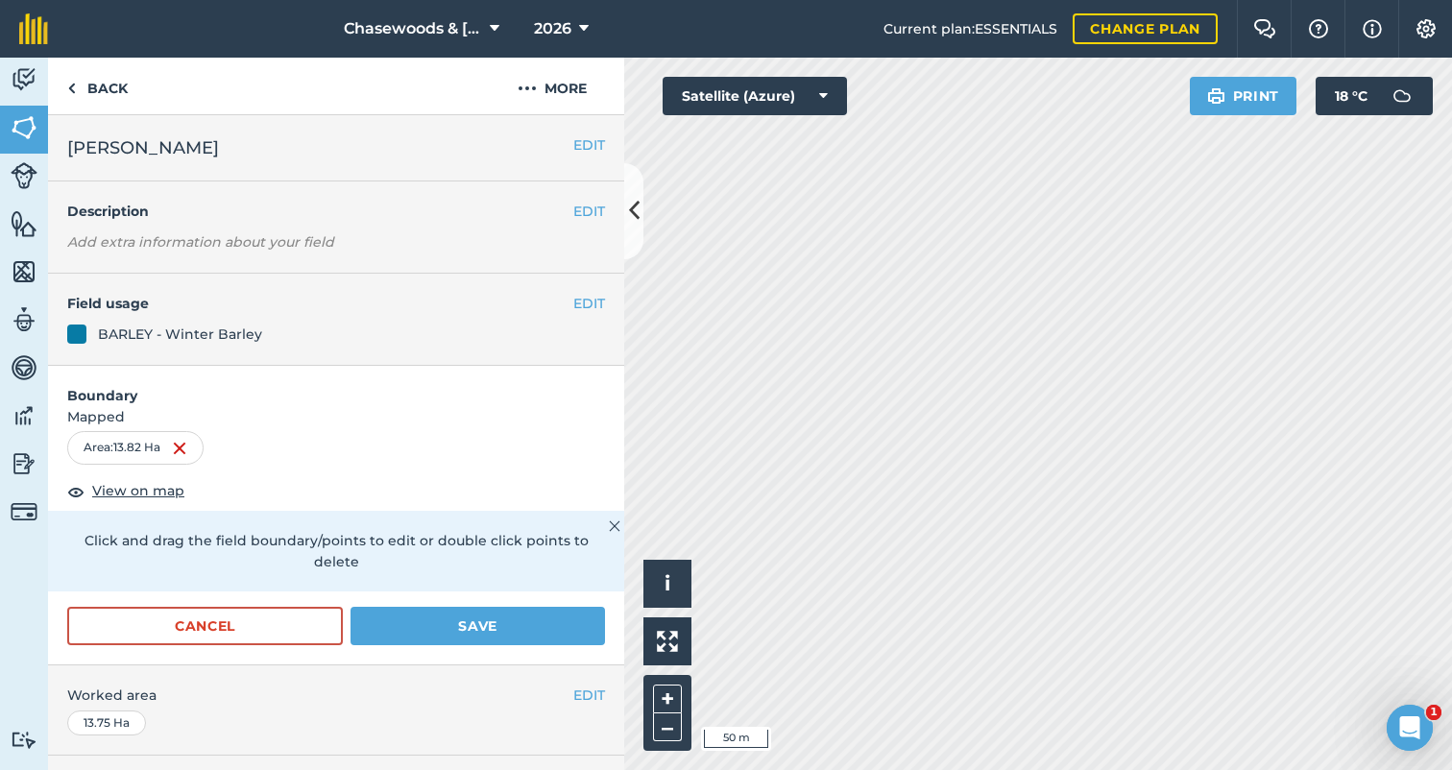
click at [491, 607] on button "Save" at bounding box center [477, 626] width 254 height 38
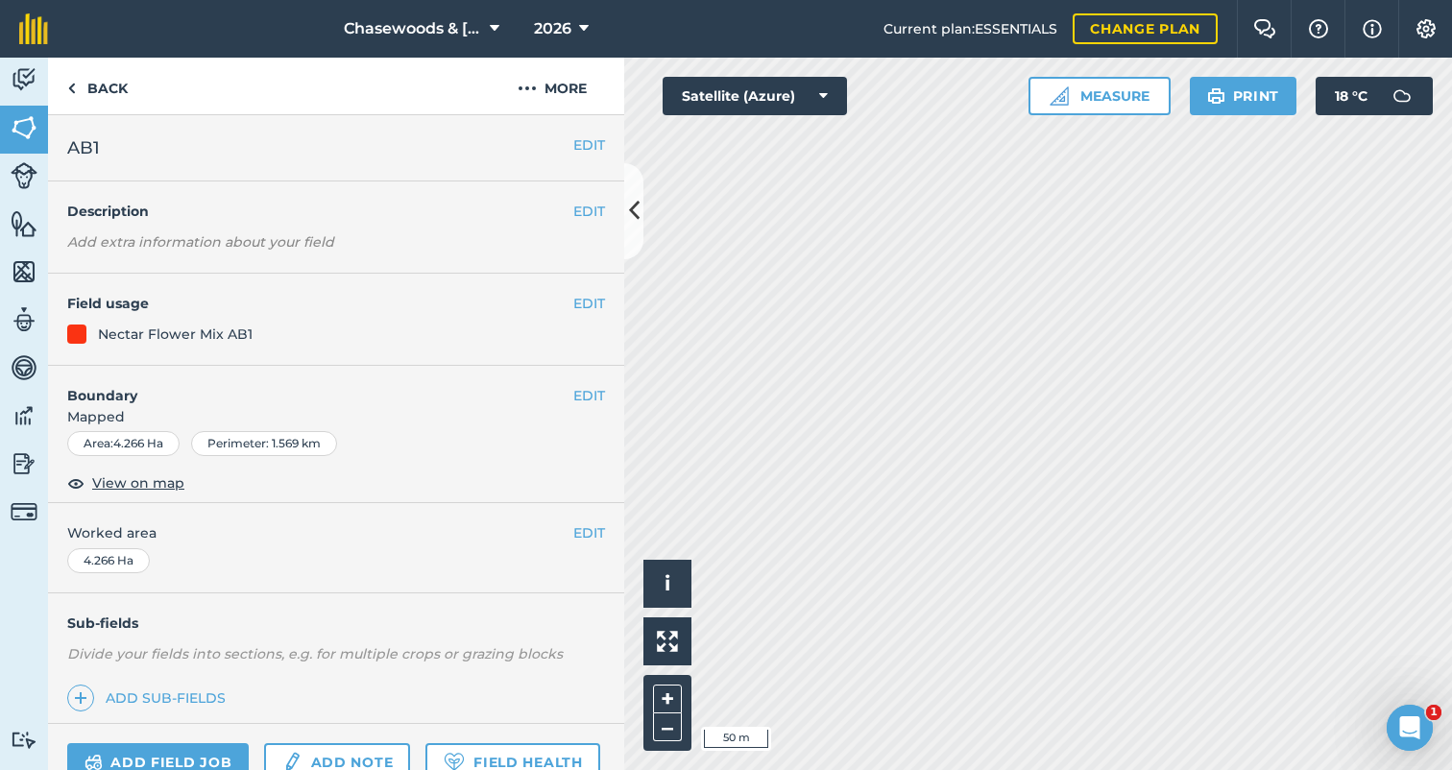
click at [583, 386] on button "EDIT" at bounding box center [589, 395] width 32 height 21
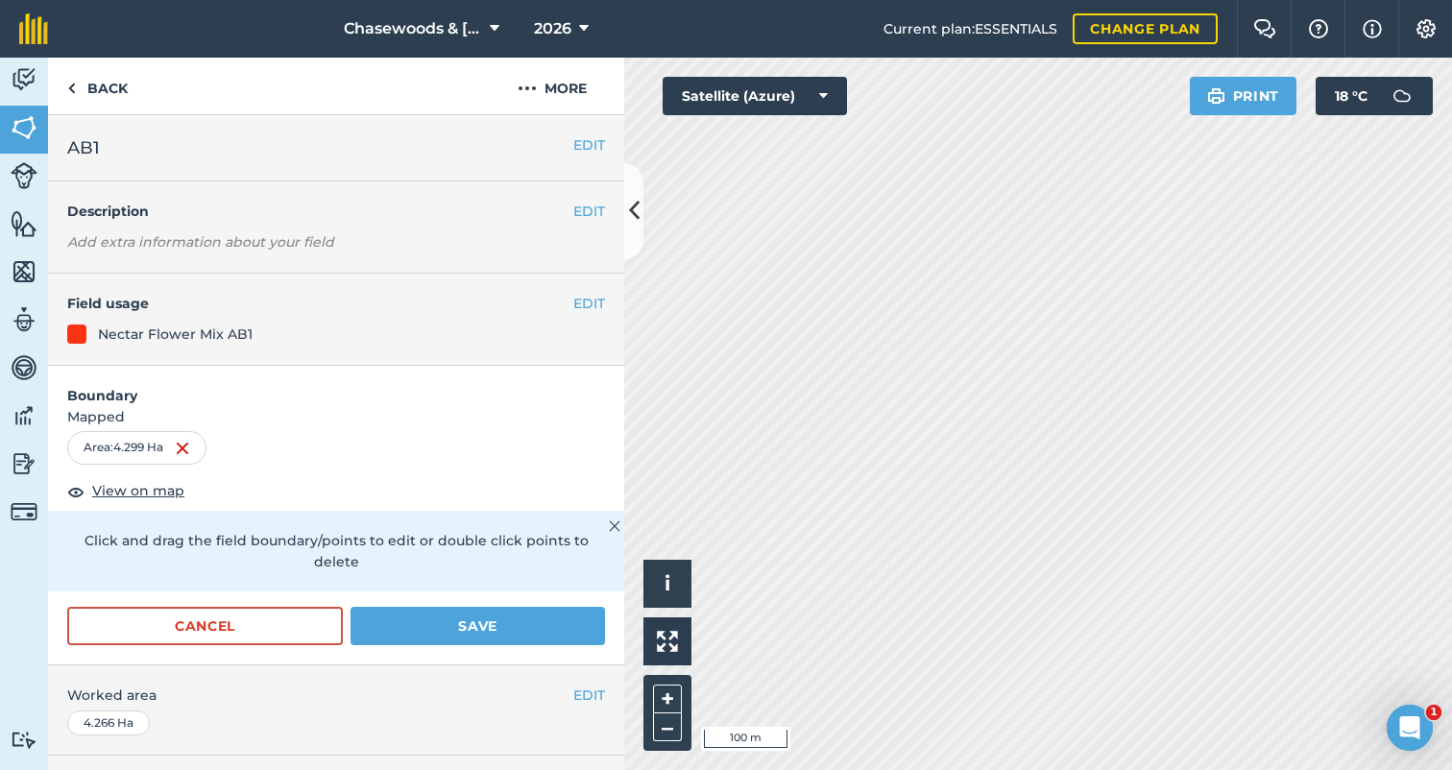
click at [430, 607] on button "Save" at bounding box center [477, 626] width 254 height 38
